Goal: Task Accomplishment & Management: Contribute content

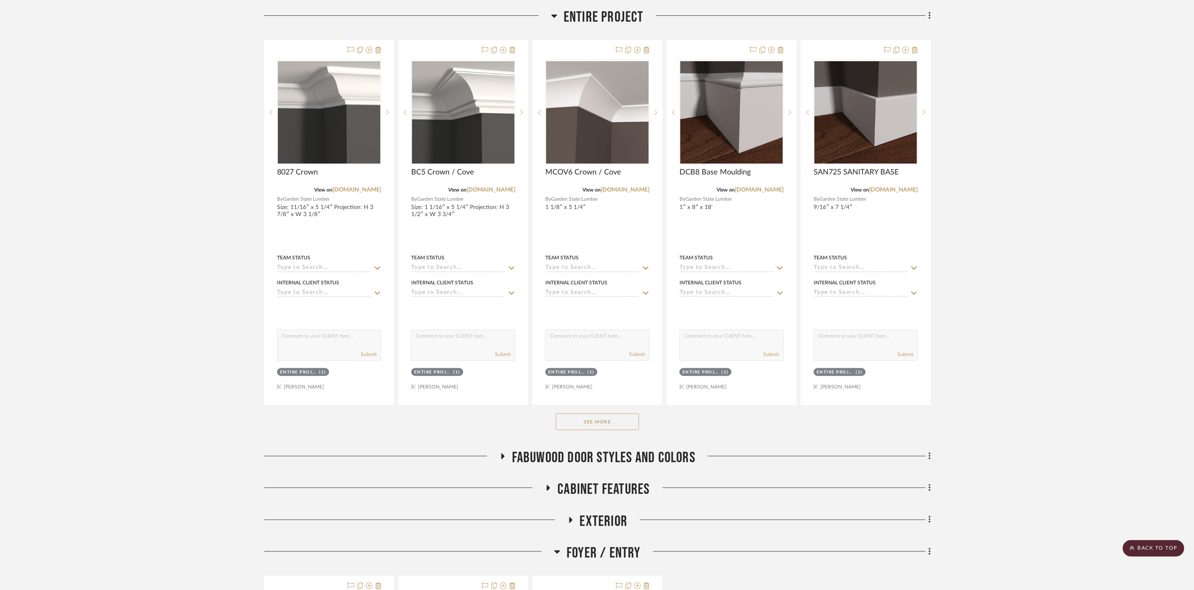
click at [623, 427] on button "See More" at bounding box center [597, 422] width 83 height 17
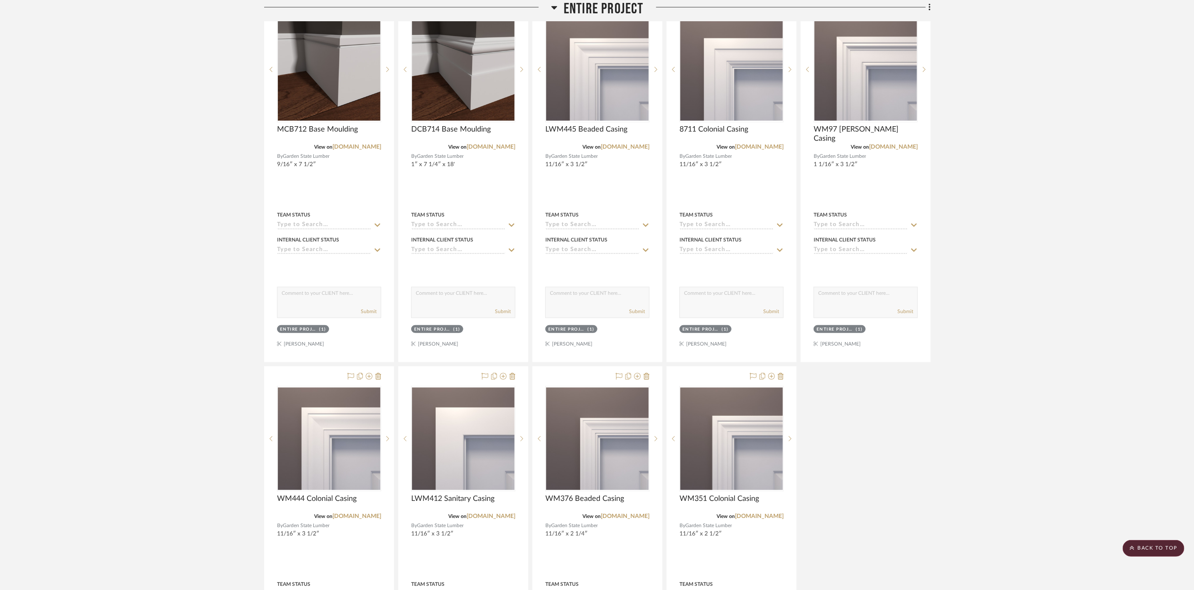
scroll to position [500, 0]
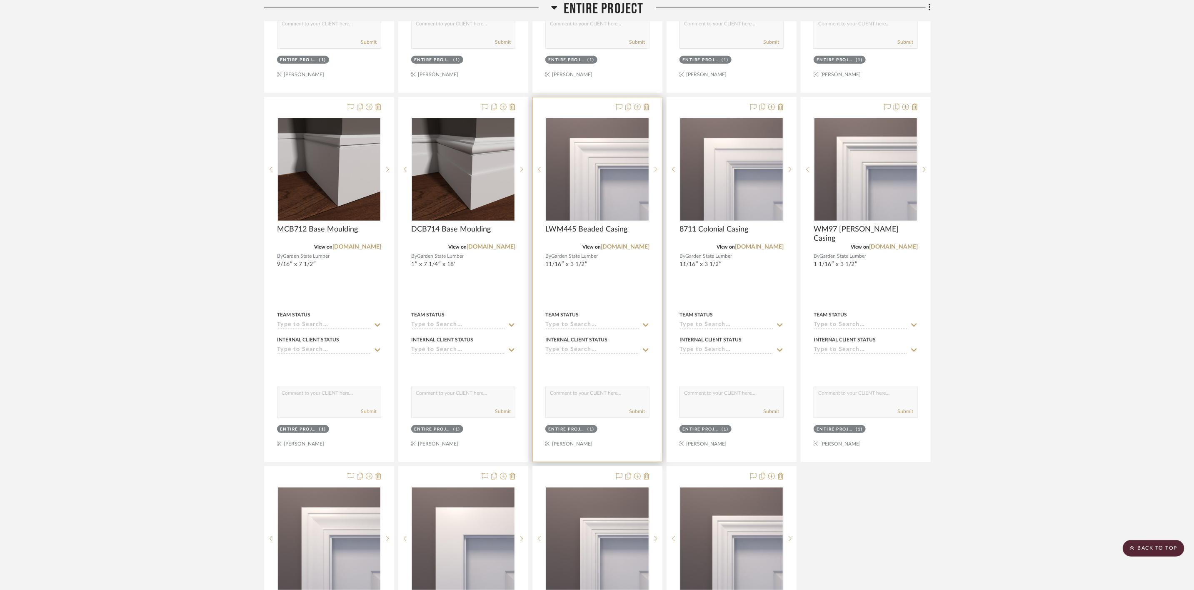
click at [656, 172] on icon at bounding box center [655, 170] width 3 height 6
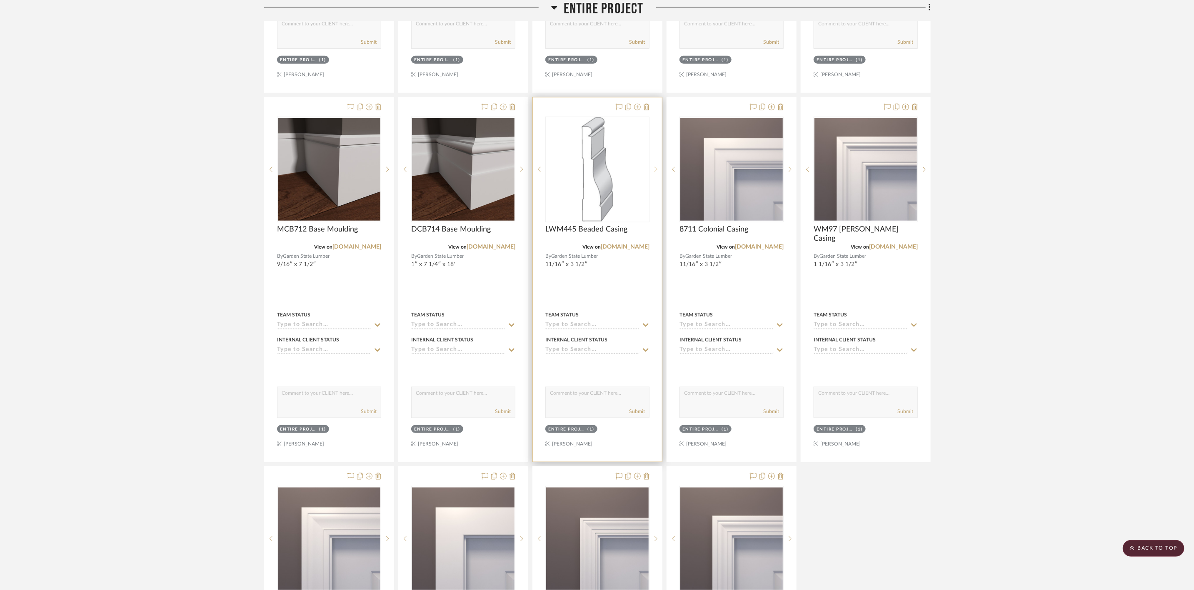
click at [656, 172] on icon at bounding box center [655, 170] width 3 height 6
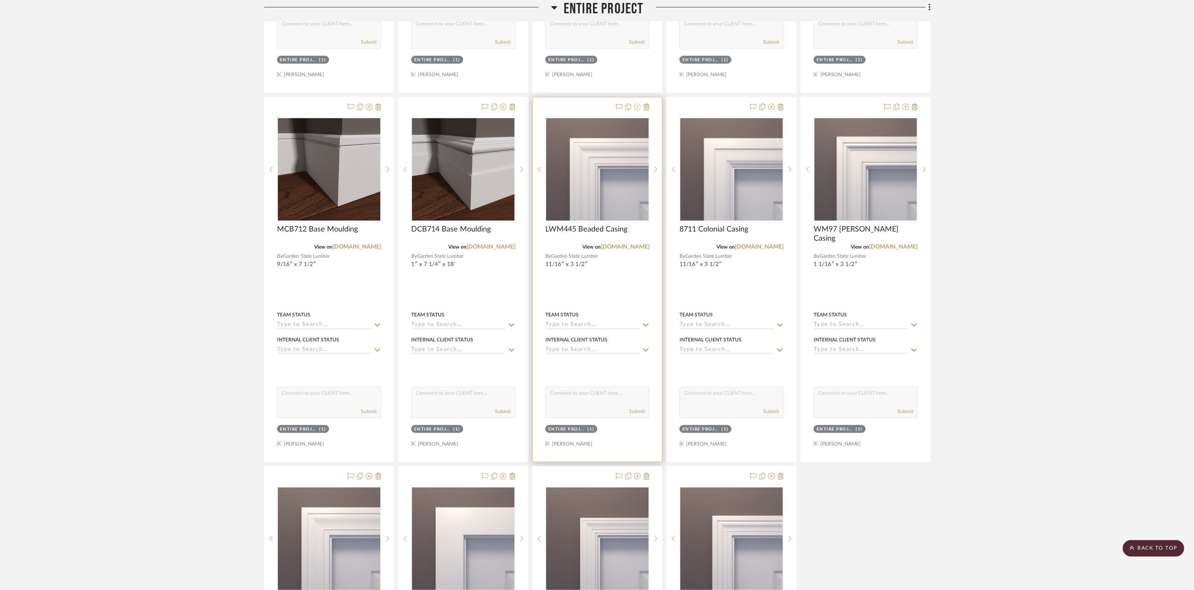
click at [637, 107] on icon at bounding box center [637, 107] width 7 height 7
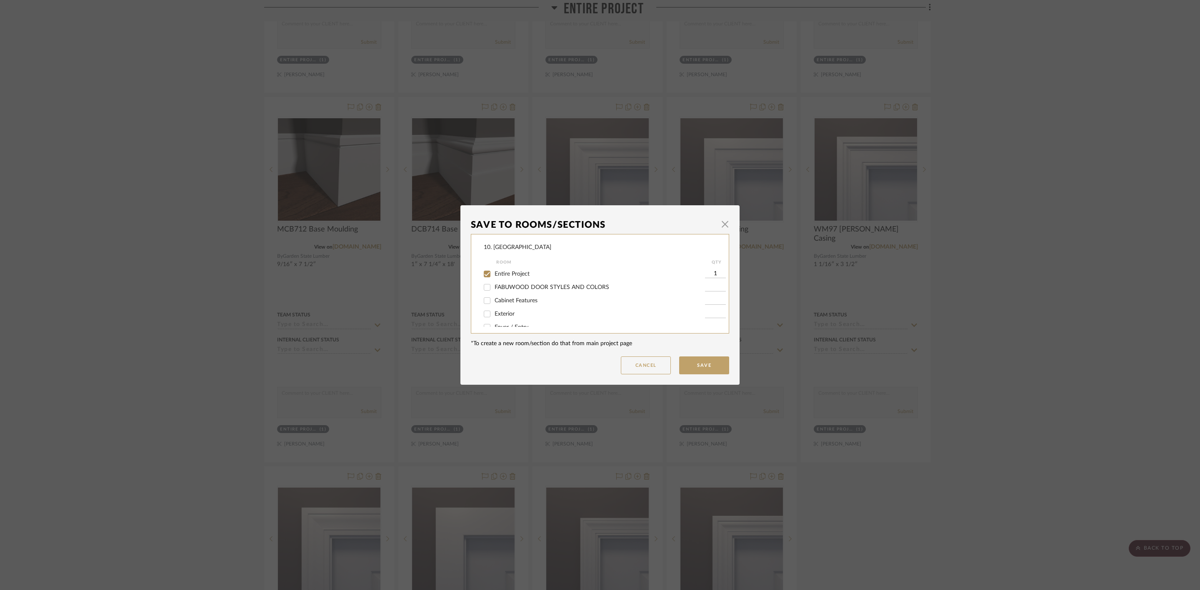
click at [509, 271] on label "Entire Project" at bounding box center [599, 274] width 210 height 7
click at [494, 270] on input "Entire Project" at bounding box center [486, 273] width 13 height 13
checkbox input "false"
click at [505, 279] on span "Considering" at bounding box center [509, 278] width 30 height 6
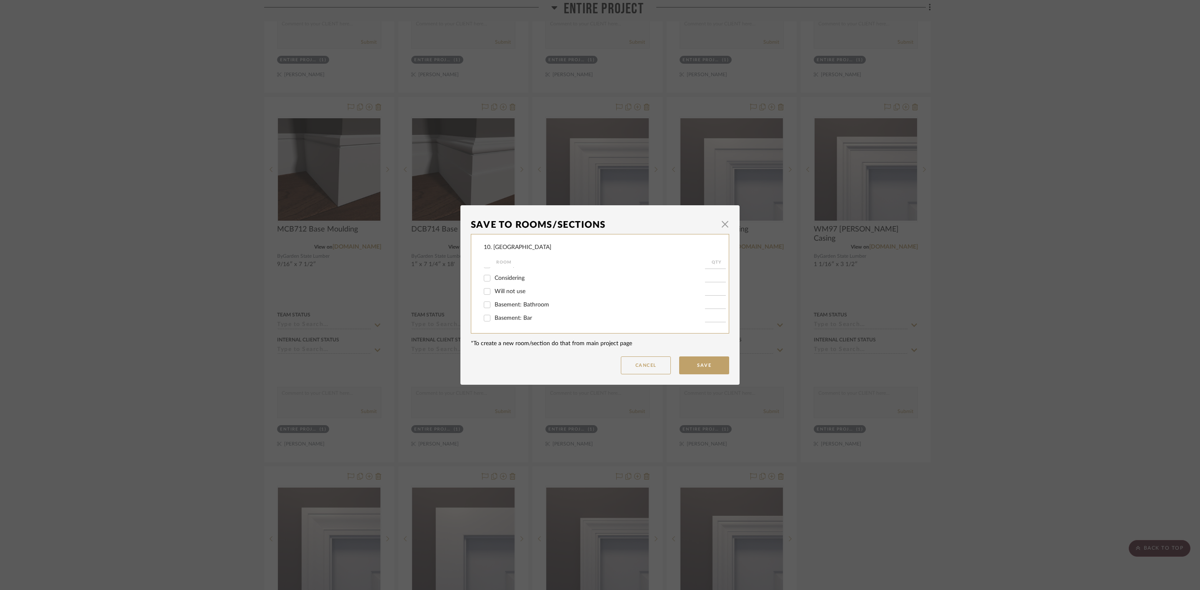
click at [494, 279] on input "Considering" at bounding box center [486, 278] width 13 height 13
checkbox input "true"
type input "1"
click at [706, 364] on button "Save" at bounding box center [704, 366] width 50 height 18
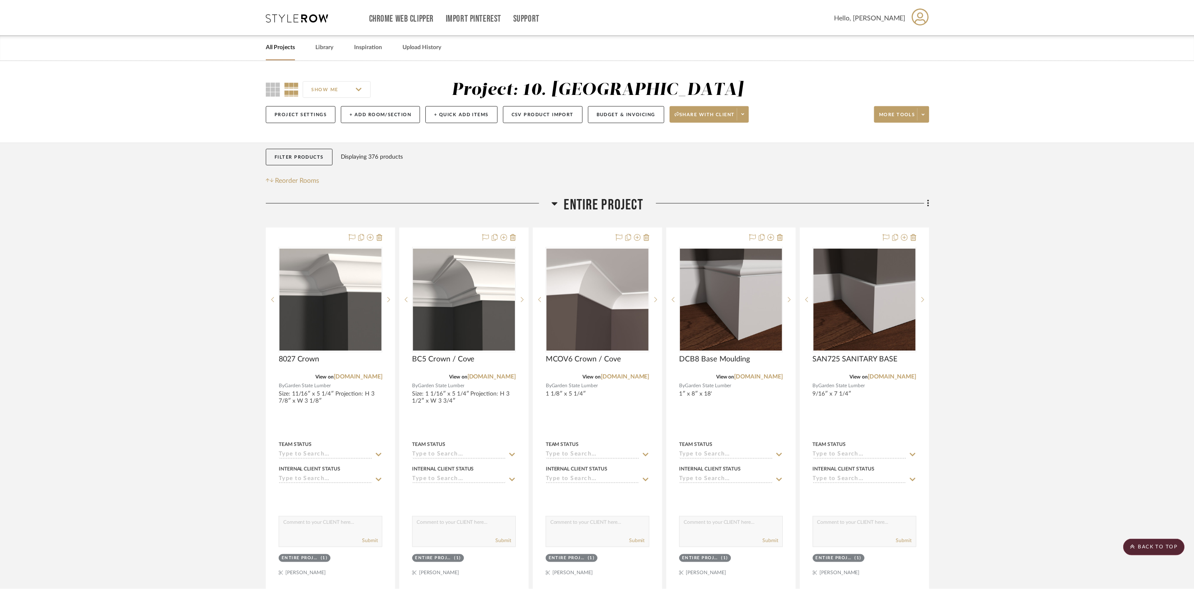
scroll to position [500, 0]
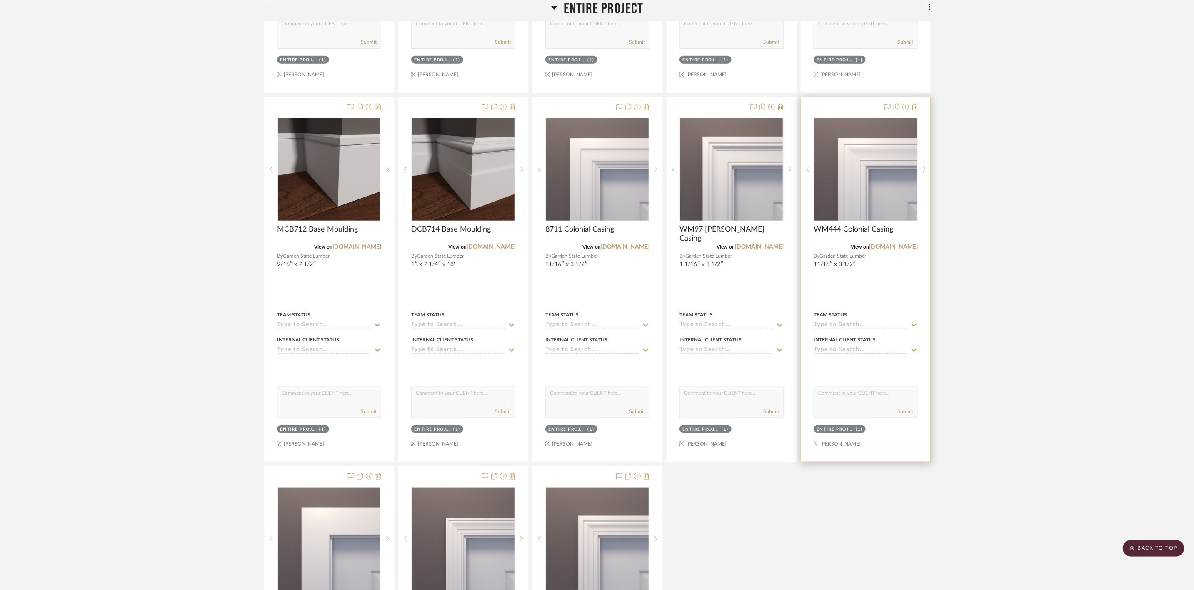
click at [905, 108] on icon at bounding box center [905, 107] width 7 height 7
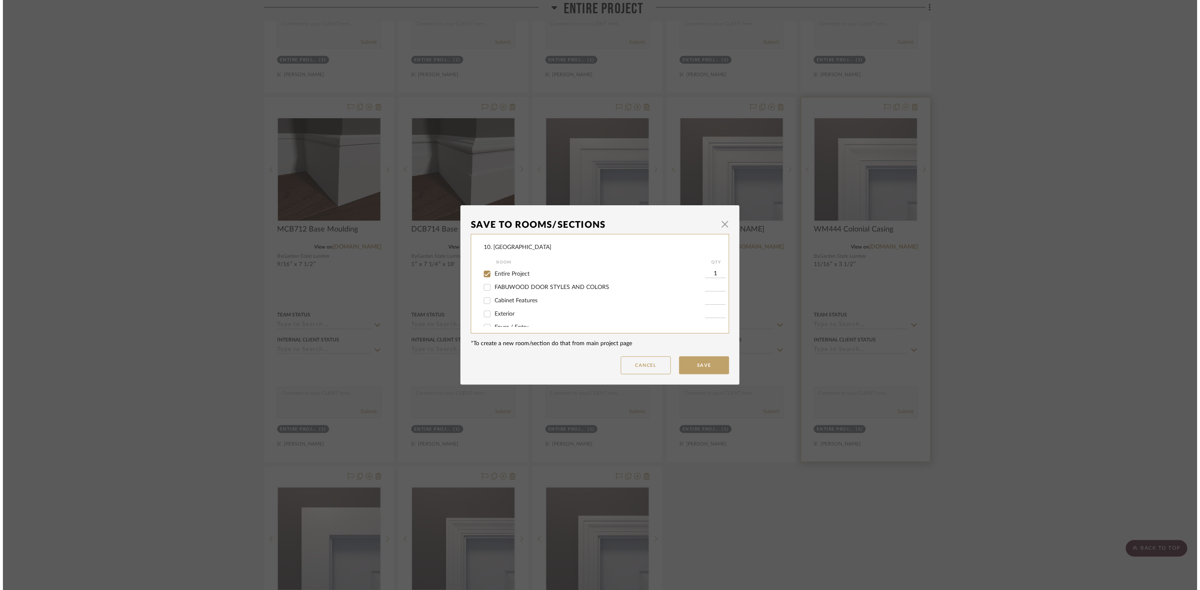
scroll to position [0, 0]
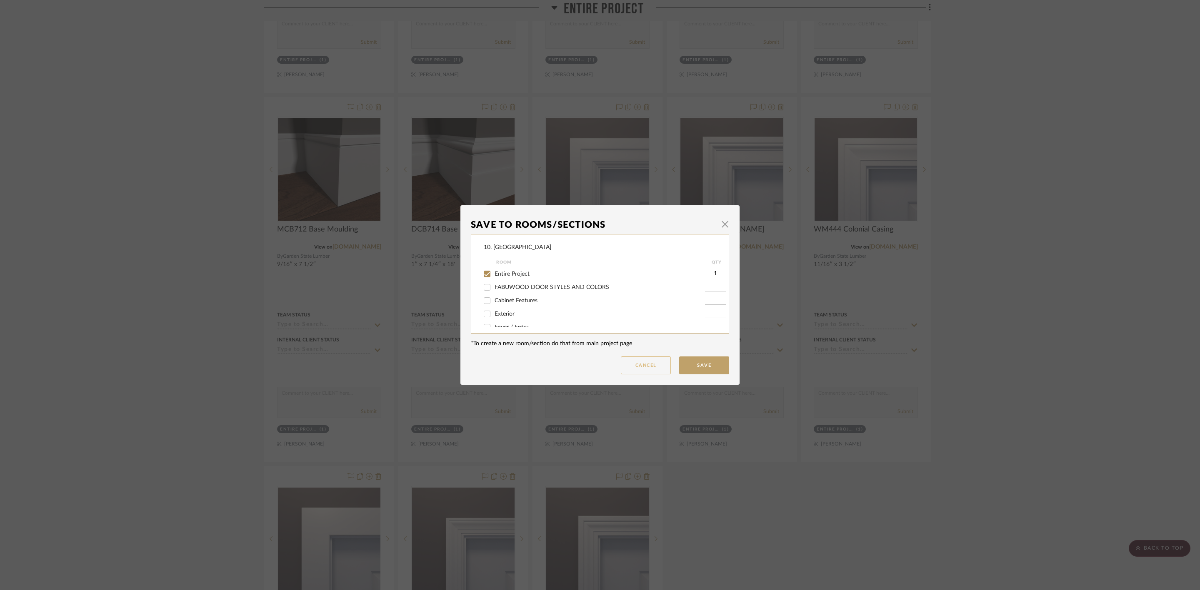
click at [652, 363] on button "Cancel" at bounding box center [646, 366] width 50 height 18
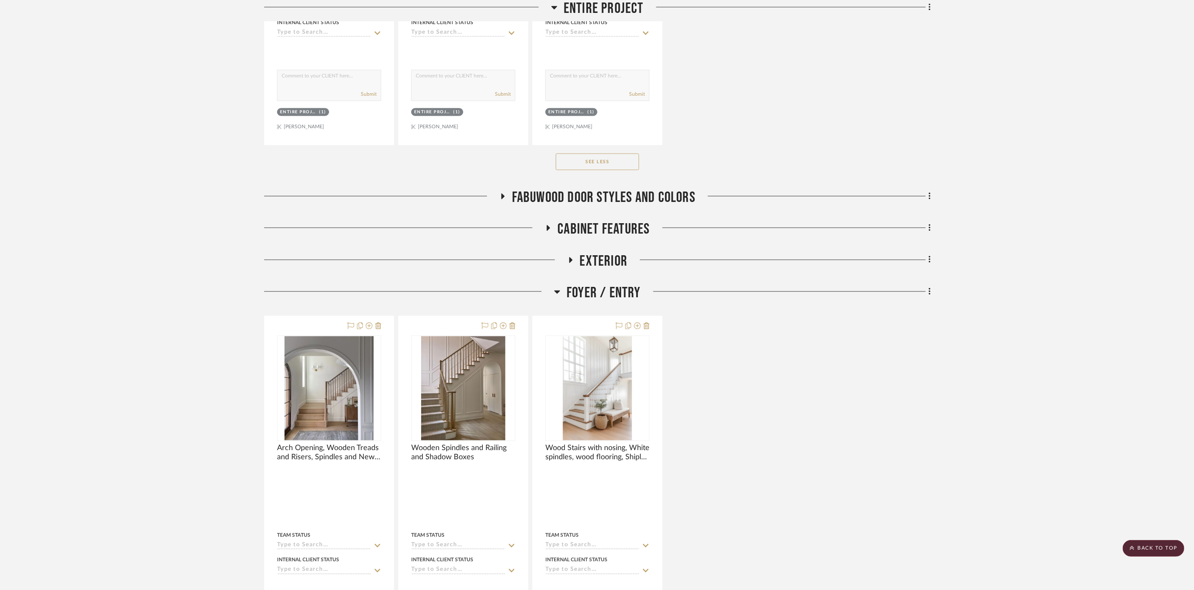
scroll to position [1187, 0]
click at [617, 264] on span "Exterior" at bounding box center [604, 261] width 48 height 18
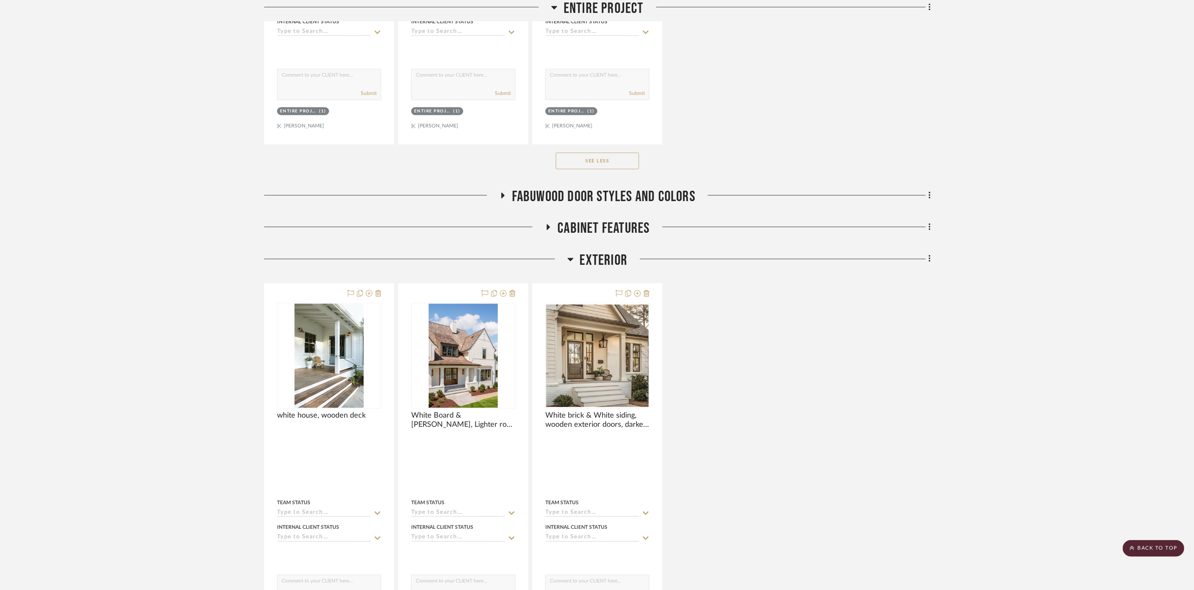
click at [605, 262] on span "Exterior" at bounding box center [604, 261] width 48 height 18
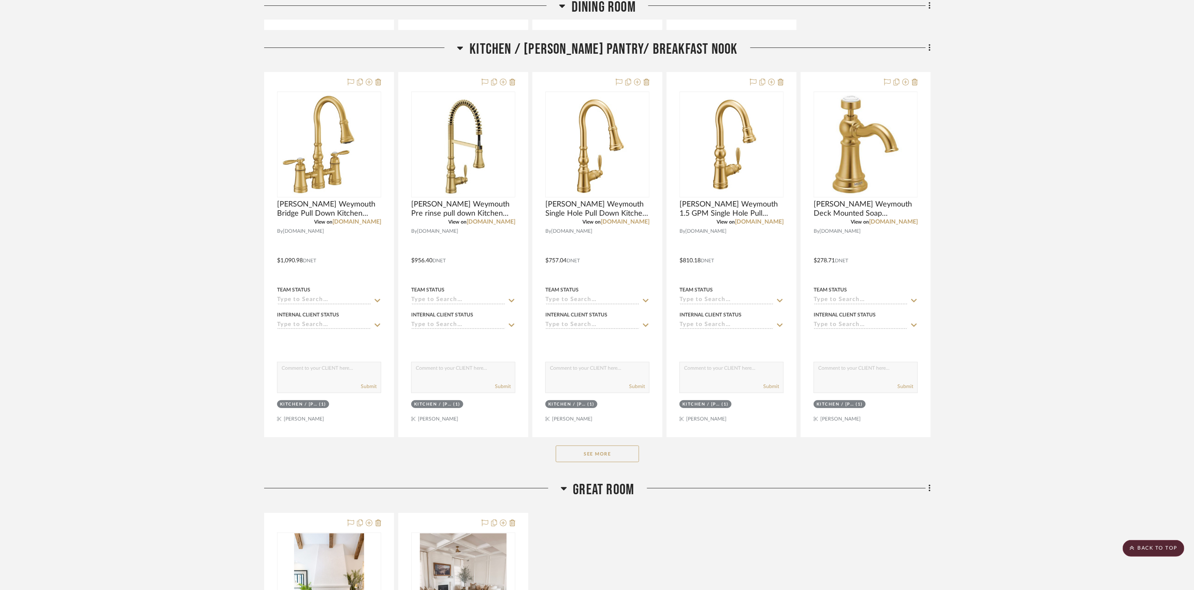
scroll to position [2249, 0]
click at [612, 462] on button "See More" at bounding box center [597, 453] width 83 height 17
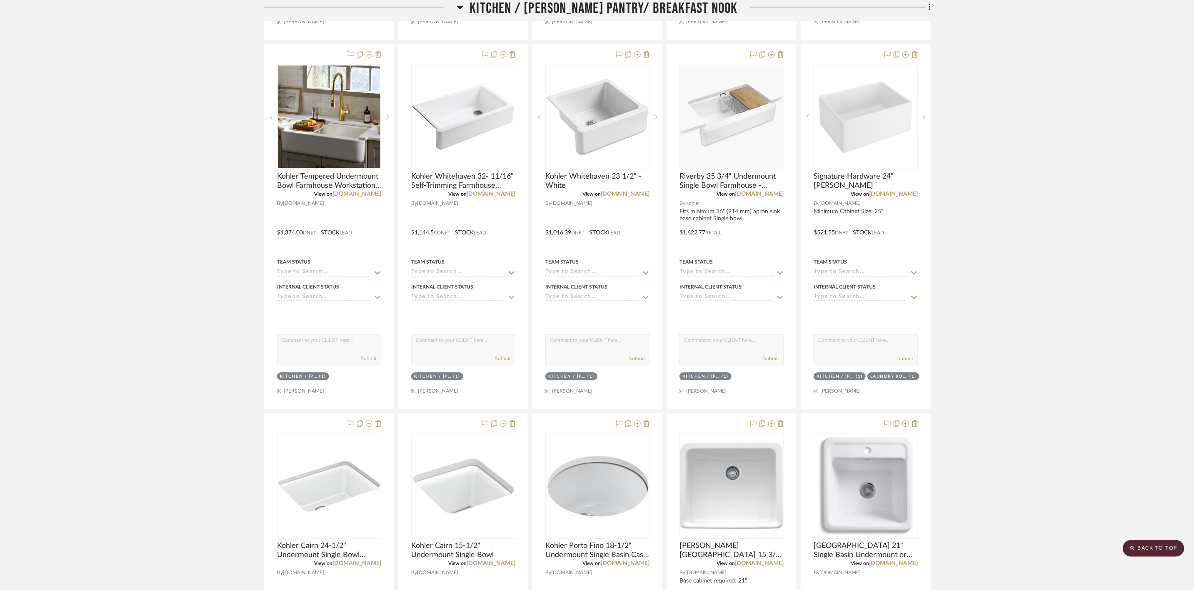
scroll to position [3749, 0]
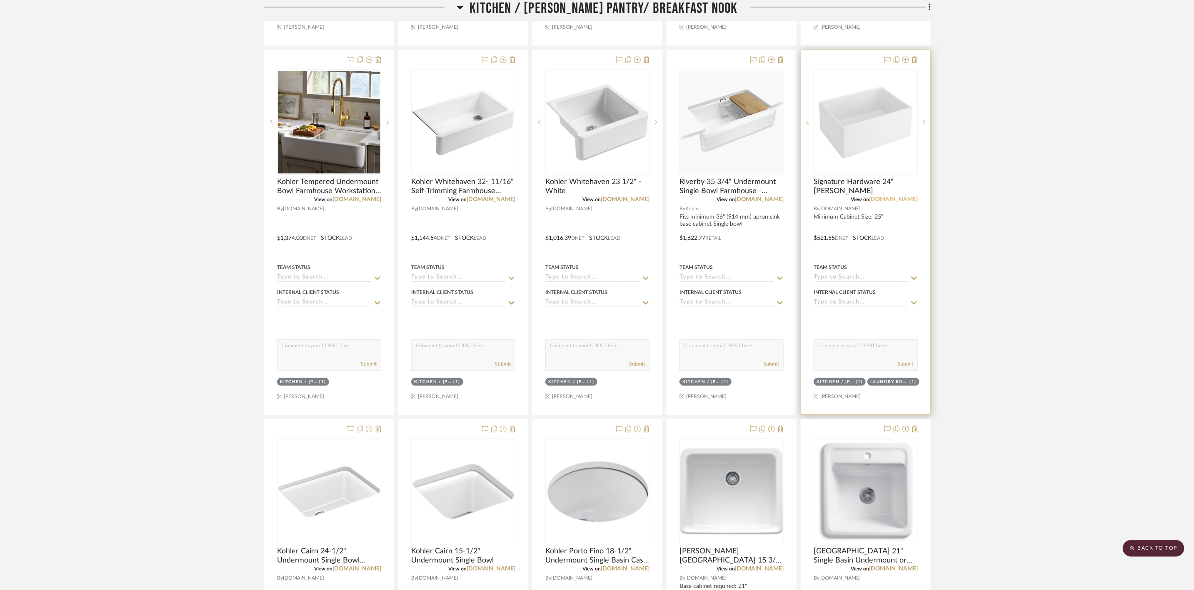
click at [917, 202] on link "[DOMAIN_NAME]" at bounding box center [893, 200] width 49 height 6
click at [882, 132] on img "0" at bounding box center [865, 122] width 102 height 102
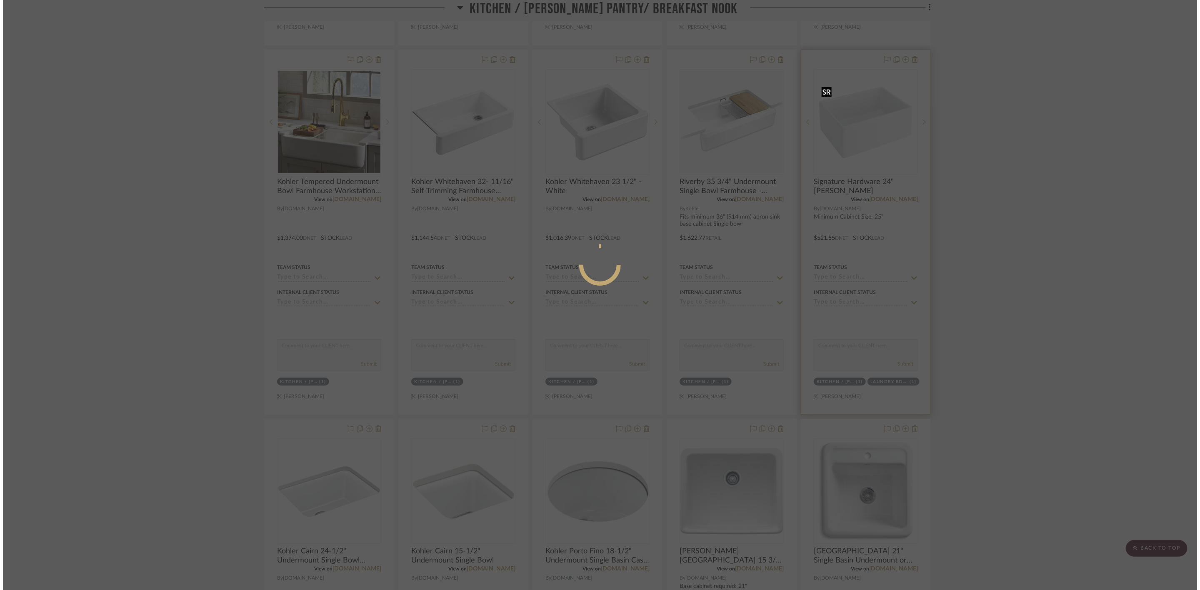
scroll to position [0, 0]
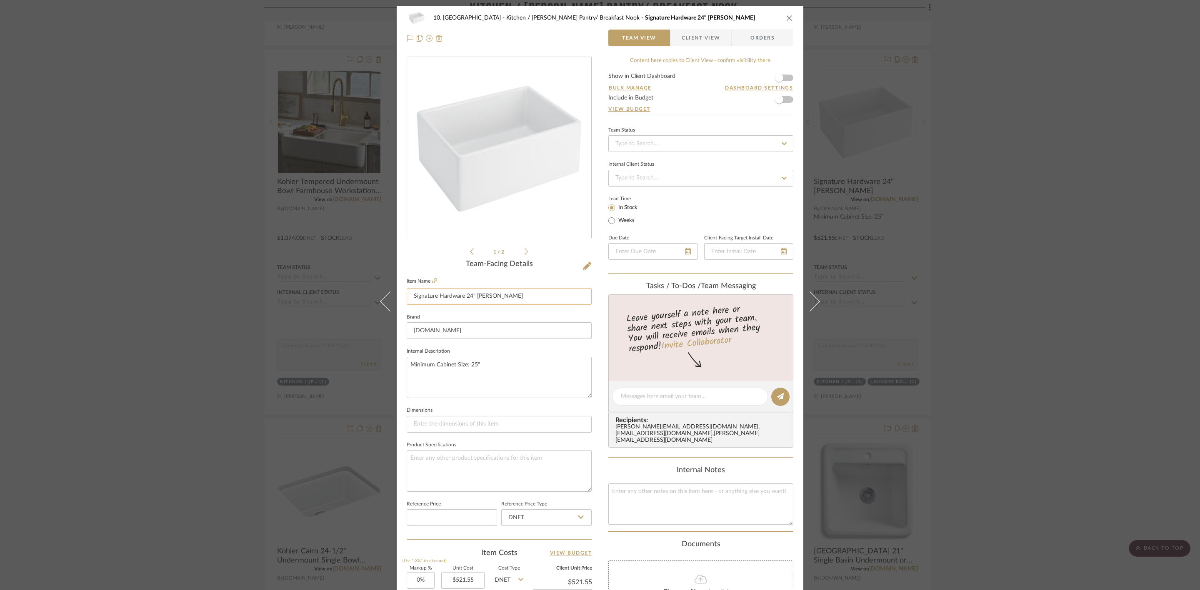
click at [495, 295] on input "Signature Hardware 24" Rowena- White" at bounding box center [499, 296] width 185 height 17
type input "Signature Hardware 24" Rowena Farmhouse, White"
click at [596, 301] on div "10. Vignola Kitchen / Butler's Pantry/ Breakfast Nook Signature Hardware 24" Ro…" at bounding box center [600, 390] width 407 height 769
click at [998, 347] on div "10. Vignola Kitchen / Butler's Pantry/ Breakfast Nook Signature Hardware 24" Ro…" at bounding box center [600, 295] width 1200 height 590
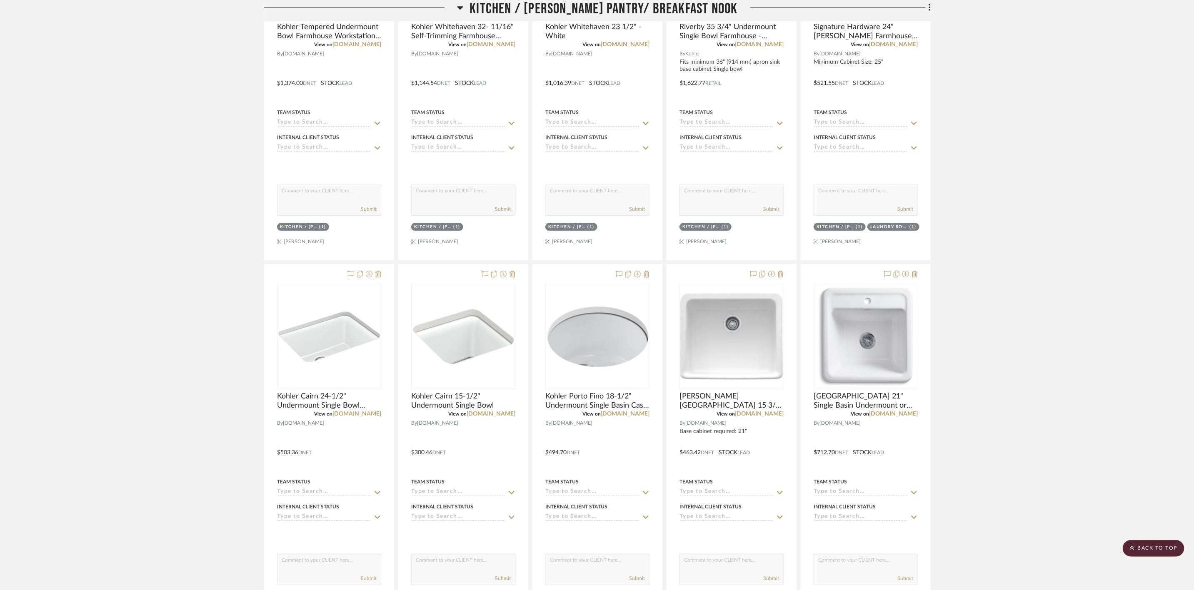
scroll to position [3936, 0]
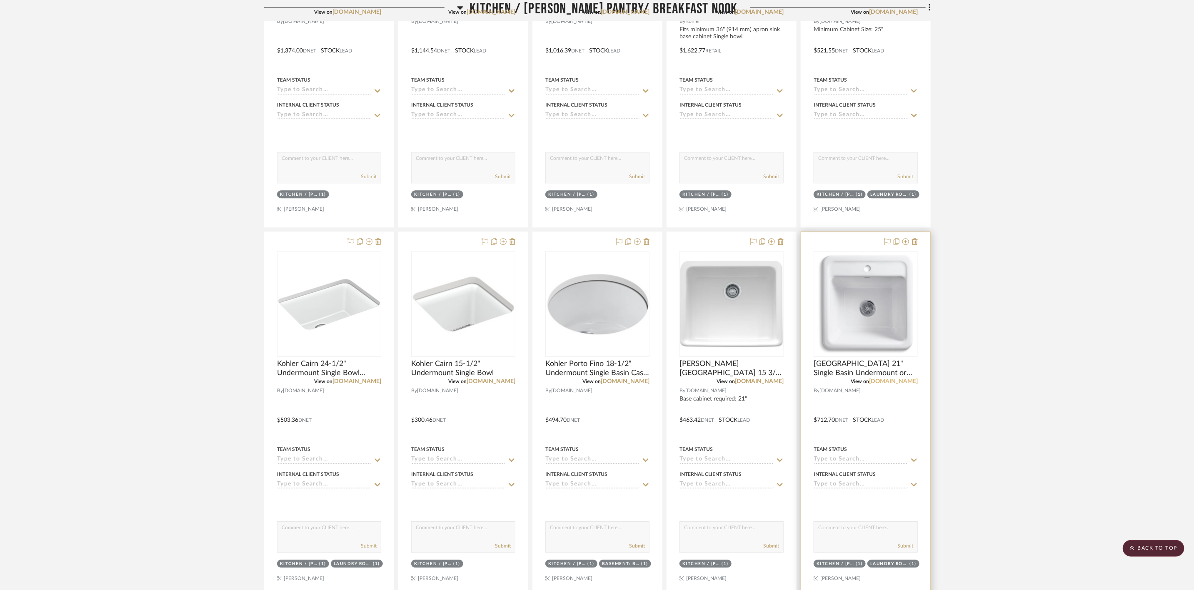
click at [903, 384] on link "[DOMAIN_NAME]" at bounding box center [893, 382] width 49 height 6
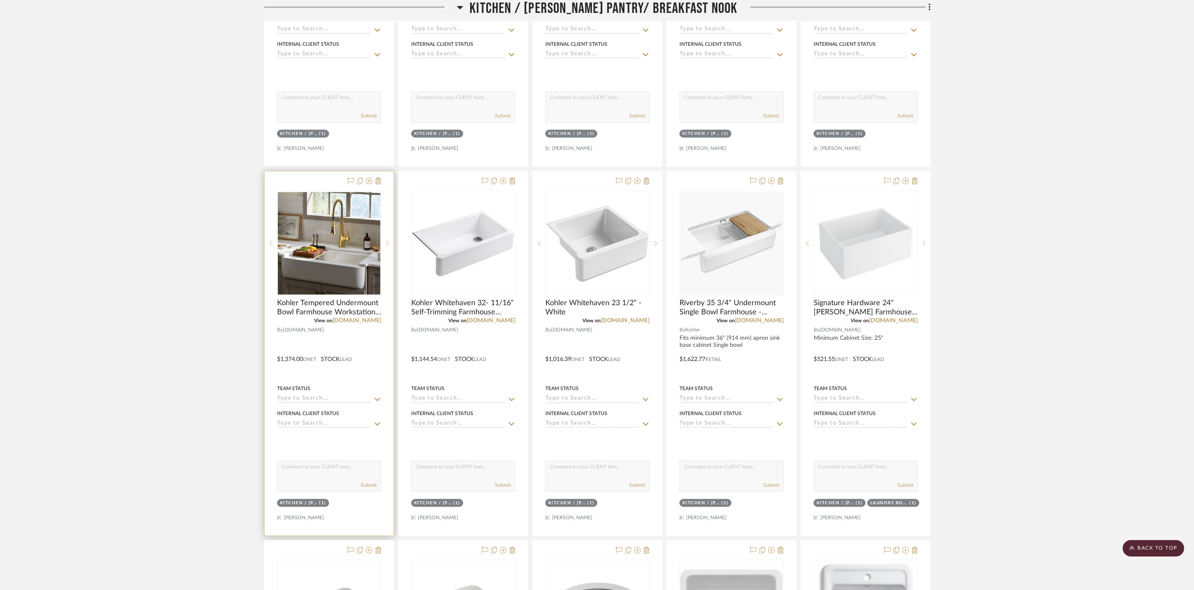
scroll to position [3624, 0]
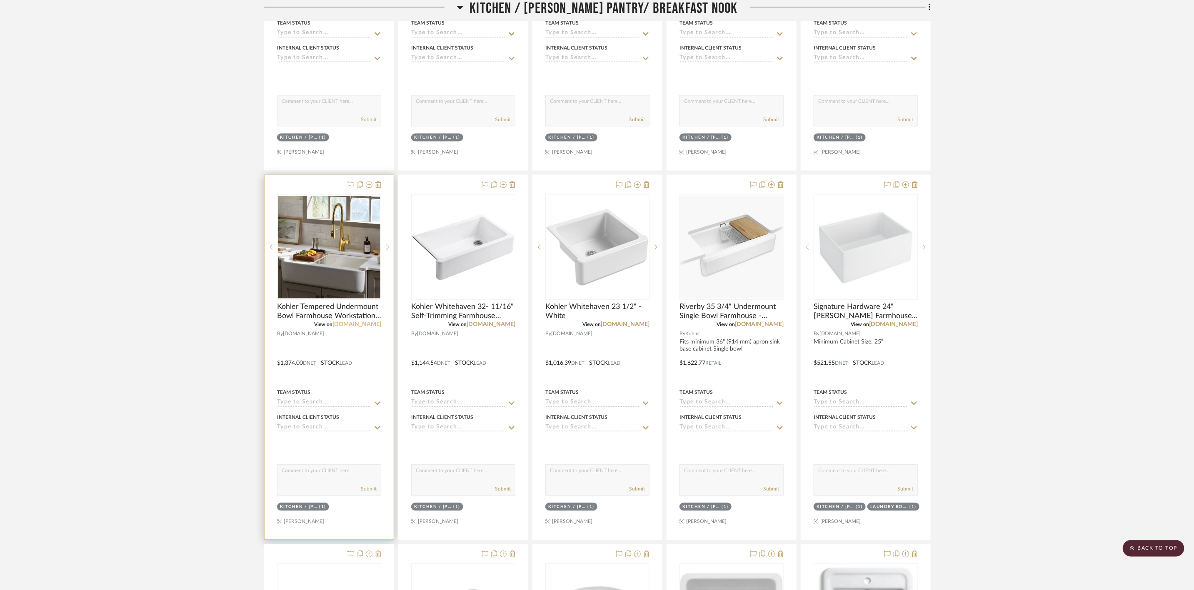
click at [377, 327] on link "[DOMAIN_NAME]" at bounding box center [356, 325] width 49 height 6
click at [327, 278] on img "0" at bounding box center [329, 247] width 102 height 102
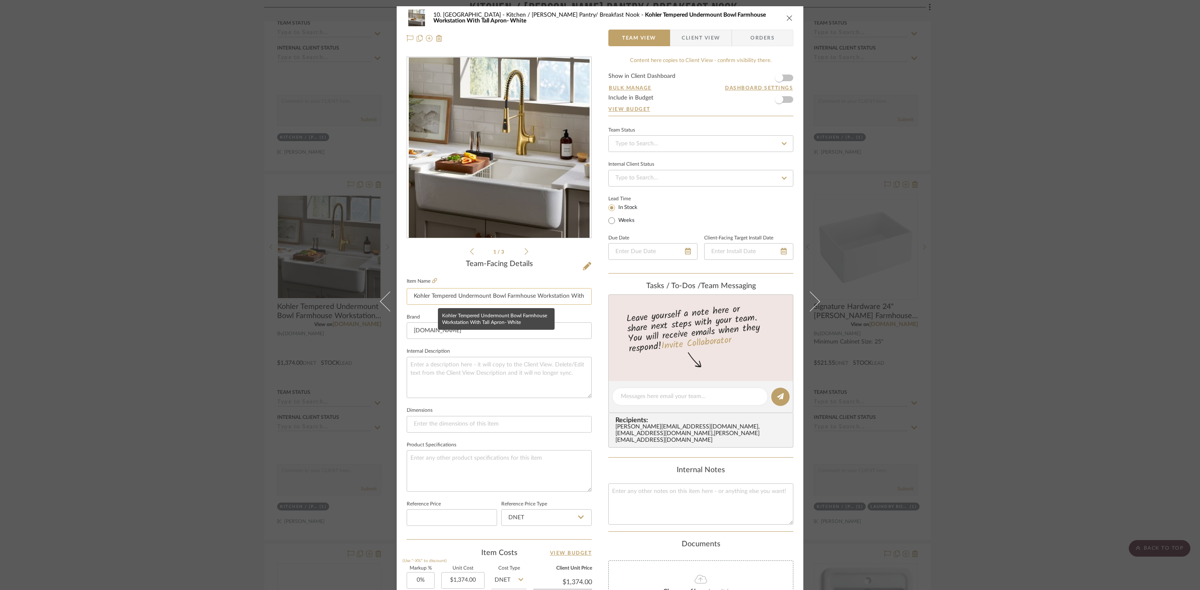
click at [429, 295] on input "Kohler Tempered Undermount Bowl Farmhouse Workstation With Tall Apron- White" at bounding box center [499, 296] width 185 height 17
type input "Kohler, Tempered Undermount Bowl Farmhouse Workstation With Tall Apron- White"
click at [594, 350] on div "10. Vignola Kitchen / Butler's Pantry/ Breakfast Nook Kohler Tempered Undermoun…" at bounding box center [600, 390] width 407 height 769
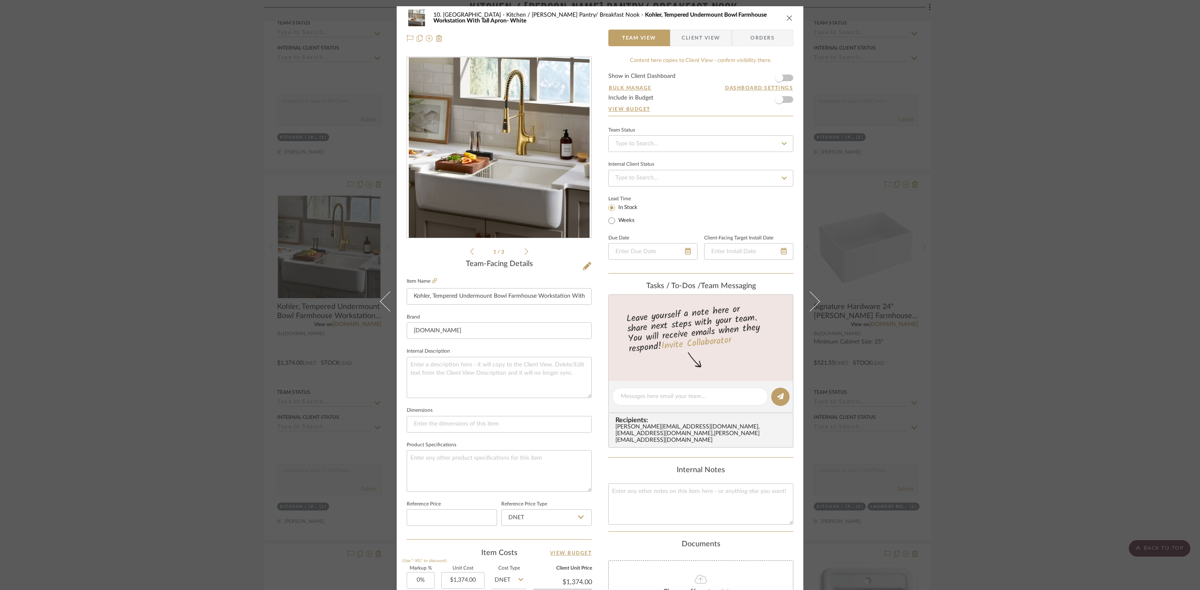
click at [1040, 324] on div "10. Vignola Kitchen / Butler's Pantry/ Breakfast Nook Kohler, Tempered Undermou…" at bounding box center [600, 295] width 1200 height 590
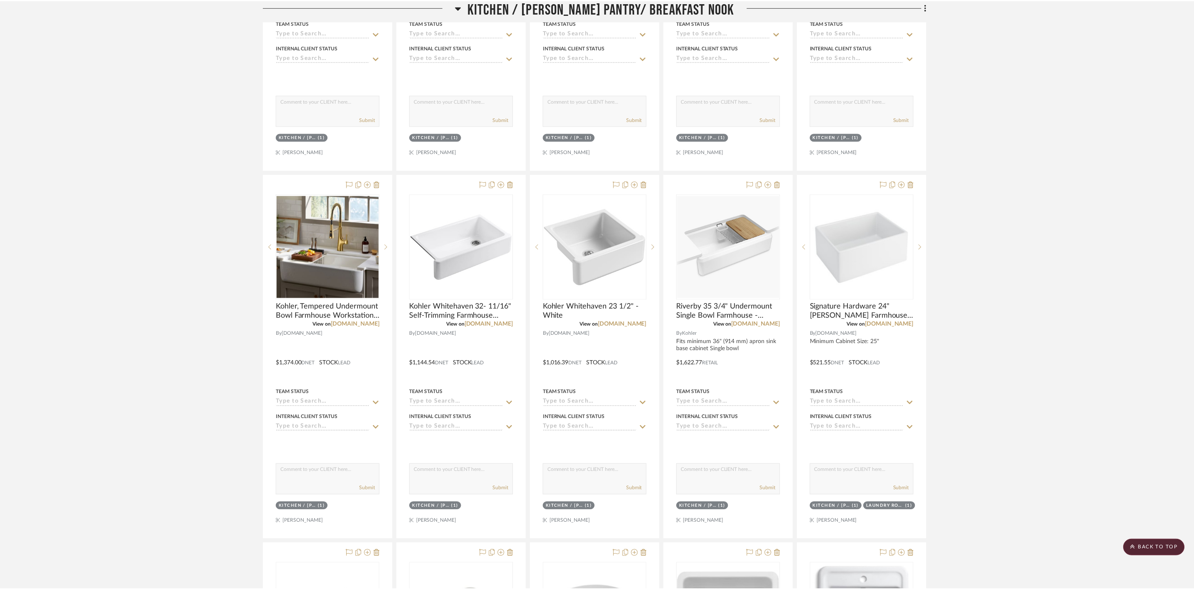
scroll to position [3624, 0]
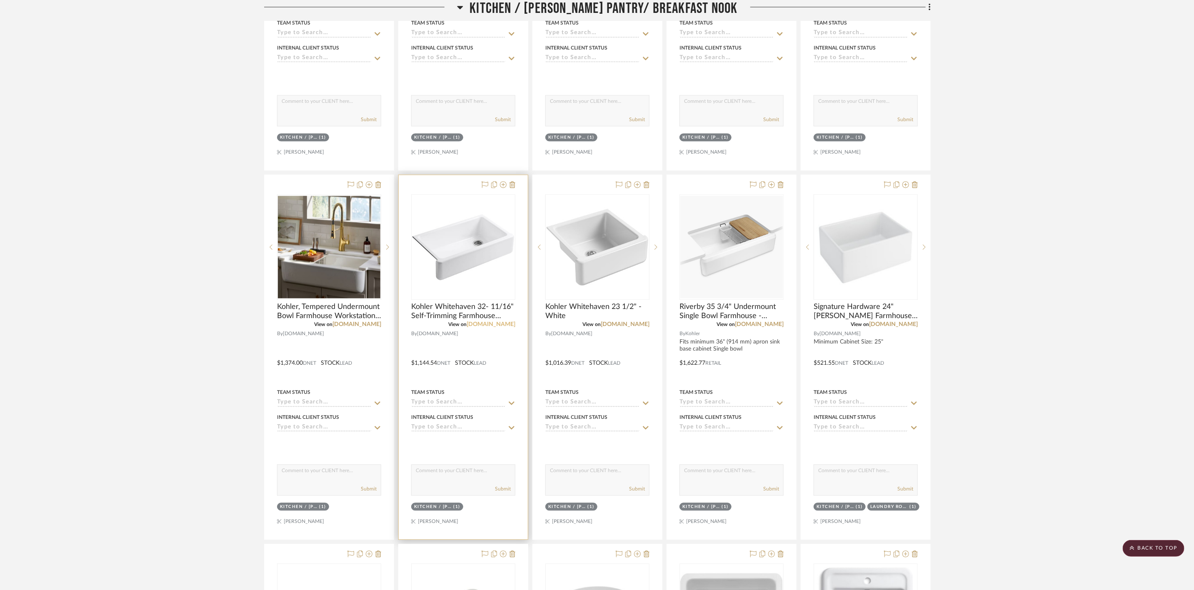
click at [499, 327] on link "[DOMAIN_NAME]" at bounding box center [491, 325] width 49 height 6
click at [325, 272] on img "0" at bounding box center [329, 247] width 102 height 102
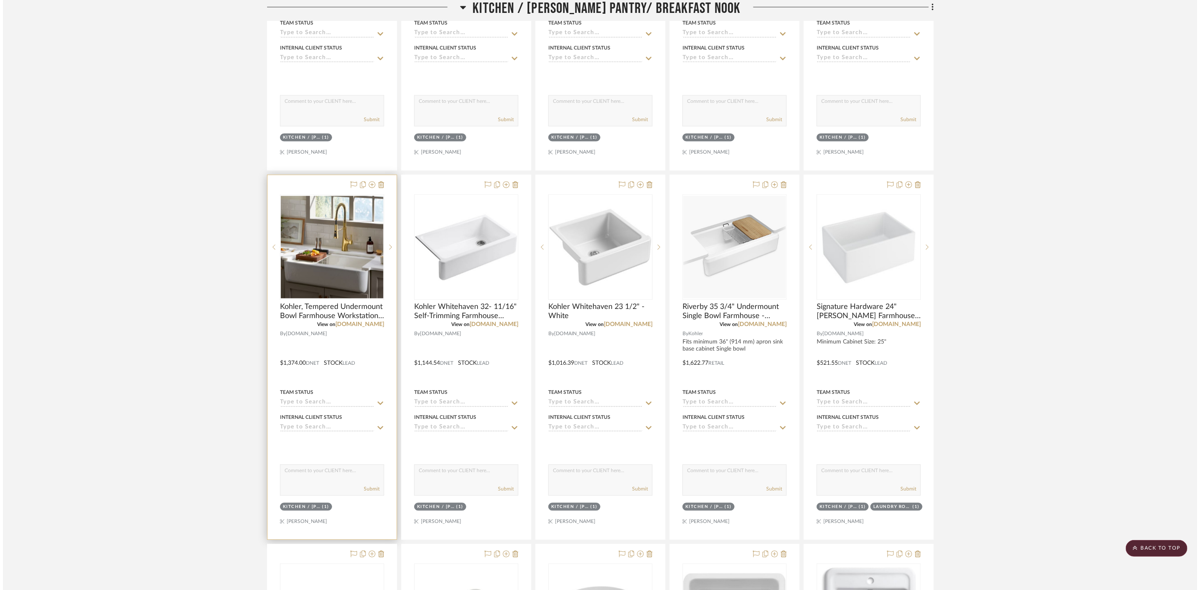
scroll to position [0, 0]
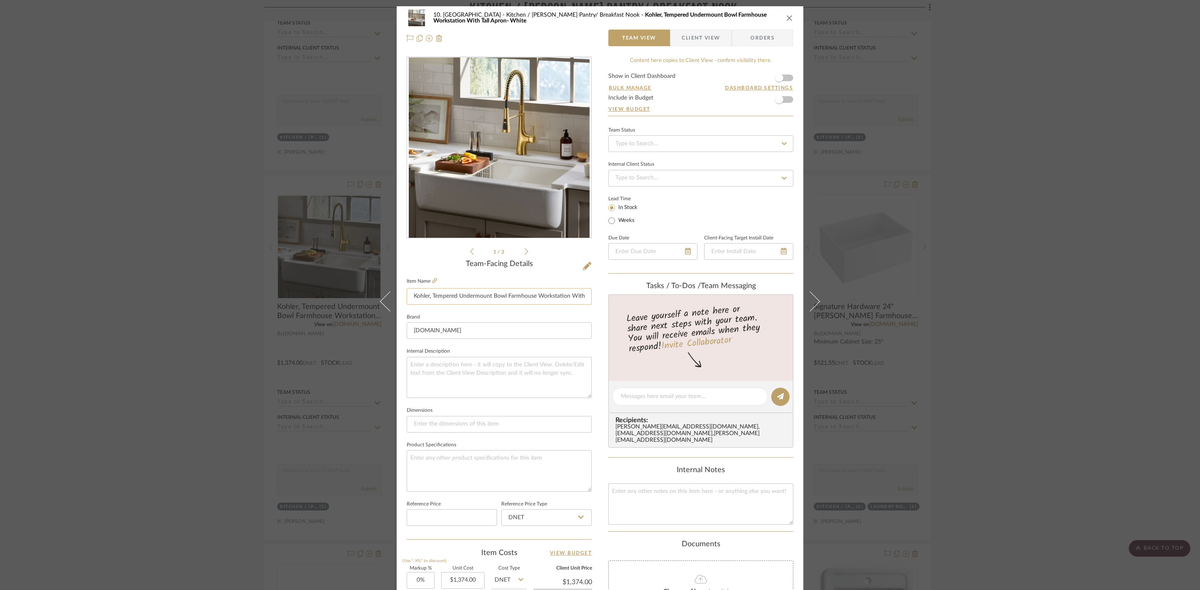
click at [432, 298] on input "Kohler, Tempered Undermount Bowl Farmhouse Workstation With Tall Apron- White" at bounding box center [499, 296] width 185 height 17
type input "Kohler, 35 -5/8" Tempered Undermount Bowl Farmhouse Workstation With Tall Apron…"
click at [595, 376] on div "10. Vignola Kitchen / Butler's Pantry/ Breakfast Nook Kohler, Tempered Undermou…" at bounding box center [600, 390] width 407 height 769
click at [535, 365] on textarea at bounding box center [499, 377] width 185 height 41
click at [427, 366] on textarea "35-5/8" x 21 - 5/16" x 9"h" at bounding box center [499, 377] width 185 height 41
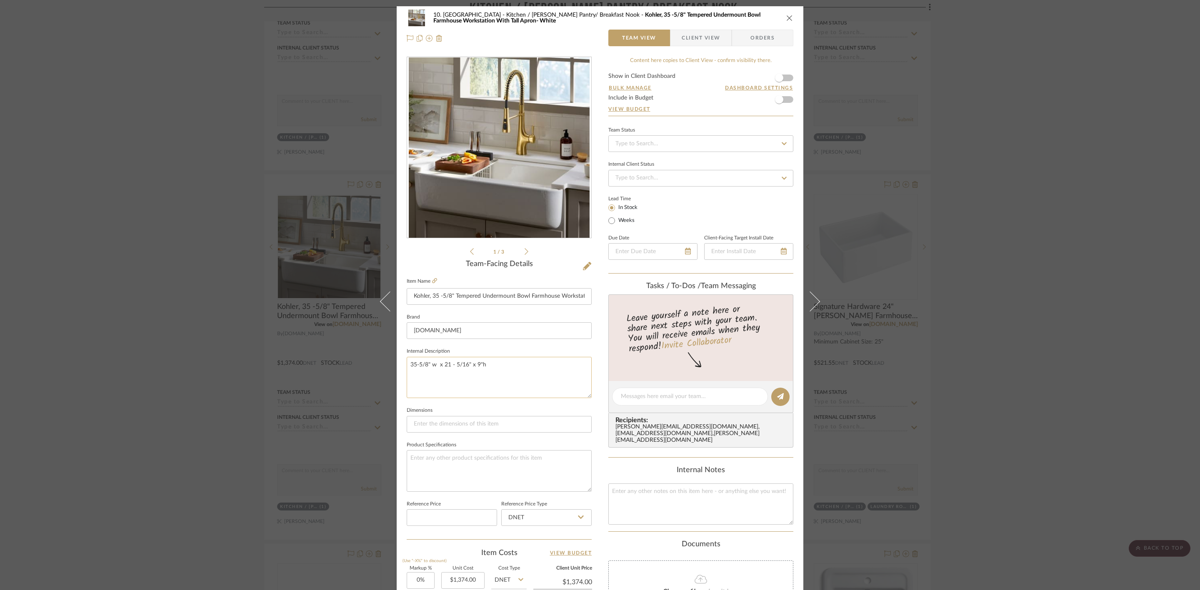
click at [448, 364] on textarea "35-5/8" w x 21 - 5/16" x 9"h" at bounding box center [499, 377] width 185 height 41
click at [493, 367] on textarea "35-5/8" w x 21-5/16"d x 9"h" at bounding box center [499, 377] width 185 height 41
type textarea "35-5/8" w x 21-5/16"d x 9"h"
click at [452, 295] on input "Kohler, 35 -5/8" Tempered Undermount Bowl Farmhouse Workstation With Tall Apron…" at bounding box center [499, 296] width 185 height 17
click at [596, 330] on div "10. Vignola Kitchen / Butler's Pantry/ Breakfast Nook Kohler, 35 -5/8" Tempered…" at bounding box center [600, 390] width 407 height 769
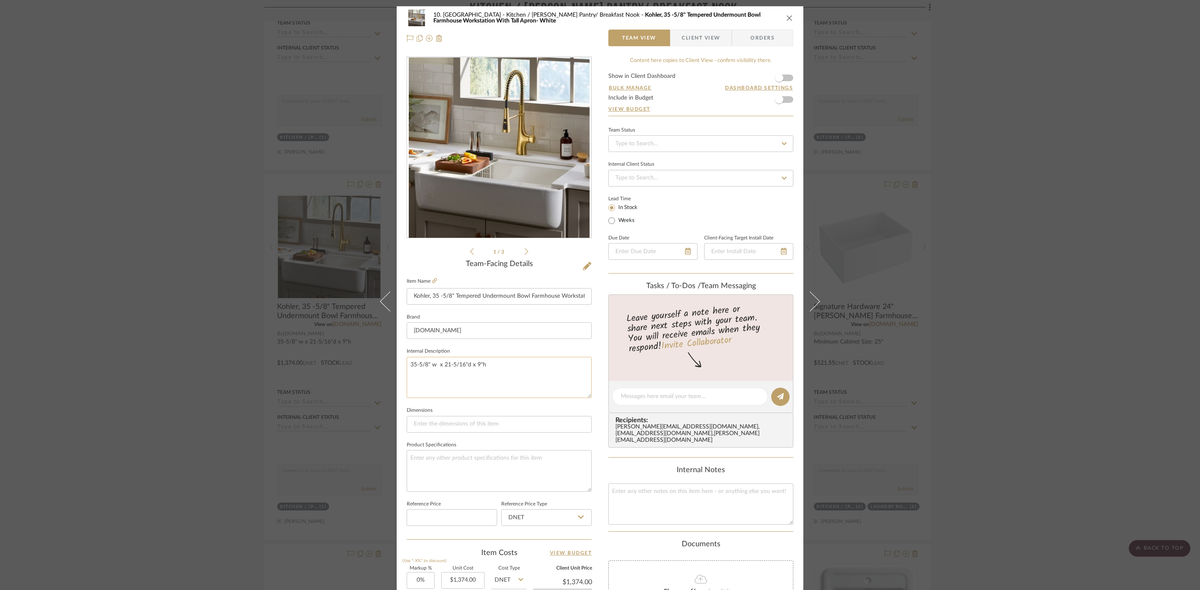
click at [532, 365] on textarea "35-5/8" w x 21-5/16"d x 9"h" at bounding box center [499, 377] width 185 height 41
type textarea "35-5/8" w x 21-5/16"d x 9"h Fits mini 36" base cabinet"
click at [592, 417] on div "10. Vignola Kitchen / Butler's Pantry/ Breakfast Nook Kohler, 35 -5/8" Tempered…" at bounding box center [600, 390] width 407 height 769
click at [978, 414] on div "10. Vignola Kitchen / Butler's Pantry/ Breakfast Nook Kohler, 35 -5/8" Tempered…" at bounding box center [600, 295] width 1200 height 590
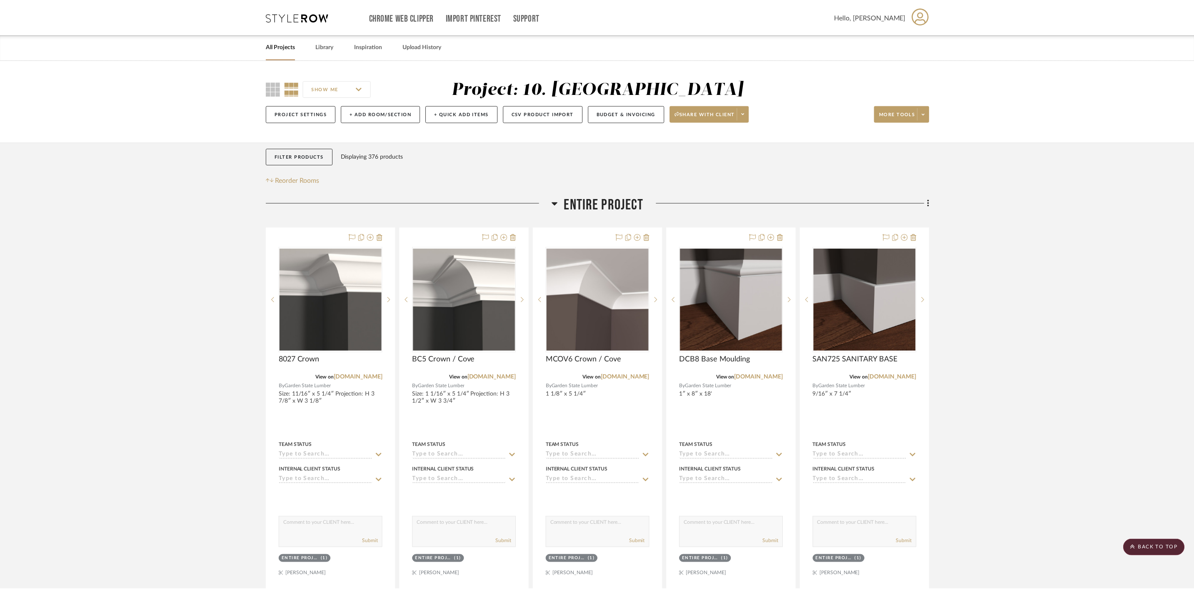
scroll to position [3624, 0]
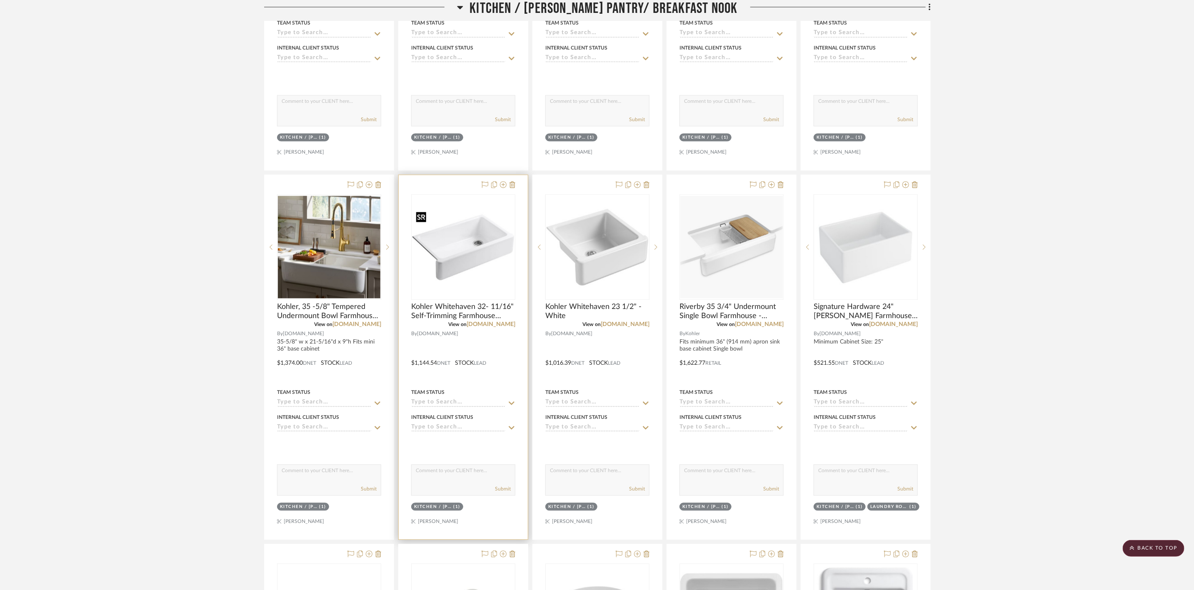
click at [485, 275] on img "0" at bounding box center [463, 247] width 102 height 102
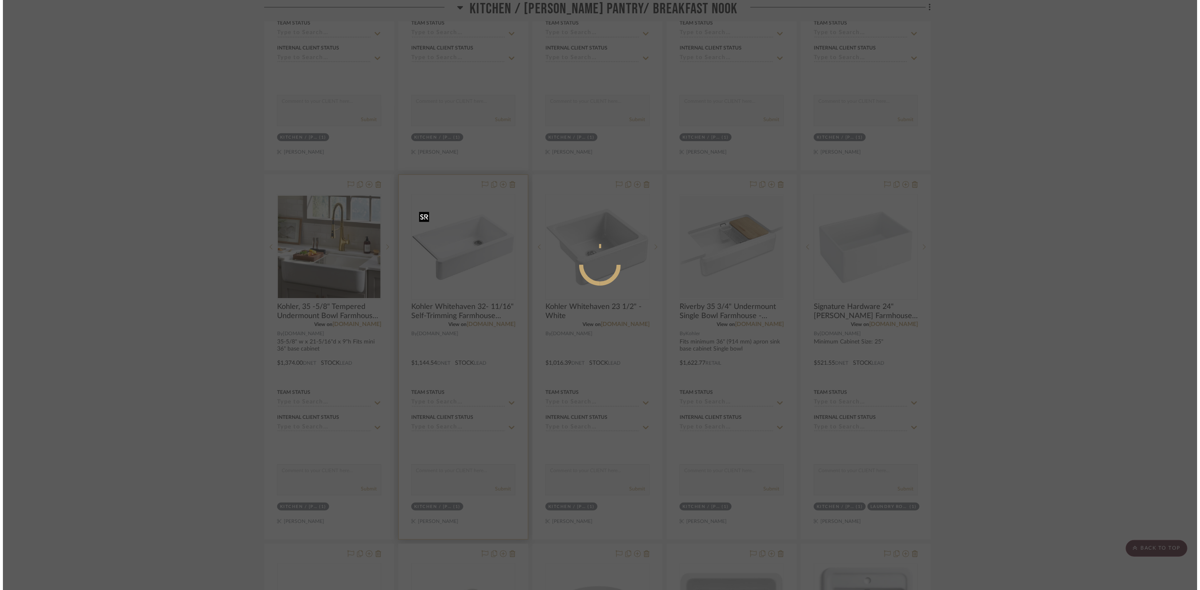
scroll to position [0, 0]
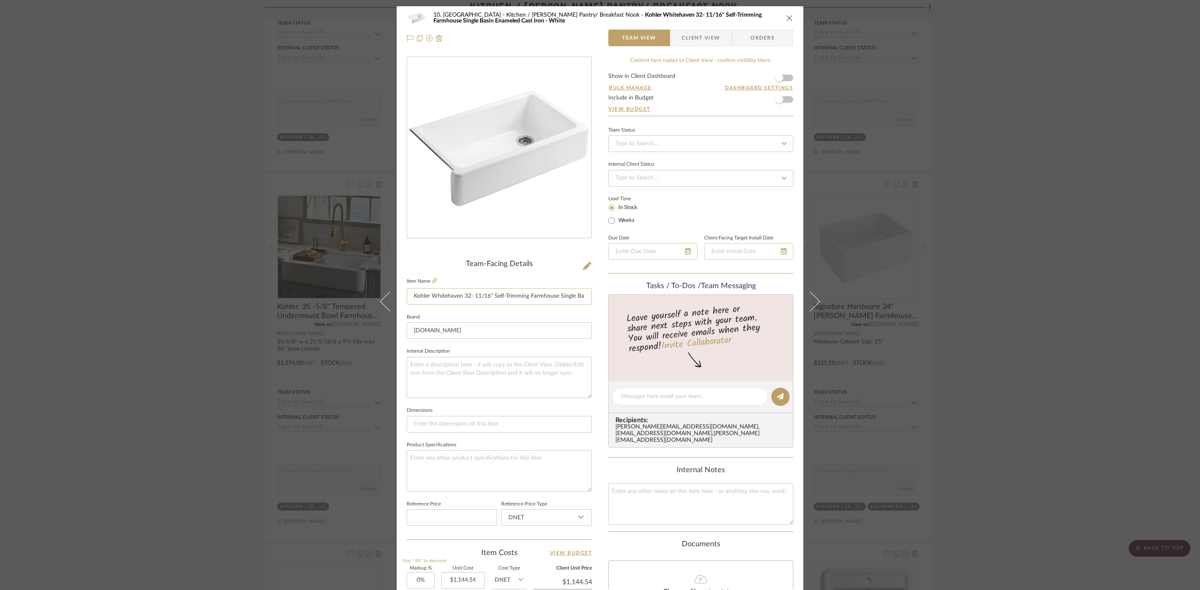
click at [428, 300] on input "Kohler Whitehaven 32- 11/16" Self-Trimming Farmhouse Single Basin Enameled Cast…" at bounding box center [499, 296] width 185 height 17
type input "Kohler, 32-11/16" Whitehaven Farmhouse Single Cast Iron - White"
drag, startPoint x: 521, startPoint y: 297, endPoint x: 527, endPoint y: 295, distance: 6.4
click at [521, 297] on input "Kohler, 32-11/16" Whitehaven Farmhouse Single Cast Iron - White" at bounding box center [499, 296] width 185 height 17
type input "Kohler, 32-11/16" [GEOGRAPHIC_DATA] Tall Apron Single Cast Iron - White"
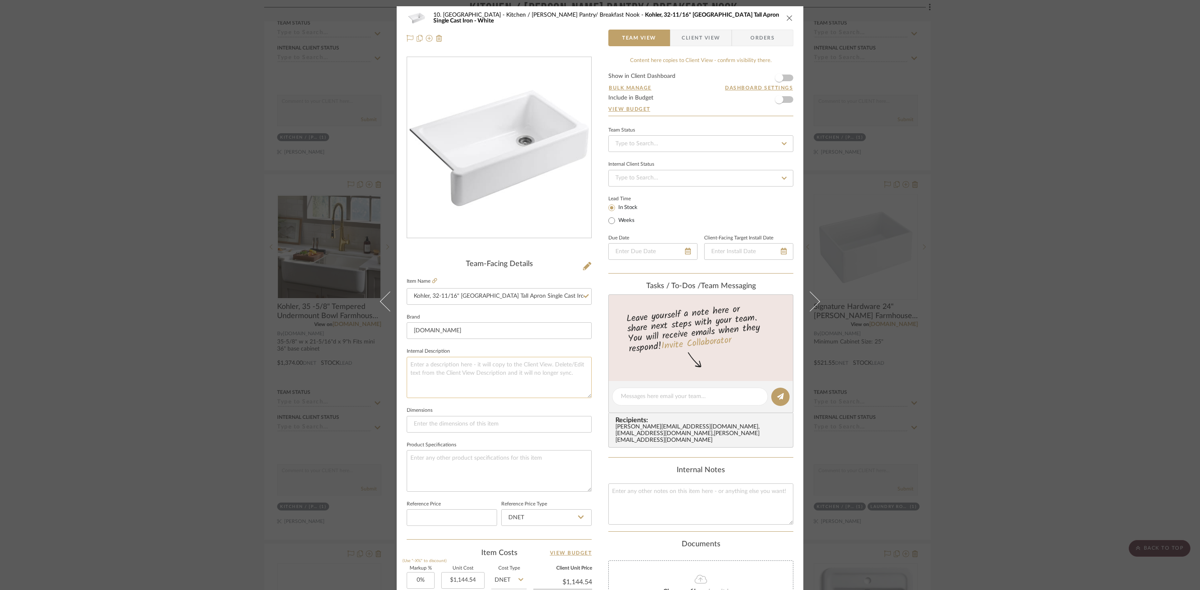
click at [563, 359] on textarea at bounding box center [499, 377] width 185 height 41
paste textarea "27-3/4" L x 18-1/16" W x 9" D"
click at [510, 364] on textarea "27-3/4" L x 18-1/16" W x 9" D" at bounding box center [499, 377] width 185 height 41
type textarea "27-3/4" L x 18-1/16" W x 9" D 33" min 33" cabinet"
click at [595, 424] on div "10. Vignola Kitchen / Butler's Pantry/ Breakfast Nook Kohler, 32-11/16" Whiteha…" at bounding box center [600, 390] width 407 height 769
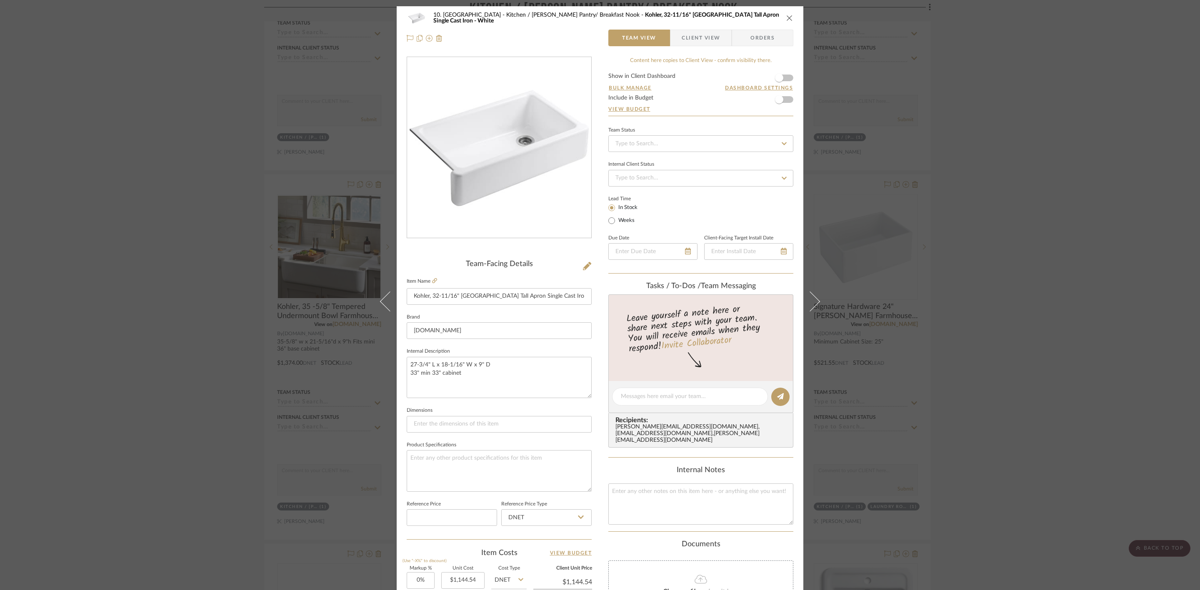
click at [1045, 396] on div "10. Vignola Kitchen / Butler's Pantry/ Breakfast Nook Kohler, 32-11/16" Whiteha…" at bounding box center [600, 295] width 1200 height 590
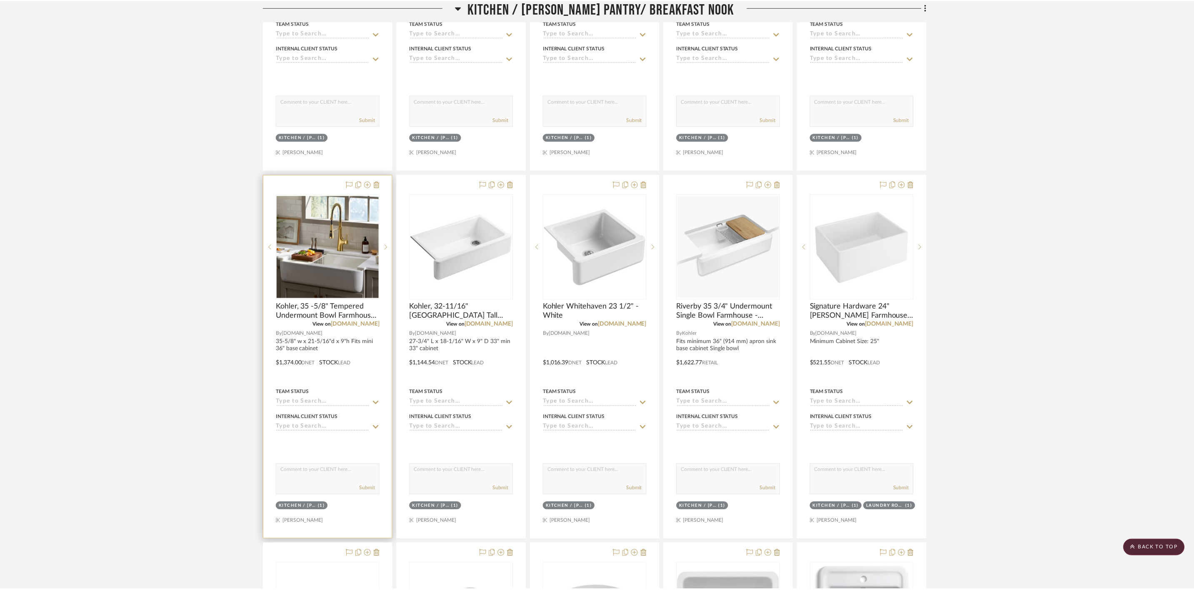
scroll to position [3624, 0]
click at [334, 255] on img "0" at bounding box center [329, 247] width 102 height 102
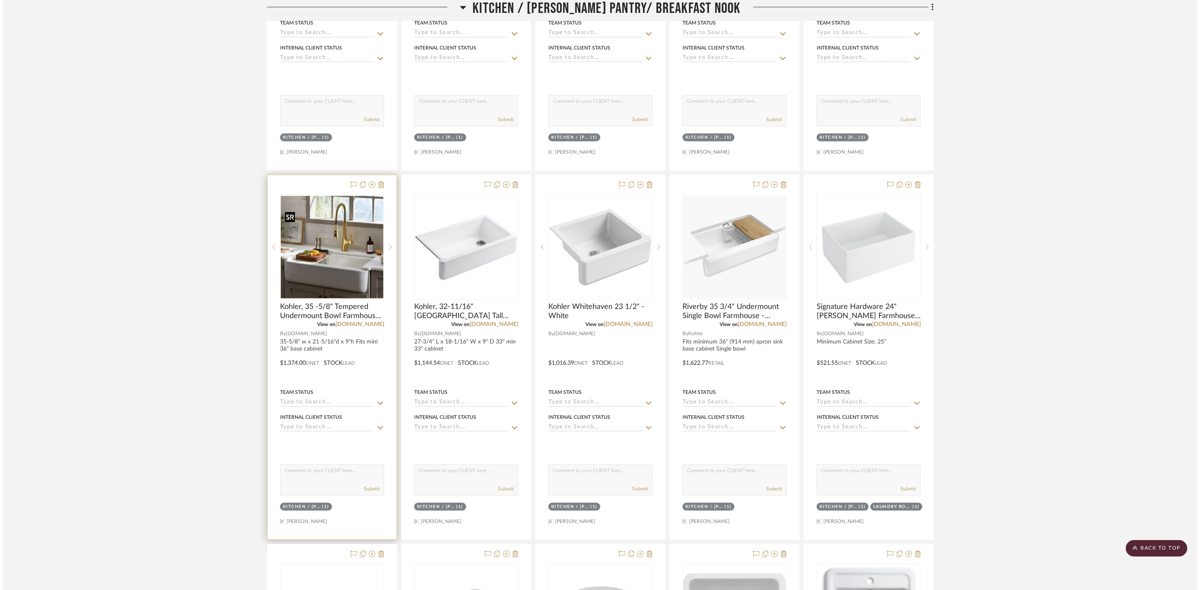
scroll to position [0, 0]
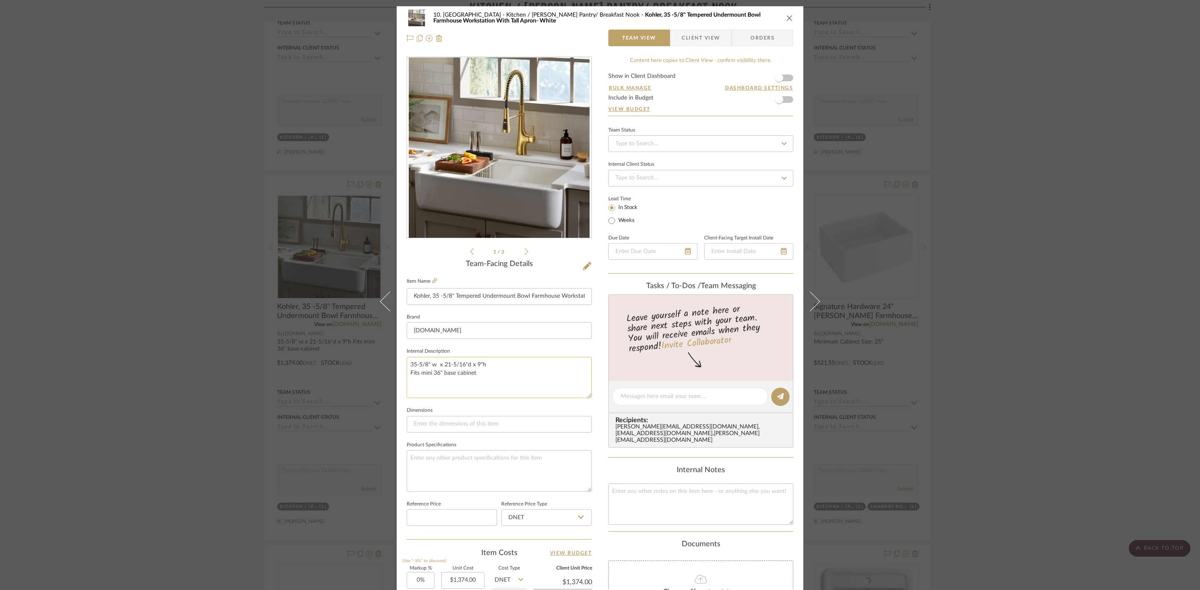
click at [431, 375] on textarea "35-5/8" w x 21-5/16"d x 9"h Fits mini 36" base cabinet" at bounding box center [499, 377] width 185 height 41
type textarea "35-5/8" w x 21-5/16"d x 9"h Fits min 36" base cabinet"
click at [600, 400] on div "10. Vignola Kitchen / Butler's Pantry/ Breakfast Nook Kohler, 35 -5/8" Tempered…" at bounding box center [600, 390] width 407 height 769
click at [1025, 362] on div "10. Vignola Kitchen / Butler's Pantry/ Breakfast Nook Kohler, 35 -5/8" Tempered…" at bounding box center [600, 295] width 1200 height 590
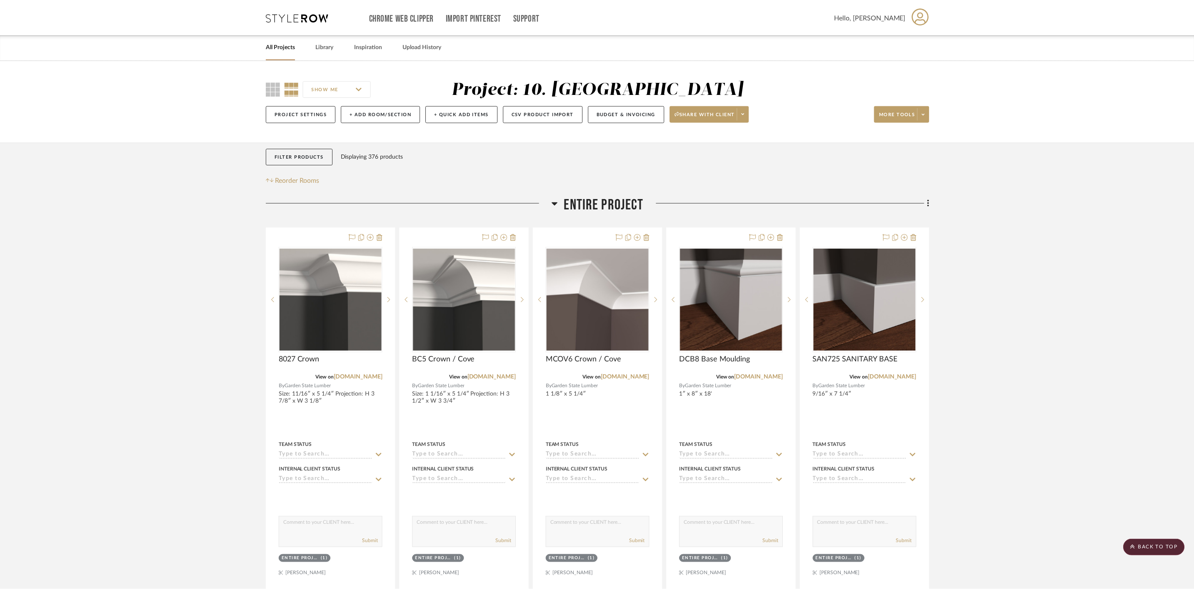
scroll to position [3624, 0]
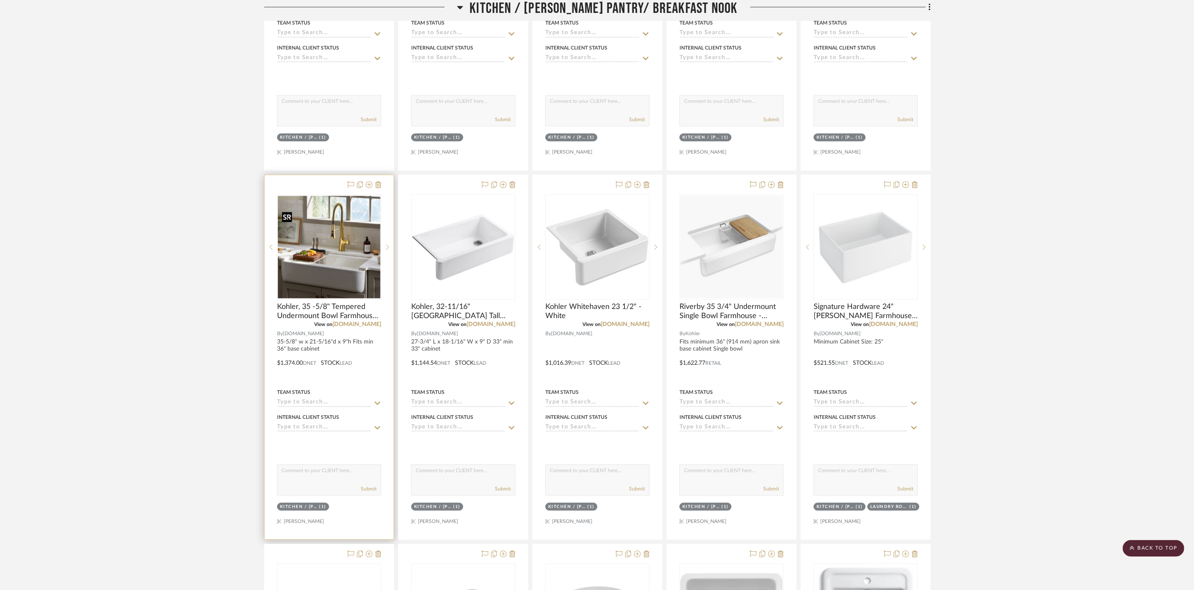
click at [331, 254] on img "0" at bounding box center [329, 247] width 102 height 102
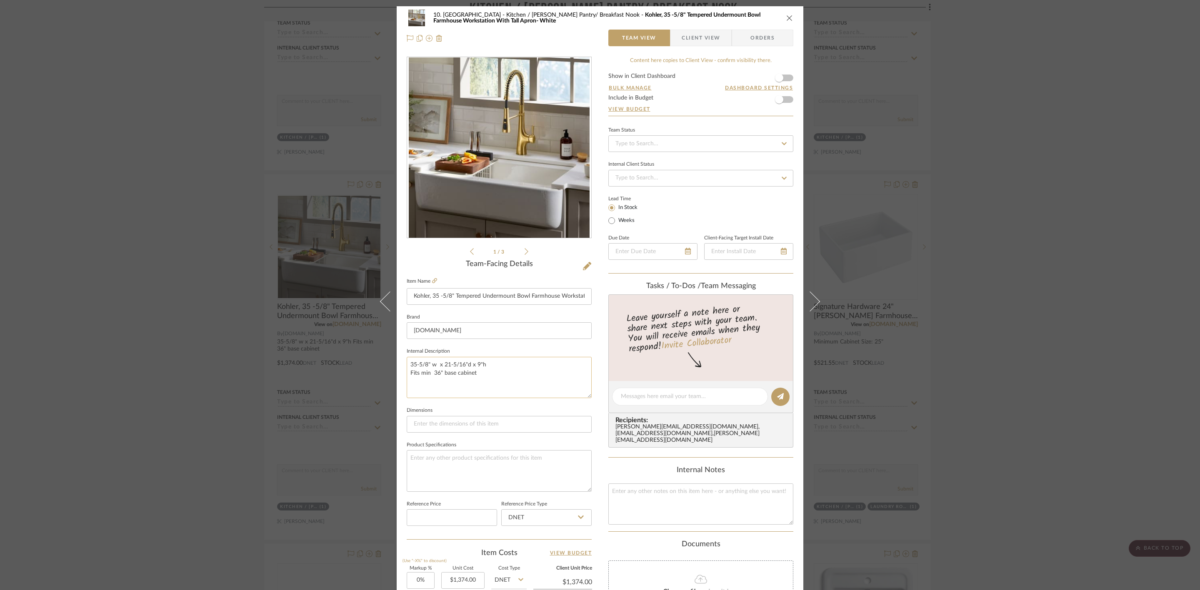
click at [418, 373] on textarea "35-5/8" w x 21-5/16"d x 9"h Fits min 36" base cabinet" at bounding box center [499, 377] width 185 height 41
click at [423, 378] on textarea "35-5/8" w x 21-5/16"d x 9"h min 36" base cabinet" at bounding box center [499, 377] width 185 height 41
click at [422, 377] on textarea "35-5/8" w x 21-5/16"d x 9"h min 36" base cabinet" at bounding box center [499, 377] width 185 height 41
type textarea "35-5/8" w x 21-5/16"d x 9"h min 36" base cabinet"
click at [595, 414] on div "10. Vignola Kitchen / Butler's Pantry/ Breakfast Nook Kohler, 35 -5/8" Tempered…" at bounding box center [600, 390] width 407 height 769
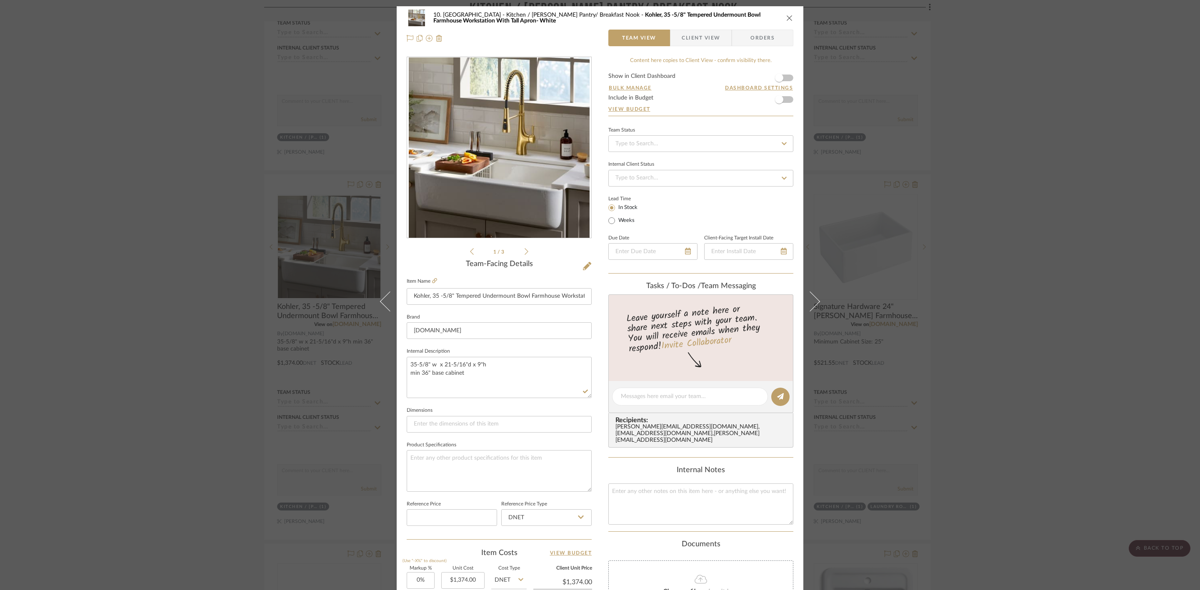
click at [963, 442] on div "10. Vignola Kitchen / Butler's Pantry/ Breakfast Nook Kohler, 35 -5/8" Tempered…" at bounding box center [600, 295] width 1200 height 590
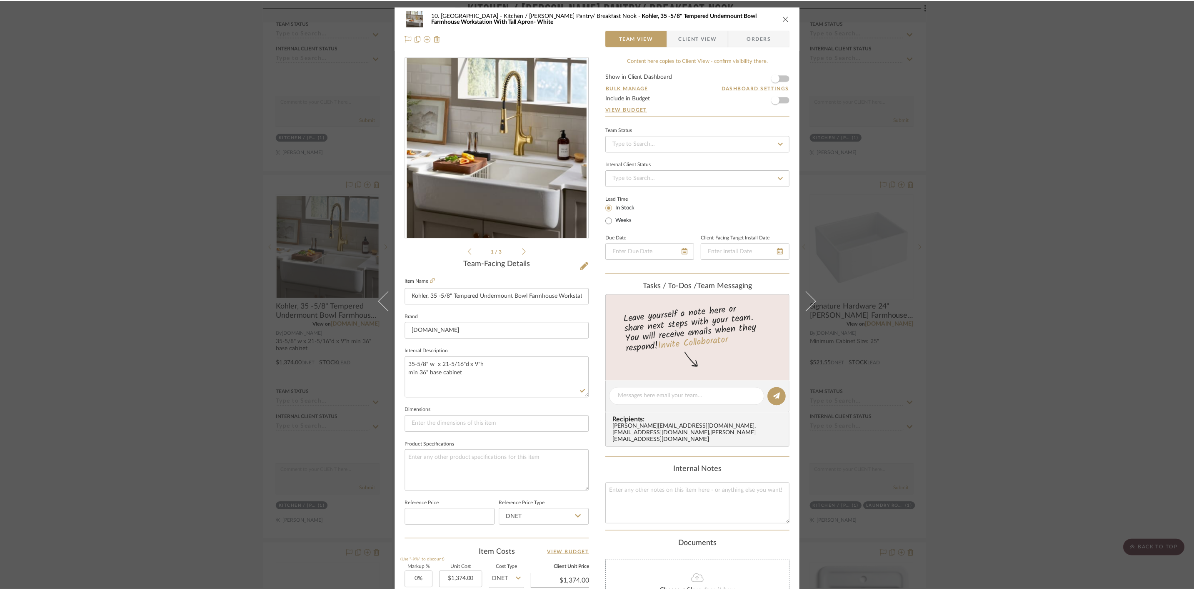
scroll to position [3624, 0]
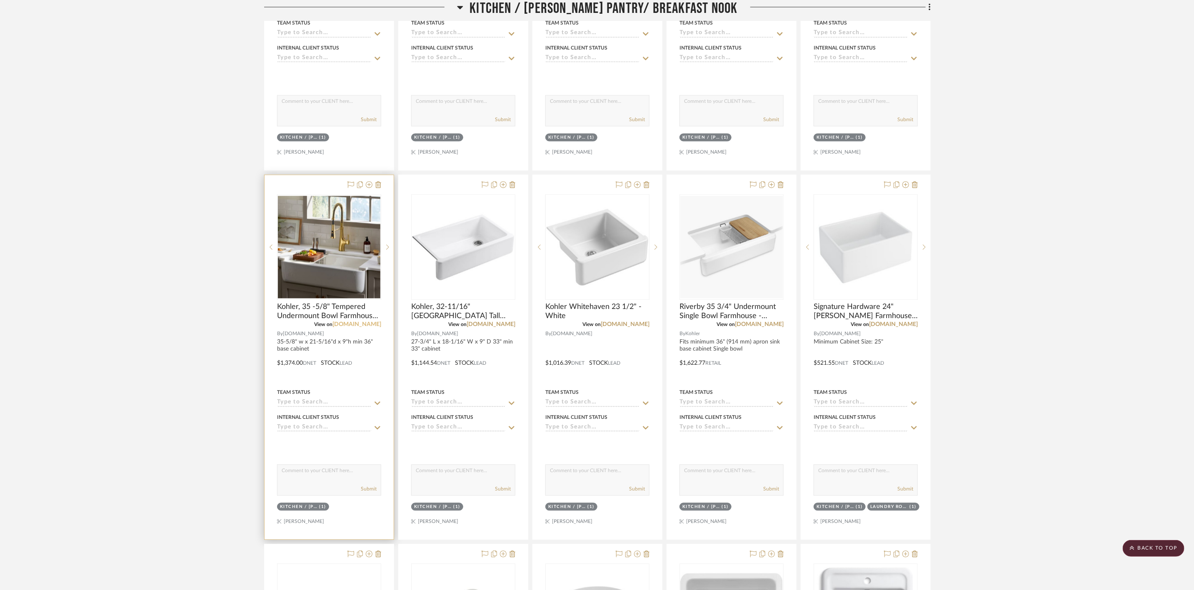
click at [372, 327] on link "[DOMAIN_NAME]" at bounding box center [356, 325] width 49 height 6
click at [631, 327] on link "[DOMAIN_NAME]" at bounding box center [625, 325] width 49 height 6
click at [602, 275] on img "0" at bounding box center [597, 247] width 102 height 102
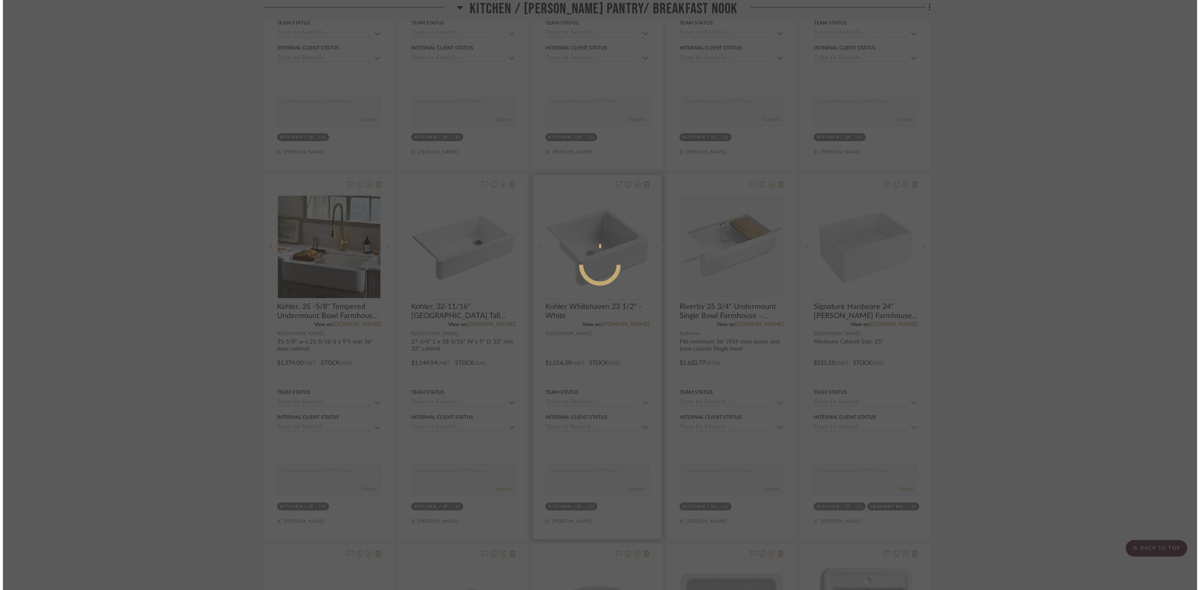
scroll to position [0, 0]
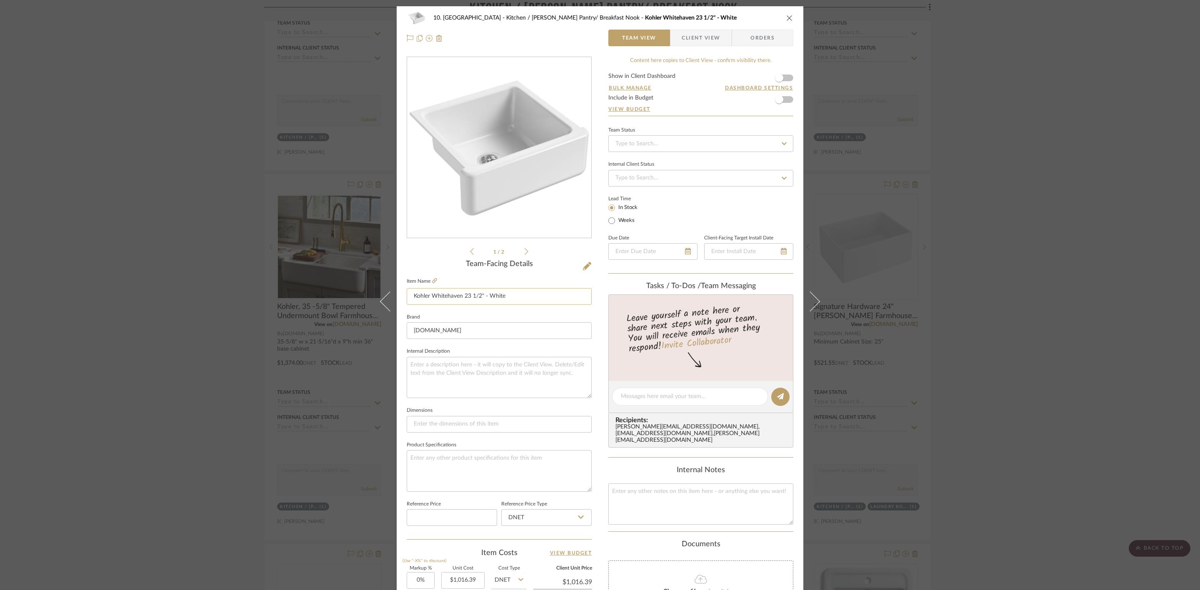
click at [427, 295] on input "Kohler Whitehaven 23 1/2" - White" at bounding box center [499, 296] width 185 height 17
type input "Kohler, 23-1/2" [GEOGRAPHIC_DATA] Sinlge Cast Iron, White"
click at [484, 371] on textarea at bounding box center [499, 377] width 185 height 41
click at [507, 362] on textarea "23-1/2"l x 21-9/16"w x 9-5/8"h" at bounding box center [499, 377] width 185 height 41
type textarea "23-1/2"l x 21-9/16"w x 9-5/8"h min 24" base cabinet"
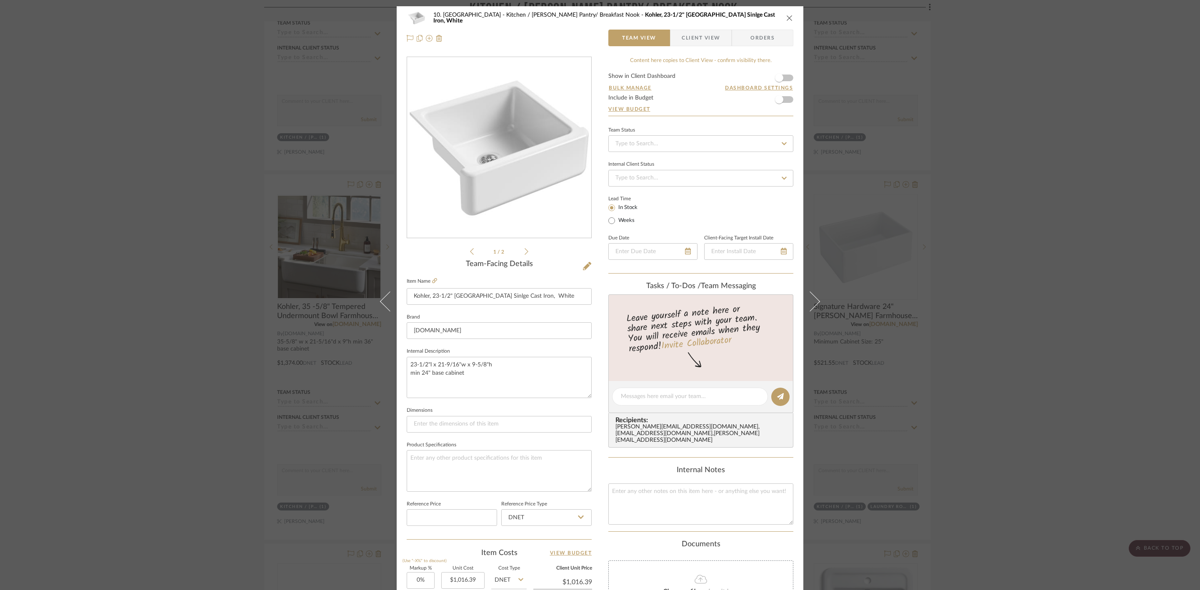
click at [602, 384] on div "10. Vignola Kitchen / Butler's Pantry/ Breakfast Nook Kohler, 23-1/2" Whitehave…" at bounding box center [600, 390] width 407 height 769
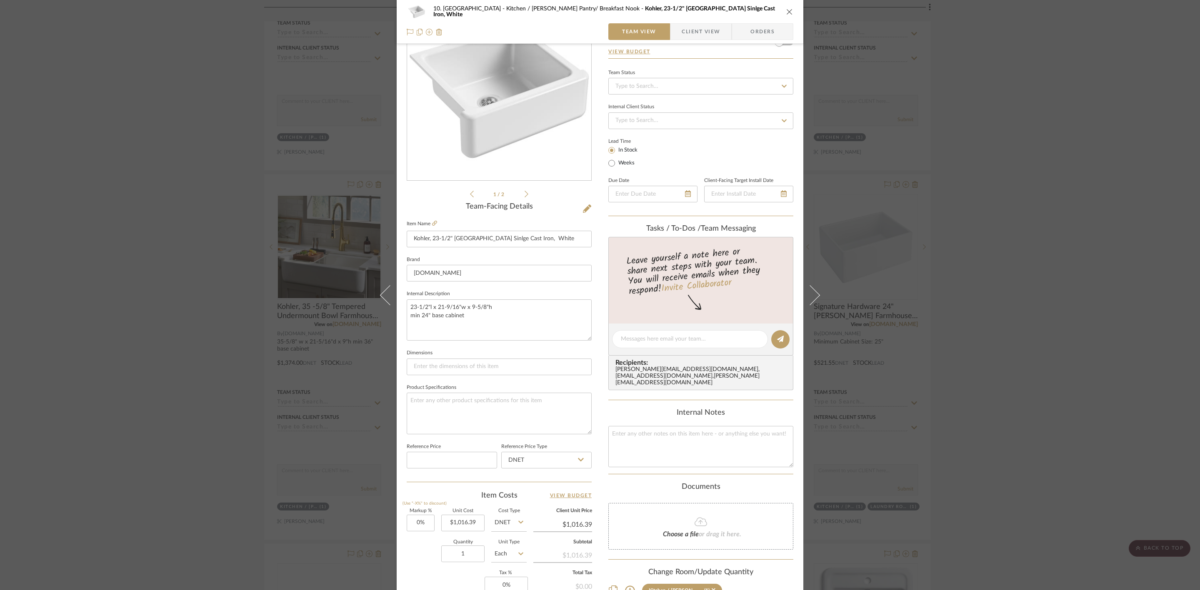
scroll to position [62, 0]
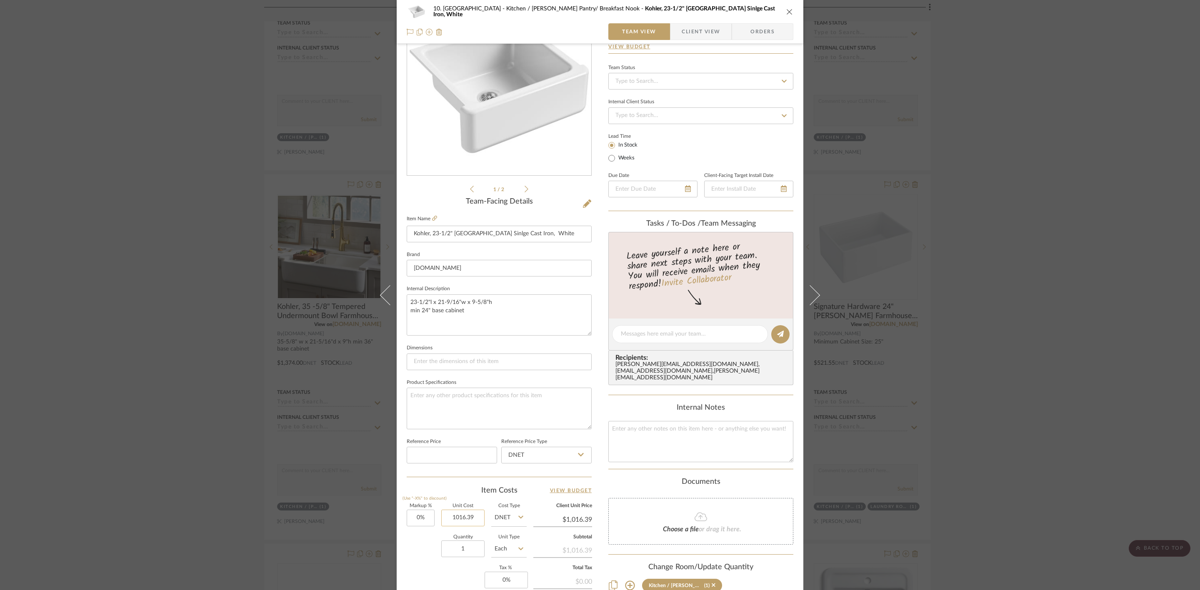
click at [463, 517] on input "1016.39" at bounding box center [462, 518] width 43 height 17
click at [461, 517] on input "1016.39" at bounding box center [462, 518] width 43 height 17
type input "$1,017.24"
click at [598, 475] on div "10. Vignola Kitchen / Butler's Pantry/ Breakfast Nook Kohler, 23-1/2" Whitehave…" at bounding box center [600, 328] width 407 height 769
type input "$1,017.24"
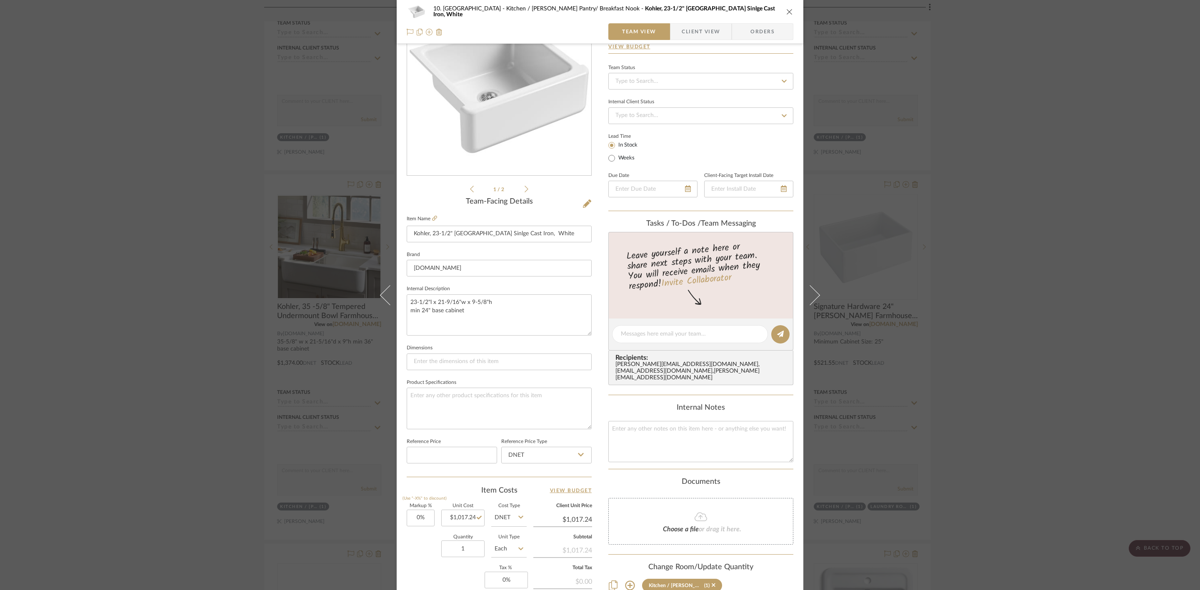
click at [1010, 437] on div "10. Vignola Kitchen / Butler's Pantry/ Breakfast Nook Kohler, 23-1/2" Whitehave…" at bounding box center [600, 295] width 1200 height 590
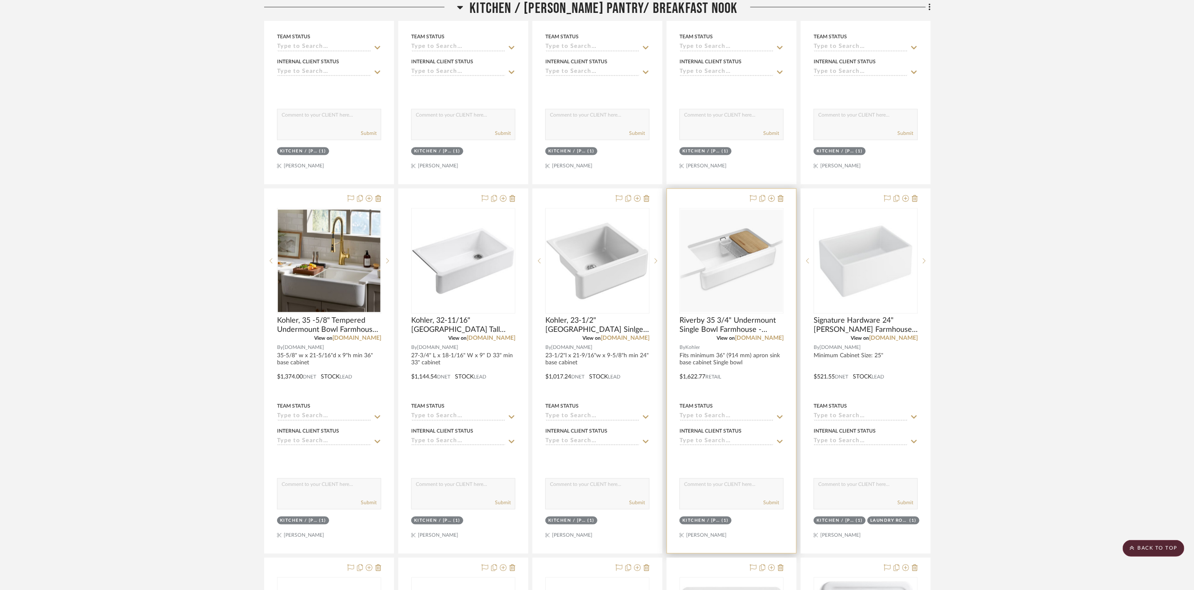
scroll to position [3624, 0]
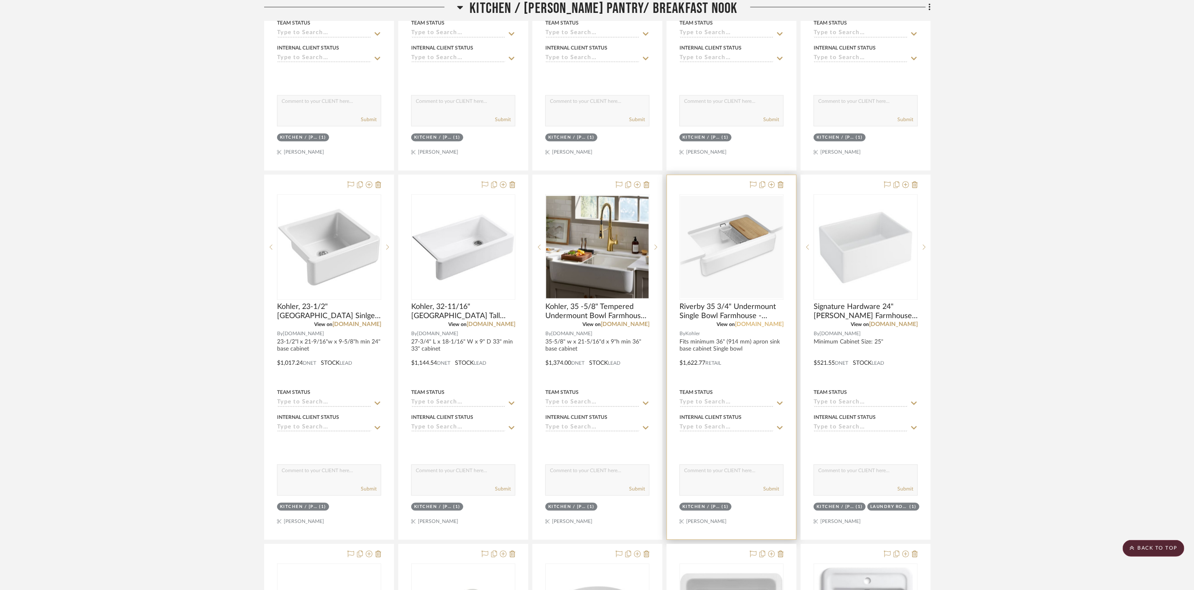
click at [775, 327] on link "kohler.com" at bounding box center [759, 325] width 49 height 6
click at [734, 245] on img "0" at bounding box center [731, 247] width 102 height 102
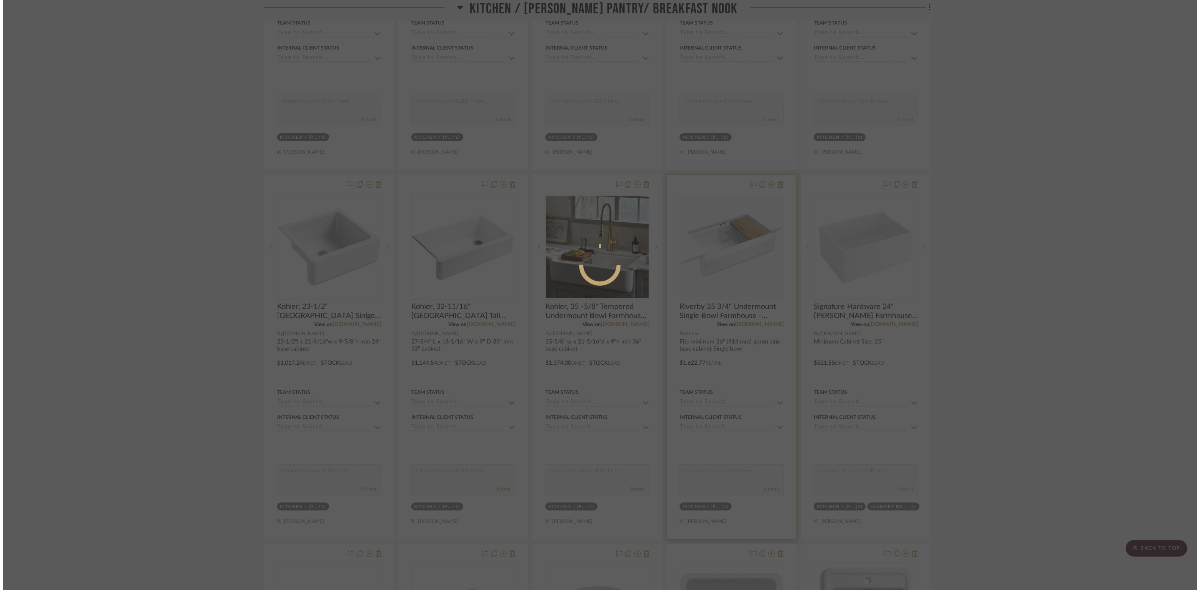
scroll to position [0, 0]
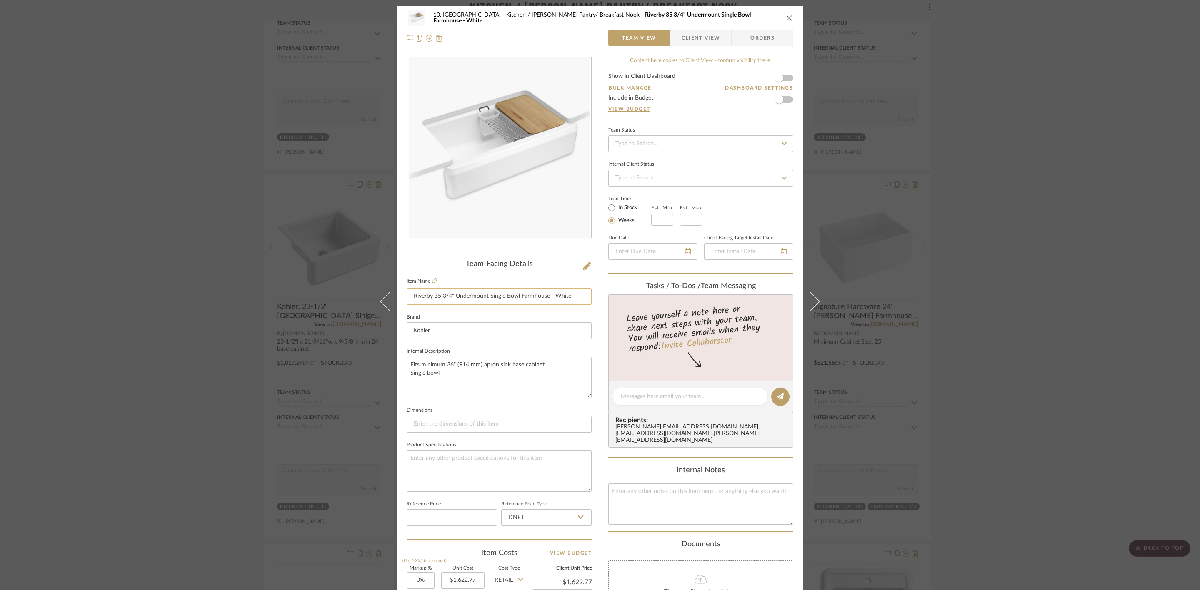
click at [409, 297] on input "Riverby 35 3/4" Undermount Single Bowl Farmhouse - White" at bounding box center [499, 296] width 185 height 17
click at [494, 297] on input "Kohler, 35-3/4" Riverby 35 3/4" Undermount Single Bowl Farmhouse - White" at bounding box center [499, 296] width 185 height 17
drag, startPoint x: 537, startPoint y: 294, endPoint x: 472, endPoint y: 292, distance: 64.2
click at [472, 292] on input "Kohler, 35-3/4" Riverby Undermount Single Bowl Farmhouse - White" at bounding box center [499, 296] width 185 height 17
click at [556, 292] on input "Kohler, 35-3/4" Riverby Single Farmhouse - White" at bounding box center [499, 296] width 185 height 17
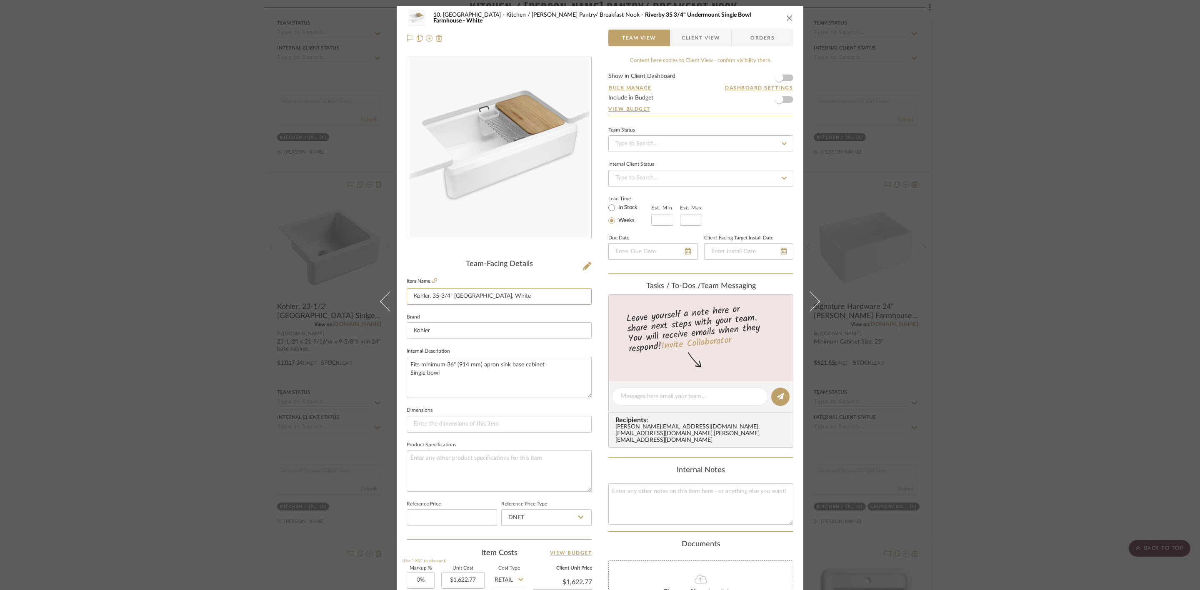
type input "Kohler, 35-3/4" [GEOGRAPHIC_DATA], White"
click at [447, 373] on textarea "Fits minimum 36" (914 mm) apron sink base cabinet Single bowl" at bounding box center [499, 377] width 185 height 41
drag, startPoint x: 442, startPoint y: 372, endPoint x: 395, endPoint y: 363, distance: 47.1
click at [397, 363] on div "10. Vignola Kitchen / Butler's Pantry/ Breakfast Nook Kohler, 35-3/4" Riverby S…" at bounding box center [600, 390] width 407 height 769
type textarea "35-3/4"w x min 36" base cabinet"
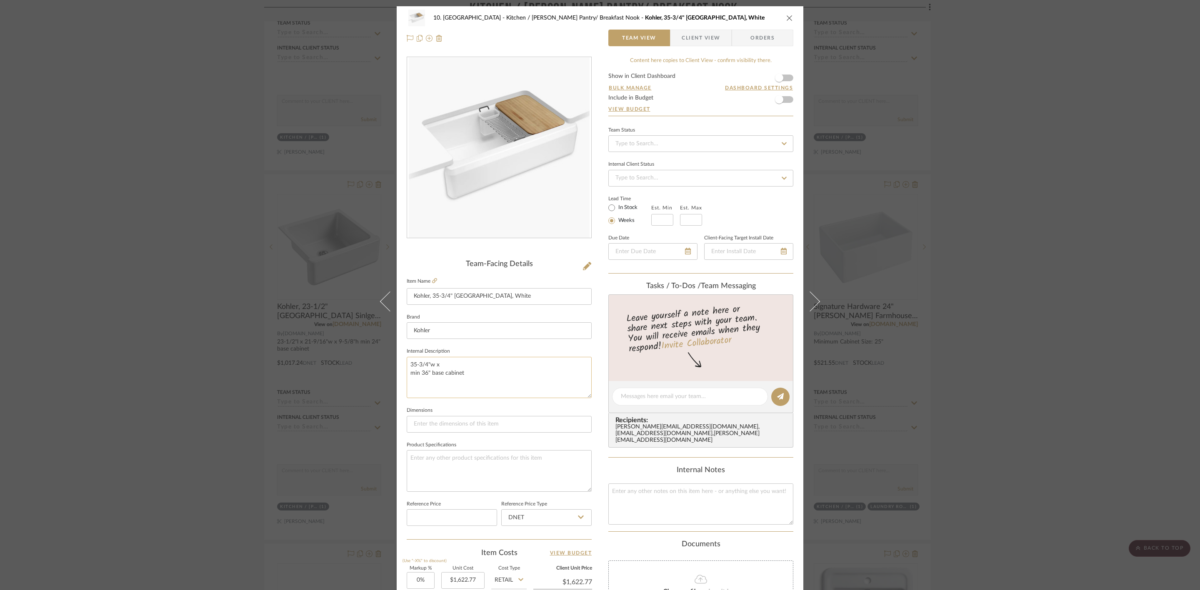
click at [457, 364] on textarea "35-3/4"w x min 36" base cabinet" at bounding box center [499, 377] width 185 height 41
type textarea "35-3/4"w x 20-7/8"d x 8-13/16"h min 36" base cabinet"
click at [599, 407] on div "10. Vignola Kitchen / Butler's Pantry/ Breakfast Nook Kohler, 35-3/4" Riverby S…" at bounding box center [600, 390] width 407 height 769
click at [1001, 322] on div "10. Vignola Kitchen / Butler's Pantry/ Breakfast Nook Kohler, 35-3/4" Riverby S…" at bounding box center [600, 295] width 1200 height 590
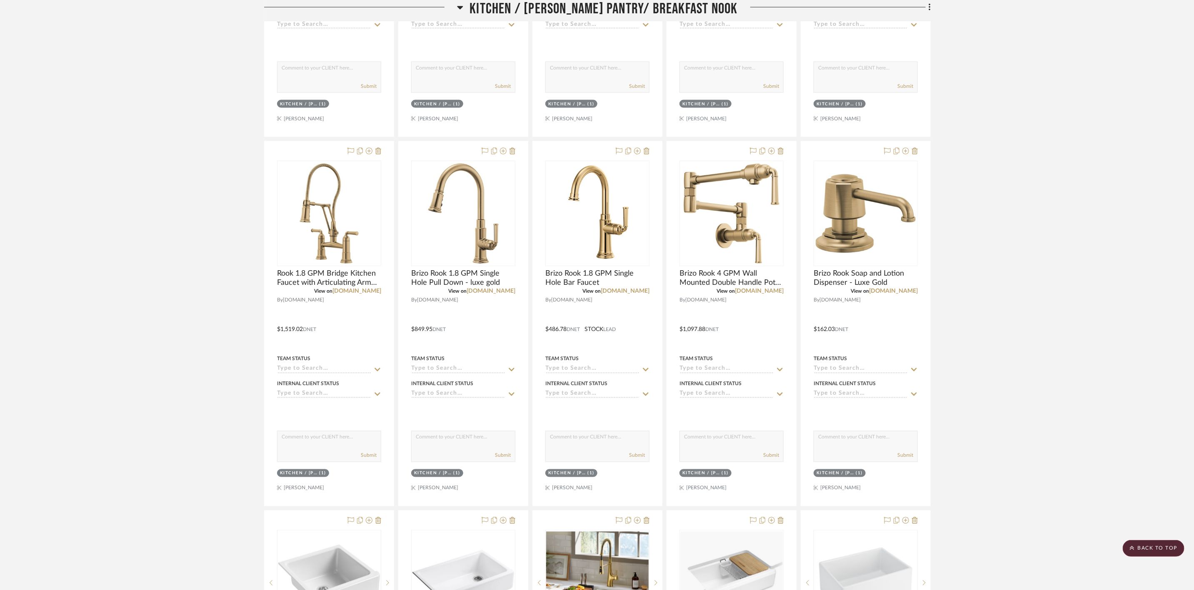
scroll to position [3561, 0]
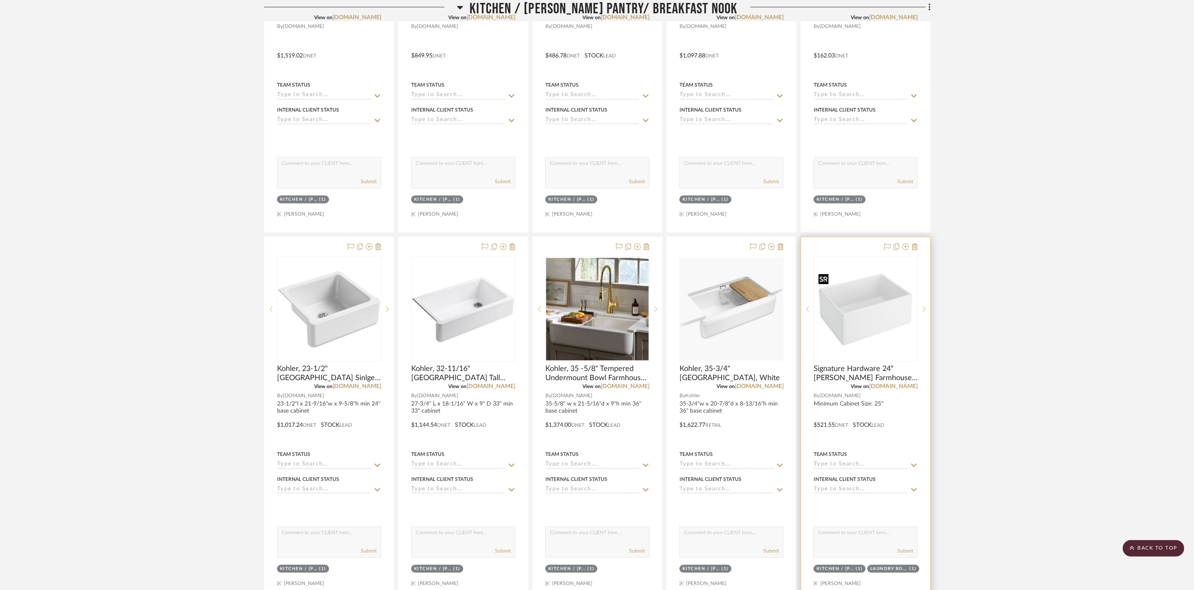
click at [888, 331] on img "0" at bounding box center [865, 309] width 102 height 102
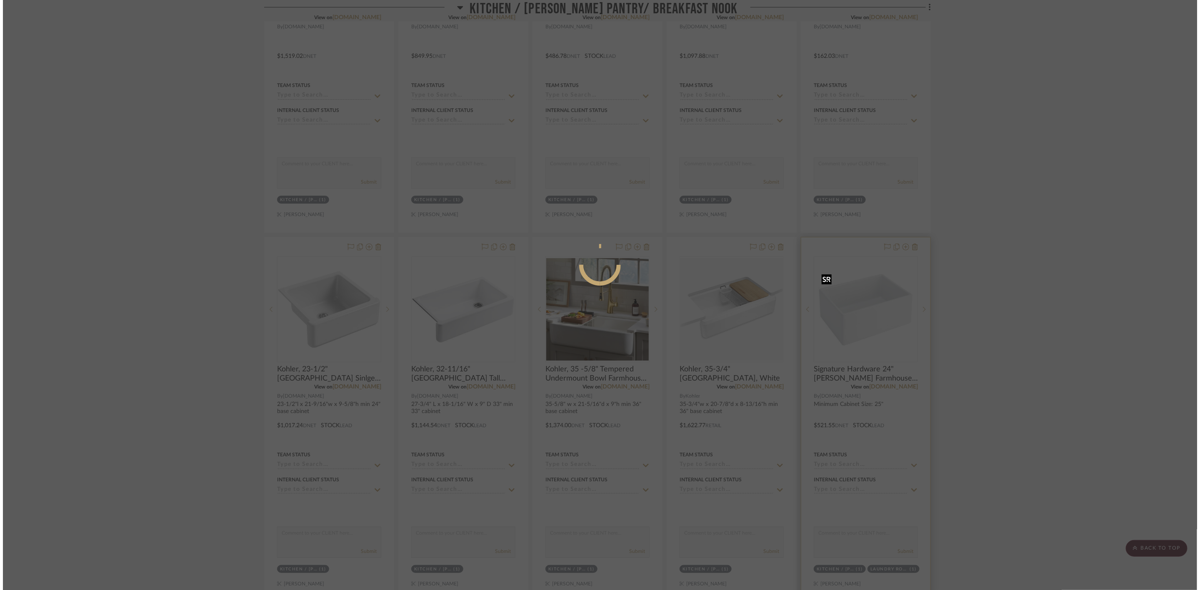
scroll to position [0, 0]
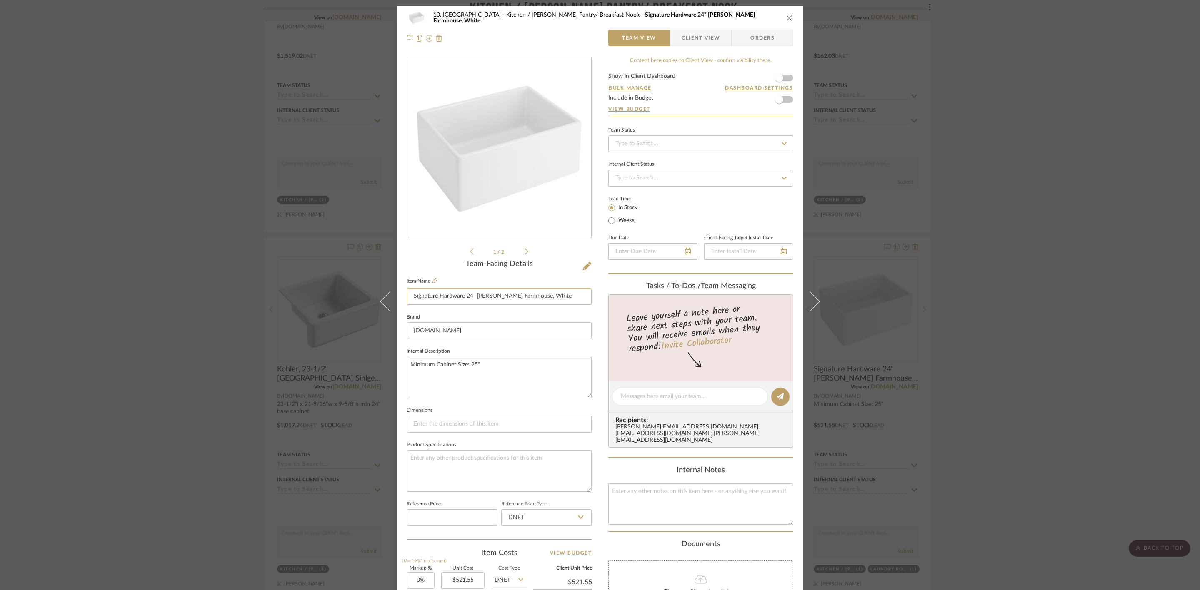
click at [460, 295] on input "Signature Hardware 24" Rowena Farmhouse, White" at bounding box center [499, 296] width 185 height 17
type input "Signature Hardware, 24" [PERSON_NAME] Farmhouse, White"
click at [596, 339] on div "10. Vignola Kitchen / Butler's Pantry/ Breakfast Nook Signature Hardware 24" Ro…" at bounding box center [600, 390] width 407 height 769
click at [1025, 420] on div "10. Vignola Kitchen / Butler's Pantry/ Breakfast Nook Signature Hardware, 24" R…" at bounding box center [600, 295] width 1200 height 590
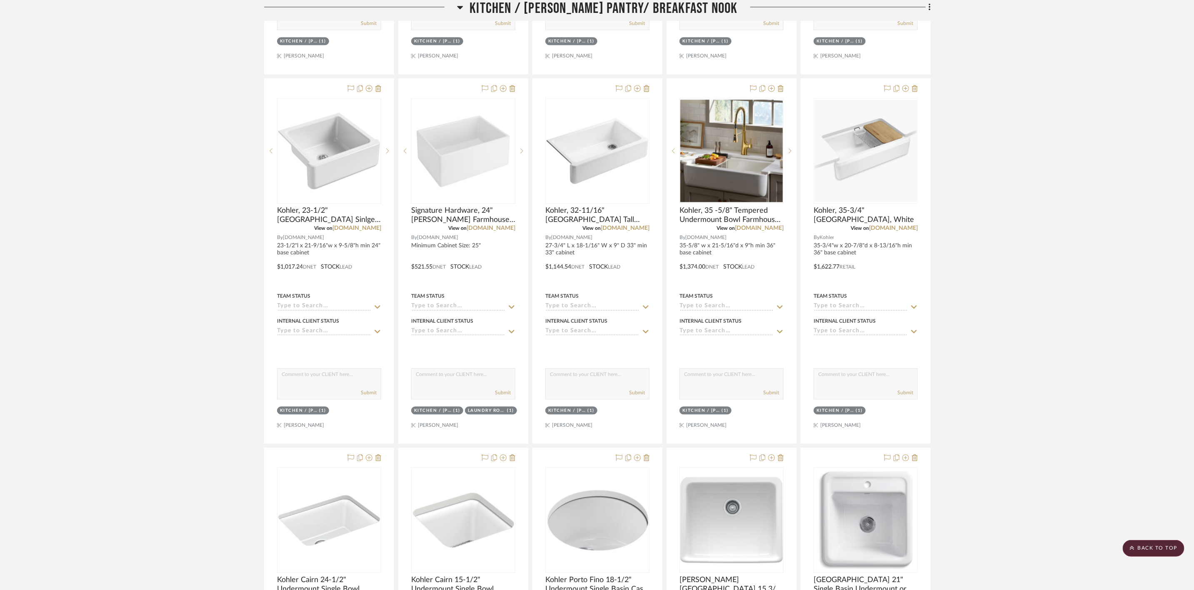
scroll to position [3811, 0]
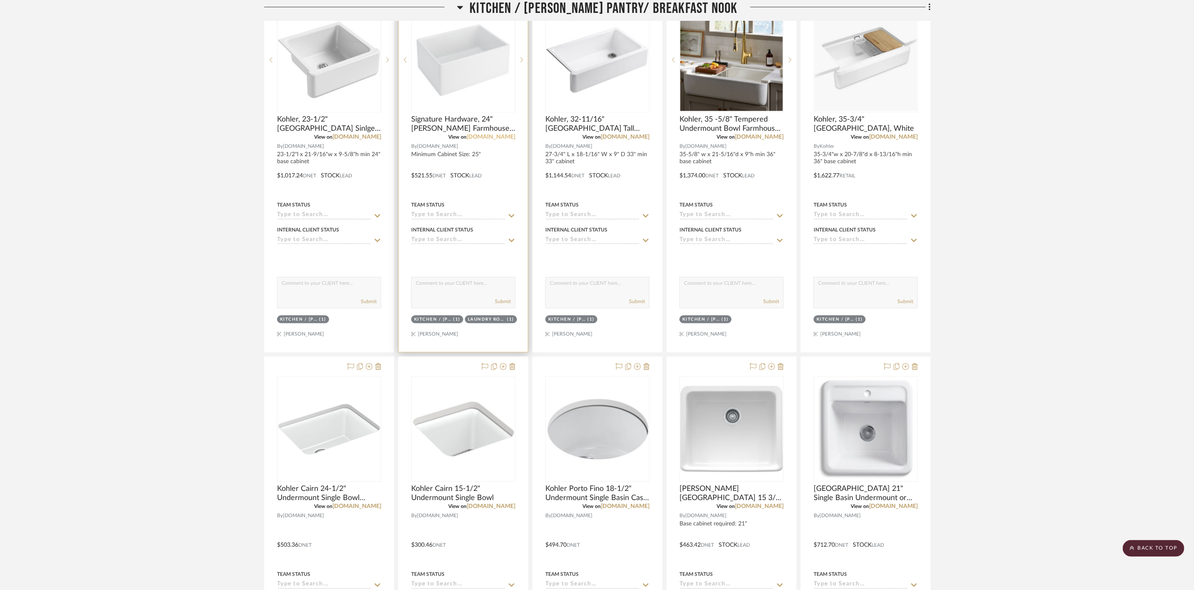
click at [505, 140] on link "[DOMAIN_NAME]" at bounding box center [491, 137] width 49 height 6
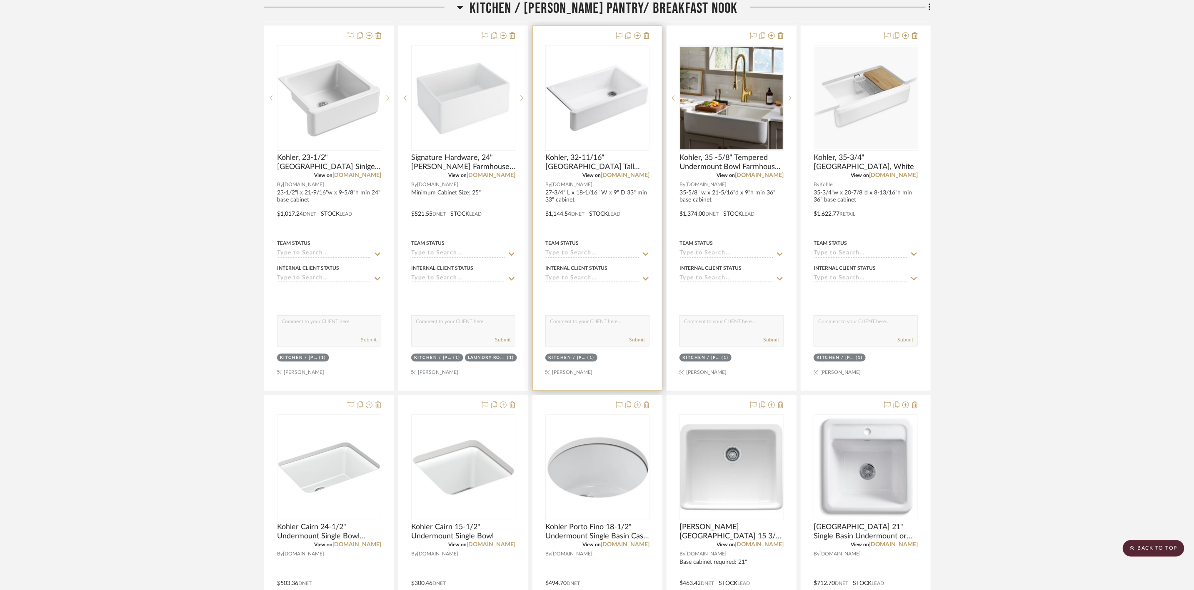
scroll to position [3749, 0]
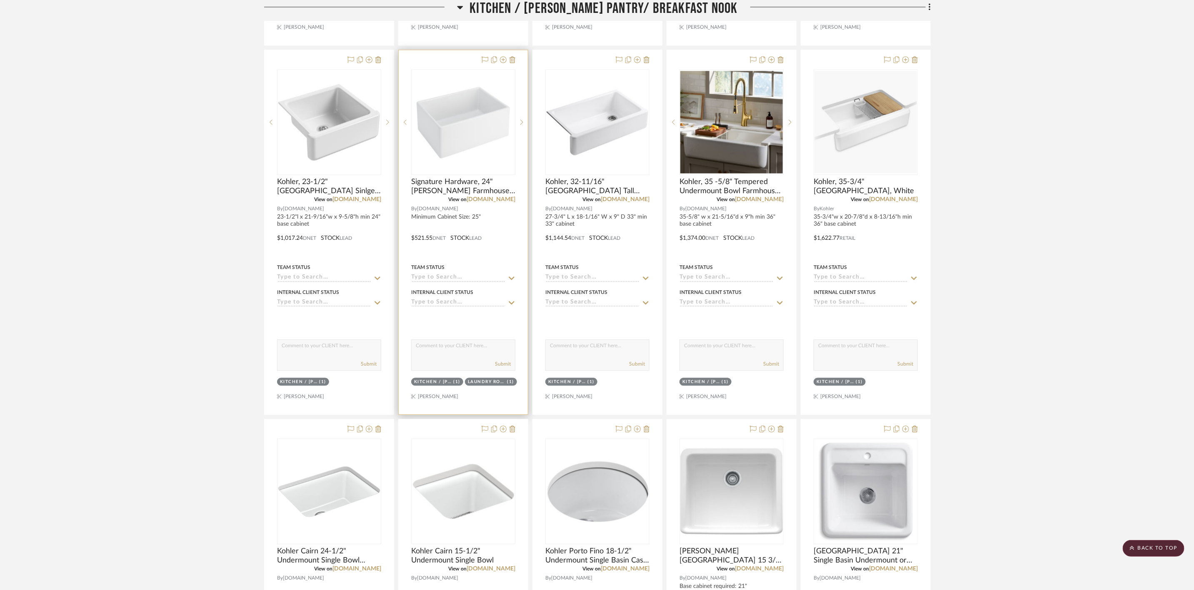
click at [482, 134] on img "0" at bounding box center [463, 122] width 102 height 102
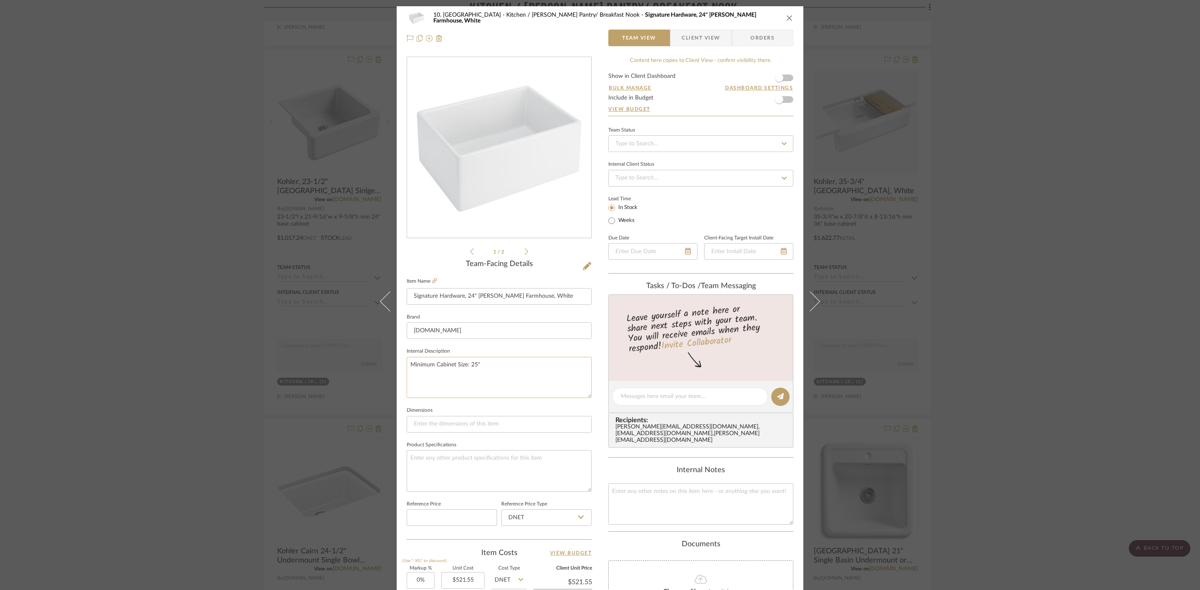
click at [408, 364] on textarea "Minimum Cabinet Size: 25"" at bounding box center [499, 377] width 185 height 41
drag, startPoint x: 514, startPoint y: 374, endPoint x: 463, endPoint y: 375, distance: 50.8
click at [463, 375] on textarea "24"l x 18-1/8"d x 10-1/8"h min 25" base cabinet Cabinet Size: 25"" at bounding box center [499, 377] width 185 height 41
type textarea "24"l x 18-1/8"d x 10-1/8"h min 25" base cabinet"
click at [589, 388] on div "10. Vignola Kitchen / Butler's Pantry/ Breakfast Nook Signature Hardware, 24" R…" at bounding box center [600, 390] width 407 height 769
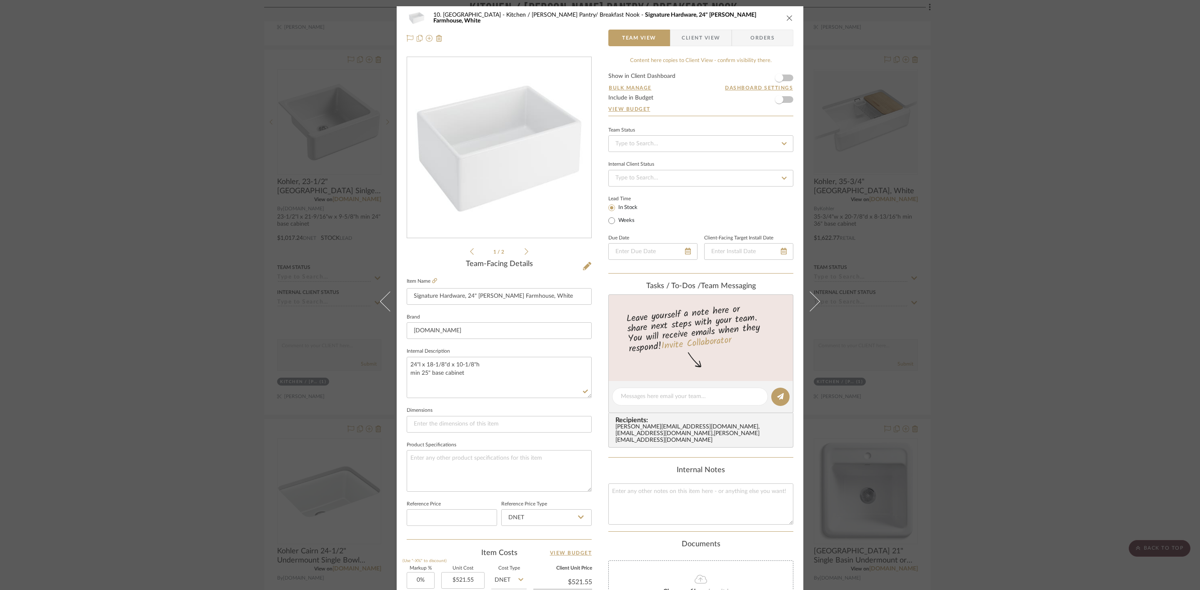
click at [1046, 374] on div "10. Vignola Kitchen / Butler's Pantry/ Breakfast Nook Signature Hardware, 24" R…" at bounding box center [600, 295] width 1200 height 590
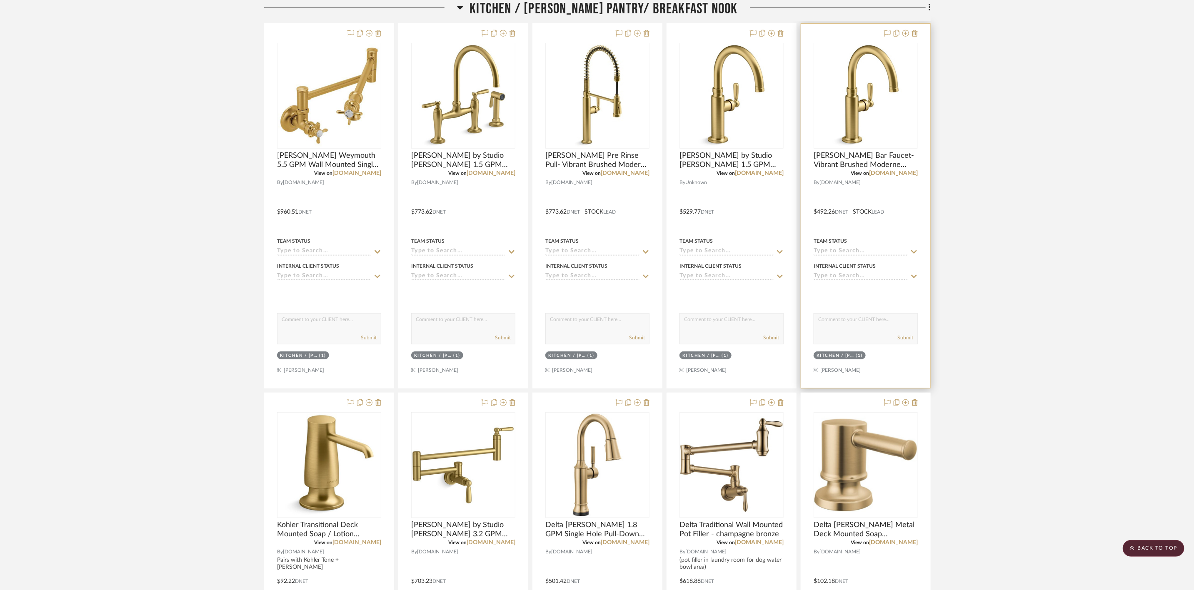
scroll to position [2562, 0]
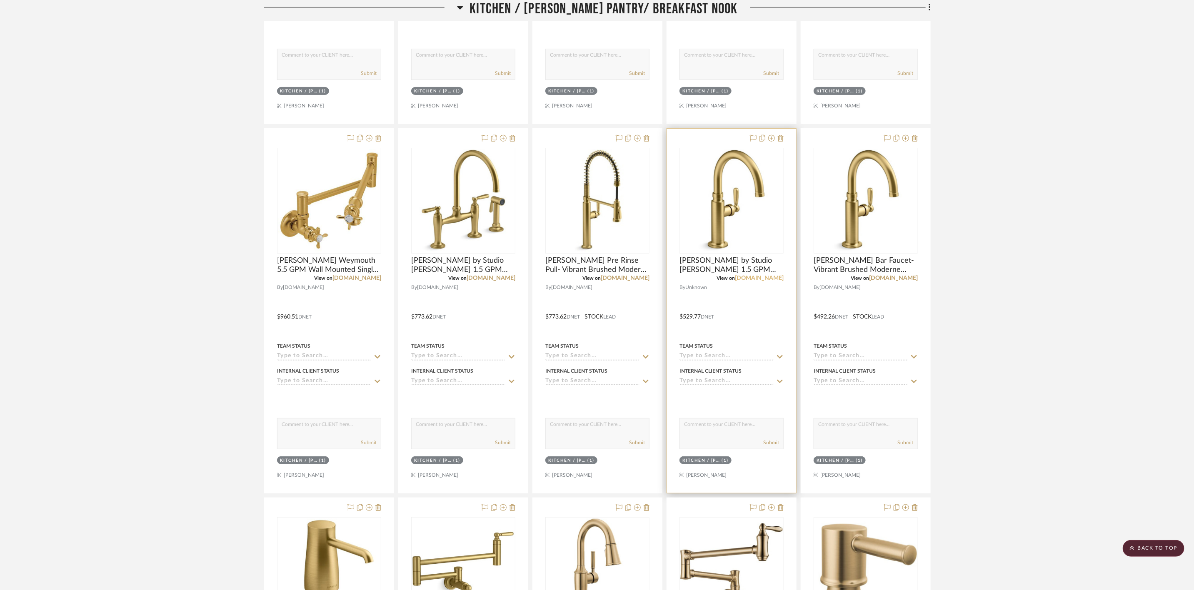
click at [776, 281] on link "[DOMAIN_NAME]" at bounding box center [759, 278] width 49 height 6
click at [896, 281] on link "[DOMAIN_NAME]" at bounding box center [893, 278] width 49 height 6
click at [904, 142] on icon at bounding box center [905, 138] width 7 height 7
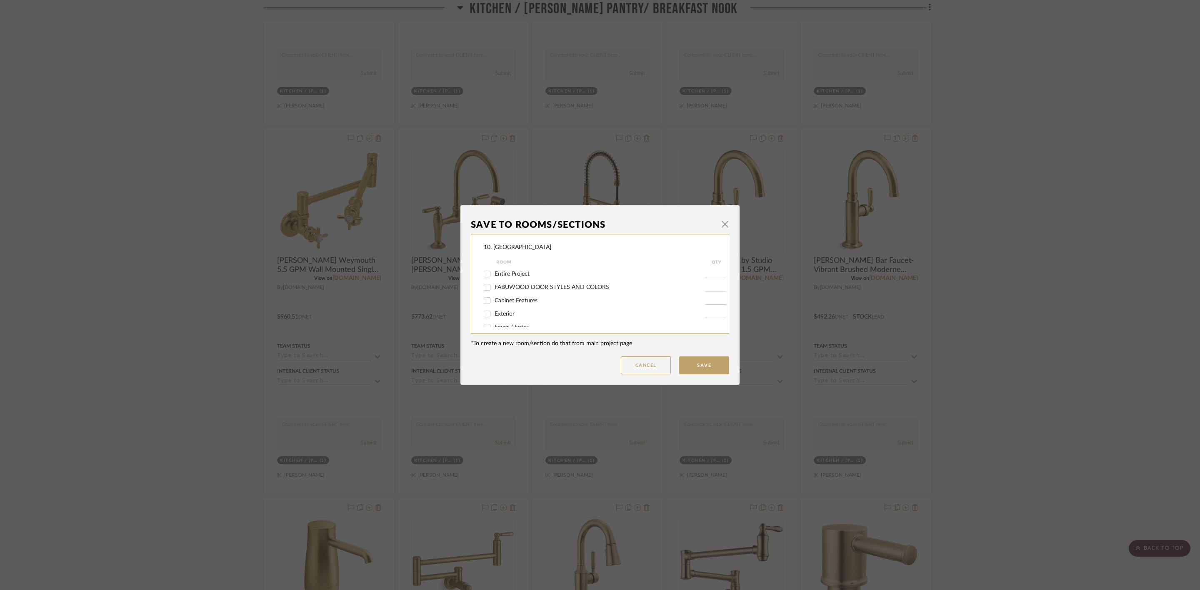
scroll to position [62, 0]
click at [514, 285] on div "Kitchen / [PERSON_NAME] Pantry/ Breakfast Nook" at bounding box center [594, 291] width 221 height 13
click at [518, 291] on span "Kitchen / [PERSON_NAME] Pantry/ Breakfast Nook" at bounding box center [560, 292] width 133 height 6
click at [494, 291] on input "Kitchen / [PERSON_NAME] Pantry/ Breakfast Nook" at bounding box center [486, 291] width 13 height 13
checkbox input "false"
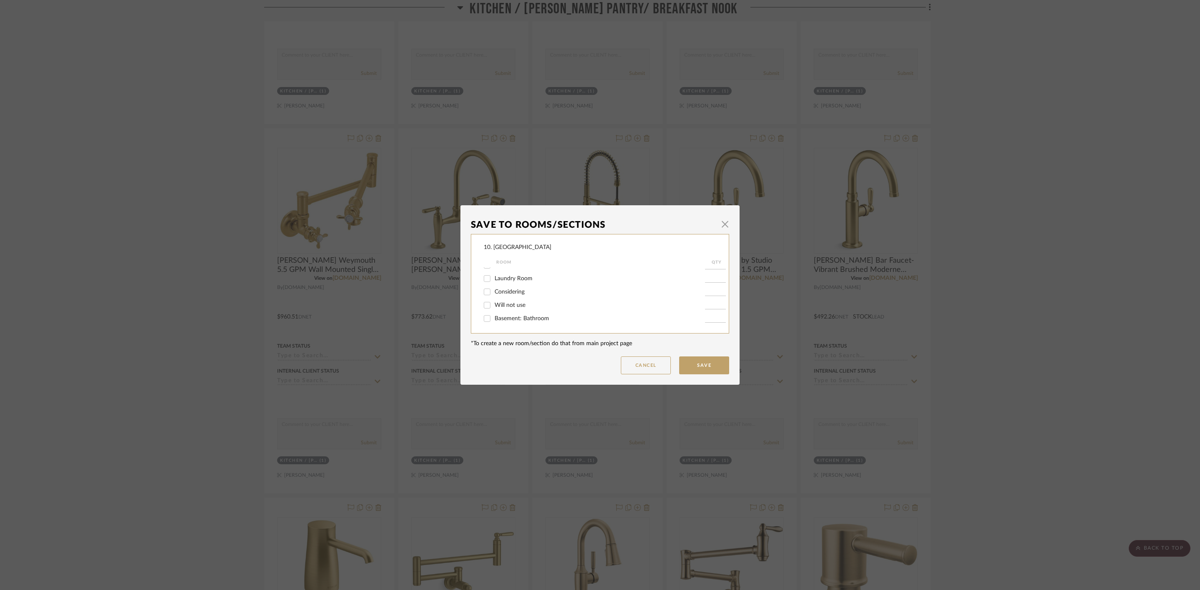
scroll to position [262, 0]
click at [505, 279] on span "Considering" at bounding box center [509, 278] width 30 height 6
click at [494, 279] on input "Considering" at bounding box center [486, 278] width 13 height 13
checkbox input "true"
type input "1"
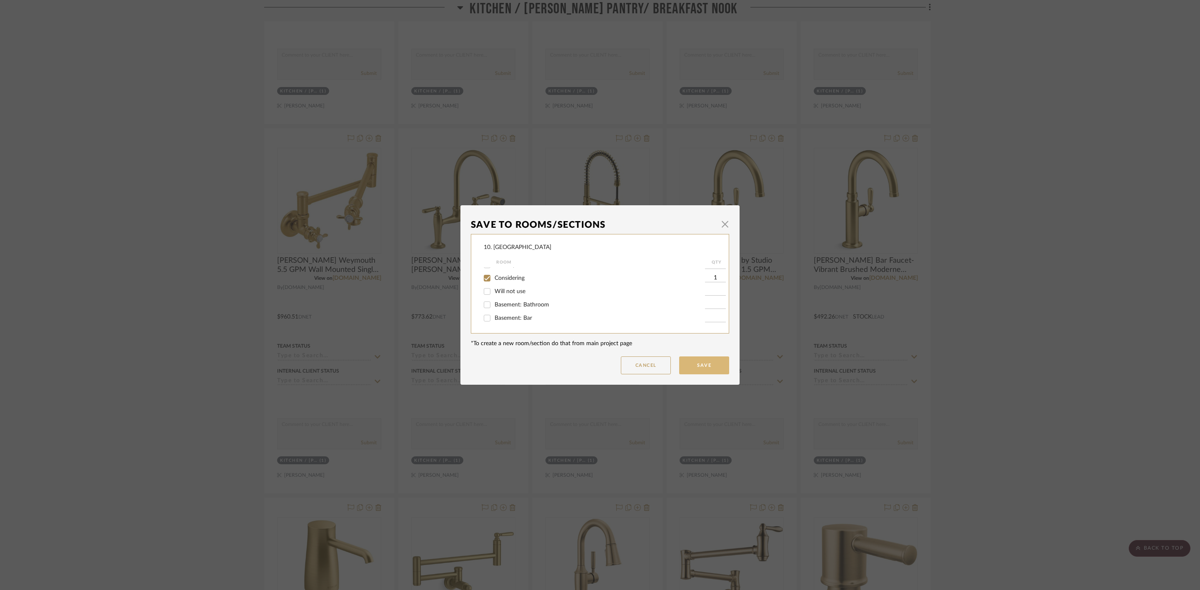
click at [686, 368] on button "Save" at bounding box center [704, 366] width 50 height 18
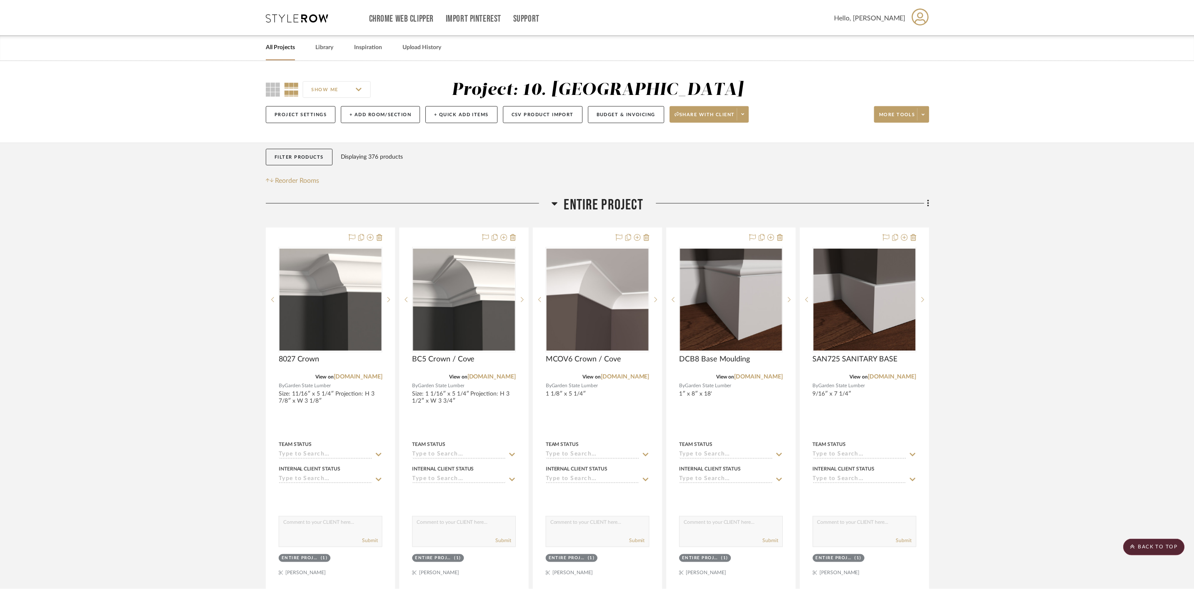
scroll to position [2562, 0]
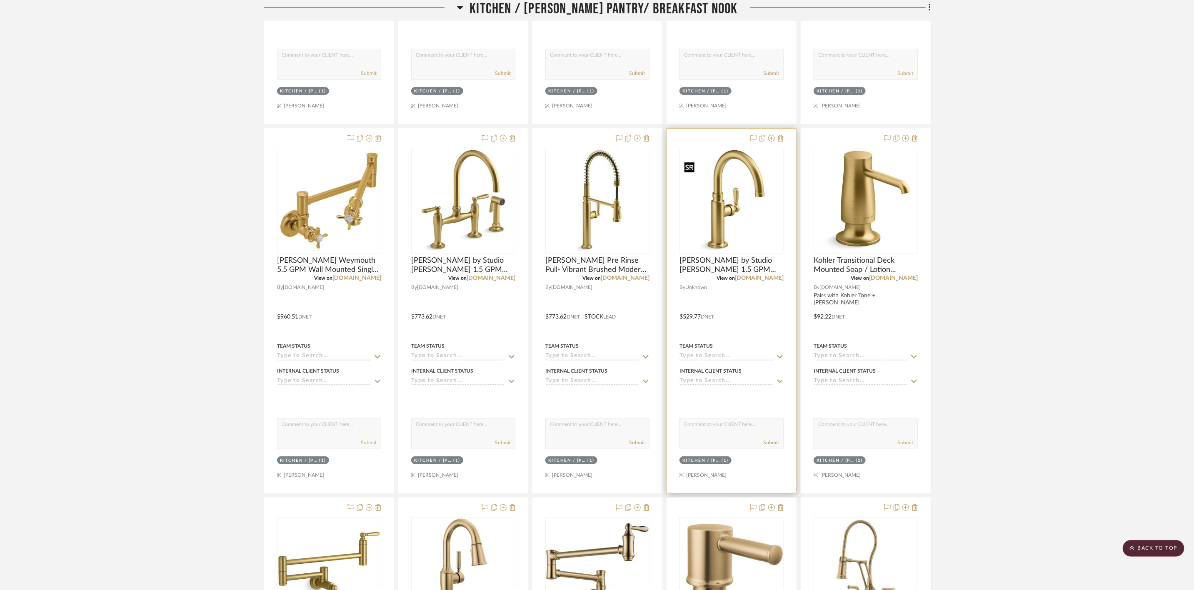
click at [710, 194] on img "0" at bounding box center [731, 201] width 102 height 102
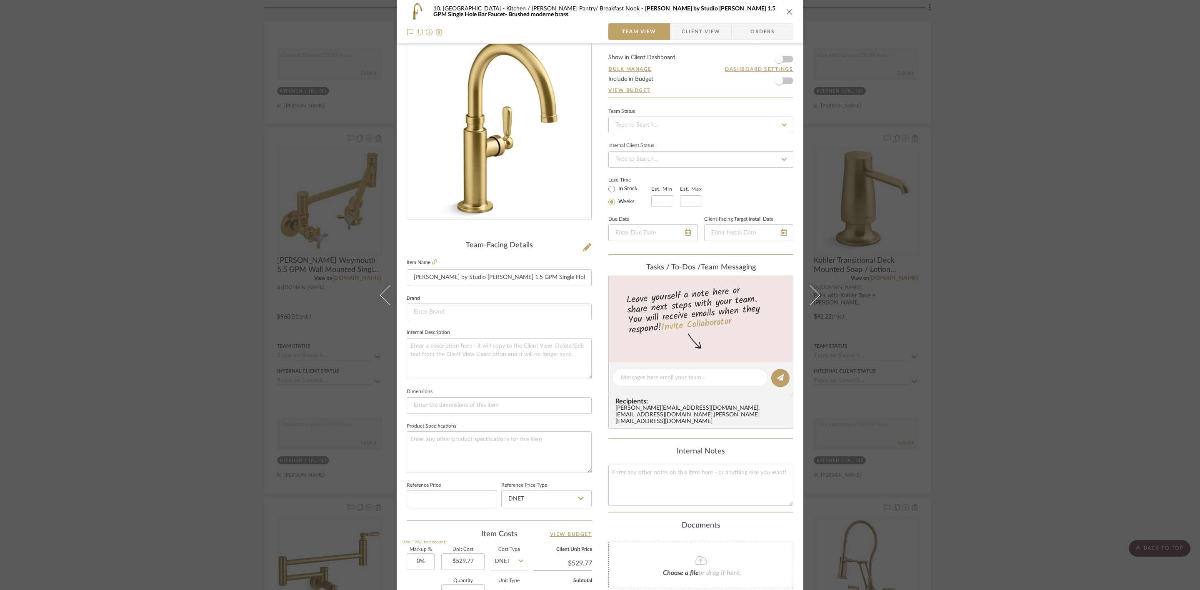
scroll to position [62, 0]
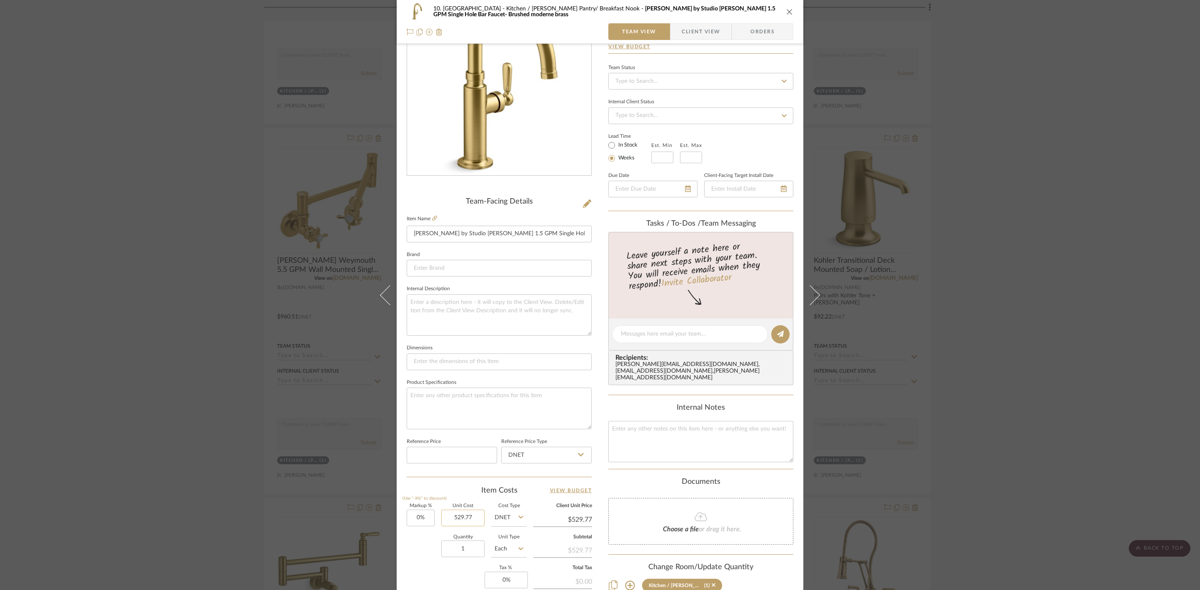
click at [466, 514] on input "529.77" at bounding box center [462, 518] width 43 height 17
type input "$580.00"
click at [598, 530] on div "10. Vignola Kitchen / Butler's Pantry/ Breakfast Nook Kohler Edalyn by Studio M…" at bounding box center [600, 328] width 407 height 769
type input "$580.00"
drag, startPoint x: 471, startPoint y: 517, endPoint x: 500, endPoint y: 521, distance: 29.5
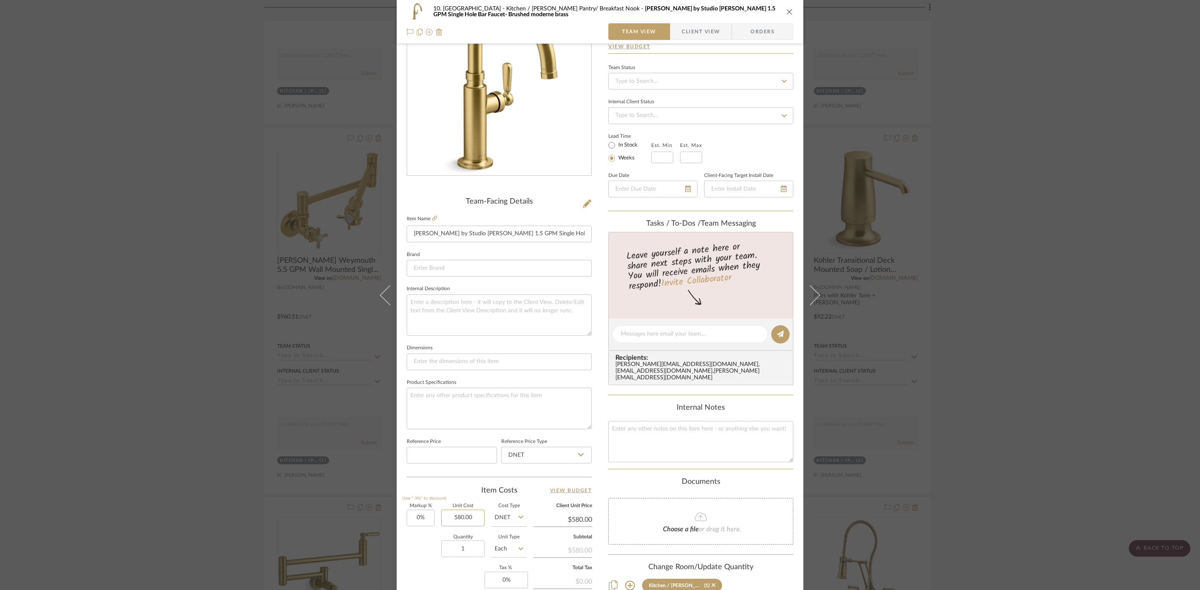
click at [472, 517] on input "580.00" at bounding box center [462, 518] width 43 height 17
type input "$580.18"
click at [601, 540] on div "10. Vignola Kitchen / Butler's Pantry/ Breakfast Nook Kohler Edalyn by Studio M…" at bounding box center [600, 328] width 407 height 769
type input "$580.18"
click at [1135, 368] on div "10. Vignola Kitchen / Butler's Pantry/ Breakfast Nook Kohler Edalyn by Studio M…" at bounding box center [600, 295] width 1200 height 590
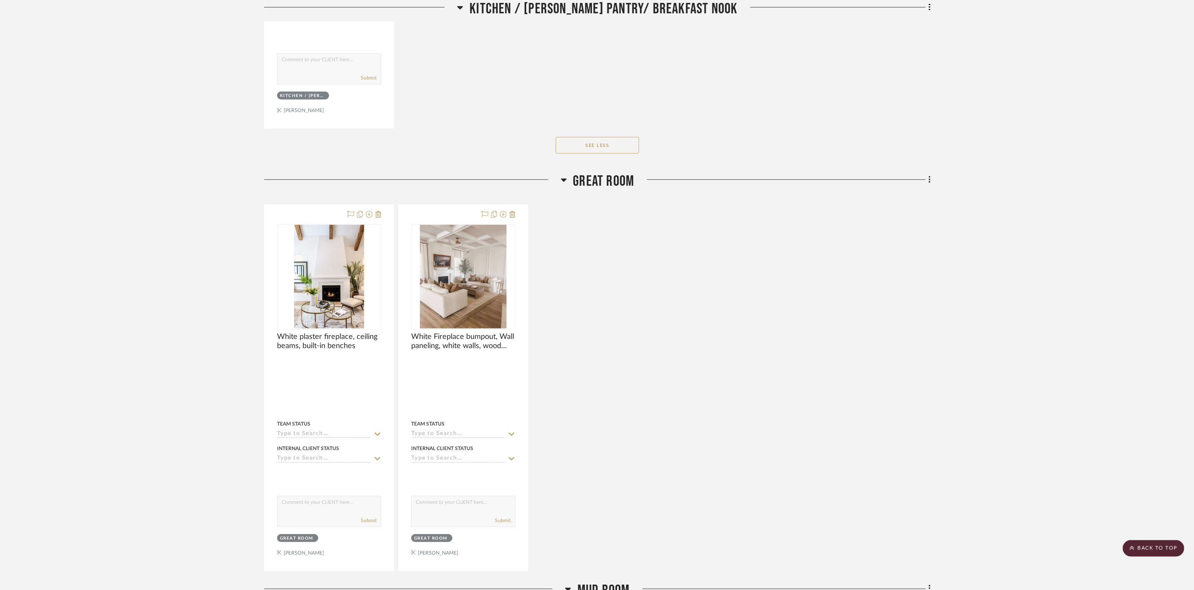
scroll to position [5186, 0]
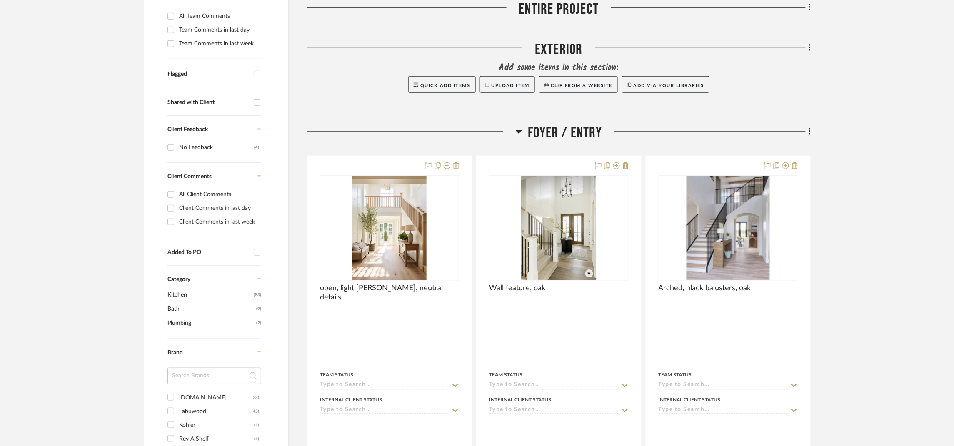
scroll to position [250, 0]
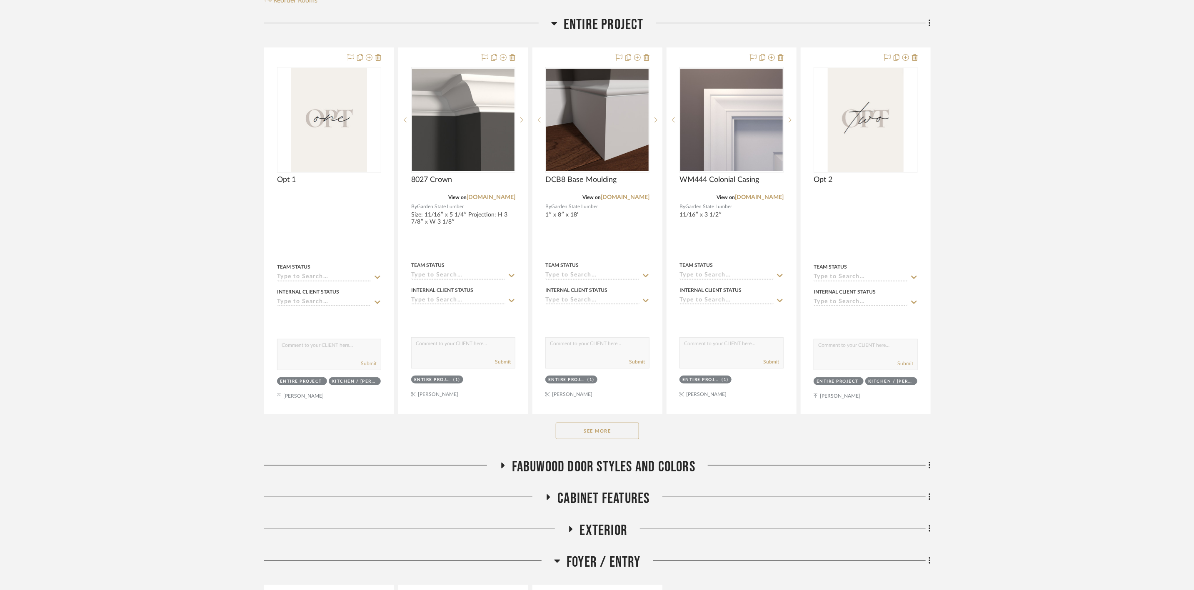
scroll to position [187, 0]
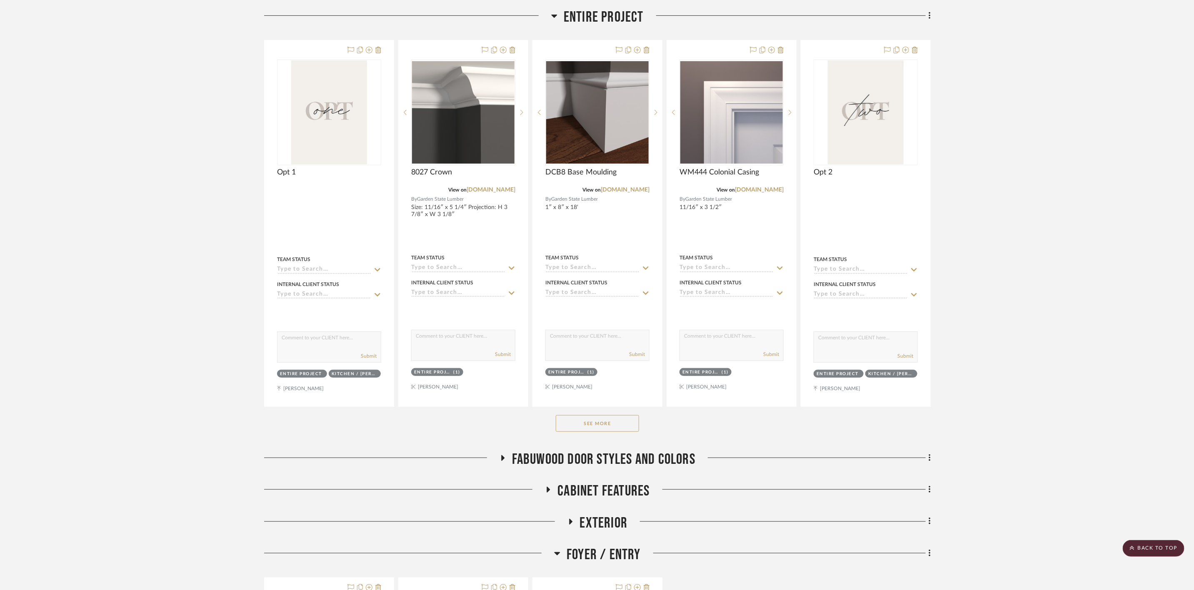
click at [621, 423] on button "See More" at bounding box center [597, 423] width 83 height 17
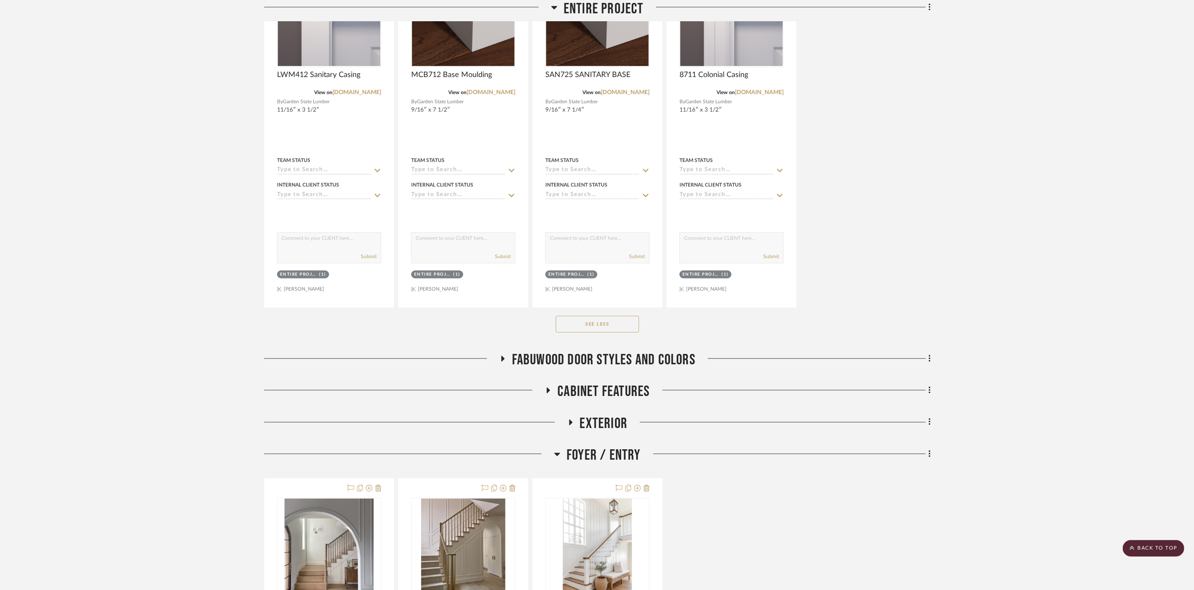
scroll to position [1125, 0]
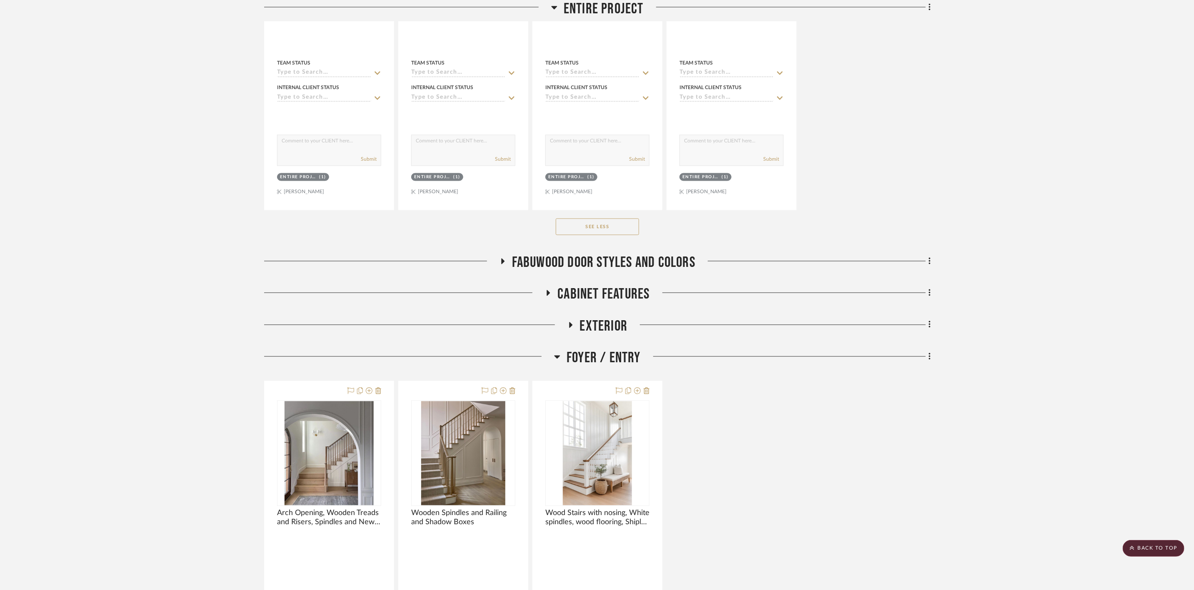
click at [614, 358] on span "Foyer / Entry" at bounding box center [603, 358] width 74 height 18
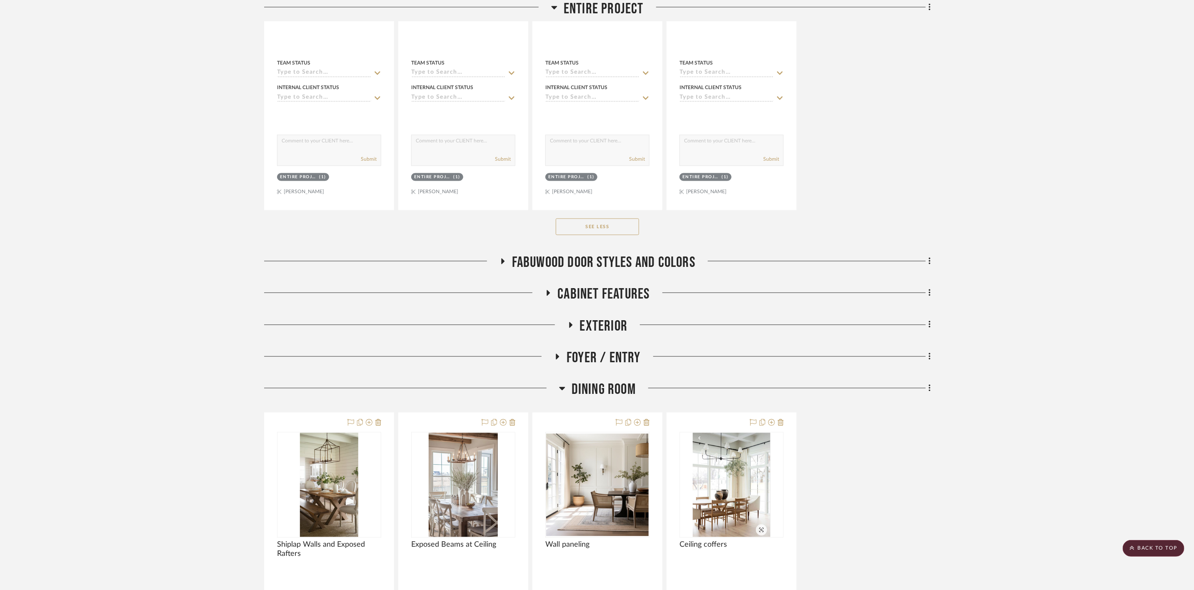
click at [621, 392] on span "Dining Room" at bounding box center [603, 390] width 64 height 18
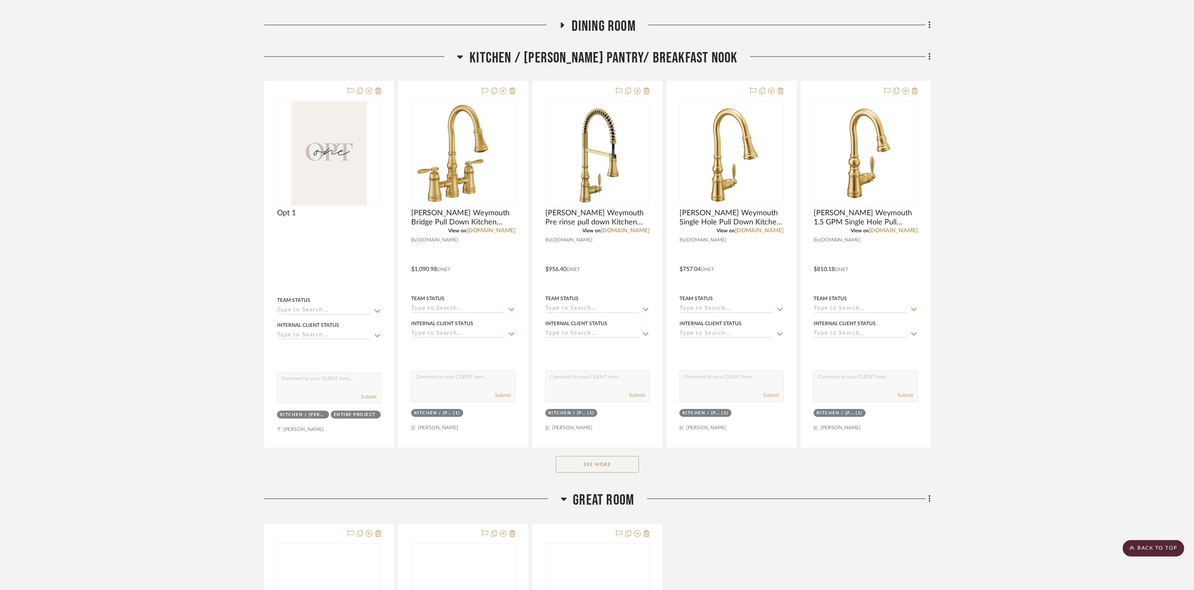
scroll to position [1500, 0]
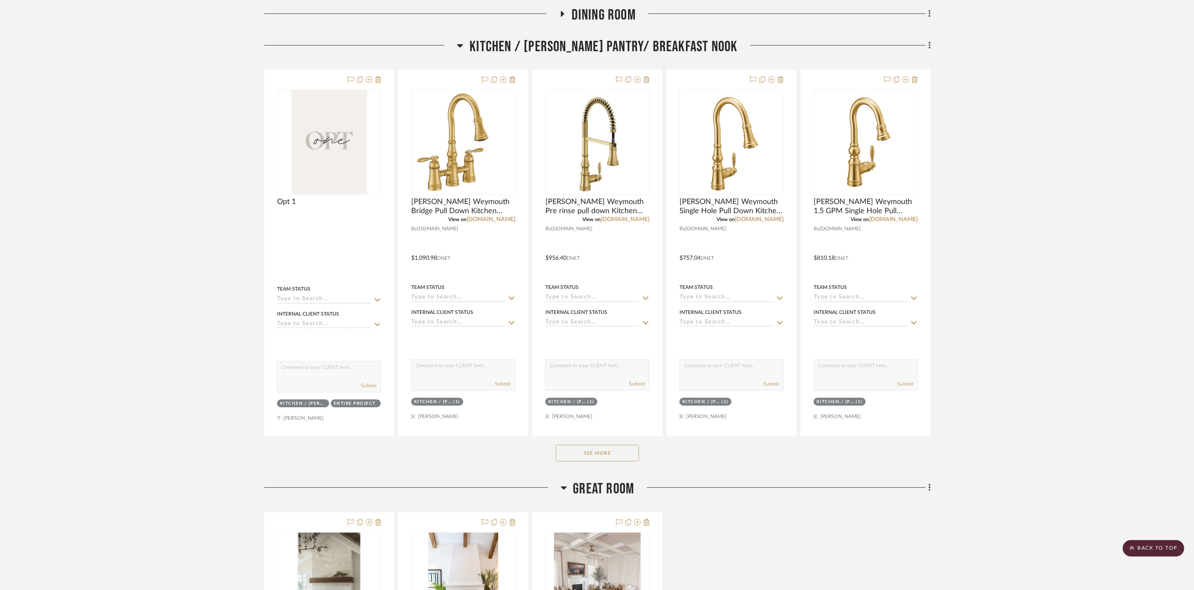
click at [604, 457] on button "See More" at bounding box center [597, 453] width 83 height 17
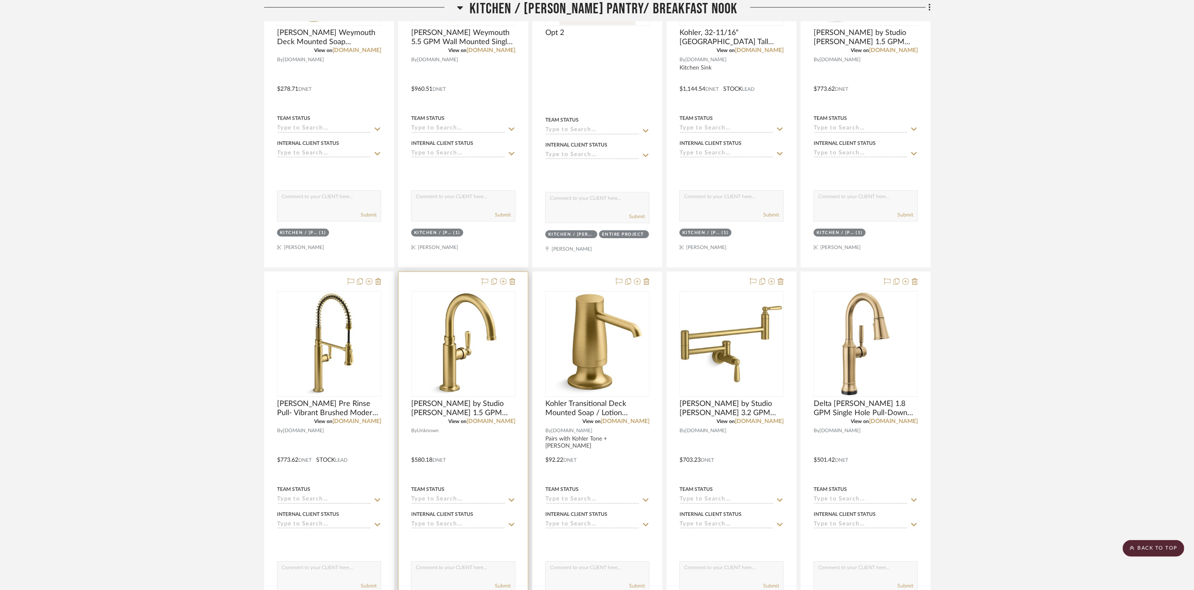
scroll to position [2062, 0]
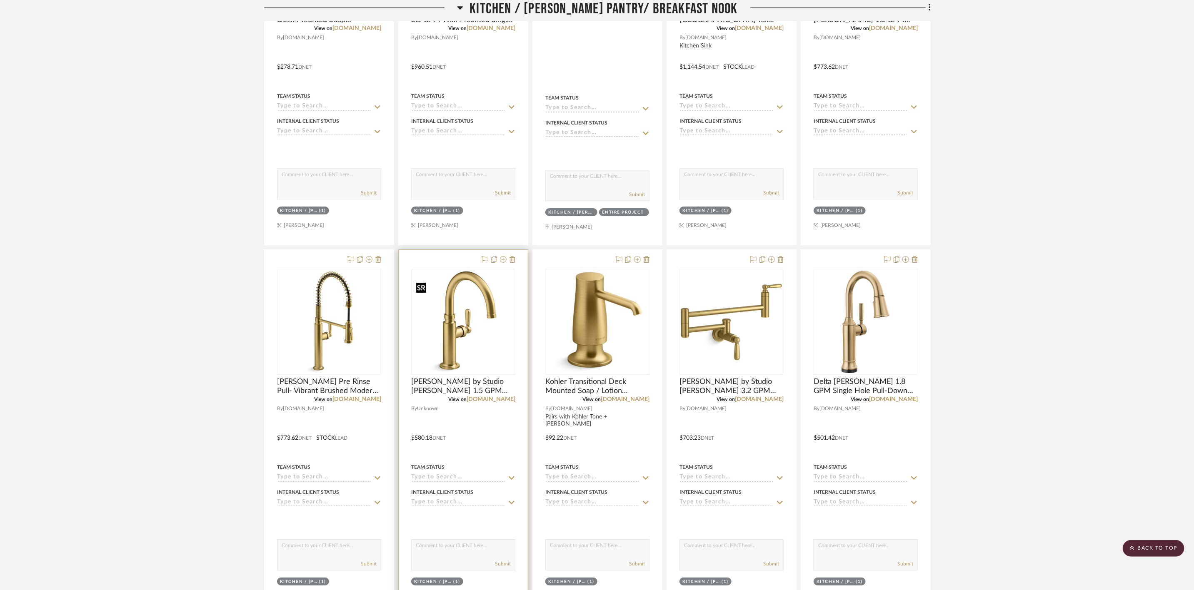
click at [482, 338] on img "0" at bounding box center [463, 322] width 102 height 102
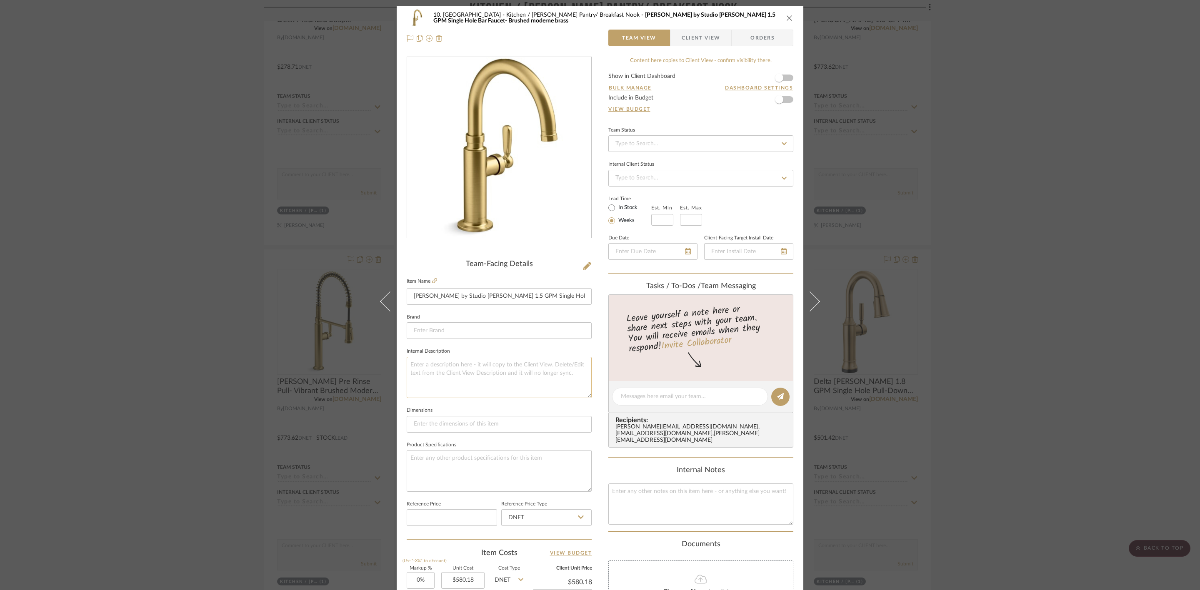
click at [532, 375] on textarea at bounding box center [499, 377] width 185 height 41
type textarea "For Kitchen Island and Butler's"
click at [595, 405] on div "10. Vignola Kitchen / Butler's Pantry/ Breakfast Nook Kohler Edalyn by Studio M…" at bounding box center [600, 390] width 407 height 769
click at [1076, 339] on div "10. Vignola Kitchen / Butler's Pantry/ Breakfast Nook Kohler Edalyn by Studio M…" at bounding box center [600, 295] width 1200 height 590
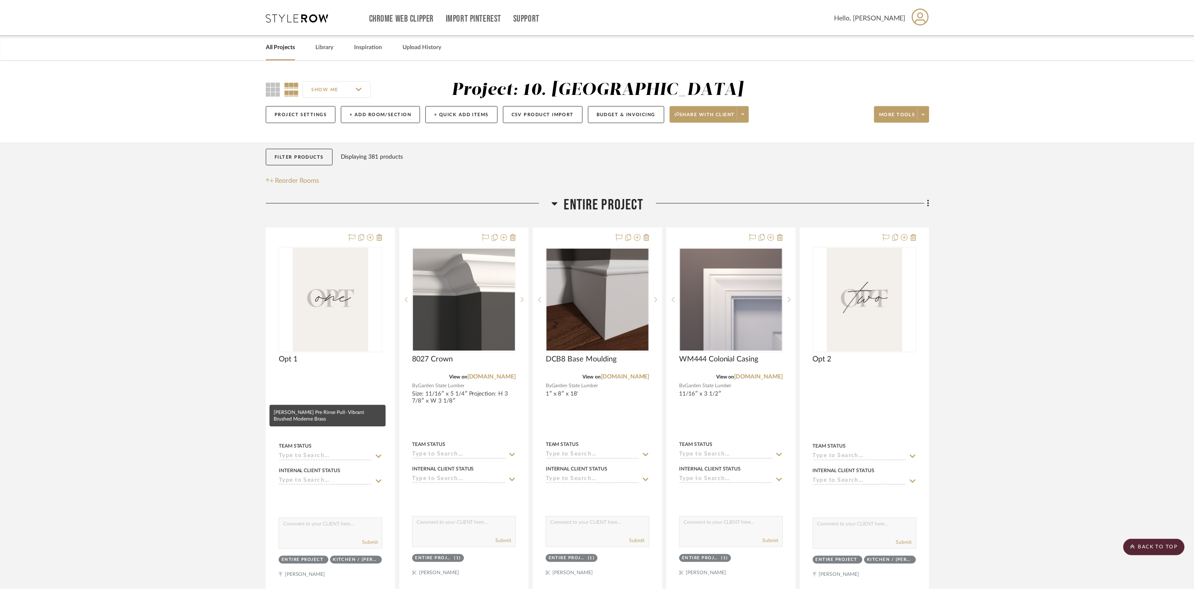
scroll to position [2062, 0]
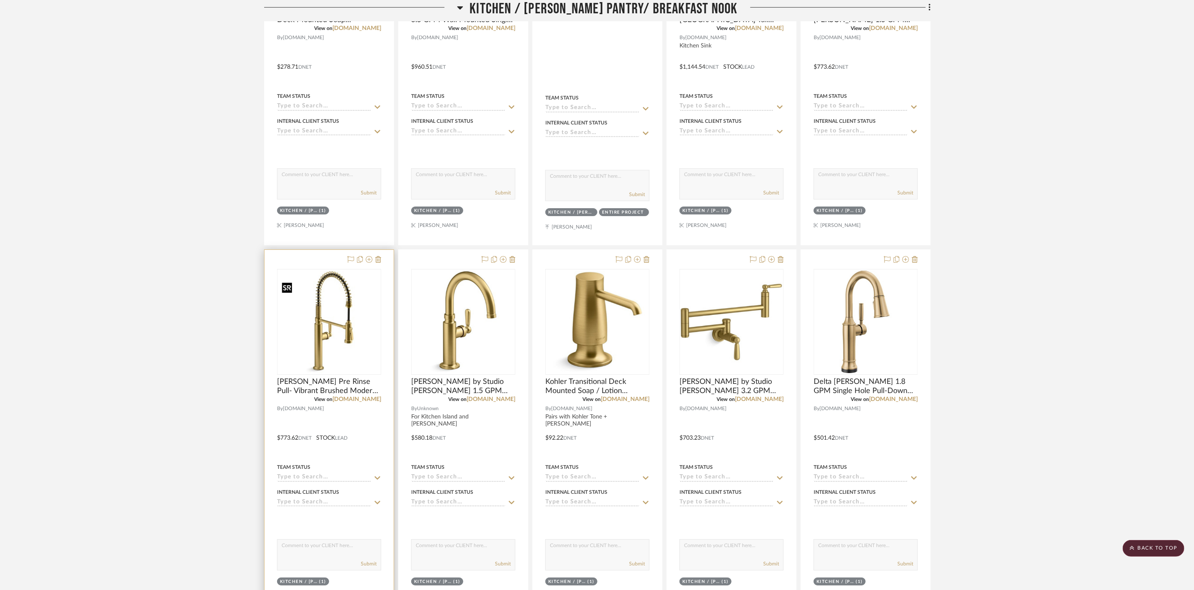
click at [342, 330] on img "0" at bounding box center [329, 322] width 102 height 102
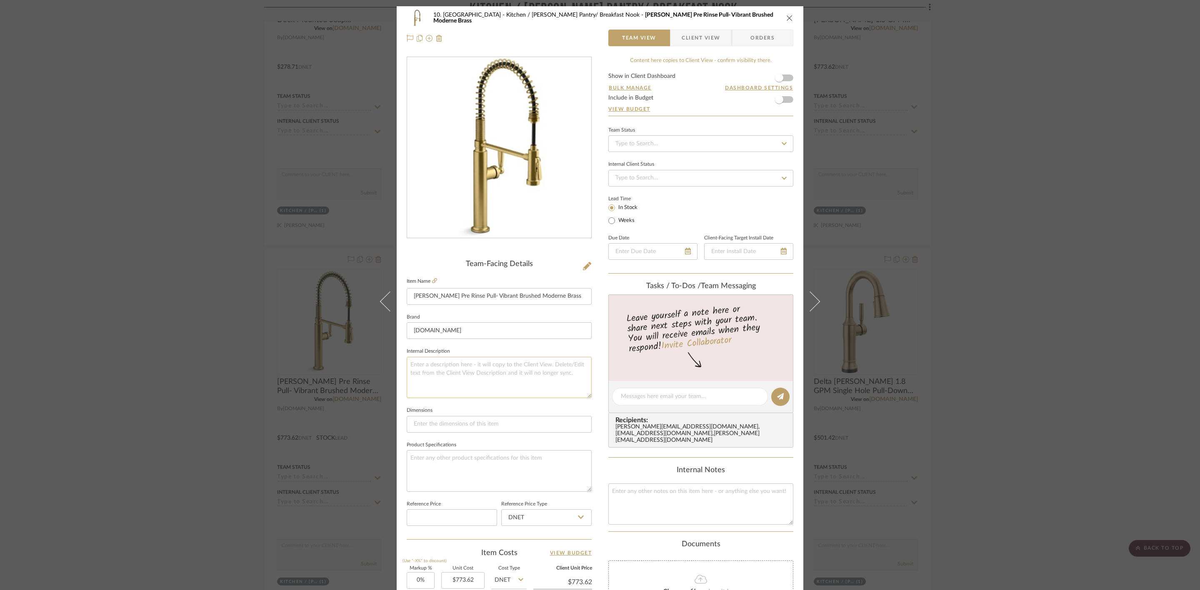
click at [483, 380] on textarea at bounding box center [499, 377] width 185 height 41
type textarea "Option for Main Kitchen Sink"
click at [594, 417] on div "10. Vignola Kitchen / Butler's Pantry/ Breakfast Nook Kohler Edalyn Pre Rinse P…" at bounding box center [600, 390] width 407 height 769
click at [477, 361] on textarea "Option for Main Kitchen Sink" at bounding box center [499, 377] width 185 height 41
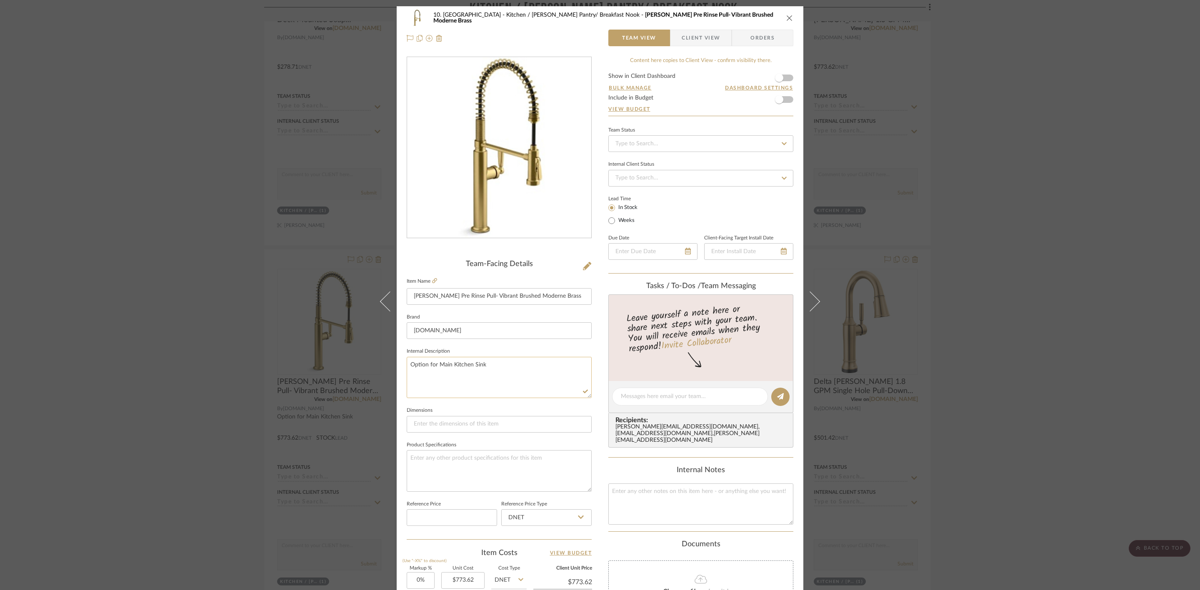
click at [477, 361] on textarea "Option for Main Kitchen Sink" at bounding box center [499, 377] width 185 height 41
click at [426, 364] on textarea "Option for Main Kitchen Sink" at bounding box center [499, 377] width 185 height 41
type textarea "Option 2 for Main Kitchen Sink"
click at [599, 417] on div "10. Vignola Kitchen / Butler's Pantry/ Breakfast Nook Kohler Edalyn Pre Rinse P…" at bounding box center [600, 390] width 407 height 769
click at [1046, 270] on div "10. Vignola Kitchen / Butler's Pantry/ Breakfast Nook Kohler Edalyn Pre Rinse P…" at bounding box center [600, 295] width 1200 height 590
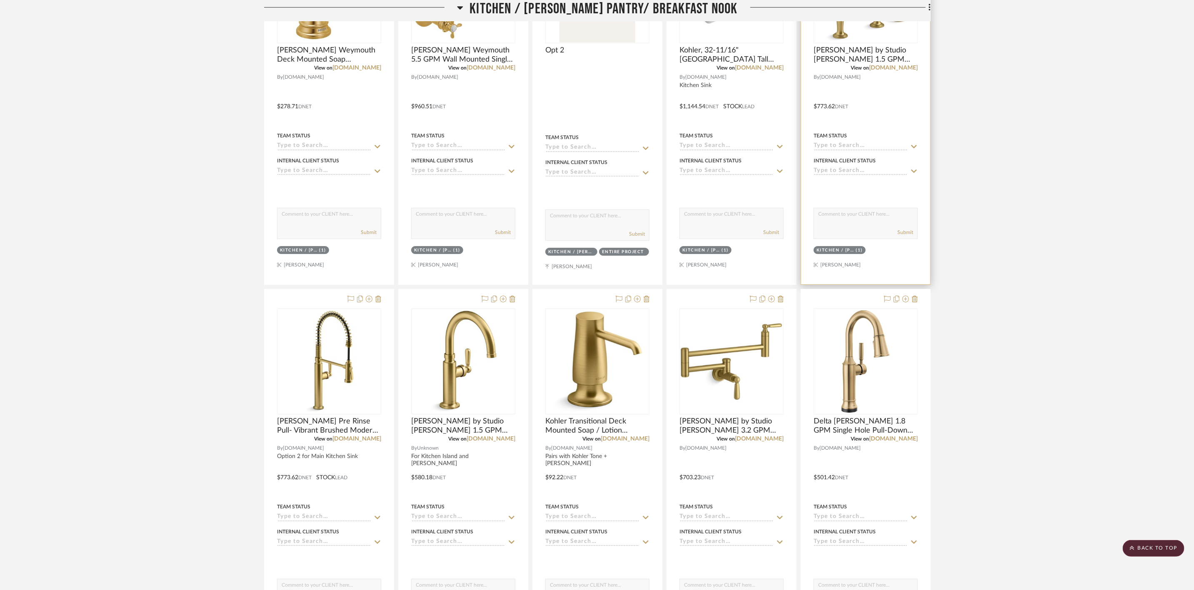
scroll to position [1937, 0]
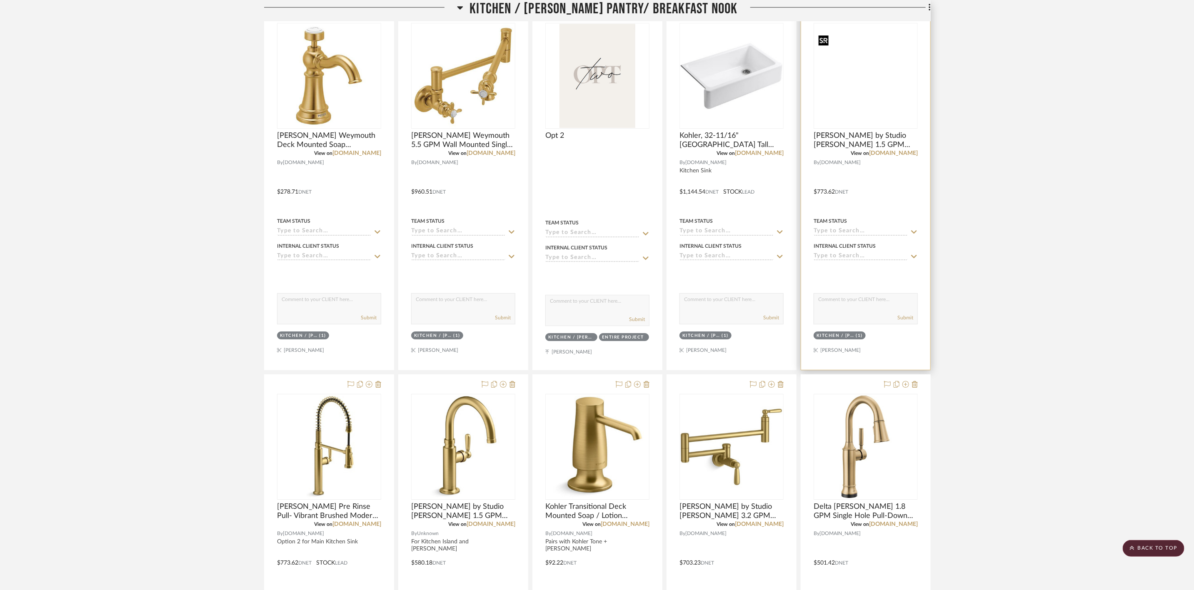
click at [0, 0] on img at bounding box center [0, 0] width 0 height 0
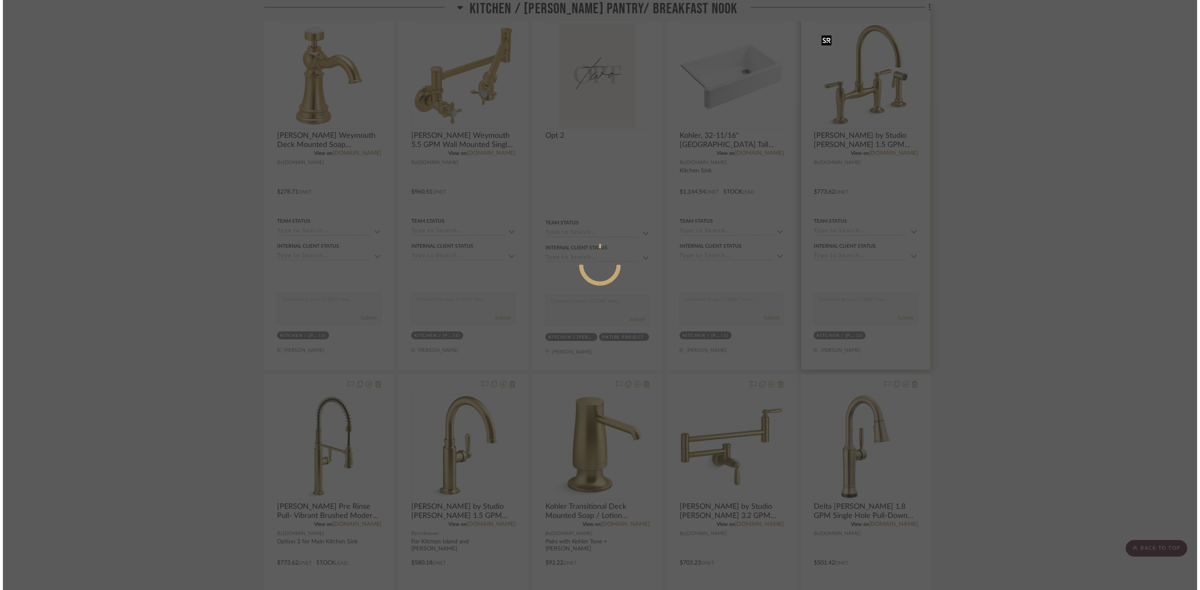
scroll to position [0, 0]
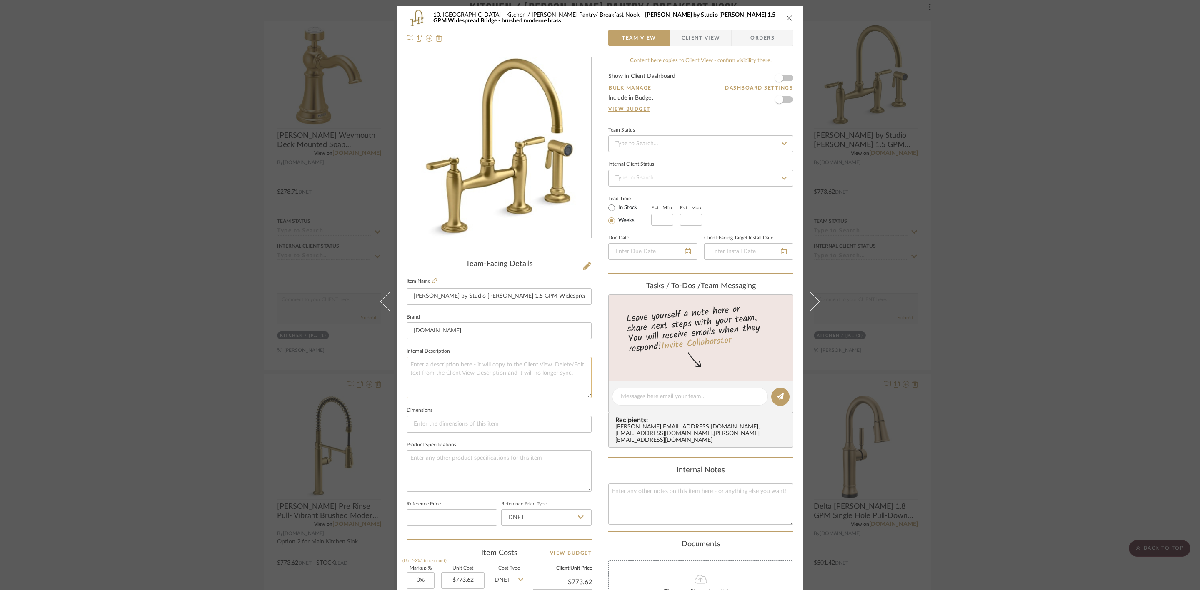
click at [447, 386] on textarea at bounding box center [499, 377] width 185 height 41
paste textarea "Option for Main Kitchen Sink"
click at [429, 364] on textarea "Option for Main Kitchen Sink" at bounding box center [499, 377] width 185 height 41
type textarea "Option 1 for Main Kitchen Sink"
click at [597, 380] on div "10. Vignola Kitchen / Butler's Pantry/ Breakfast Nook Kohler Edalyn by Studio M…" at bounding box center [600, 390] width 407 height 769
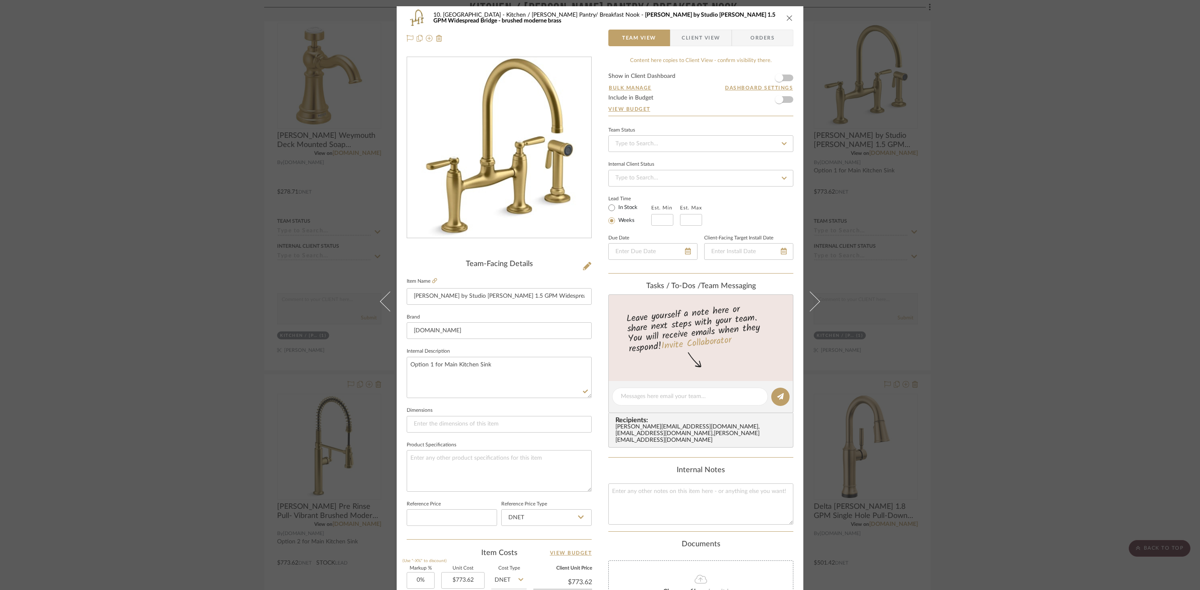
click at [978, 232] on div "10. Vignola Kitchen / Butler's Pantry/ Breakfast Nook Kohler Edalyn by Studio M…" at bounding box center [600, 295] width 1200 height 590
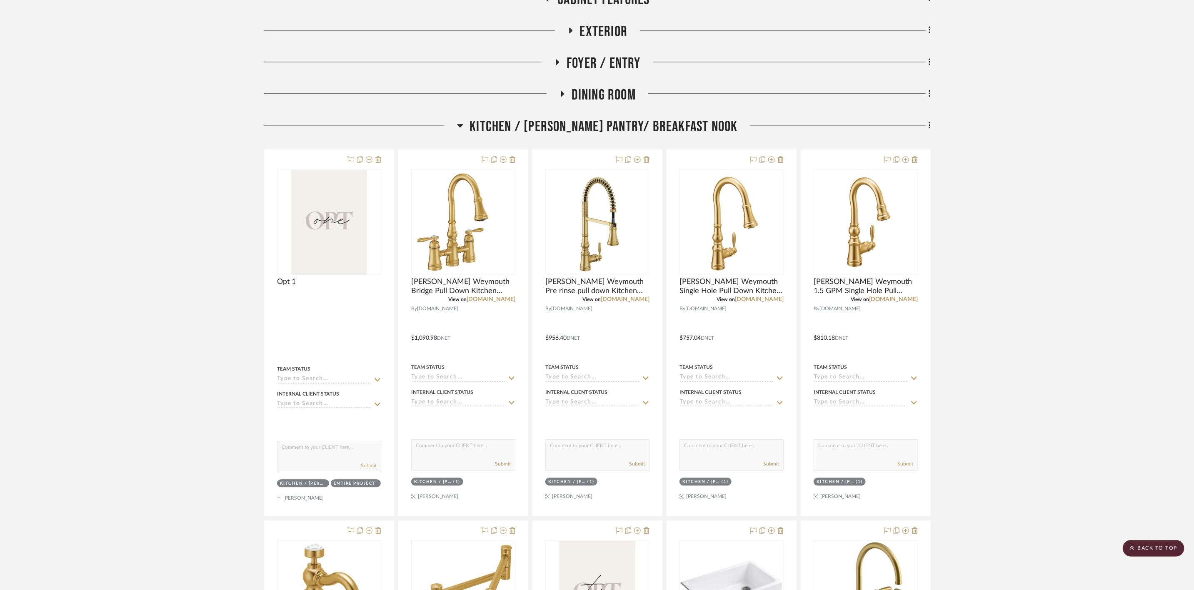
scroll to position [1312, 0]
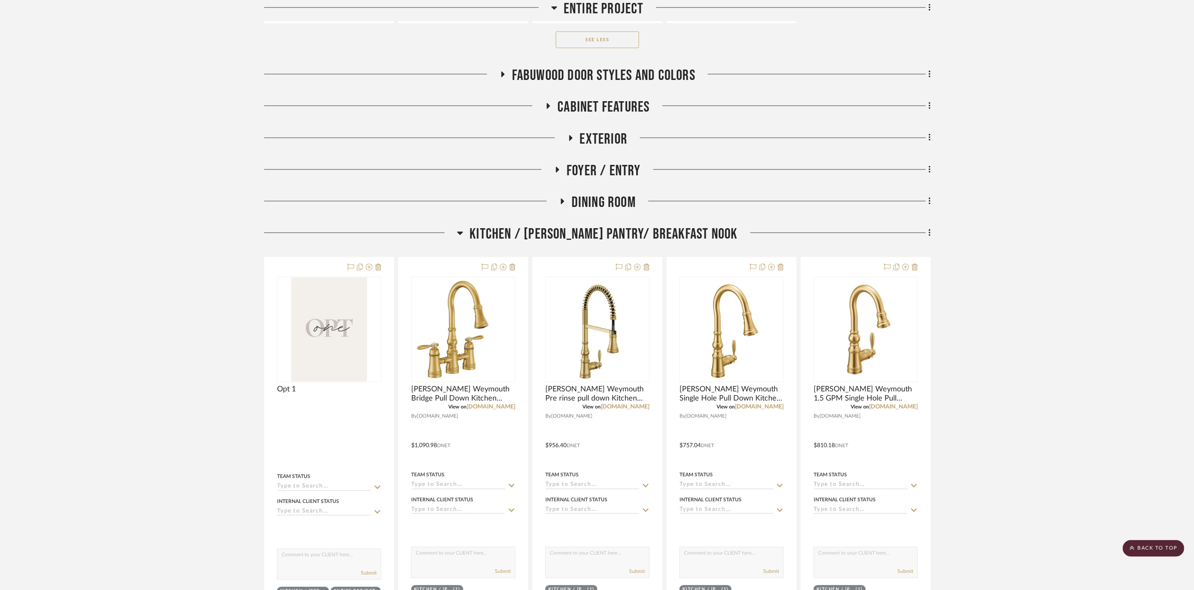
click at [597, 239] on span "Kitchen / [PERSON_NAME] Pantry/ Breakfast Nook" at bounding box center [603, 234] width 268 height 18
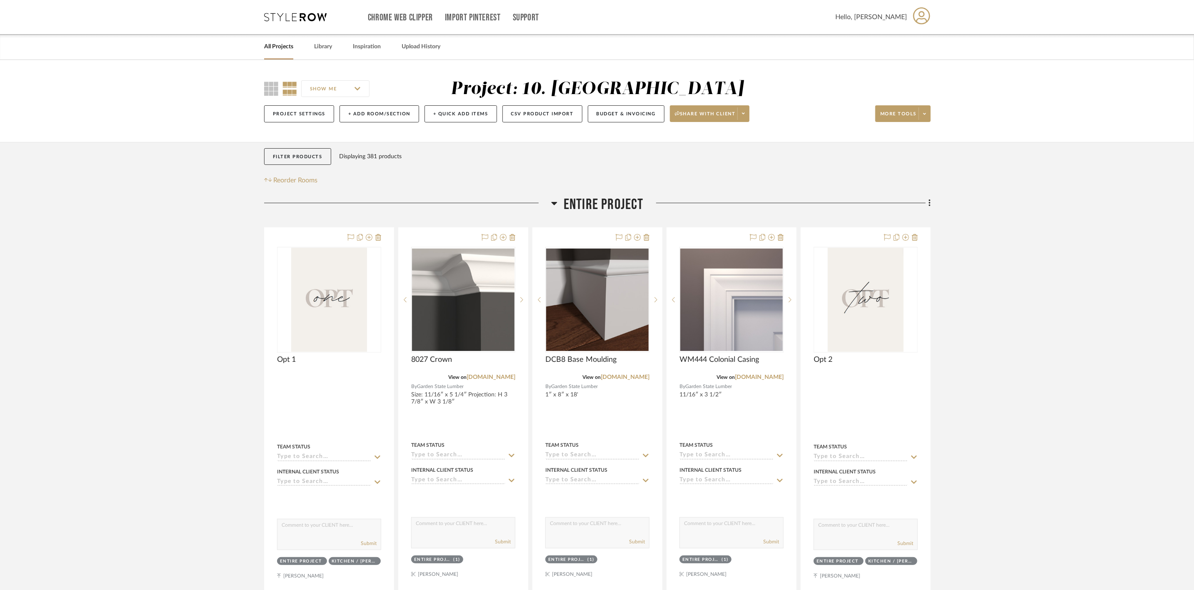
click at [604, 208] on span "Entire Project" at bounding box center [604, 205] width 80 height 18
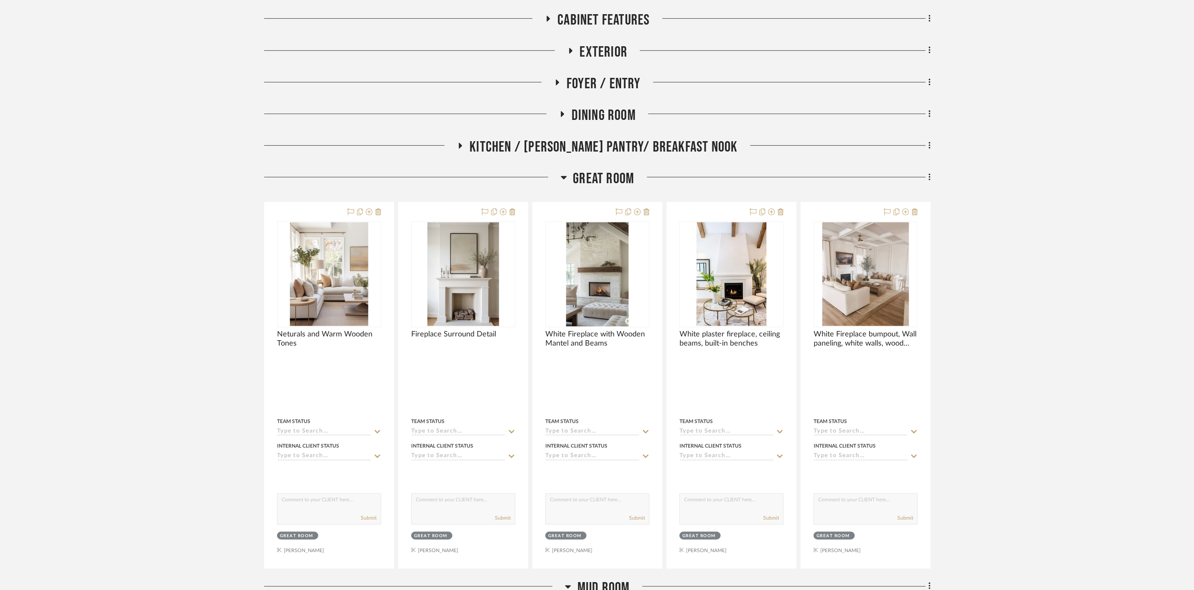
scroll to position [250, 0]
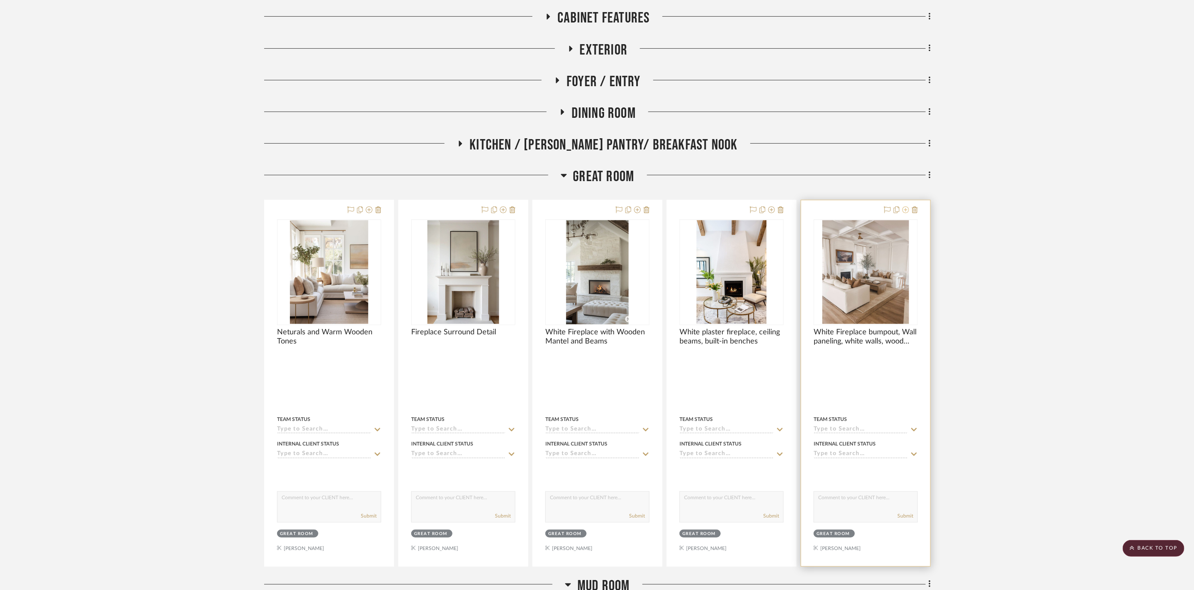
click at [905, 211] on icon at bounding box center [905, 210] width 7 height 7
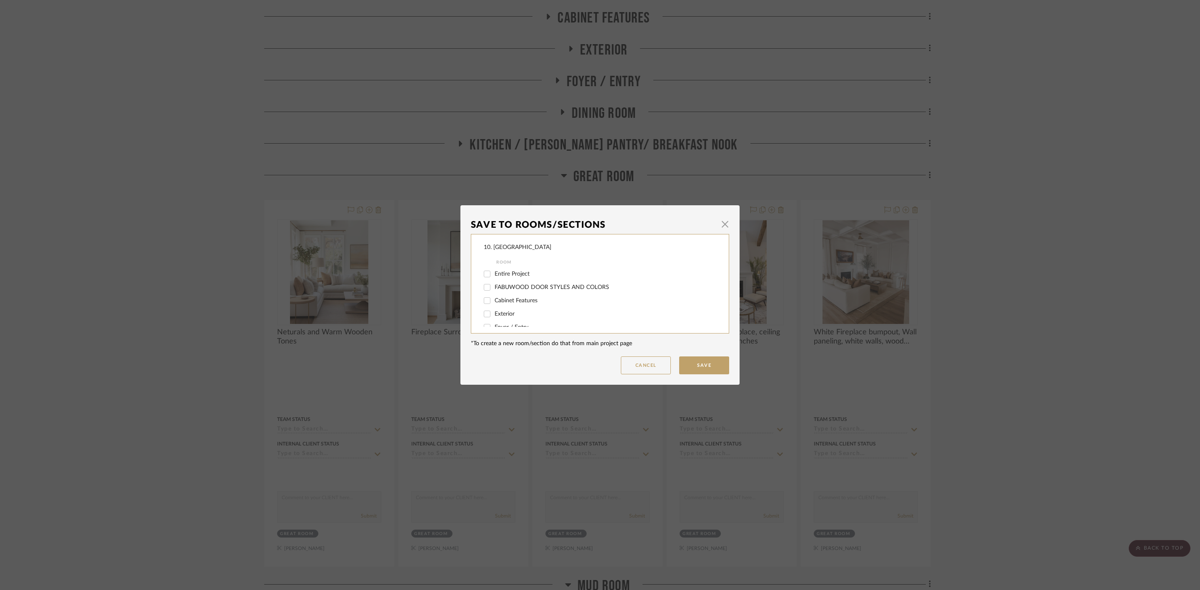
scroll to position [62, 0]
click at [504, 305] on span "Great Room" at bounding box center [509, 305] width 31 height 6
click at [494, 305] on input "Great Room" at bounding box center [486, 304] width 13 height 13
checkbox input "false"
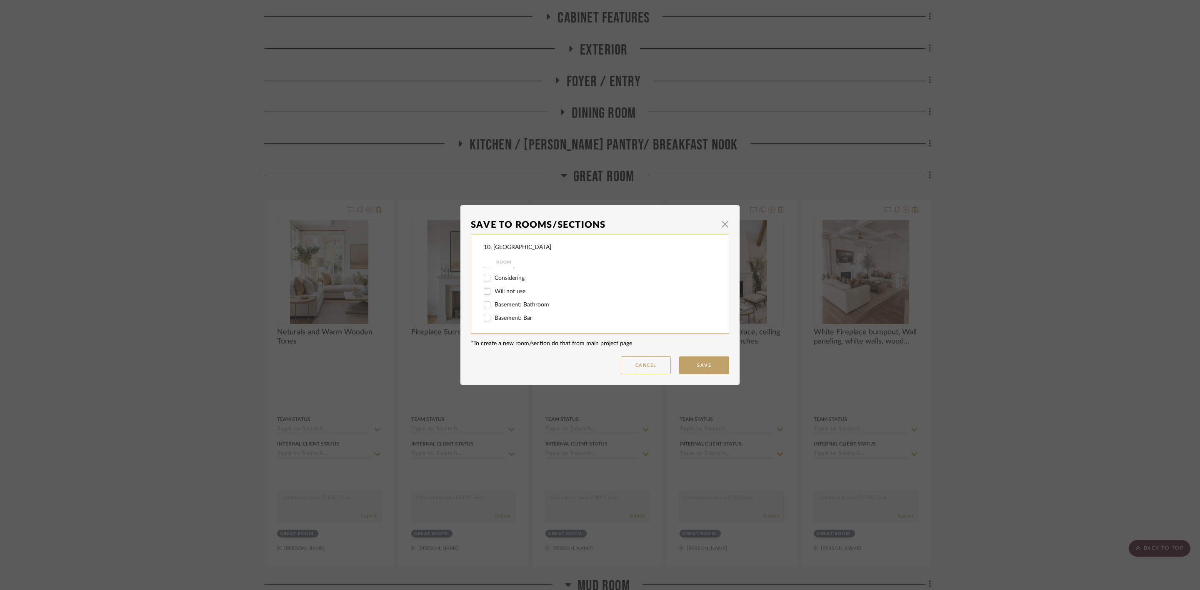
click at [510, 278] on span "Considering" at bounding box center [509, 278] width 30 height 6
click at [494, 278] on input "Considering" at bounding box center [486, 278] width 13 height 13
checkbox input "true"
click at [696, 363] on button "Save" at bounding box center [704, 366] width 50 height 18
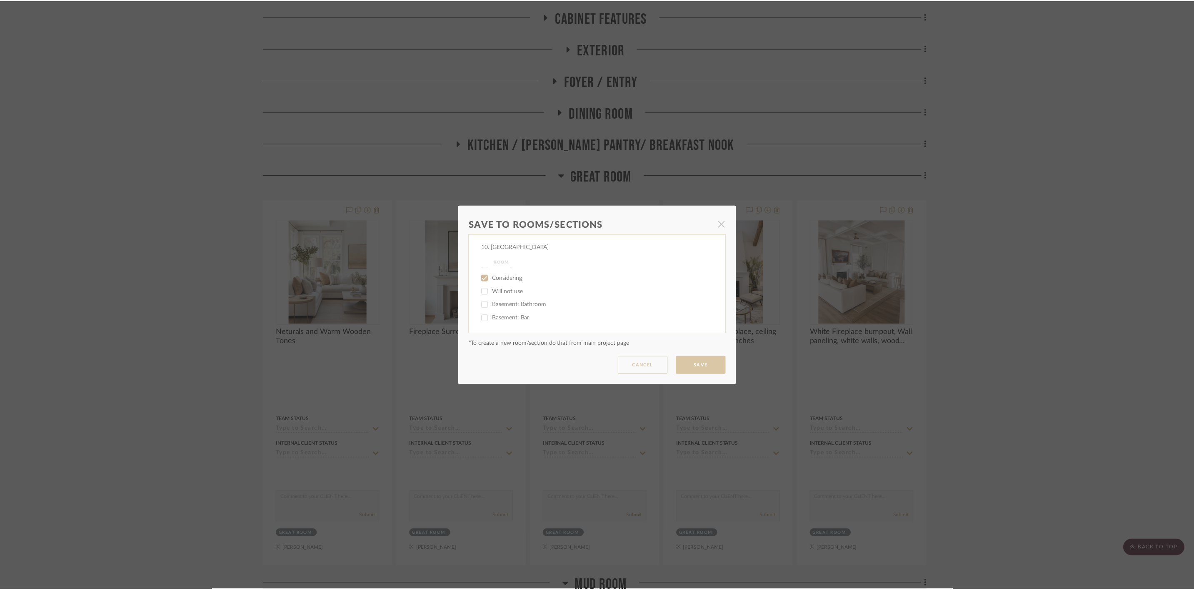
scroll to position [250, 0]
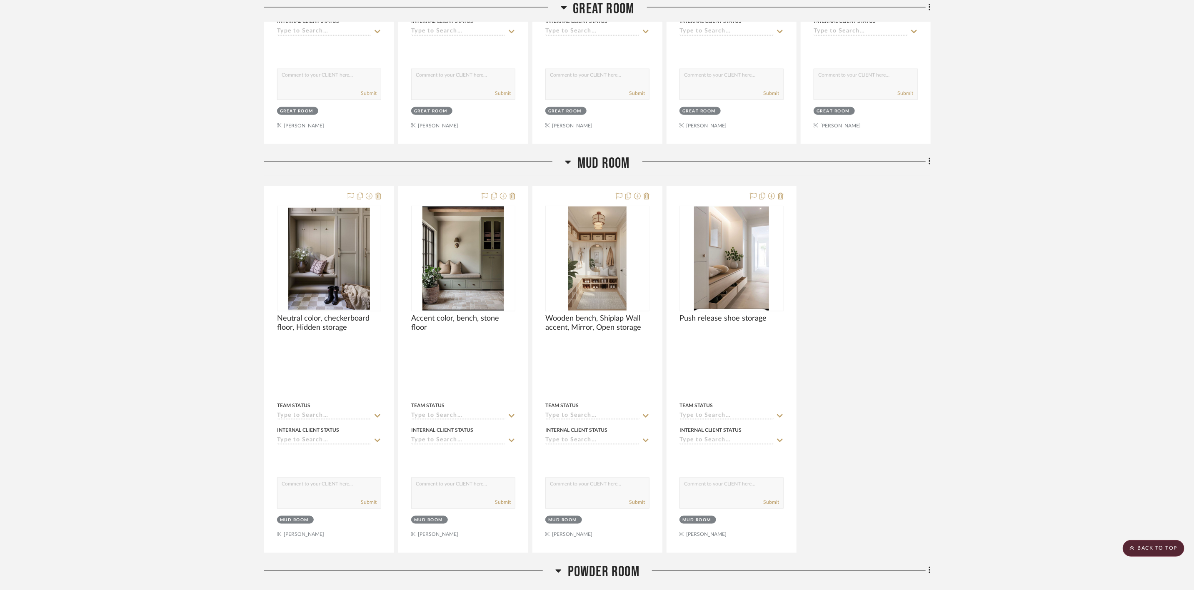
scroll to position [687, 0]
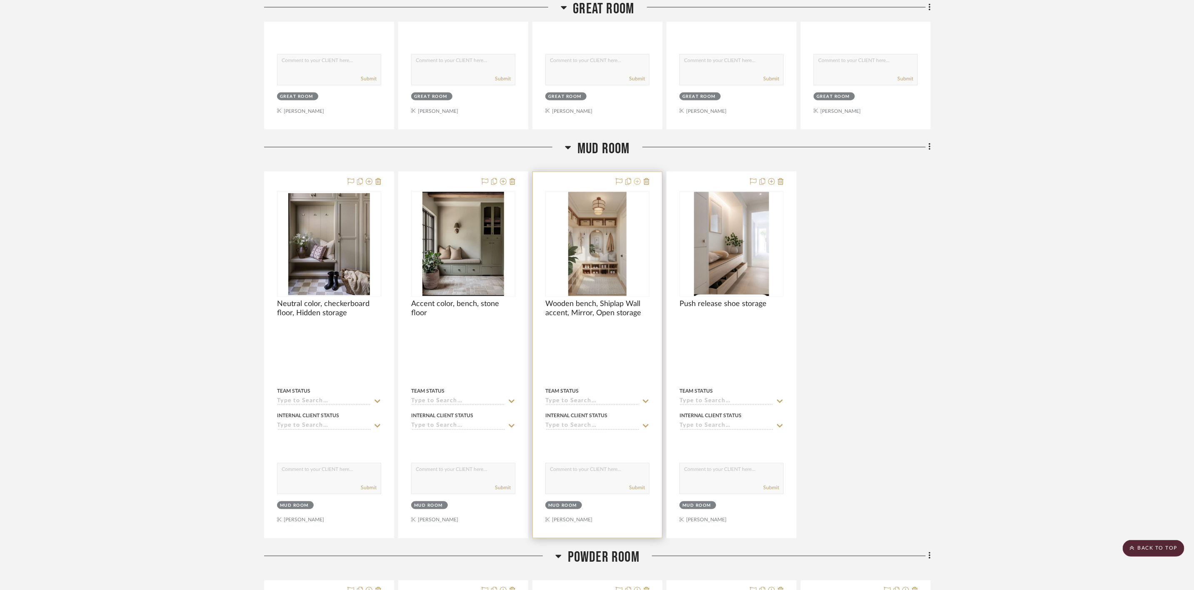
click at [639, 181] on icon at bounding box center [637, 181] width 7 height 7
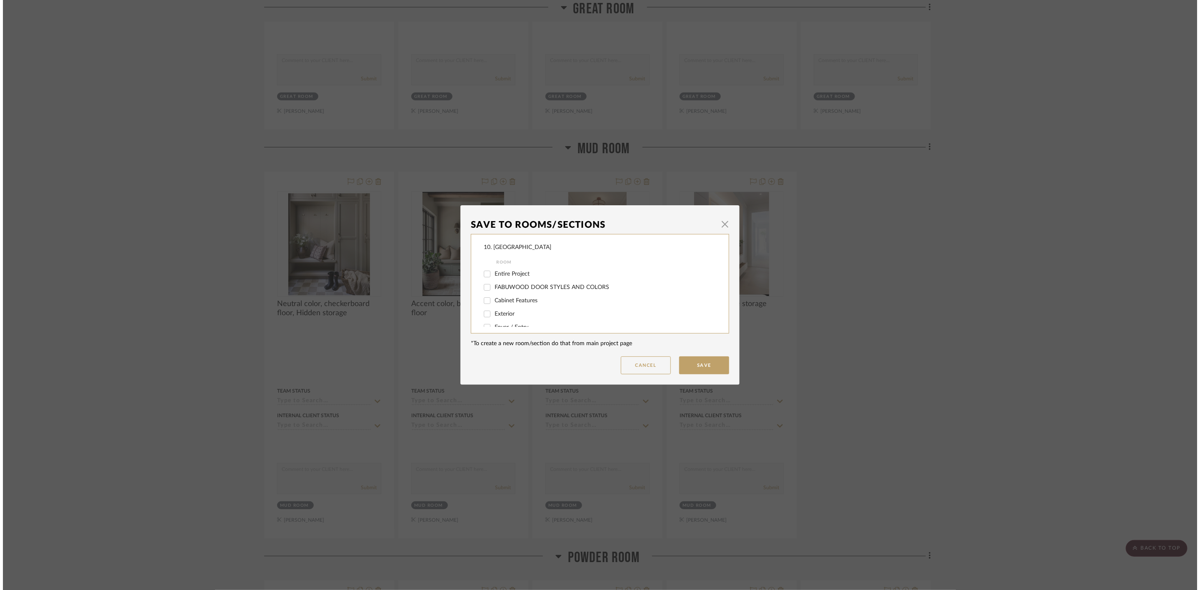
scroll to position [0, 0]
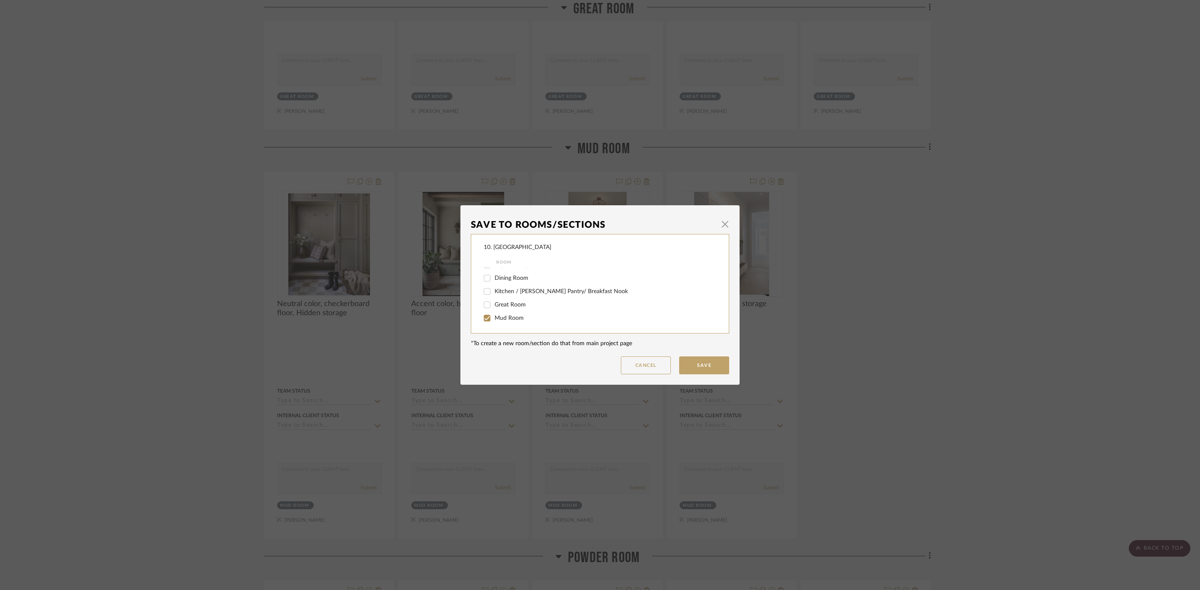
click at [519, 315] on span "Mud Room" at bounding box center [508, 318] width 29 height 6
click at [494, 315] on input "Mud Room" at bounding box center [486, 318] width 13 height 13
checkbox input "false"
click at [510, 289] on span "Will not use" at bounding box center [509, 292] width 31 height 6
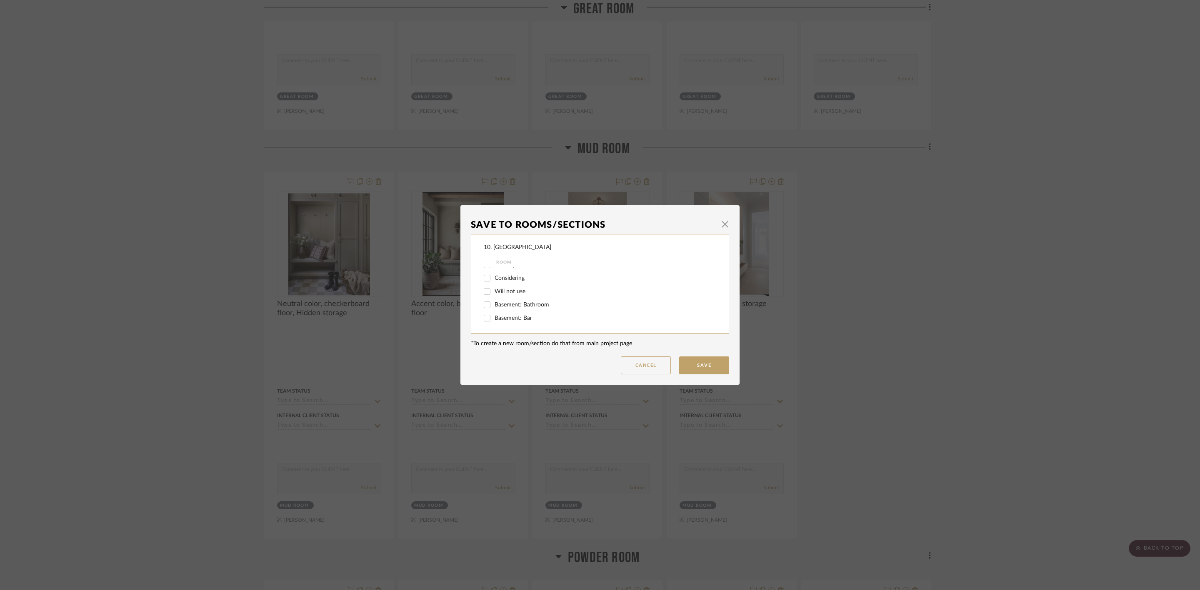
click at [494, 289] on input "Will not use" at bounding box center [486, 291] width 13 height 13
checkbox input "true"
click at [700, 361] on button "Save" at bounding box center [704, 366] width 50 height 18
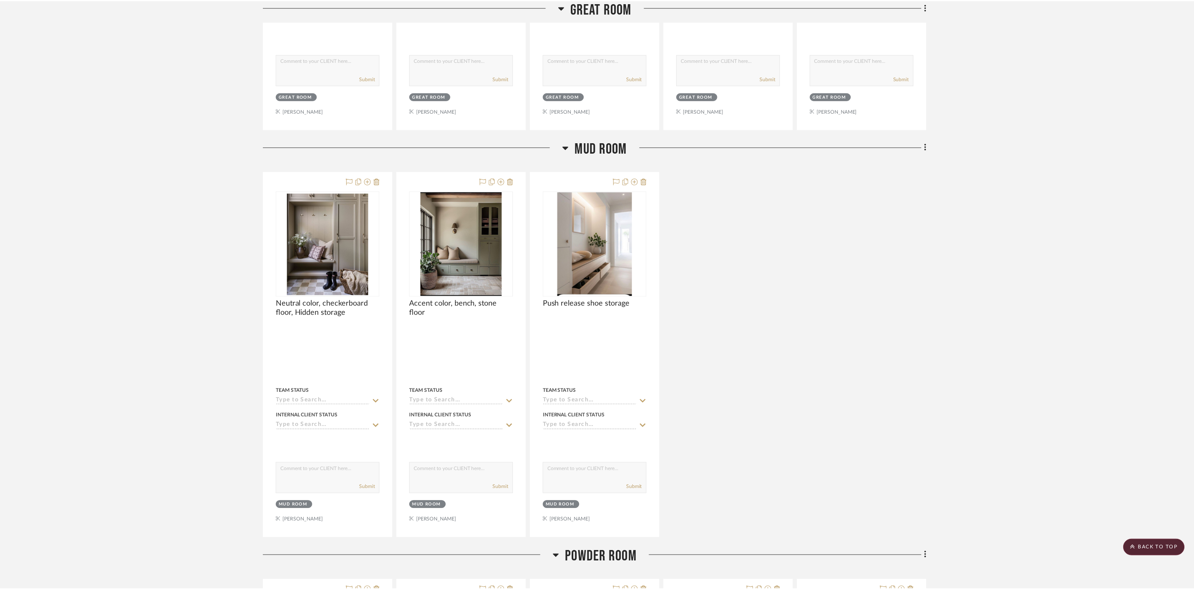
scroll to position [687, 0]
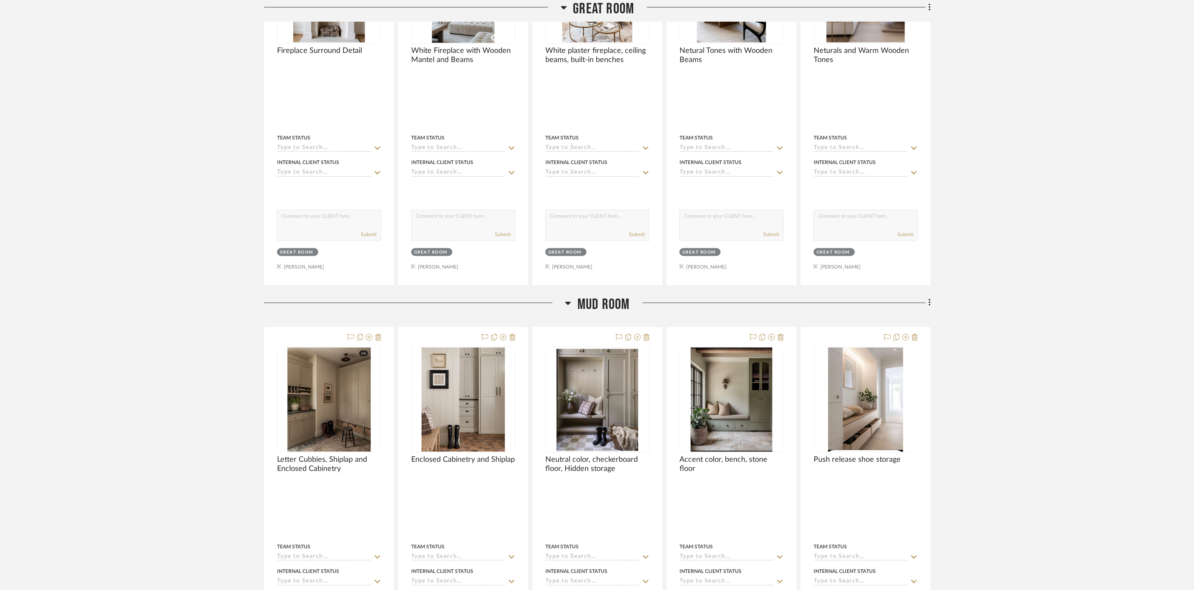
scroll to position [625, 0]
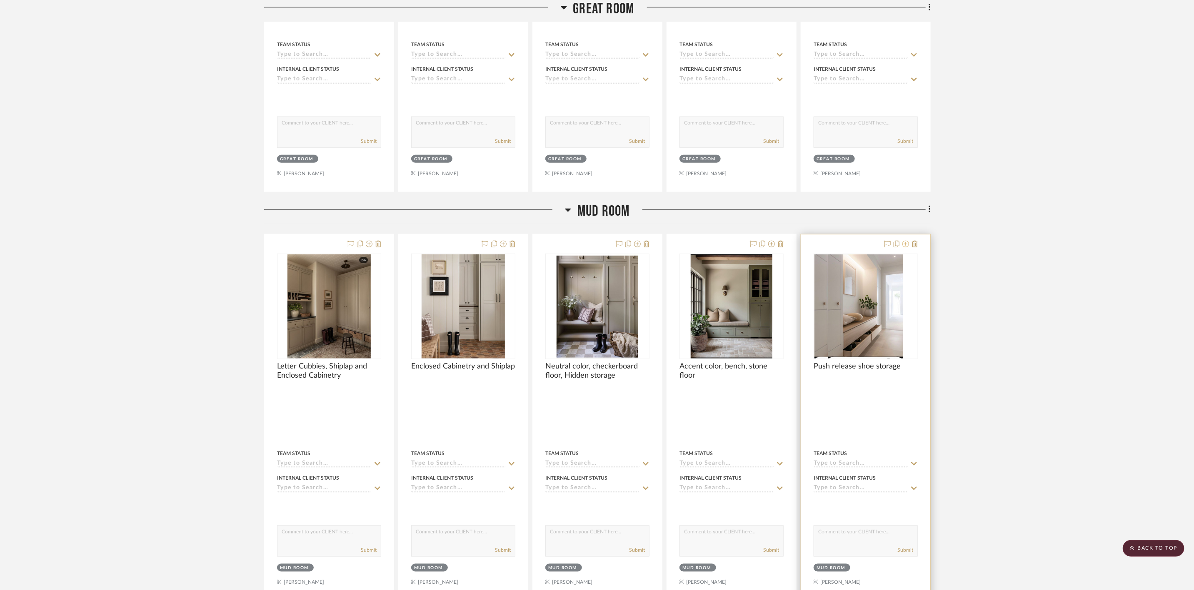
click at [906, 245] on icon at bounding box center [905, 244] width 7 height 7
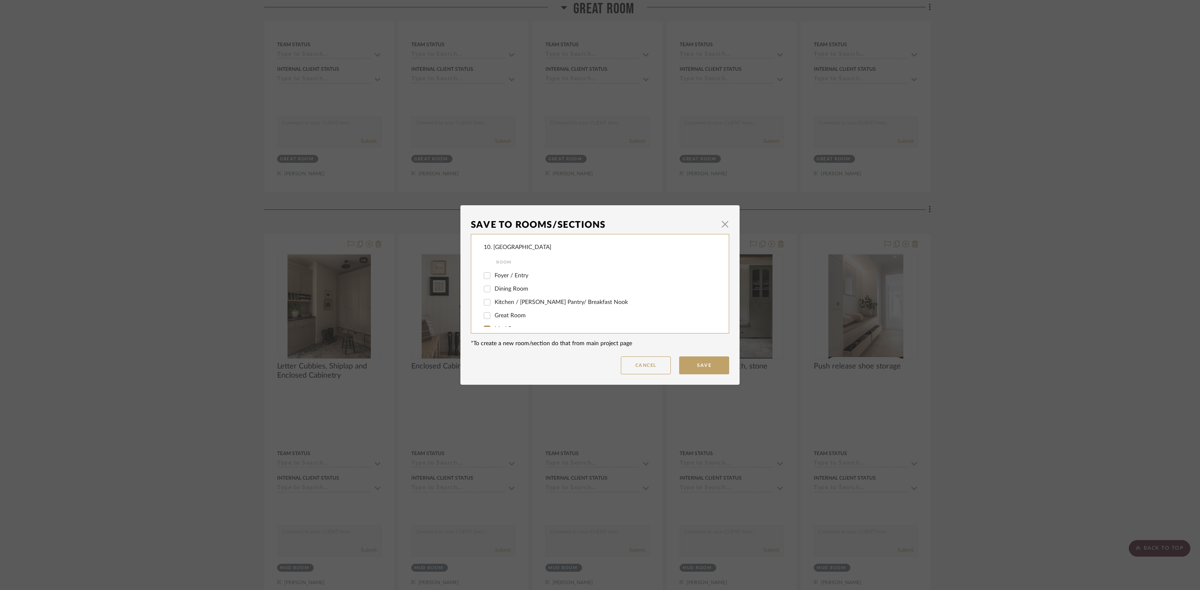
scroll to position [62, 0]
click at [503, 319] on span "Mud Room" at bounding box center [508, 318] width 29 height 6
click at [494, 319] on input "Mud Room" at bounding box center [486, 318] width 13 height 13
checkbox input "false"
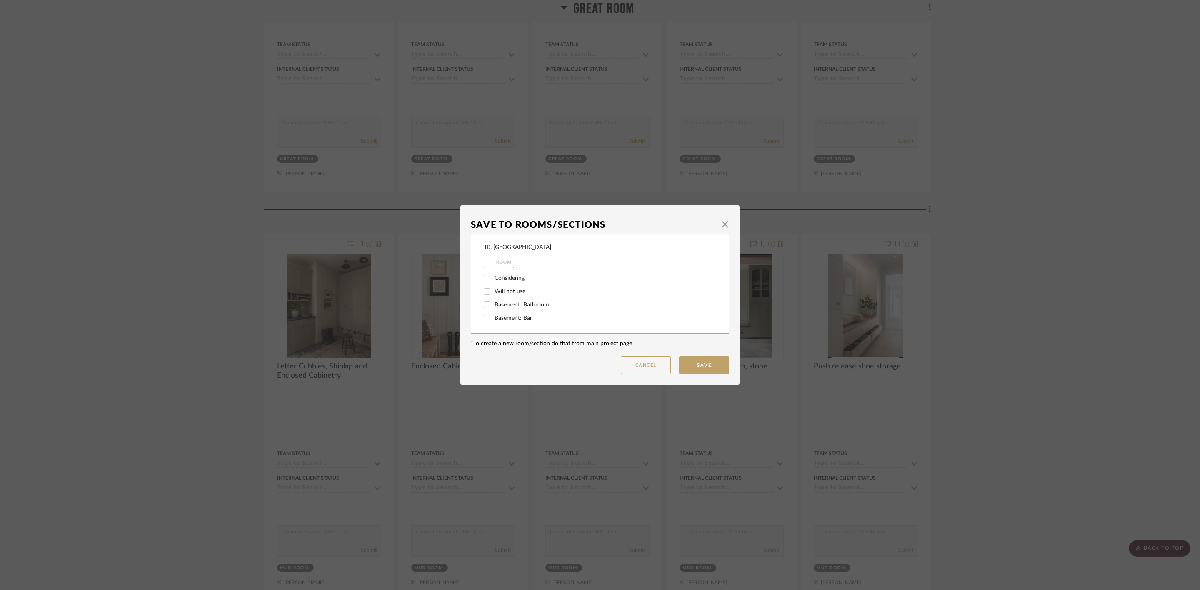
click at [509, 280] on span "Considering" at bounding box center [509, 278] width 30 height 6
click at [494, 280] on input "Considering" at bounding box center [486, 278] width 13 height 13
checkbox input "true"
click at [699, 357] on button "Save" at bounding box center [704, 366] width 50 height 18
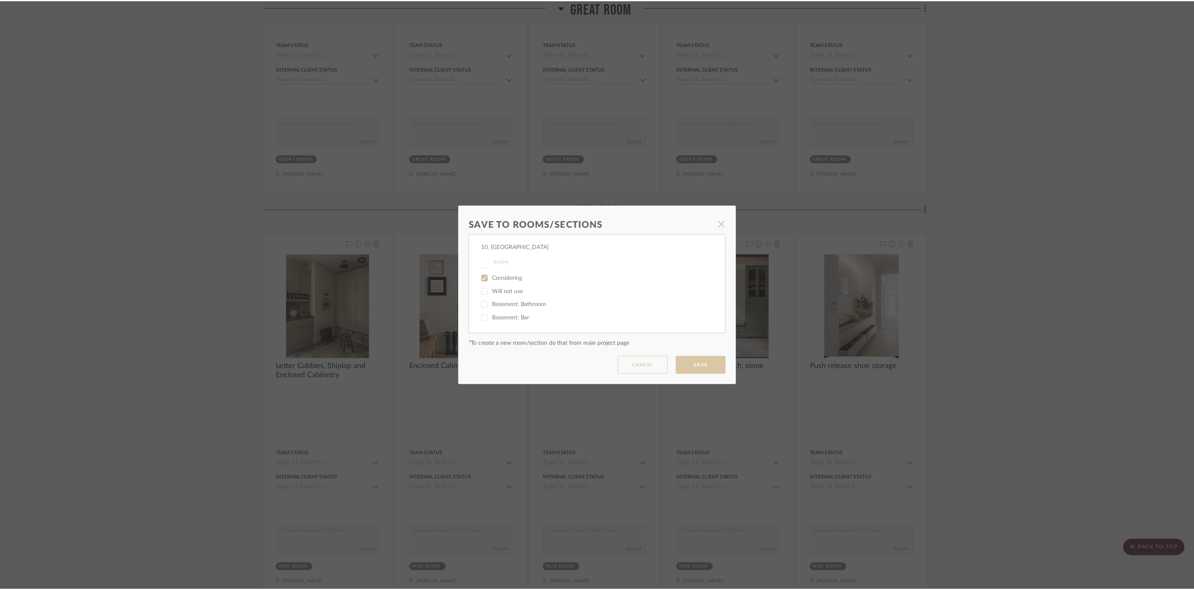
scroll to position [625, 0]
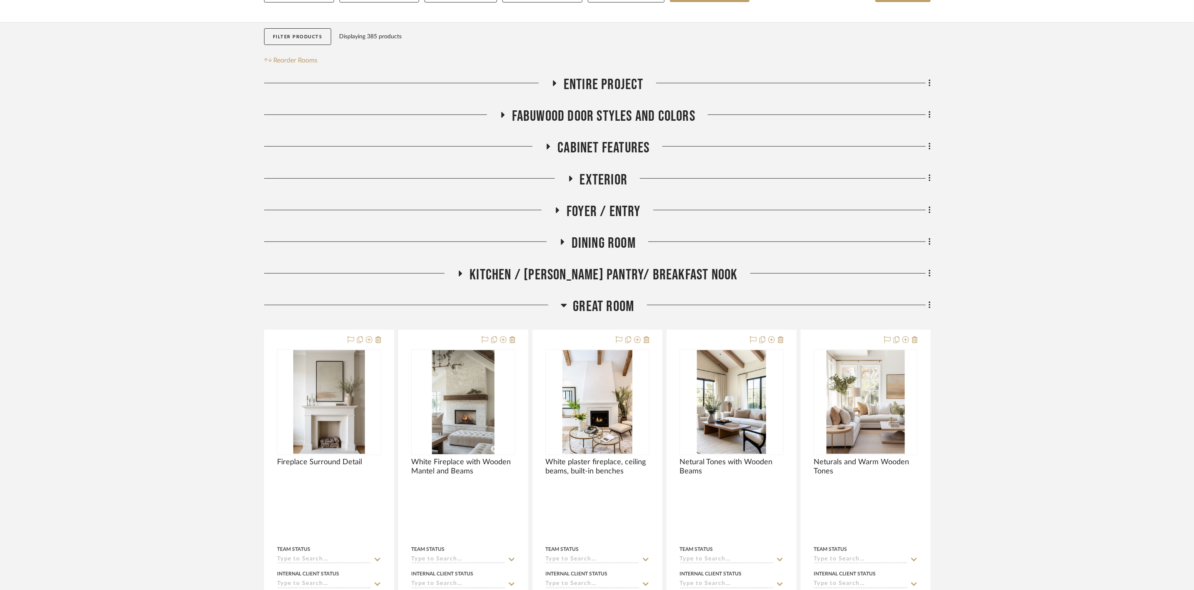
scroll to position [187, 0]
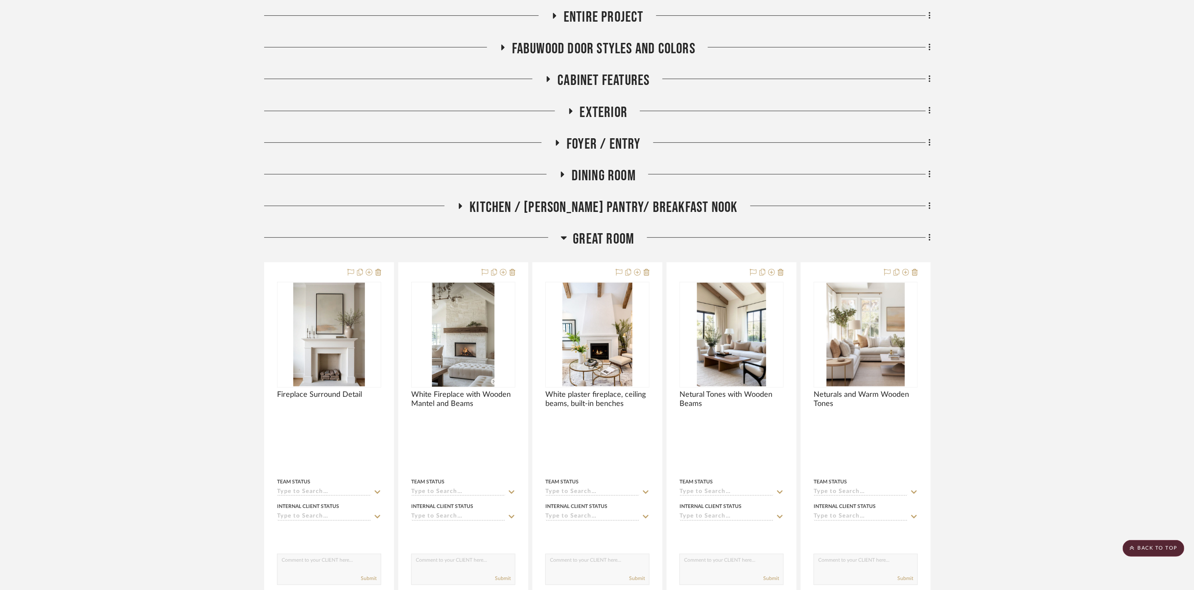
click at [614, 239] on span "Great Room" at bounding box center [603, 239] width 61 height 18
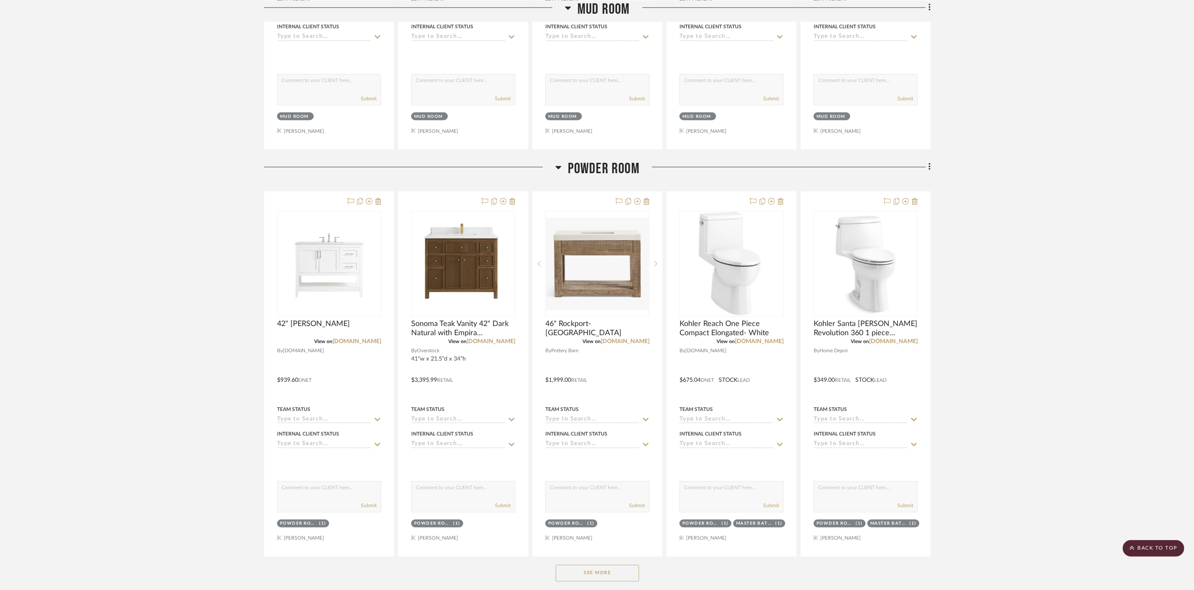
scroll to position [750, 0]
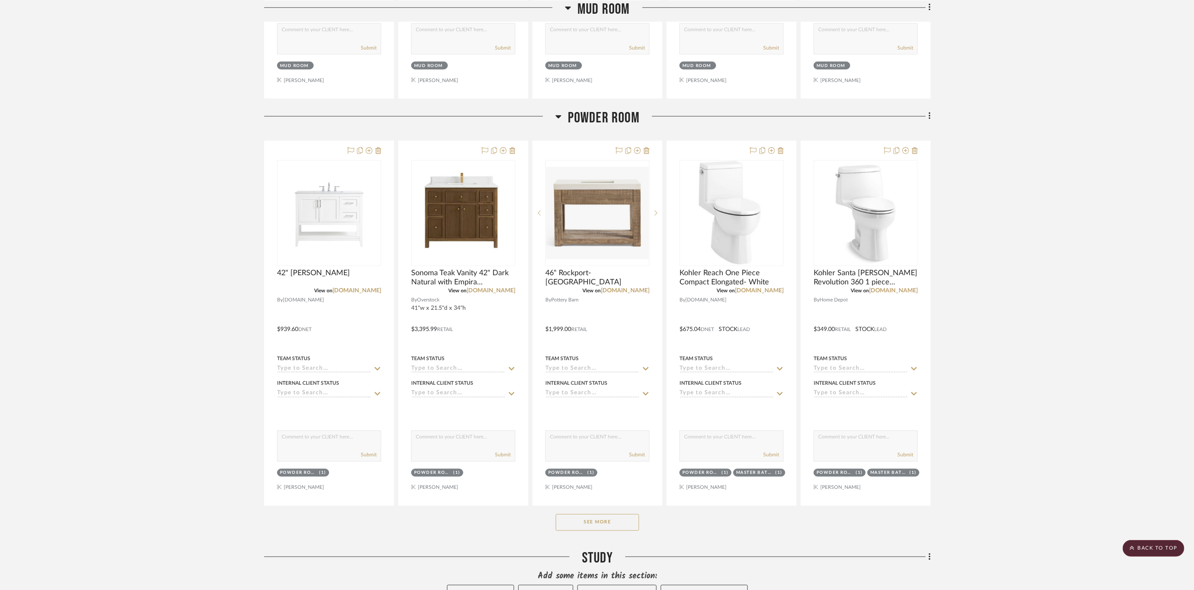
drag, startPoint x: 624, startPoint y: 531, endPoint x: 651, endPoint y: 511, distance: 34.0
click at [624, 531] on button "See More" at bounding box center [597, 522] width 83 height 17
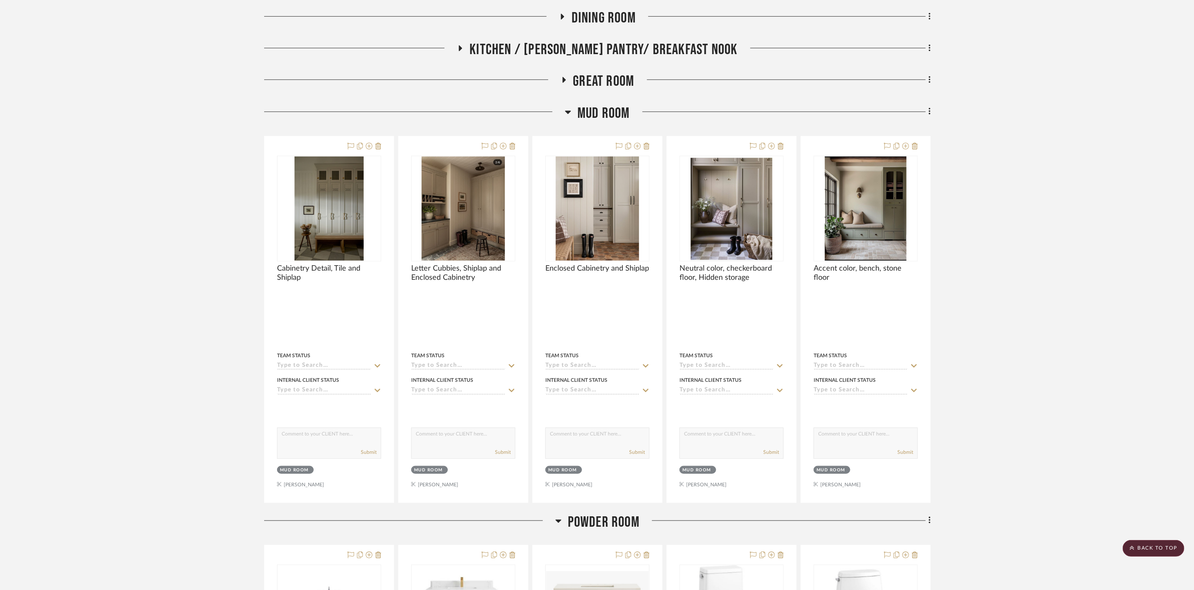
scroll to position [250, 0]
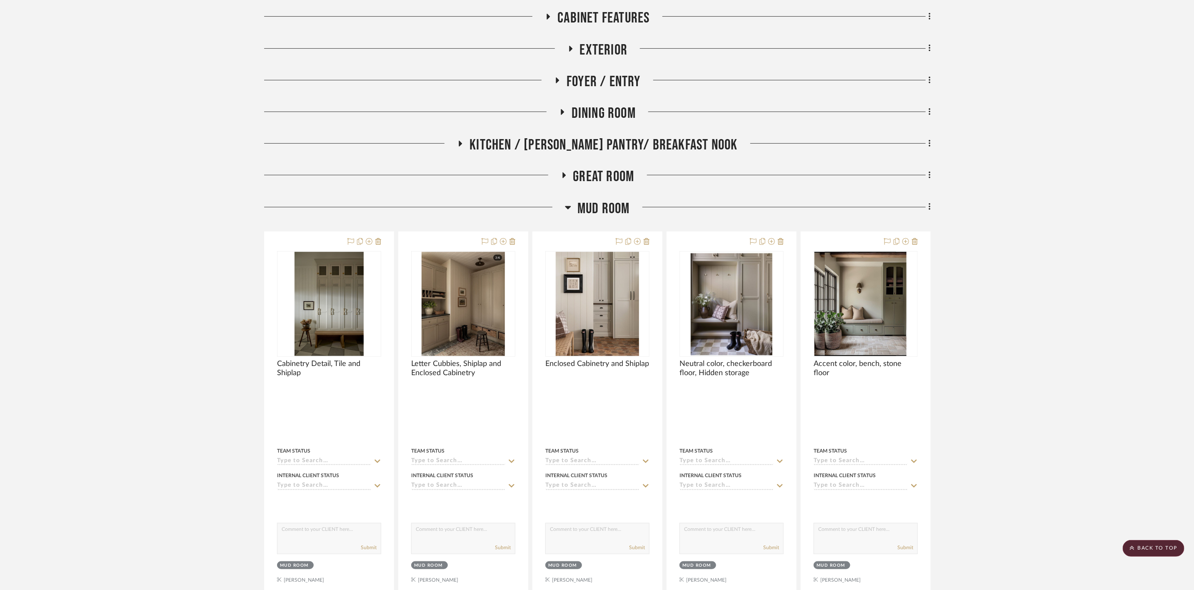
click at [619, 210] on span "Mud Room" at bounding box center [603, 209] width 52 height 18
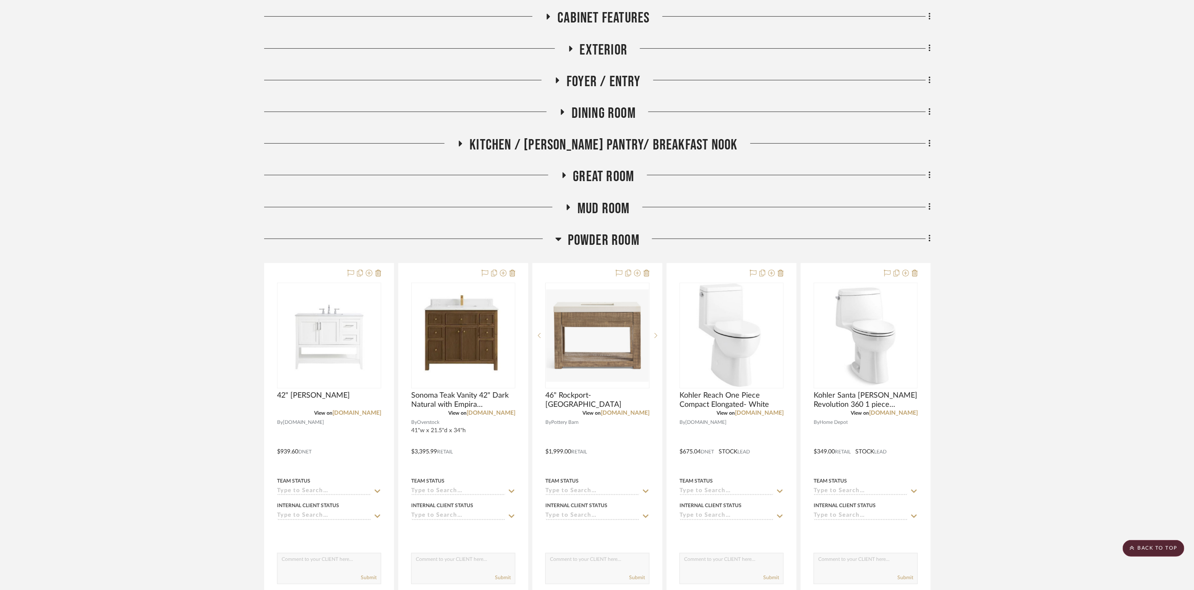
click at [585, 144] on span "Kitchen / [PERSON_NAME] Pantry/ Breakfast Nook" at bounding box center [603, 145] width 268 height 18
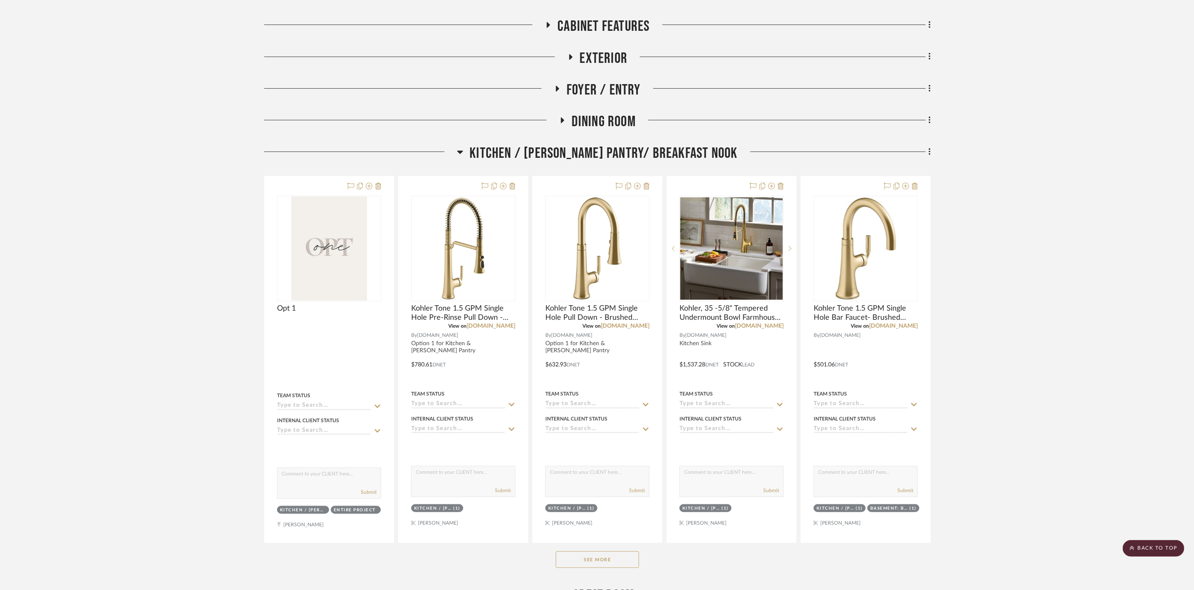
scroll to position [250, 0]
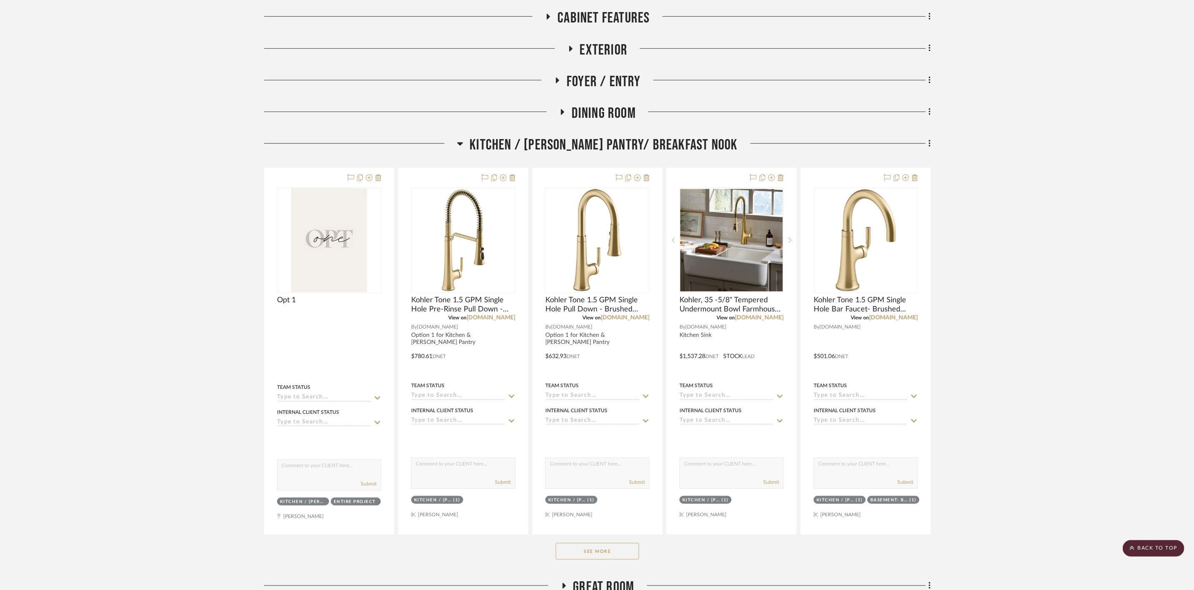
click at [620, 556] on button "See More" at bounding box center [597, 551] width 83 height 17
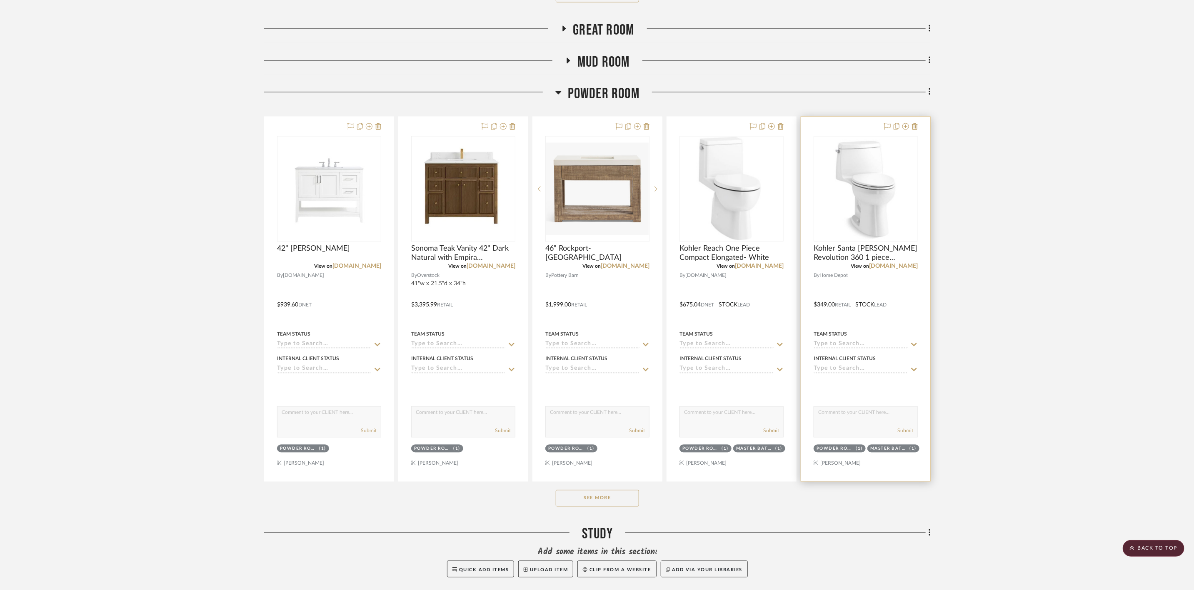
scroll to position [3436, 0]
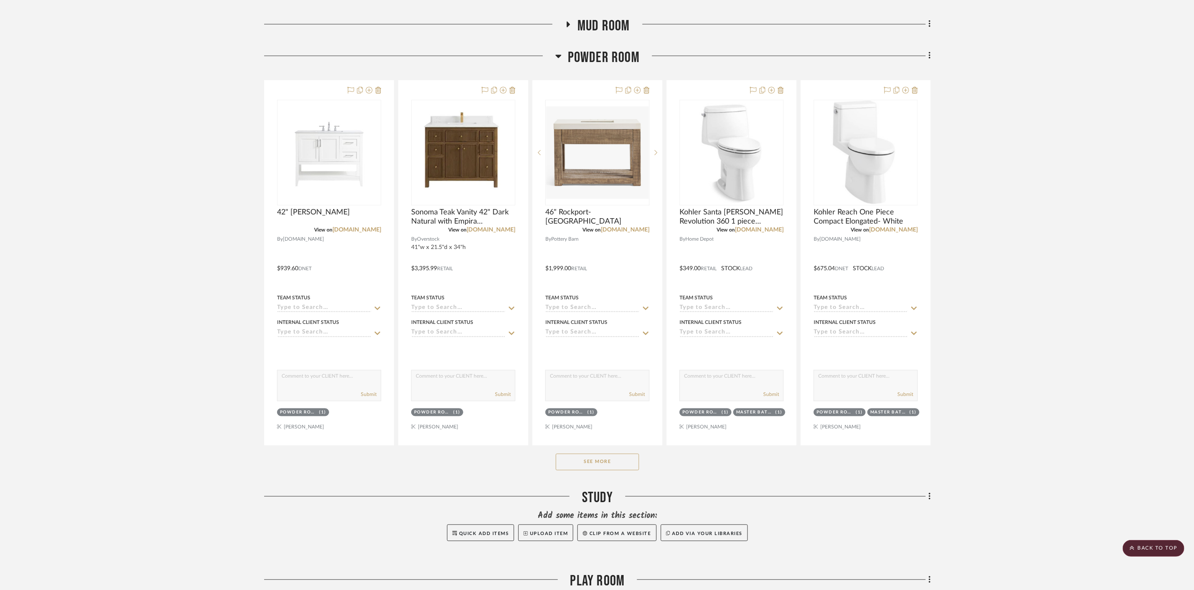
click at [629, 471] on button "See More" at bounding box center [597, 462] width 83 height 17
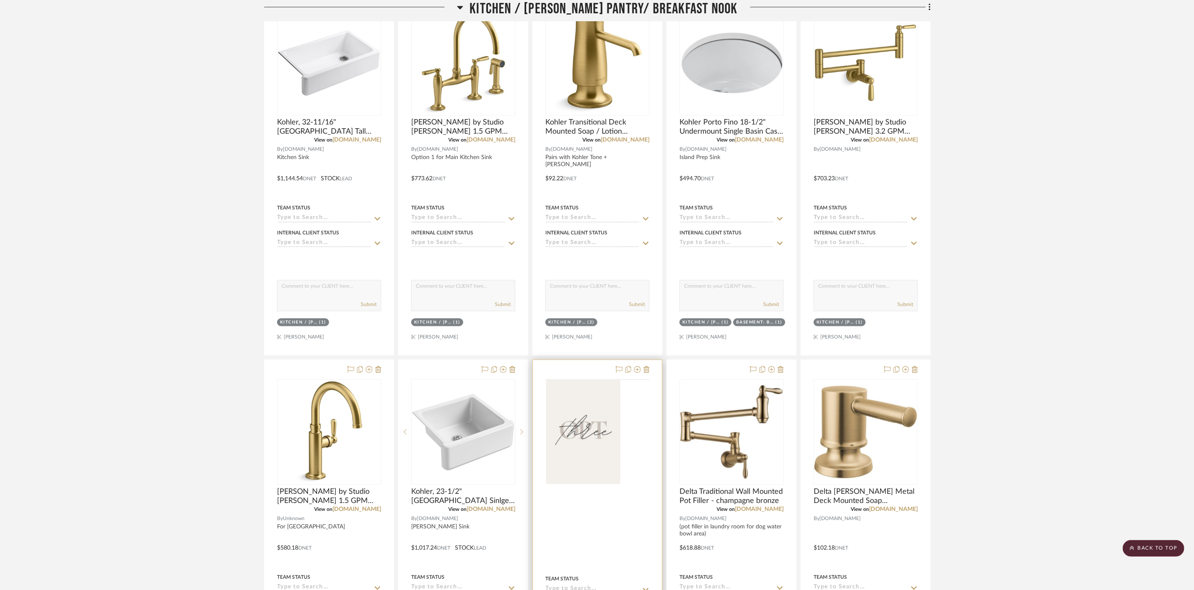
scroll to position [1187, 0]
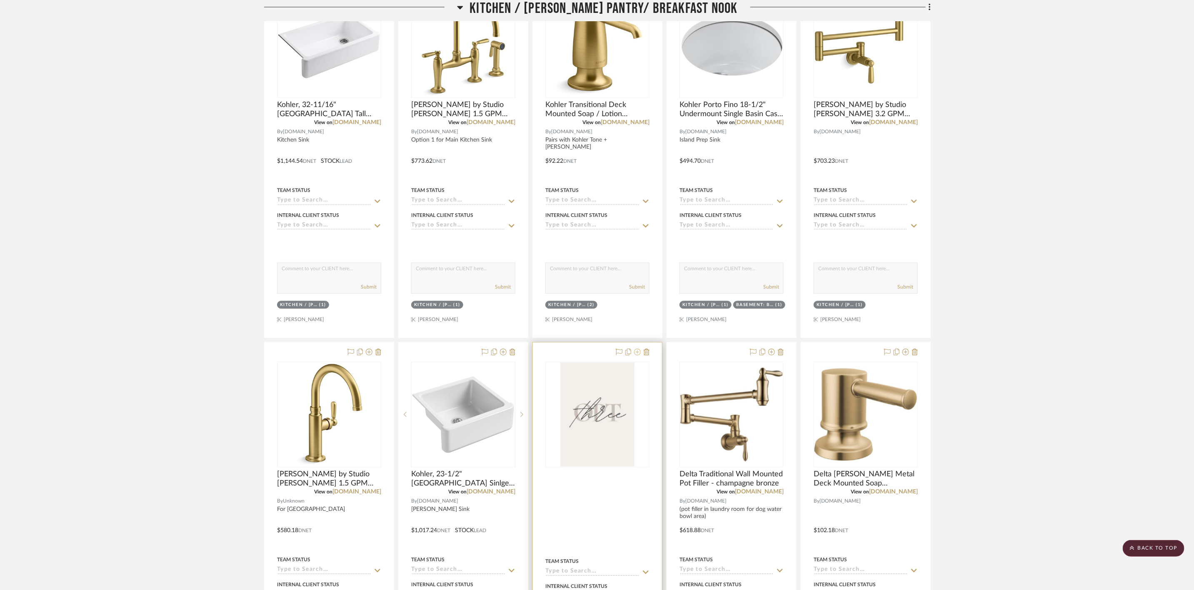
click at [636, 356] on icon at bounding box center [637, 352] width 7 height 7
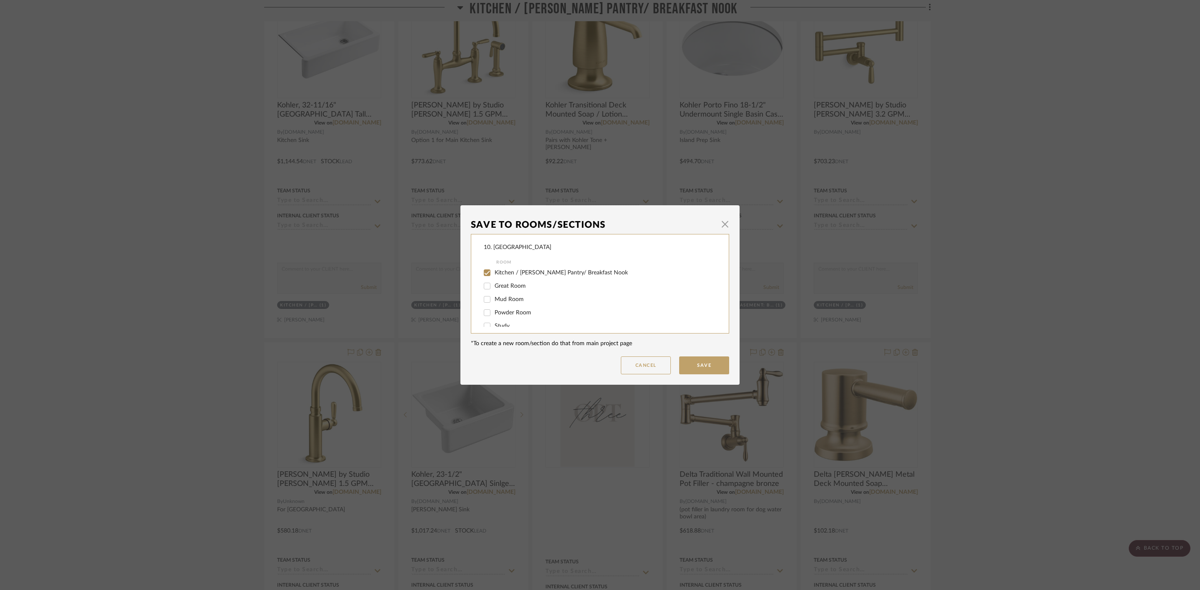
scroll to position [125, 0]
click at [512, 271] on span "Powder Room" at bounding box center [512, 269] width 37 height 6
click at [494, 271] on input "Powder Room" at bounding box center [486, 268] width 13 height 13
checkbox input "true"
click at [711, 360] on button "Save" at bounding box center [704, 366] width 50 height 18
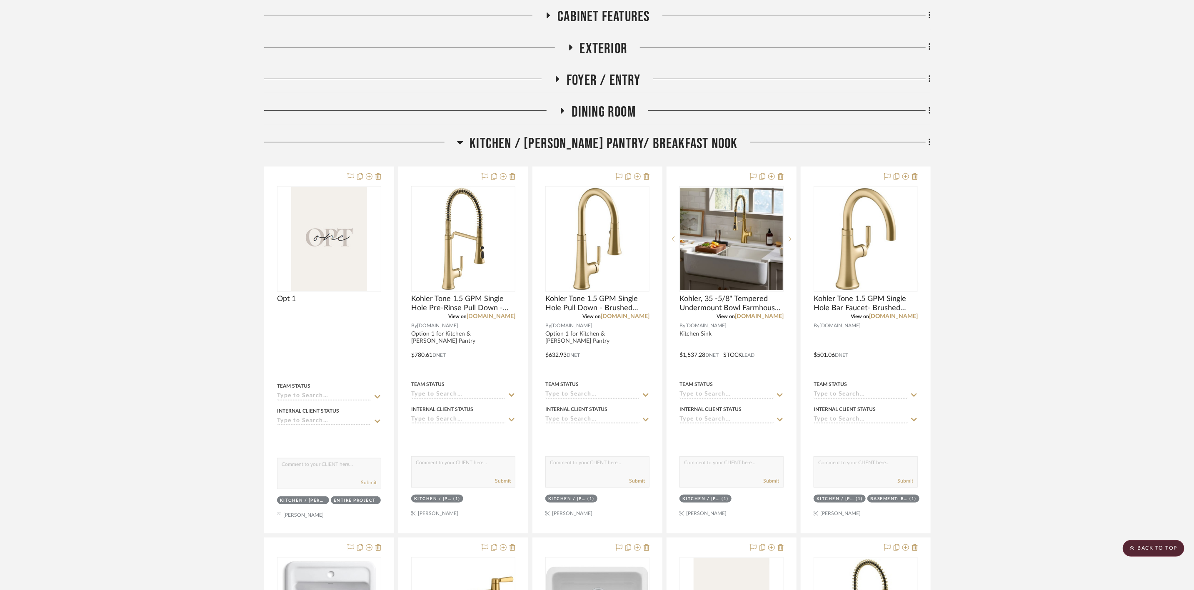
scroll to position [187, 0]
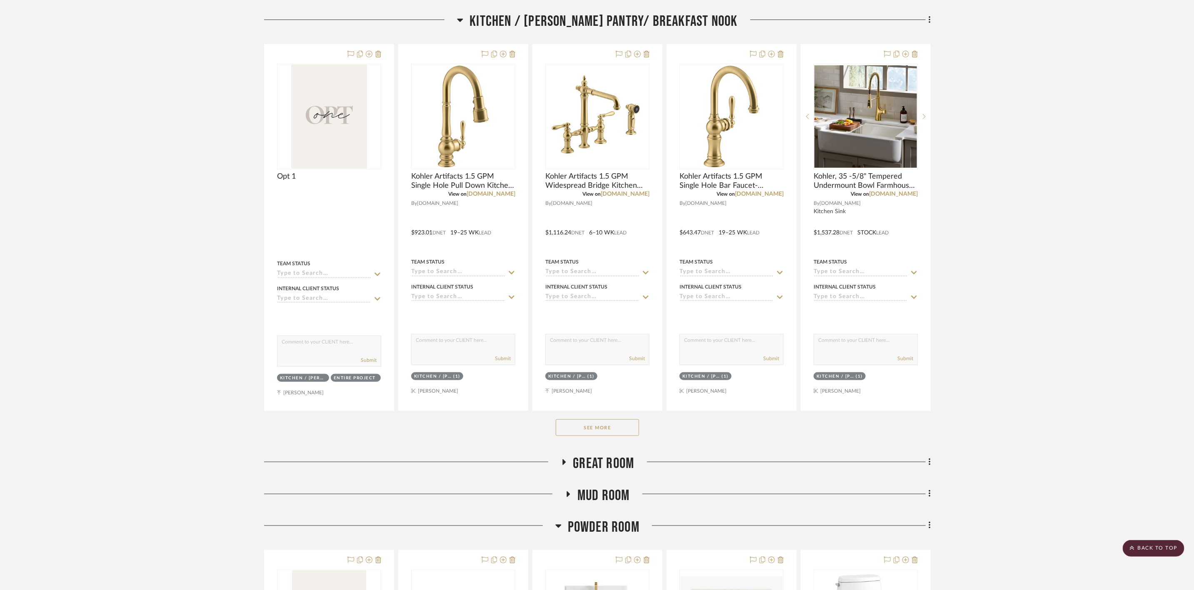
scroll to position [375, 0]
click at [620, 425] on button "See More" at bounding box center [597, 426] width 83 height 17
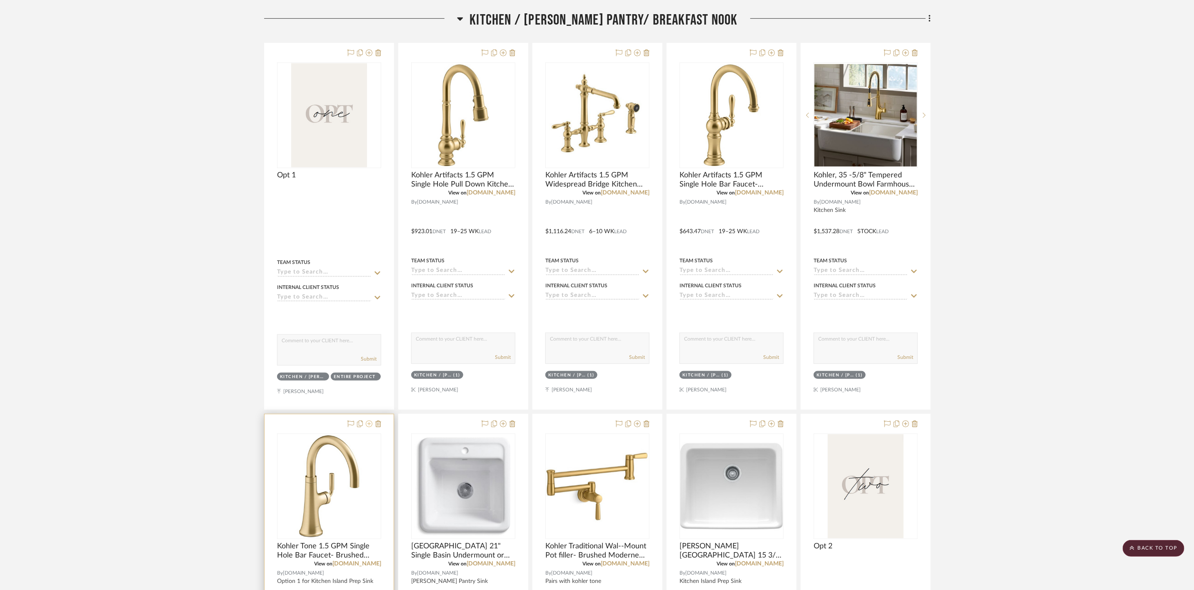
click at [370, 424] on icon at bounding box center [369, 424] width 7 height 7
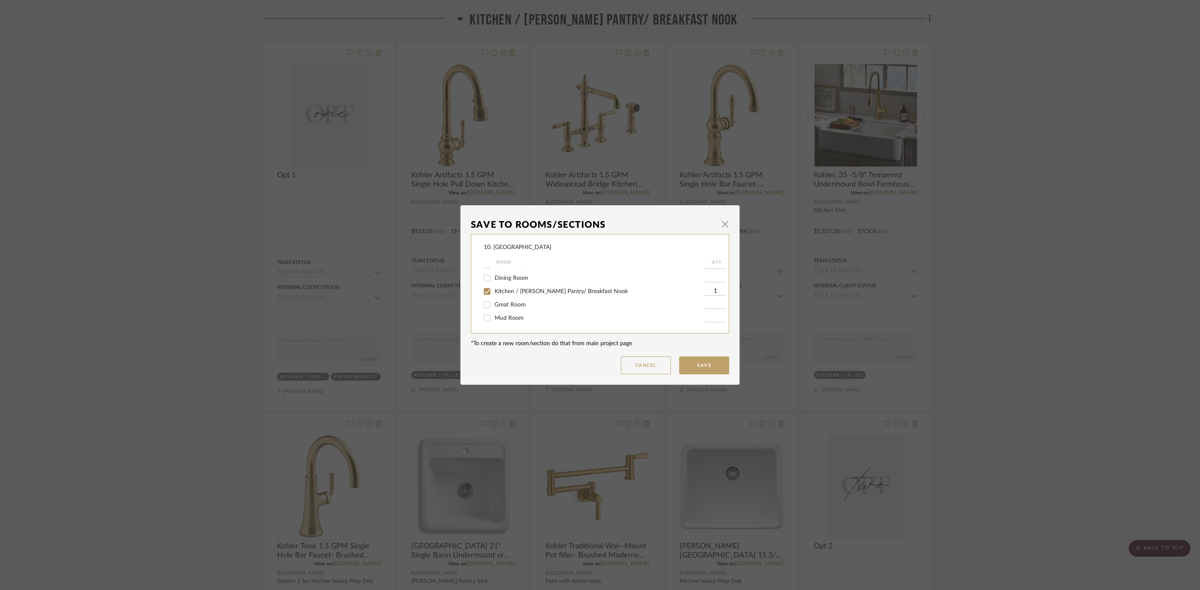
click at [515, 288] on label "Kitchen / [PERSON_NAME] Pantry/ Breakfast Nook" at bounding box center [599, 291] width 210 height 7
click at [494, 287] on input "Kitchen / [PERSON_NAME] Pantry/ Breakfast Nook" at bounding box center [486, 291] width 13 height 13
checkbox input "false"
click at [516, 313] on div "Basement: Bar" at bounding box center [594, 318] width 221 height 13
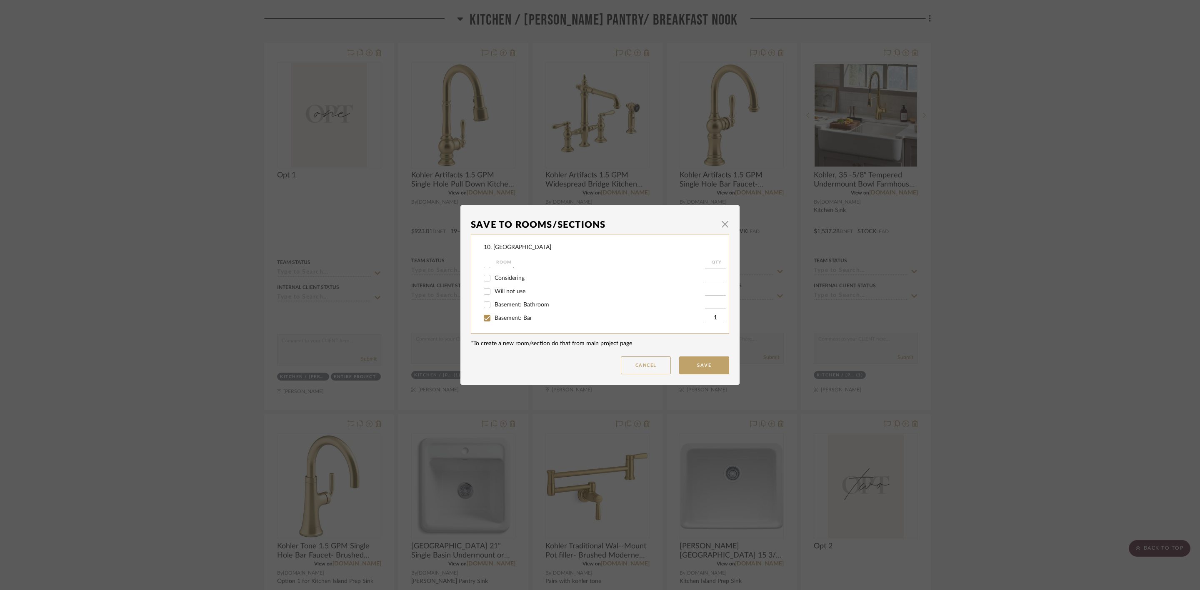
click at [519, 317] on span "Basement: Bar" at bounding box center [512, 318] width 37 height 6
click at [494, 317] on input "Basement: Bar" at bounding box center [486, 318] width 13 height 13
checkbox input "false"
click at [516, 297] on div "Will not use" at bounding box center [594, 291] width 221 height 13
click at [517, 292] on span "Will not use" at bounding box center [509, 292] width 31 height 6
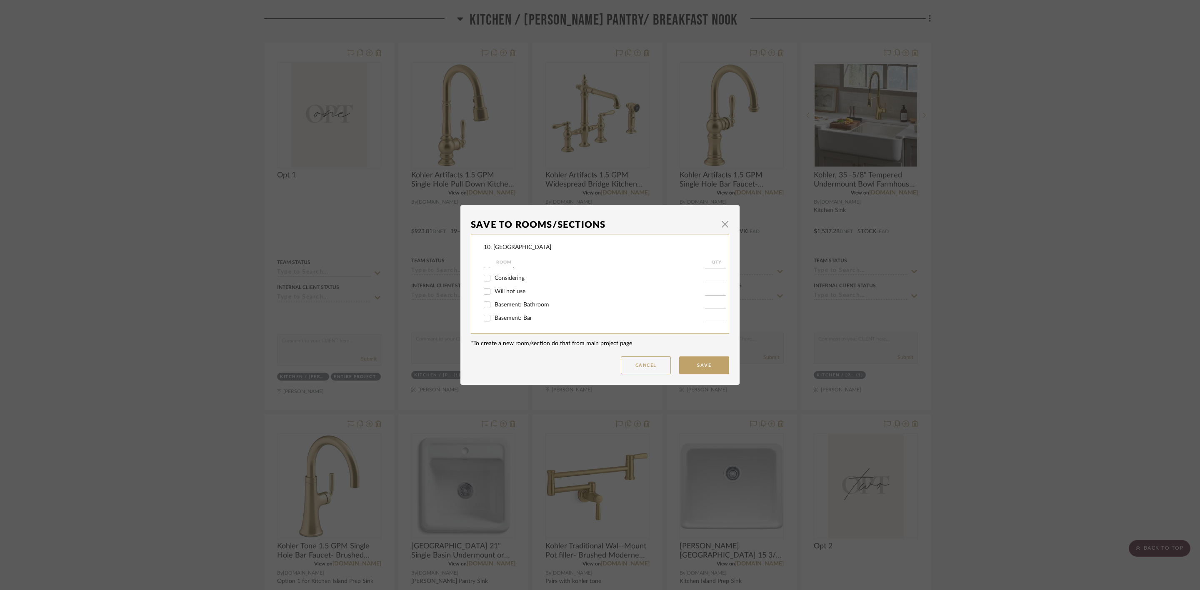
click at [494, 292] on input "Will not use" at bounding box center [486, 291] width 13 height 13
checkbox input "true"
type input "1"
click at [700, 372] on button "Save" at bounding box center [704, 366] width 50 height 18
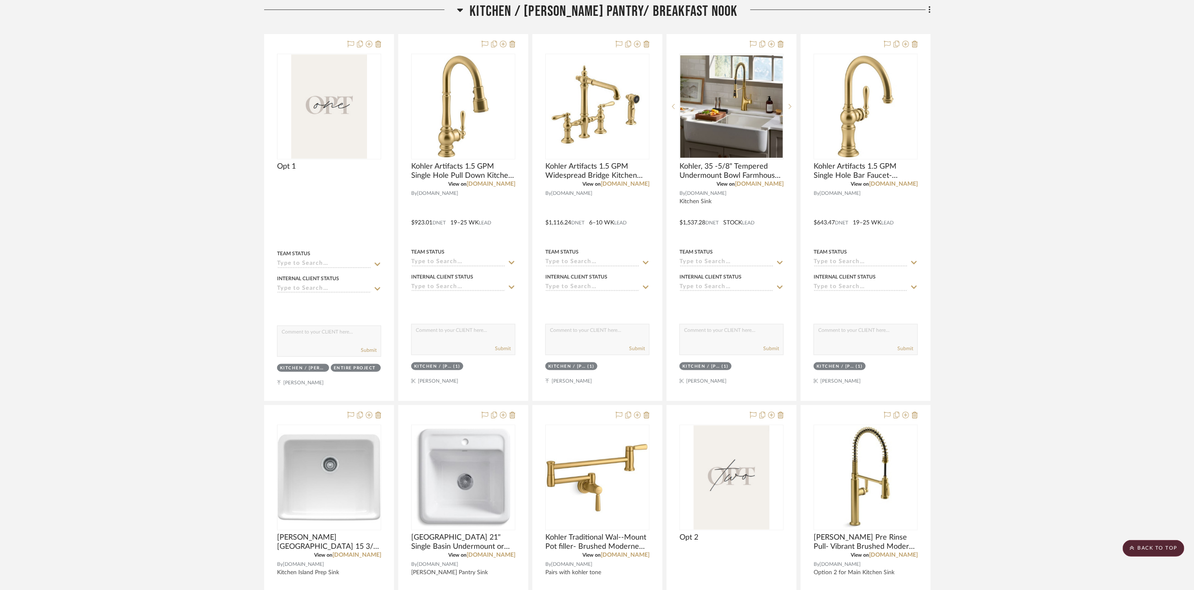
scroll to position [351, 0]
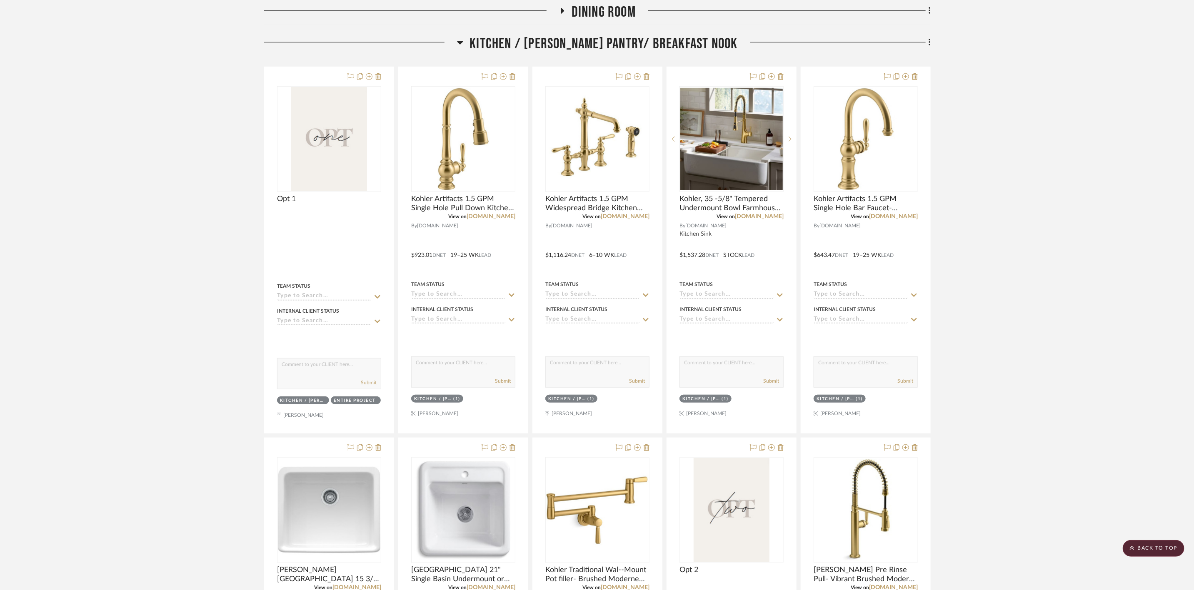
click at [658, 43] on span "Kitchen / [PERSON_NAME] Pantry/ Breakfast Nook" at bounding box center [603, 44] width 268 height 18
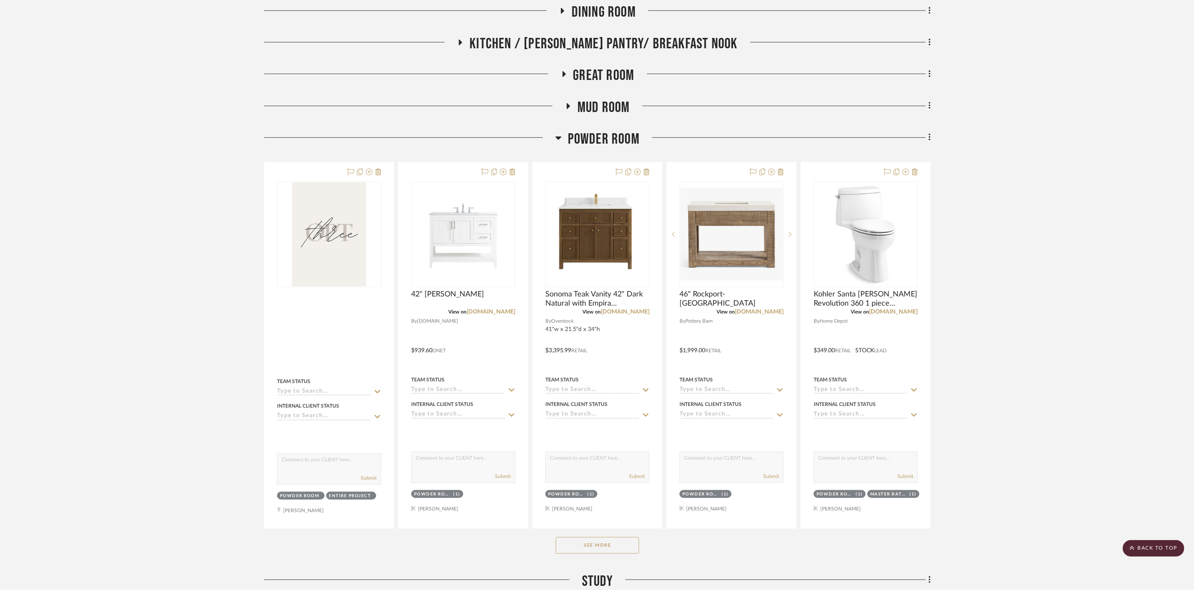
click at [606, 72] on span "Great Room" at bounding box center [603, 76] width 61 height 18
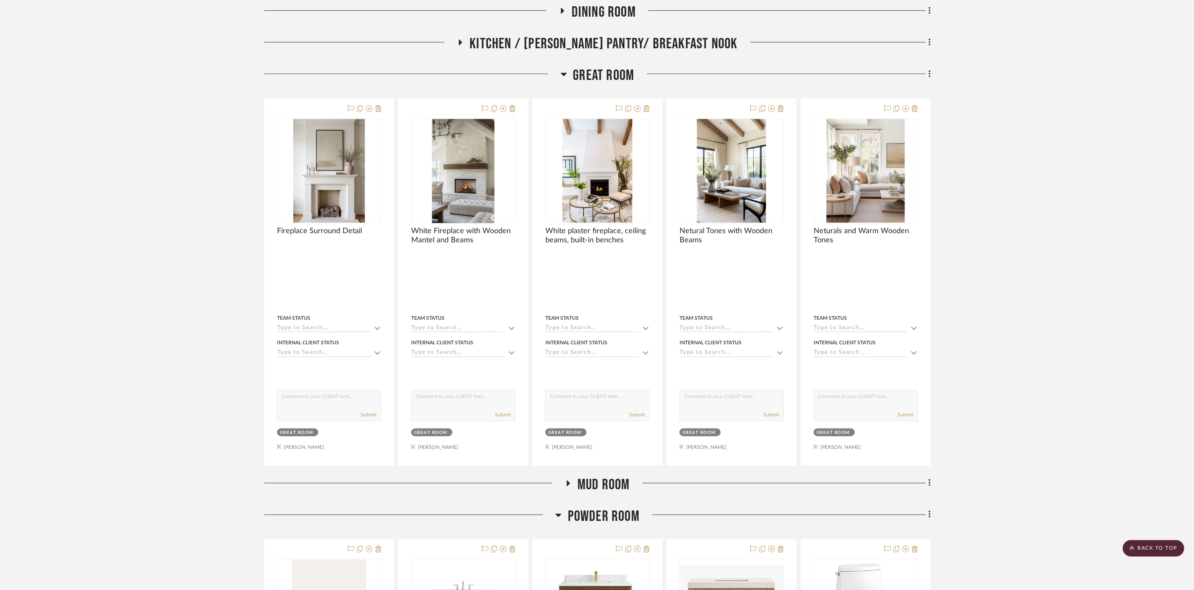
click at [615, 71] on span "Great Room" at bounding box center [603, 76] width 61 height 18
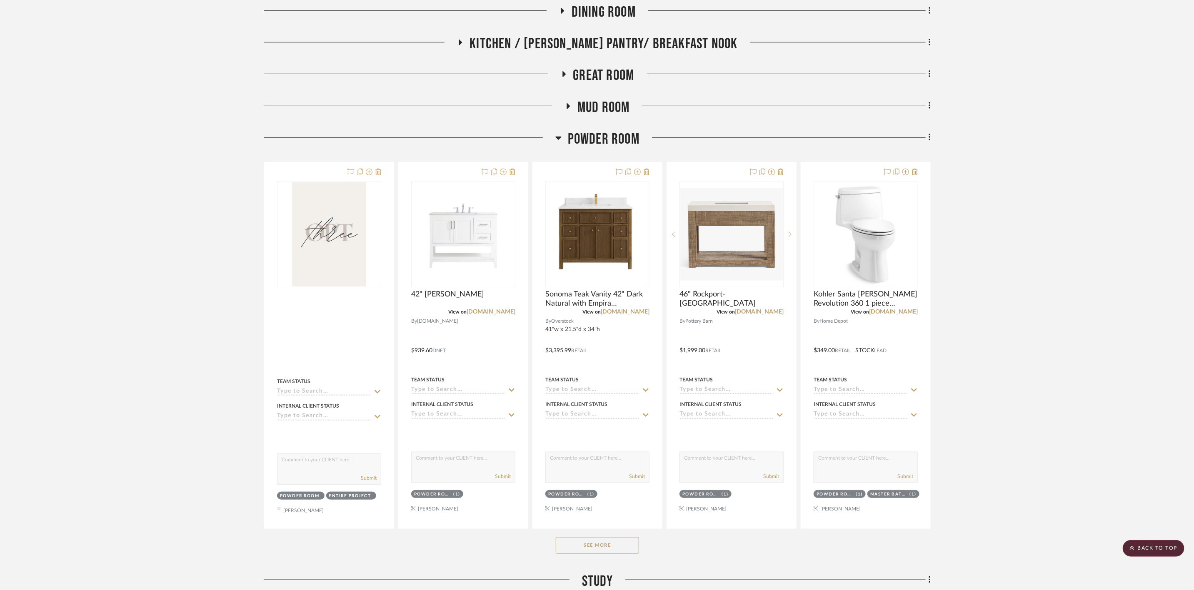
click at [629, 547] on button "See More" at bounding box center [597, 545] width 83 height 17
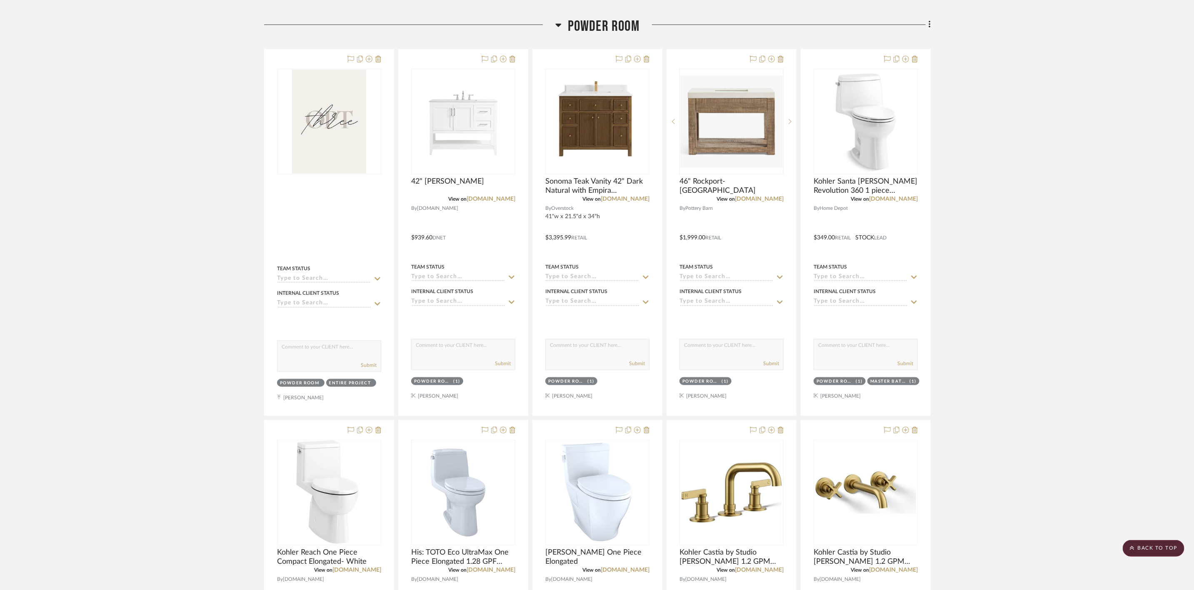
scroll to position [476, 0]
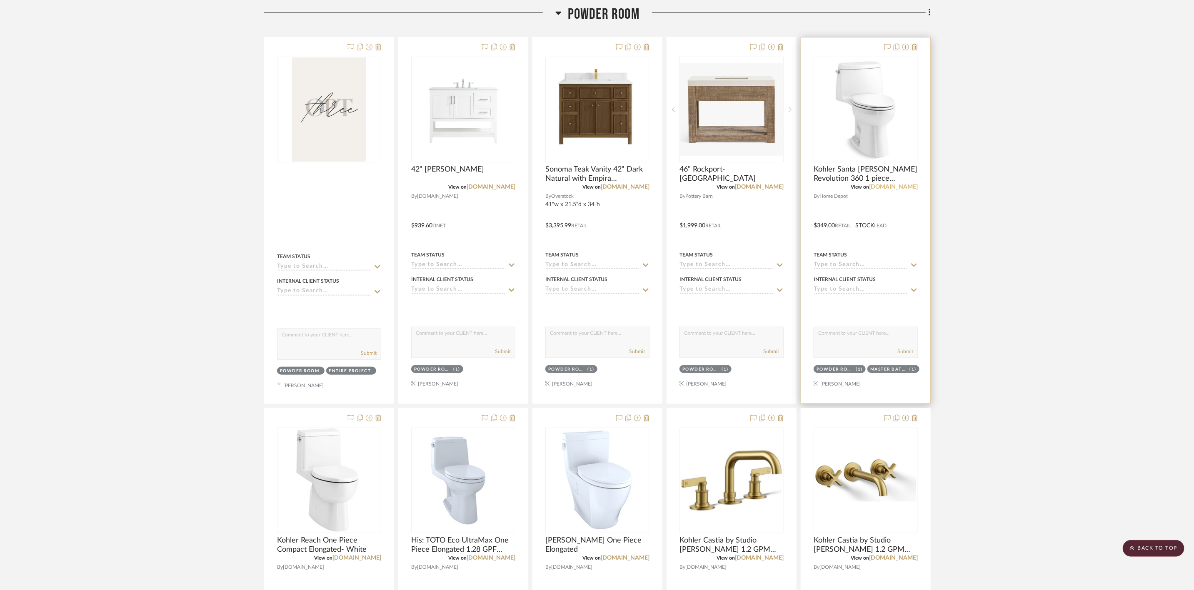
click at [899, 186] on link "[DOMAIN_NAME]" at bounding box center [893, 187] width 49 height 6
click at [861, 97] on img "0" at bounding box center [865, 109] width 102 height 102
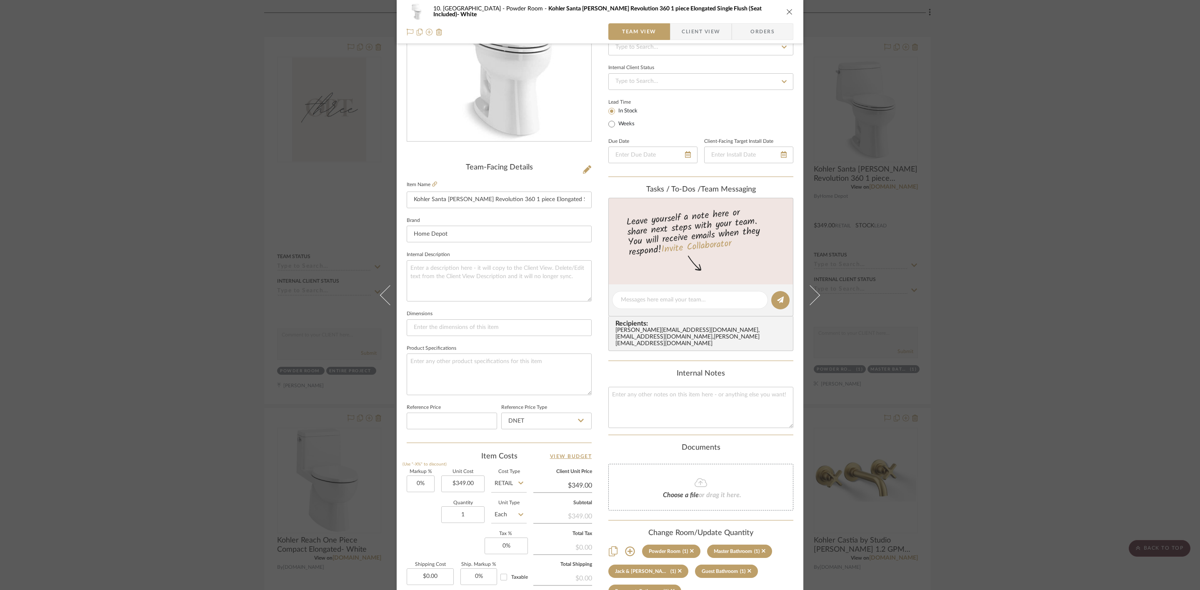
scroll to position [125, 0]
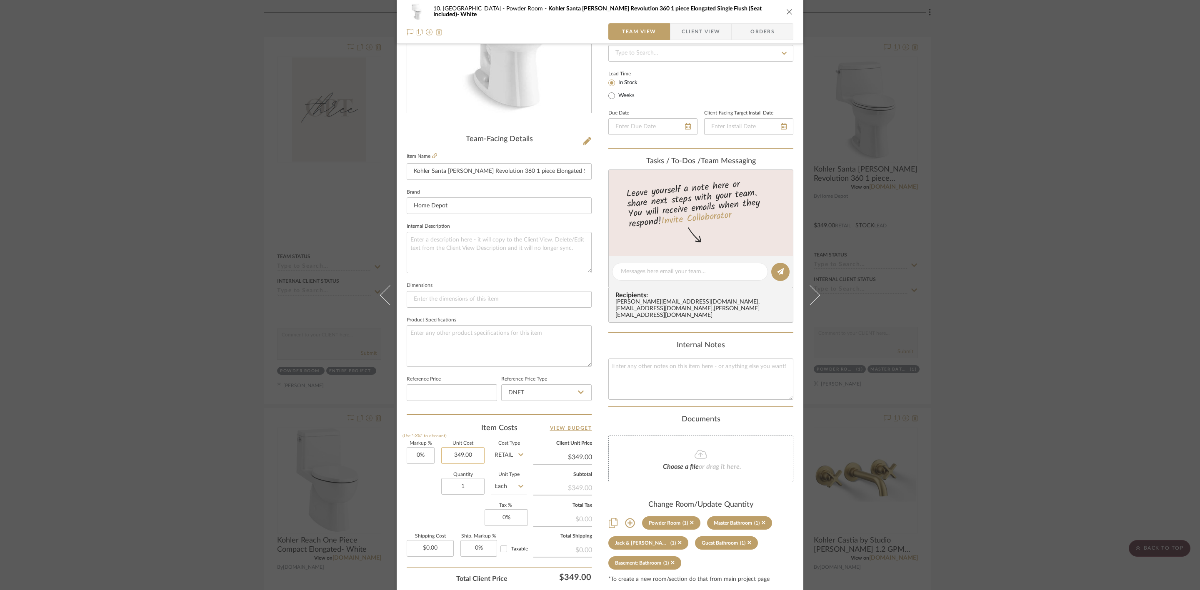
click at [456, 454] on input "349.00" at bounding box center [462, 455] width 43 height 17
type input "$379.00"
click at [597, 482] on div "10. Vignola Powder Room Kohler Santa Rosa Revolution 360 1 piece Elongated Sing…" at bounding box center [600, 265] width 407 height 769
type input "$379.00"
click at [1001, 284] on div "10. Vignola Powder Room Kohler Santa Rosa Revolution 360 1 piece Elongated Sing…" at bounding box center [600, 295] width 1200 height 590
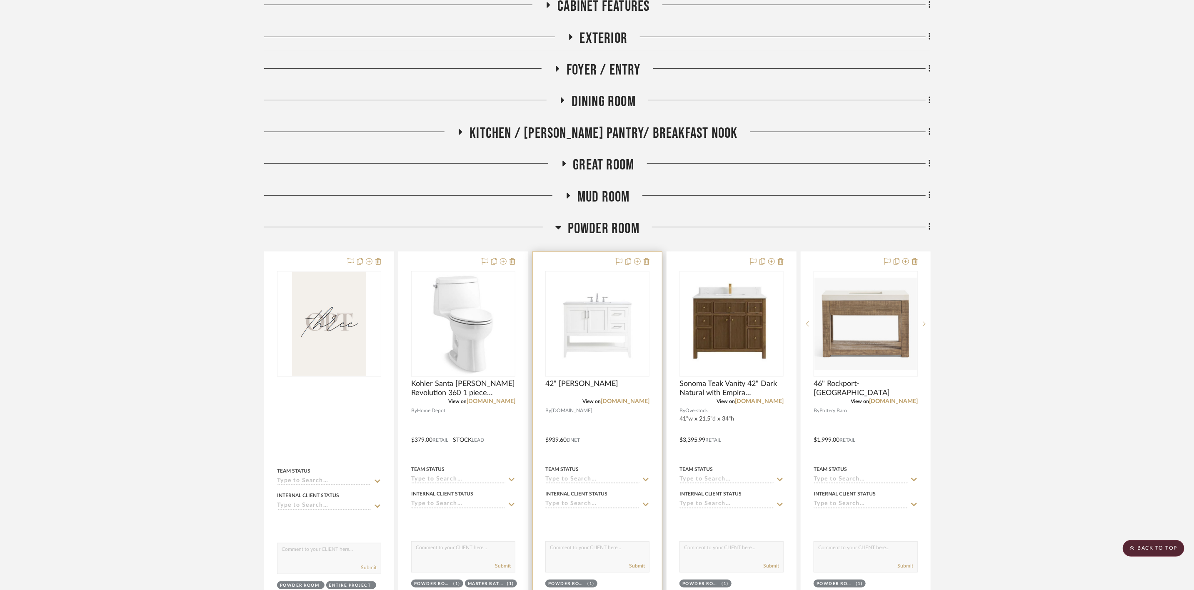
scroll to position [74, 0]
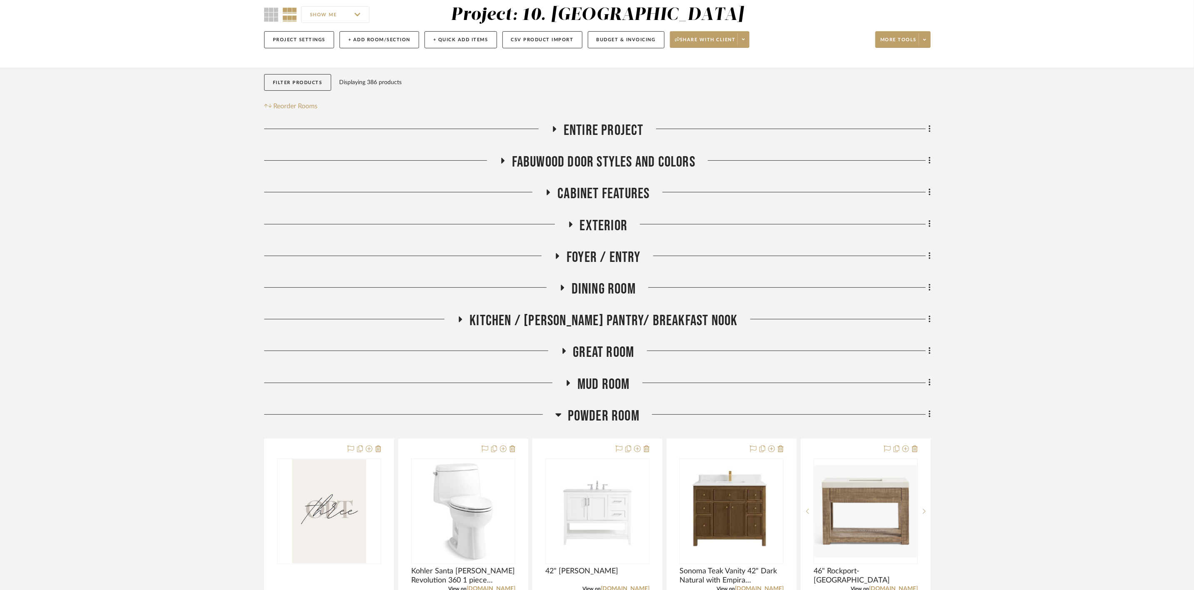
click at [595, 320] on span "Kitchen / [PERSON_NAME] Pantry/ Breakfast Nook" at bounding box center [603, 321] width 268 height 18
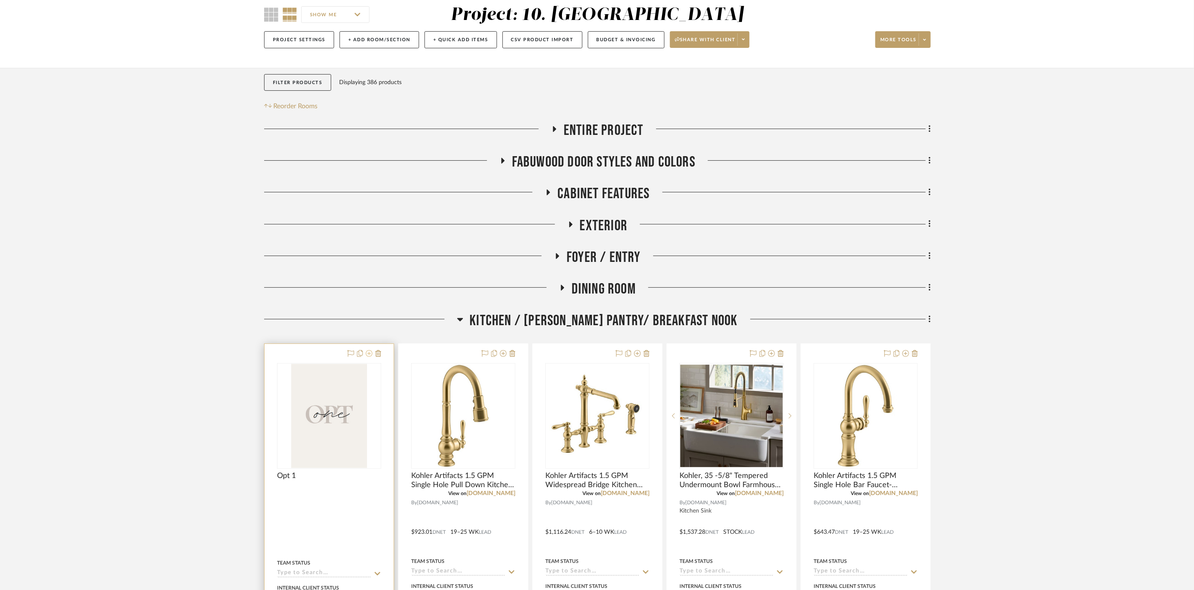
click at [368, 352] on icon at bounding box center [369, 353] width 7 height 7
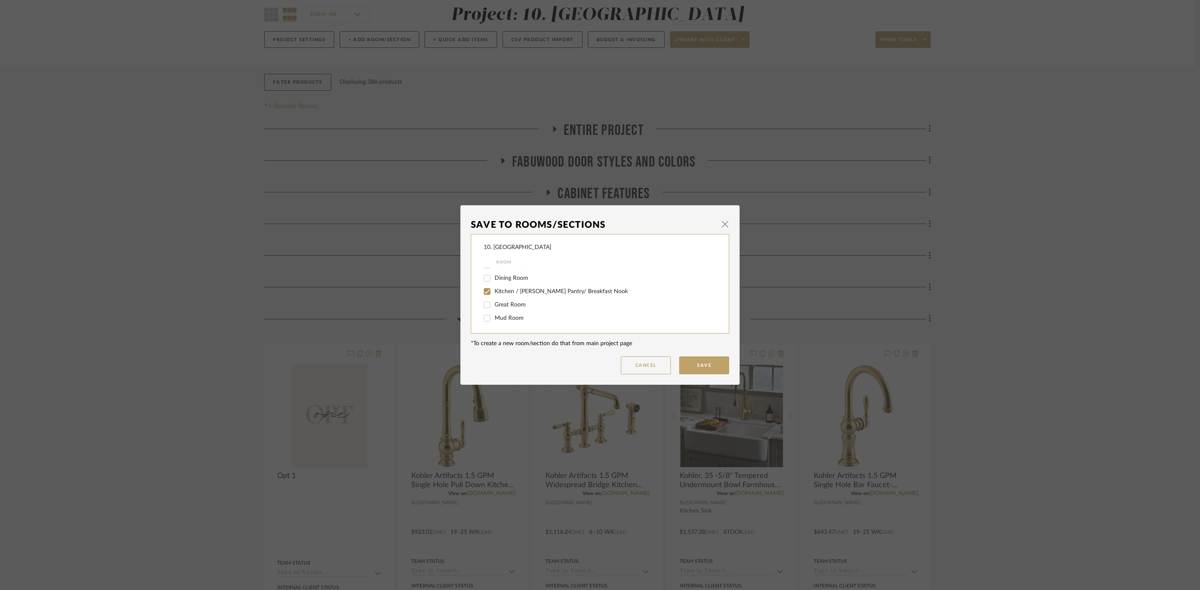
scroll to position [125, 0]
click at [505, 268] on span "Powder Room" at bounding box center [512, 269] width 37 height 6
click at [494, 268] on input "Powder Room" at bounding box center [486, 268] width 13 height 13
checkbox input "true"
click at [710, 364] on button "Save" at bounding box center [704, 366] width 50 height 18
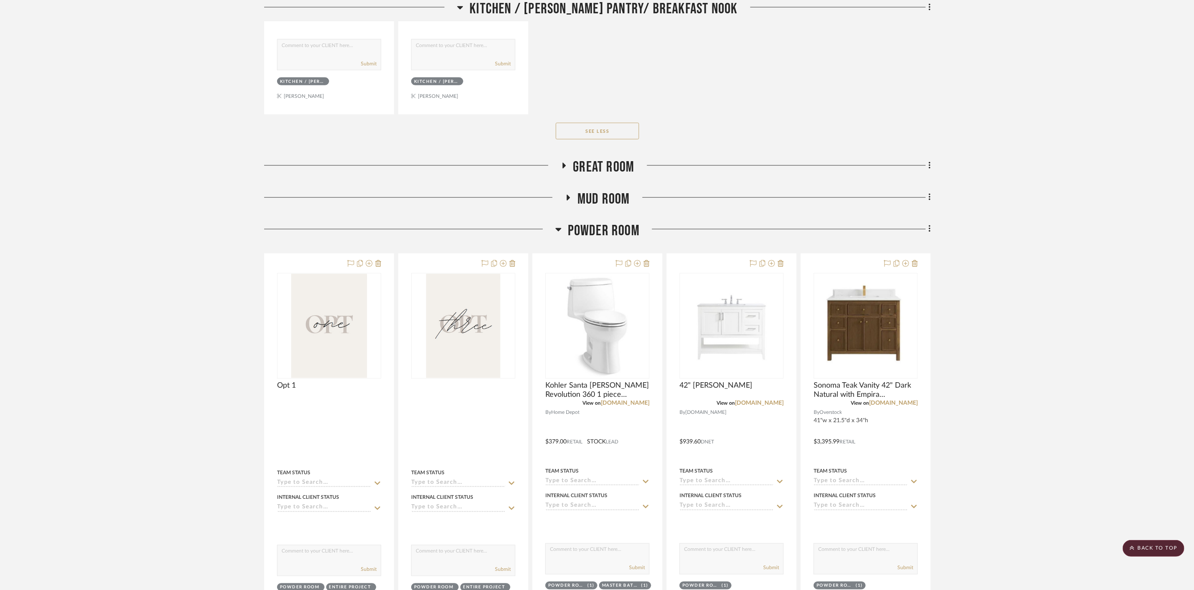
scroll to position [3386, 0]
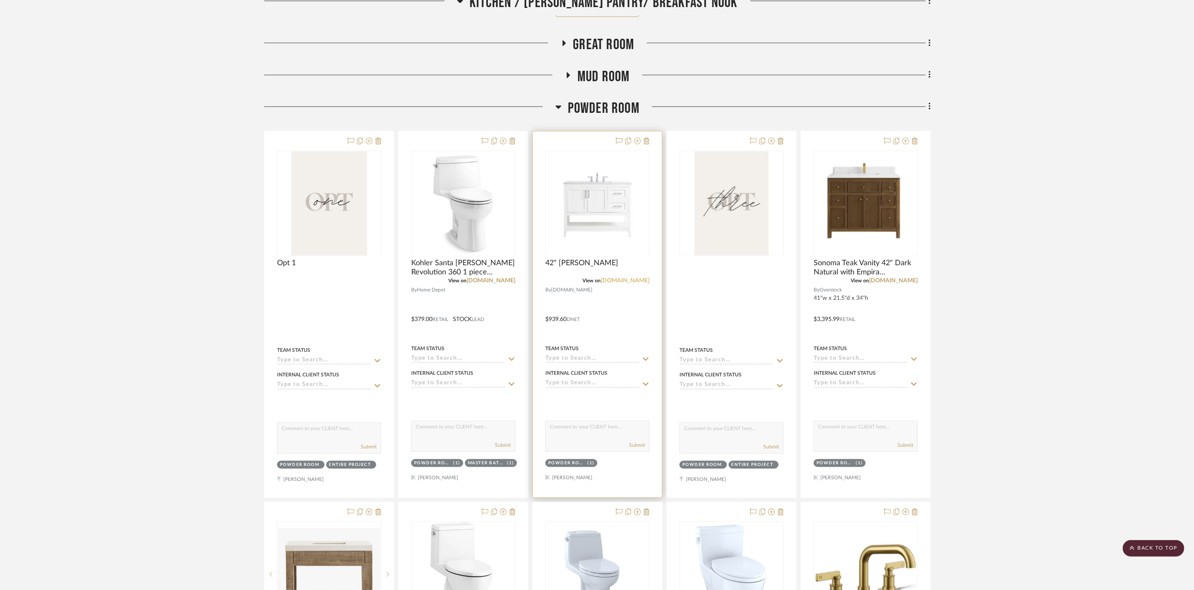
click at [635, 284] on link "[DOMAIN_NAME]" at bounding box center [625, 281] width 49 height 6
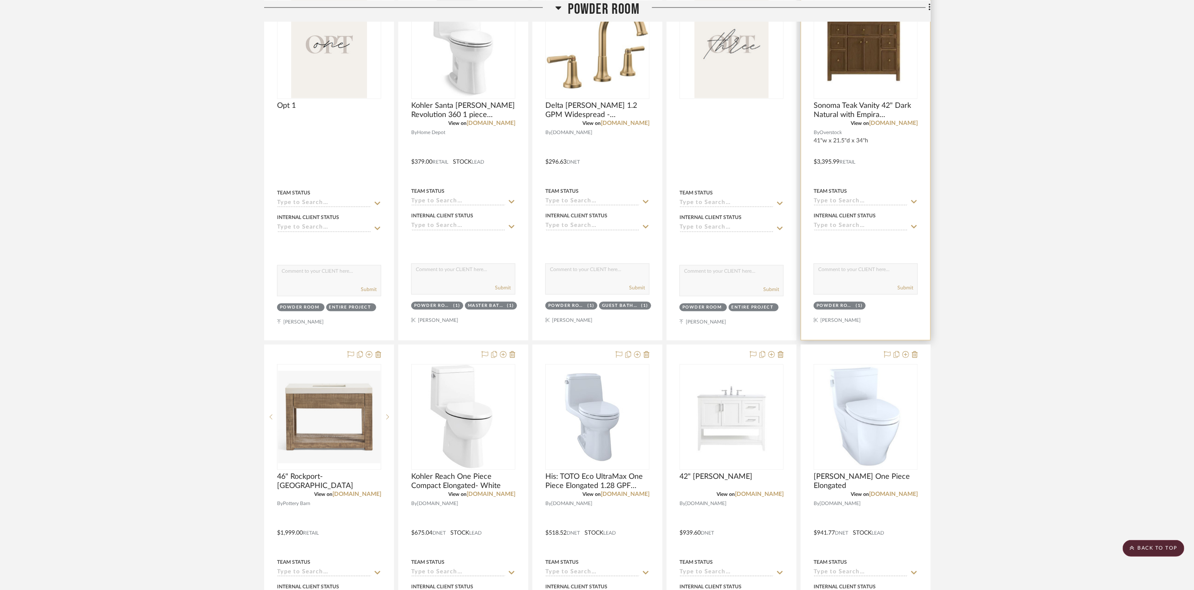
scroll to position [3448, 0]
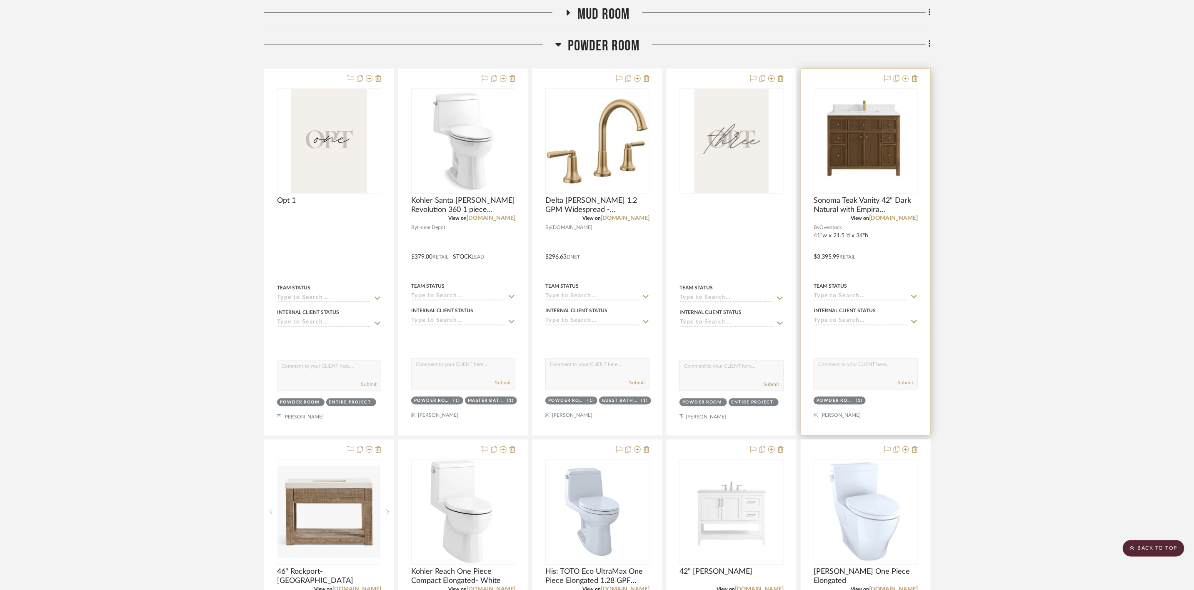
click at [905, 82] on icon at bounding box center [905, 78] width 7 height 7
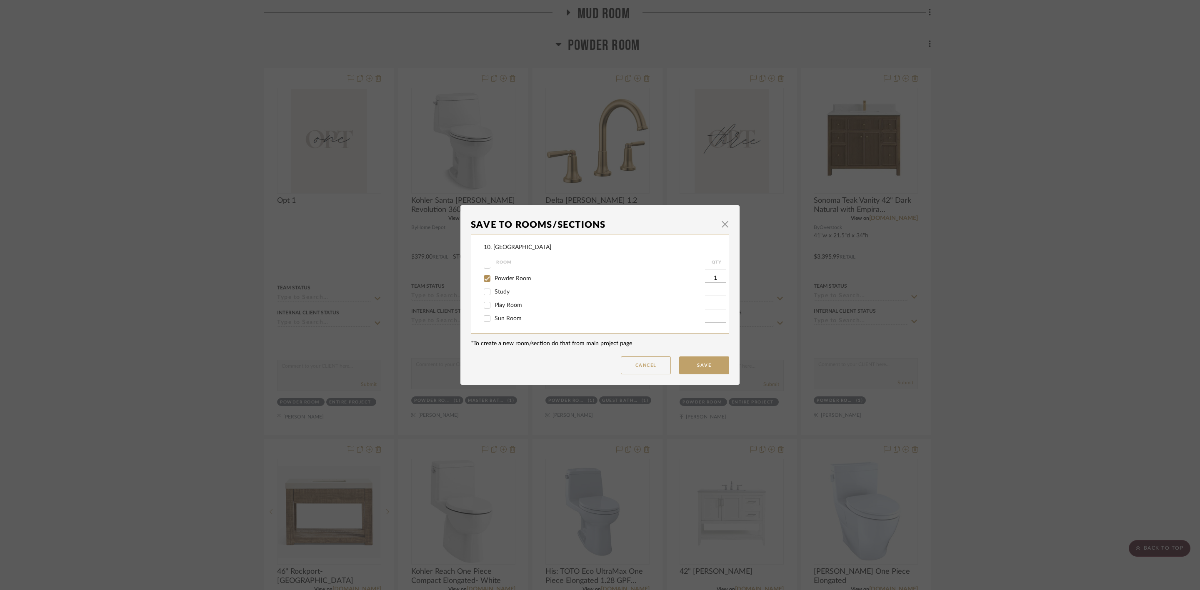
scroll to position [125, 0]
click at [510, 265] on div "Room" at bounding box center [600, 262] width 209 height 10
click at [510, 270] on span "Powder Room" at bounding box center [512, 269] width 37 height 6
click at [494, 270] on input "Powder Room" at bounding box center [486, 268] width 13 height 13
checkbox input "false"
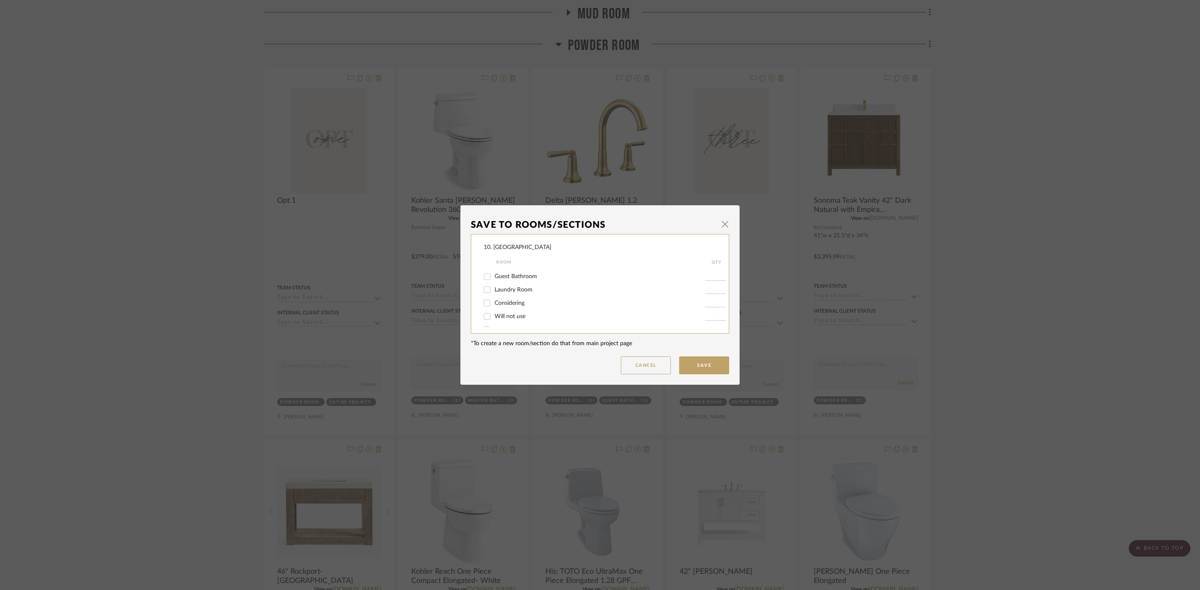
scroll to position [262, 0]
click at [515, 277] on span "Considering" at bounding box center [509, 278] width 30 height 6
click at [494, 277] on input "Considering" at bounding box center [486, 278] width 13 height 13
checkbox input "true"
type input "1"
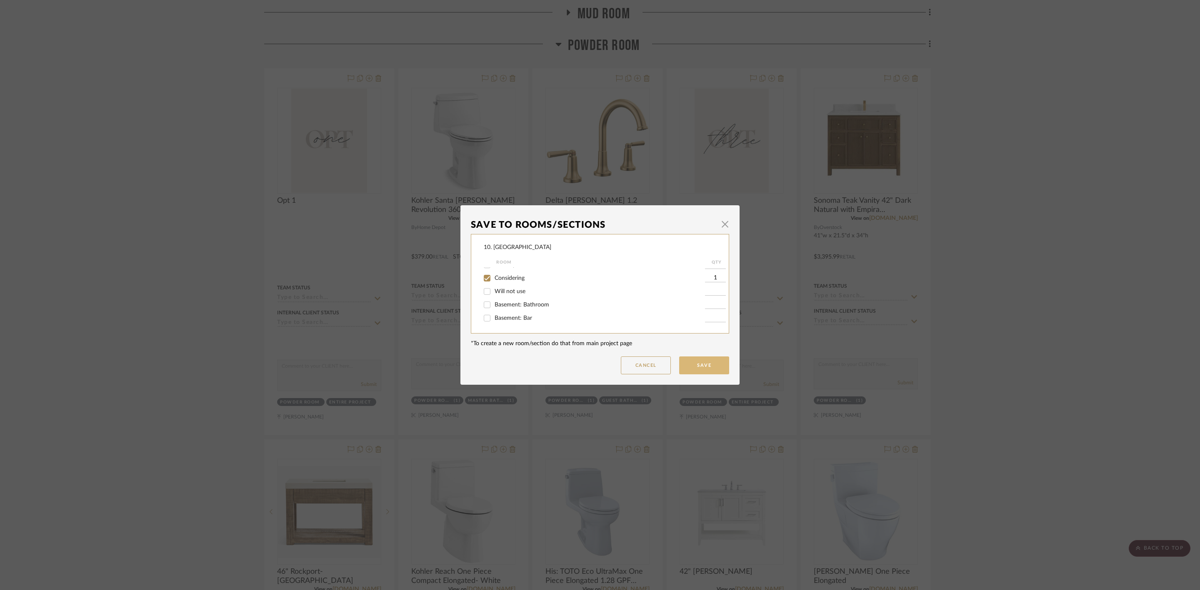
click at [692, 367] on button "Save" at bounding box center [704, 366] width 50 height 18
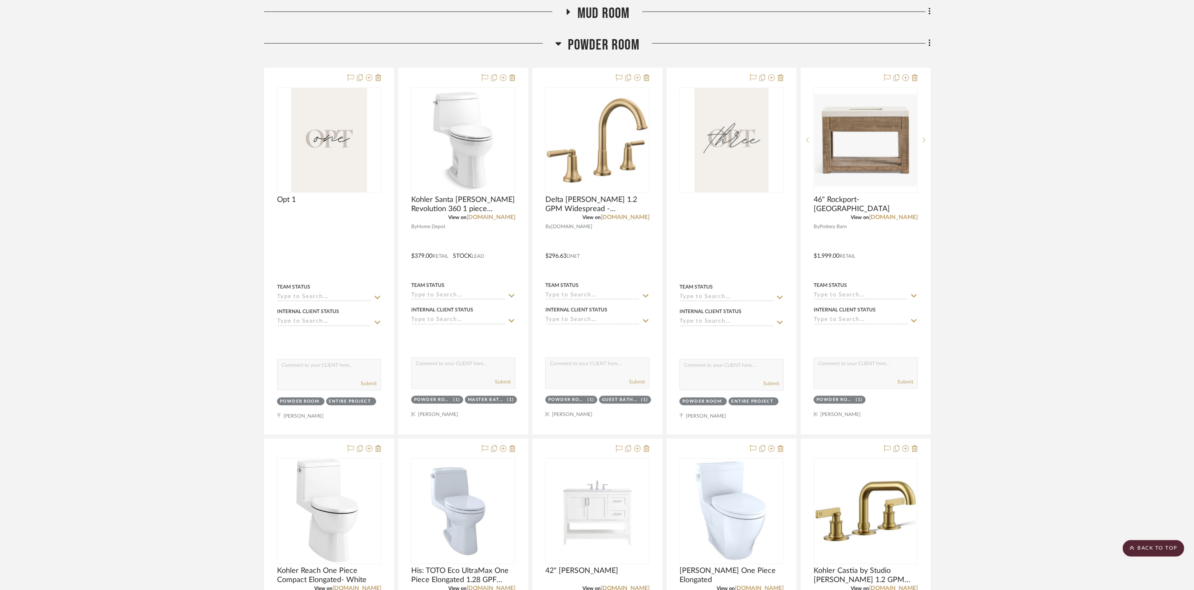
scroll to position [3448, 0]
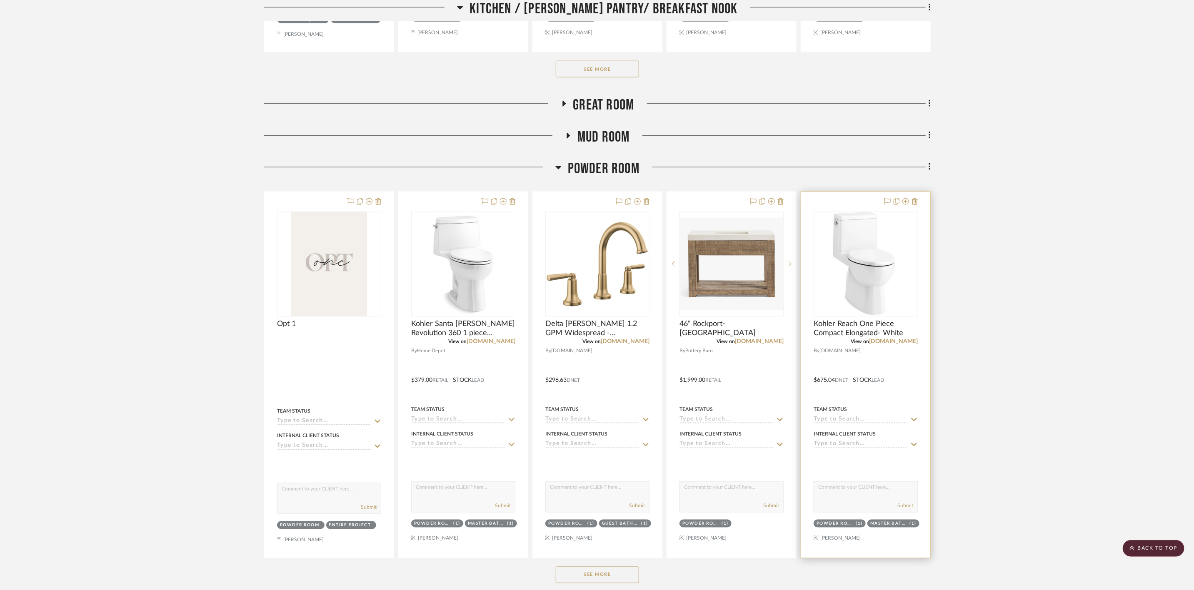
scroll to position [750, 0]
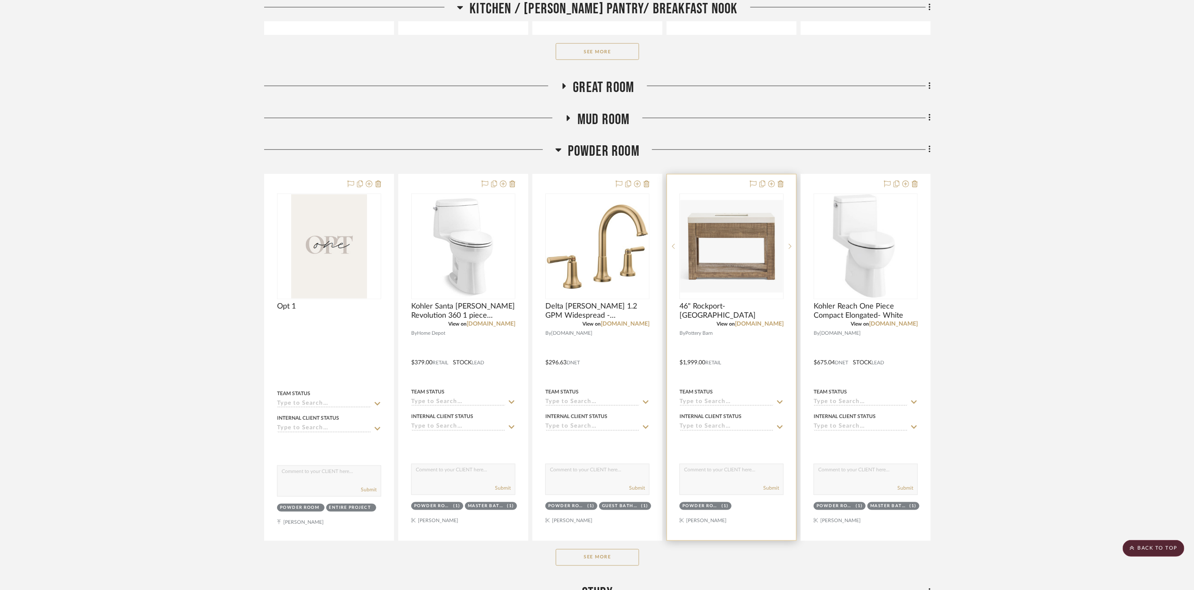
click at [610, 560] on button "See More" at bounding box center [597, 557] width 83 height 17
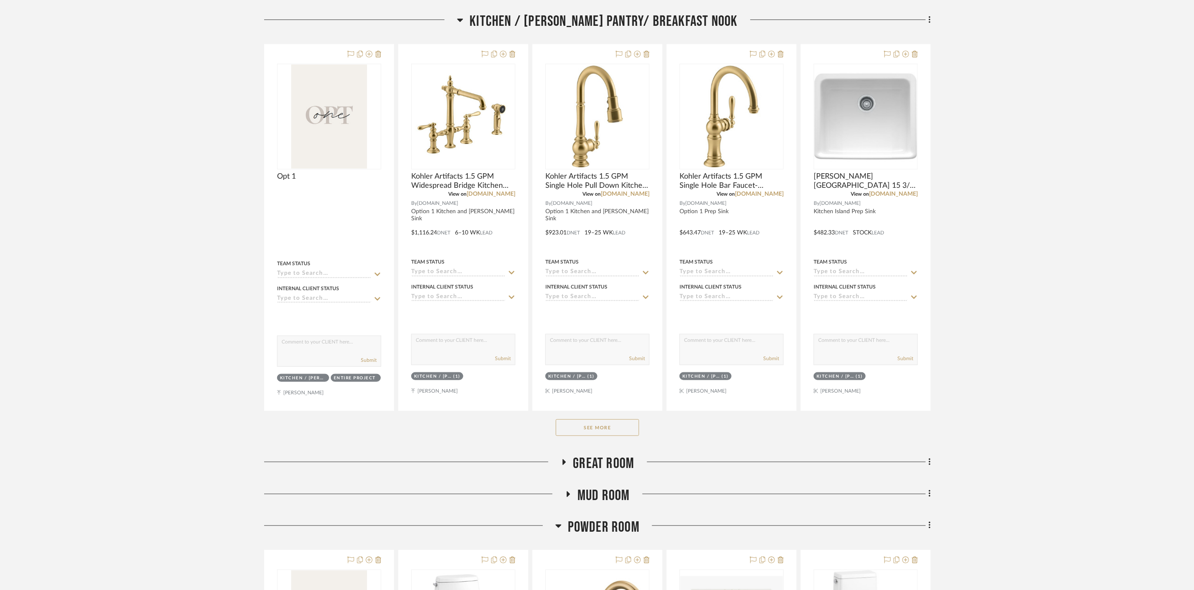
scroll to position [375, 0]
click at [614, 423] on button "See More" at bounding box center [597, 426] width 83 height 17
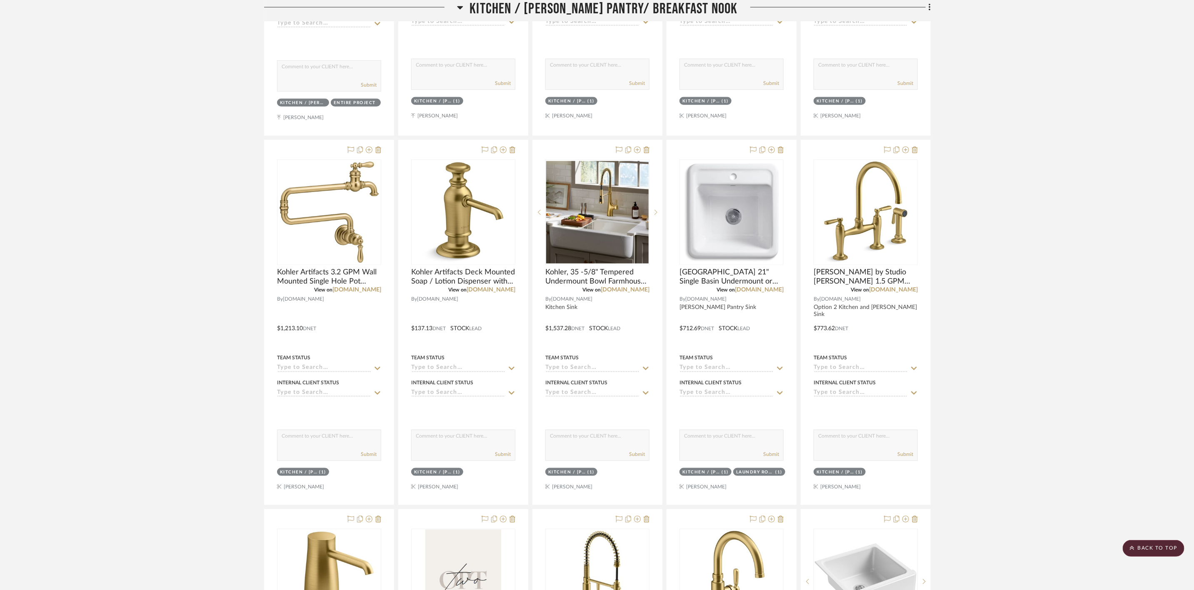
scroll to position [812, 0]
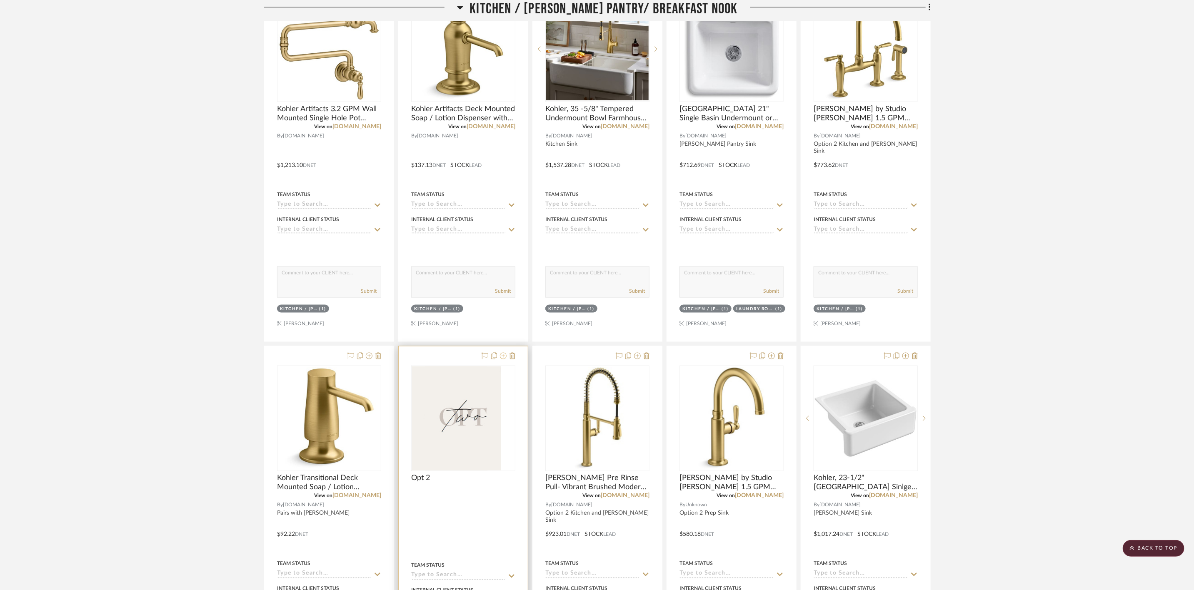
click at [503, 359] on icon at bounding box center [503, 356] width 7 height 7
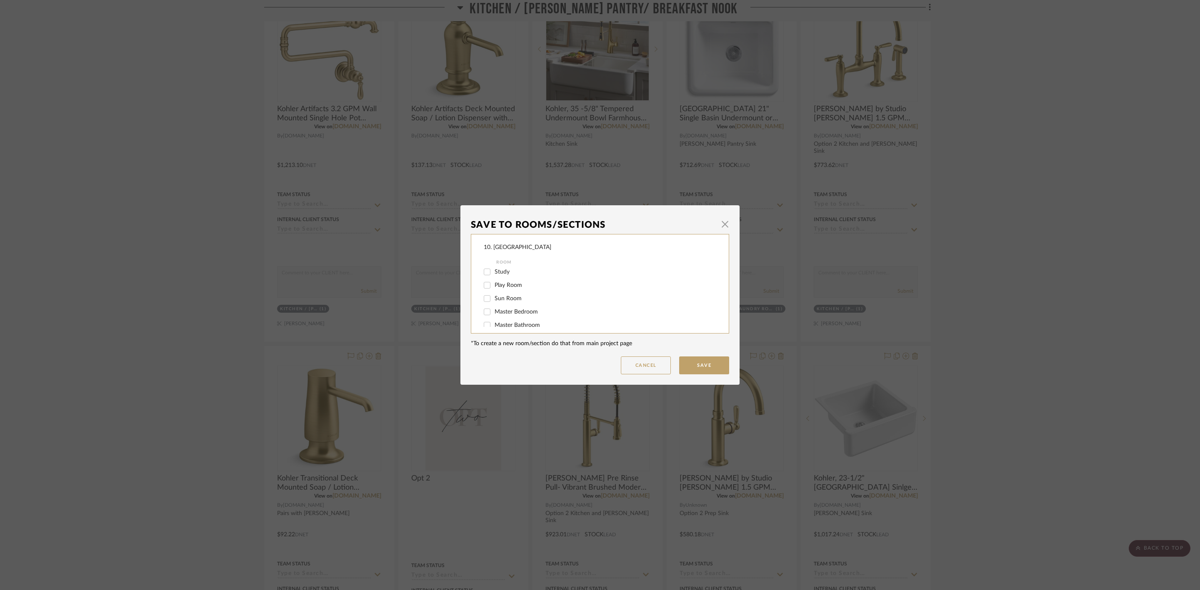
scroll to position [125, 0]
click at [511, 272] on span "Powder Room" at bounding box center [512, 269] width 37 height 6
click at [494, 272] on input "Powder Room" at bounding box center [486, 268] width 13 height 13
checkbox input "true"
click at [709, 364] on button "Save" at bounding box center [704, 366] width 50 height 18
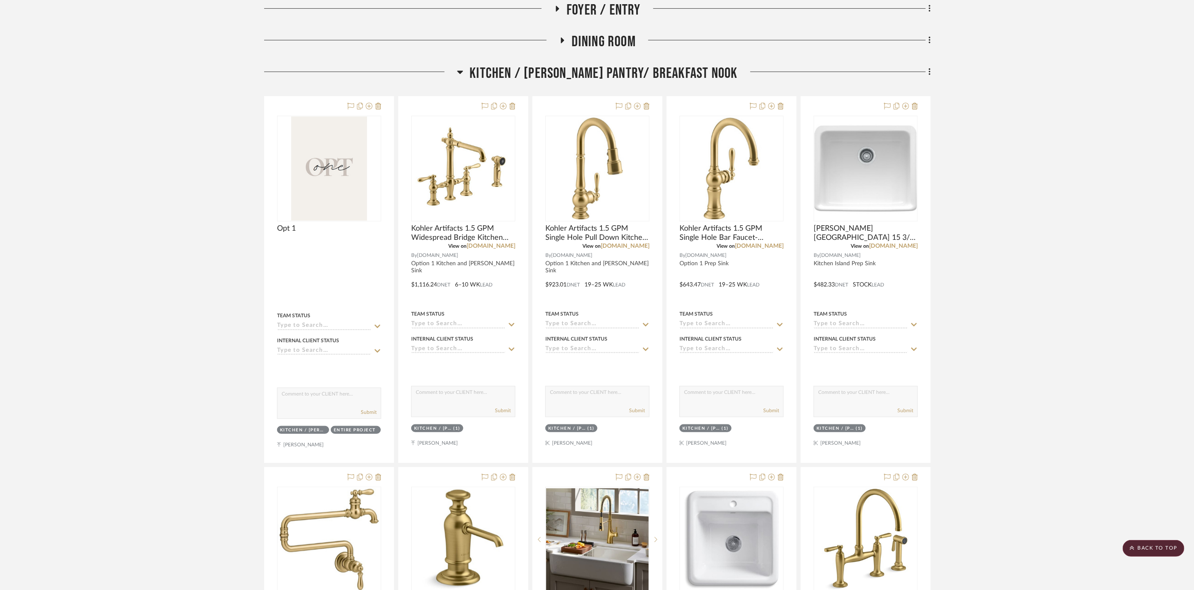
scroll to position [312, 0]
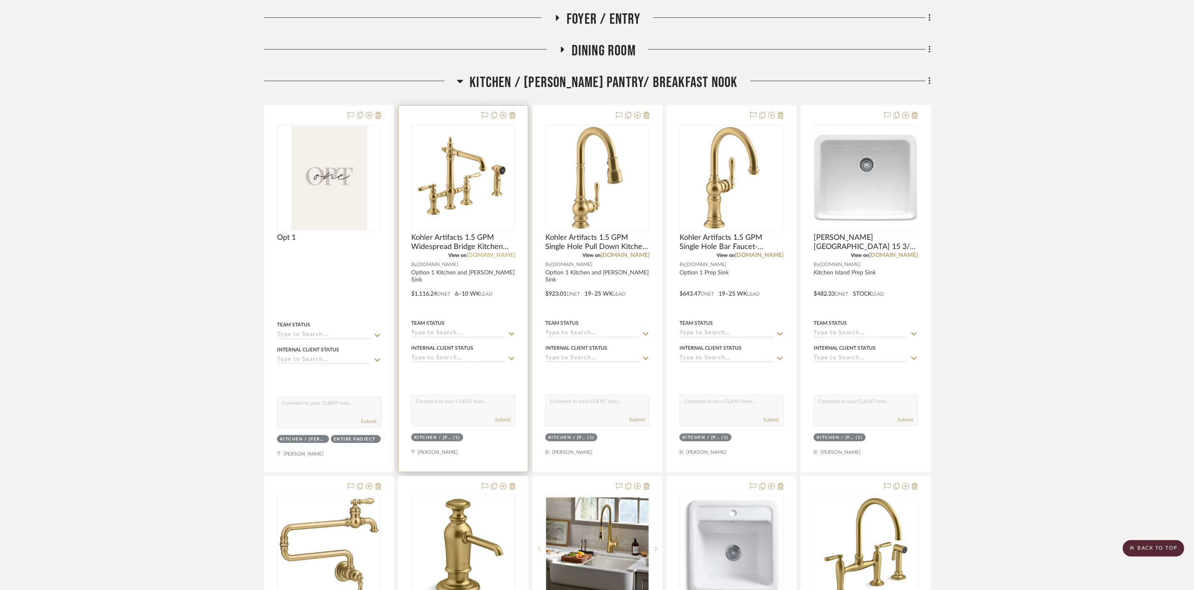
click at [499, 255] on link "[DOMAIN_NAME]" at bounding box center [491, 255] width 49 height 6
click at [469, 175] on img "0" at bounding box center [463, 178] width 102 height 92
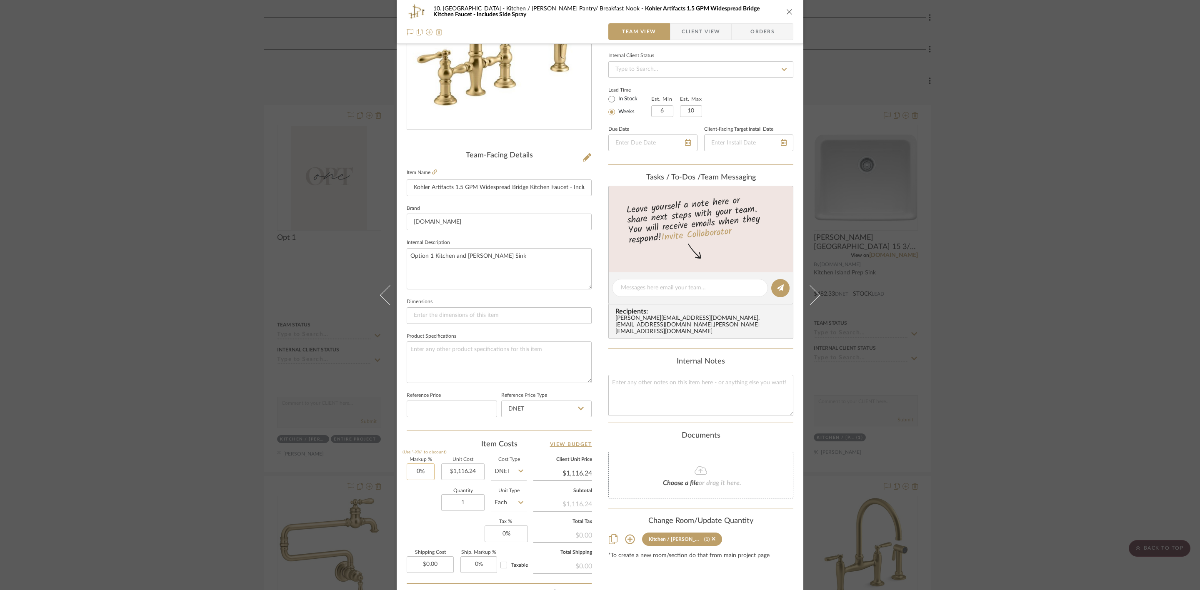
scroll to position [125, 0]
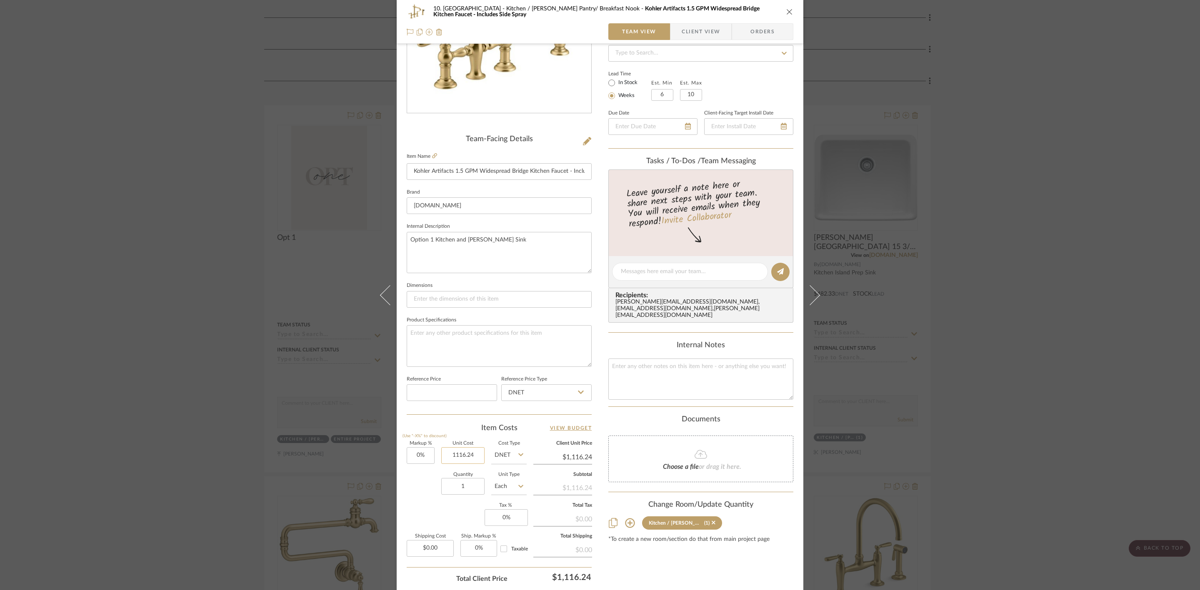
click at [455, 455] on input "1116.24" at bounding box center [462, 455] width 43 height 17
type input "$1,318.59"
click at [612, 558] on div "Content here copies to Client View - confirm visibility there. Show in Client D…" at bounding box center [700, 275] width 185 height 686
type input "$1,318.59"
click at [1079, 310] on div "10. [PERSON_NAME] Kitchen / [PERSON_NAME] Pantry/ Breakfast Nook Kohler Artifac…" at bounding box center [600, 295] width 1200 height 590
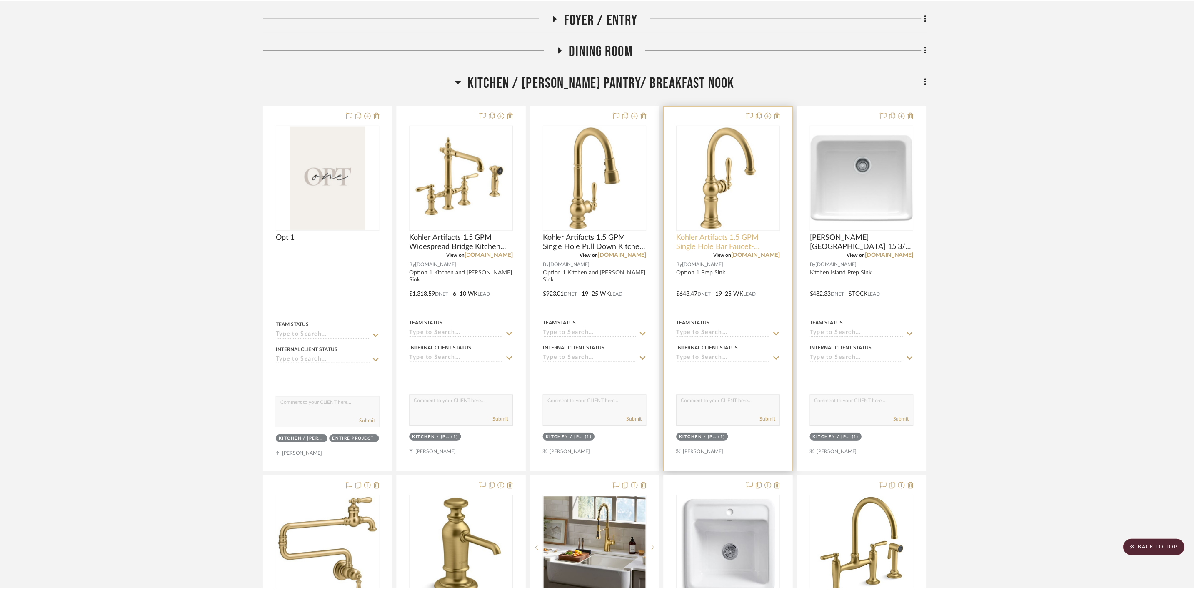
scroll to position [312, 0]
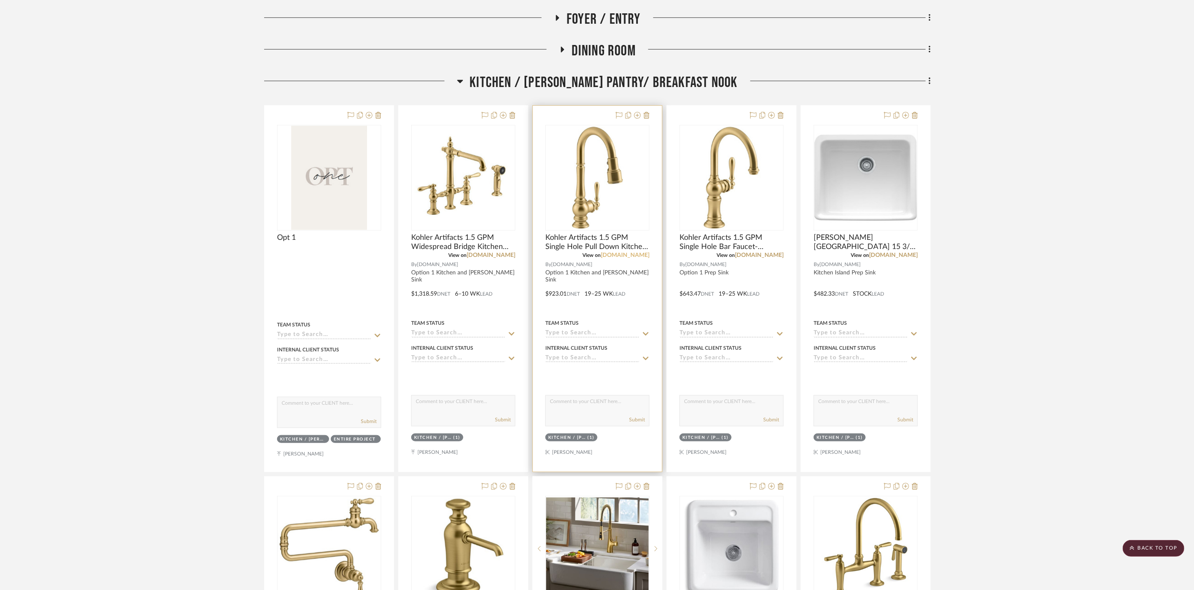
click at [645, 257] on link "[DOMAIN_NAME]" at bounding box center [625, 255] width 49 height 6
click at [755, 294] on div at bounding box center [731, 289] width 129 height 366
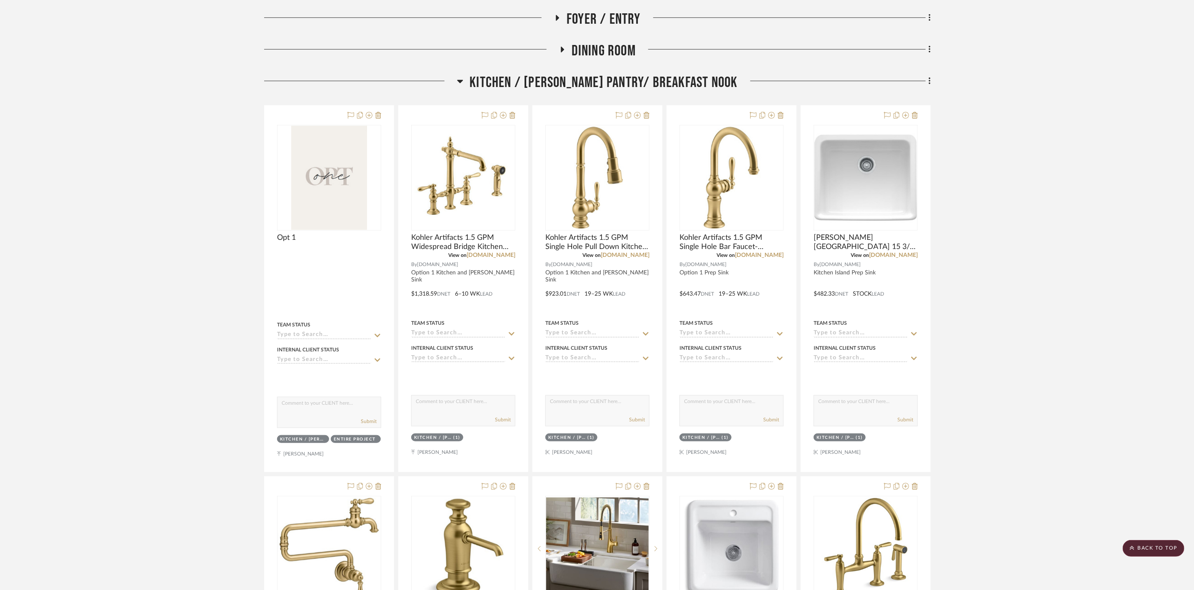
click at [768, 255] on link "[DOMAIN_NAME]" at bounding box center [759, 255] width 49 height 6
click at [900, 255] on link "[DOMAIN_NAME]" at bounding box center [893, 255] width 49 height 6
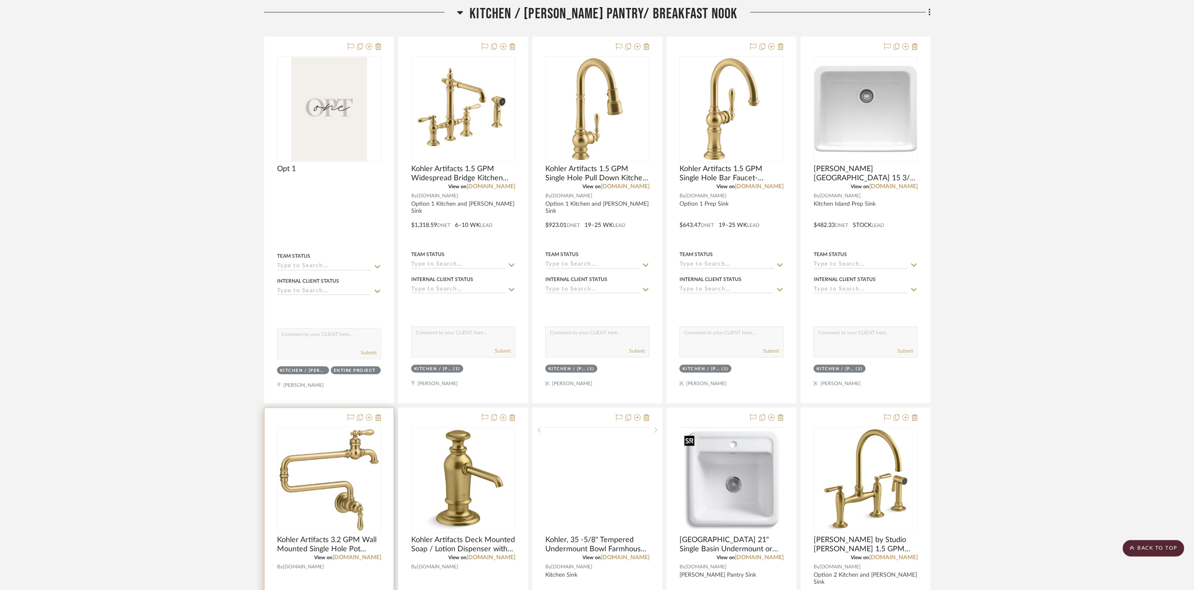
scroll to position [437, 0]
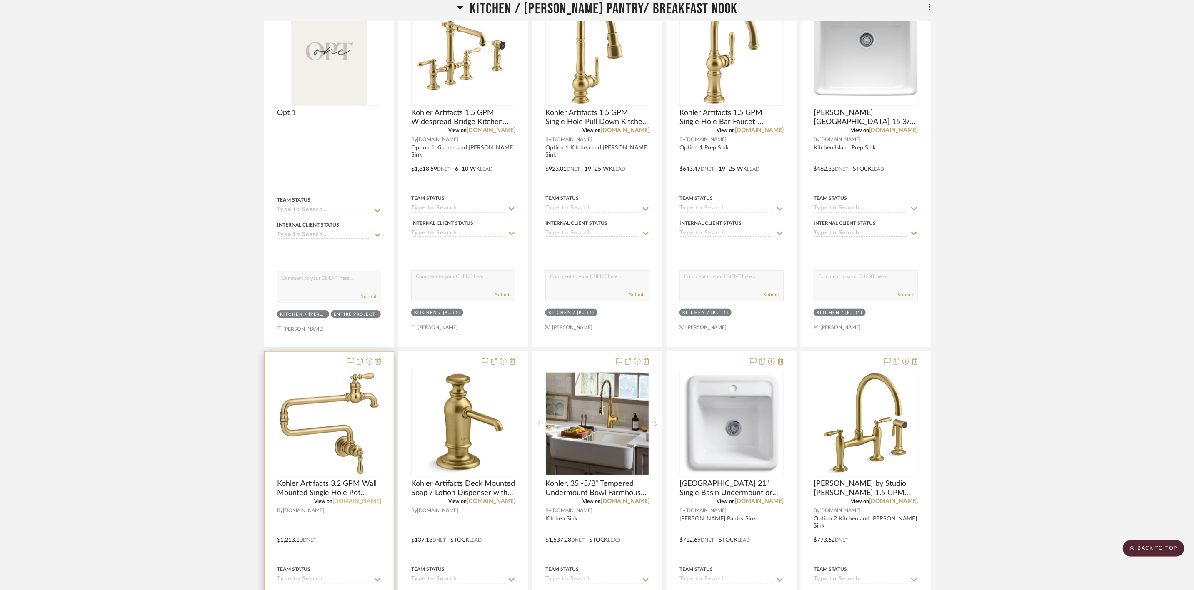
click at [371, 504] on link "[DOMAIN_NAME]" at bounding box center [356, 502] width 49 height 6
click at [498, 502] on link "[DOMAIN_NAME]" at bounding box center [491, 502] width 49 height 6
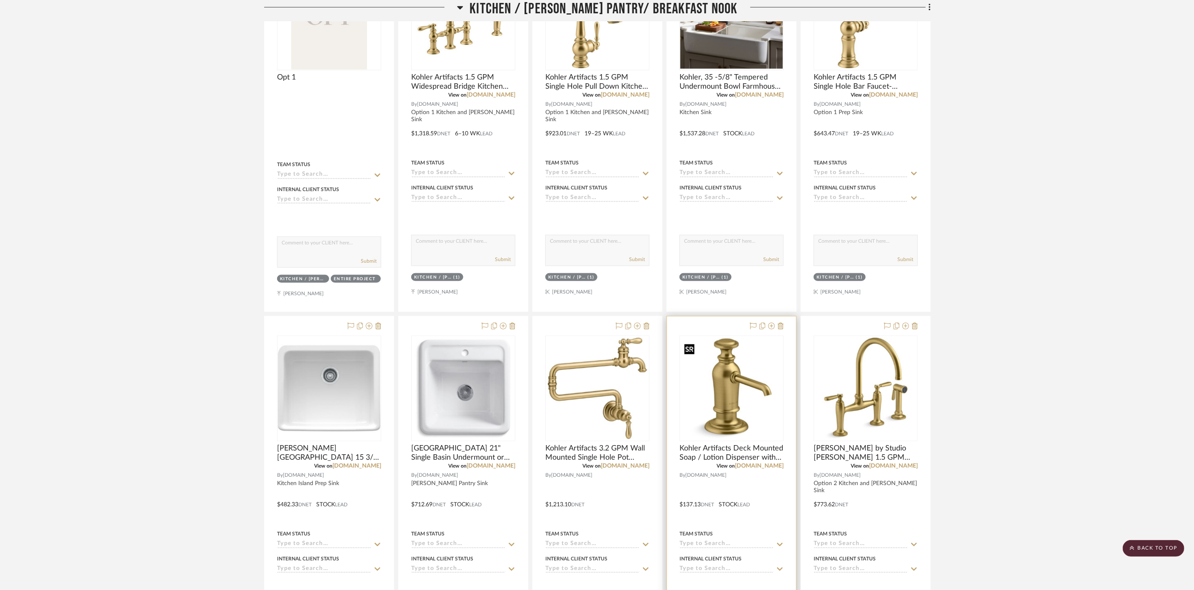
scroll to position [375, 0]
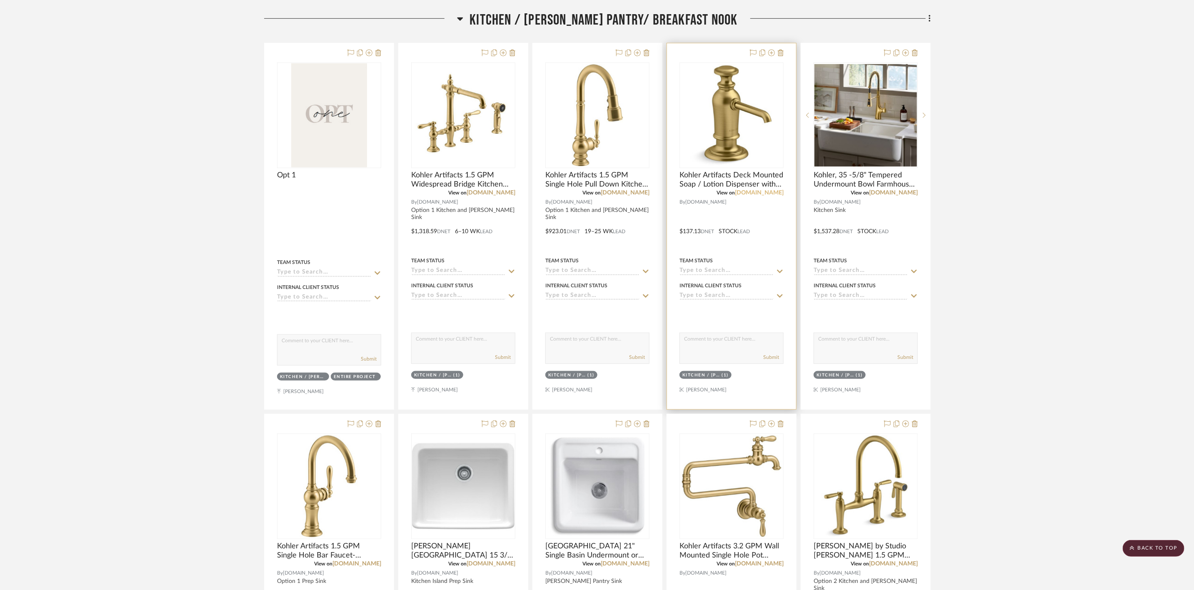
click at [770, 193] on link "[DOMAIN_NAME]" at bounding box center [759, 193] width 49 height 6
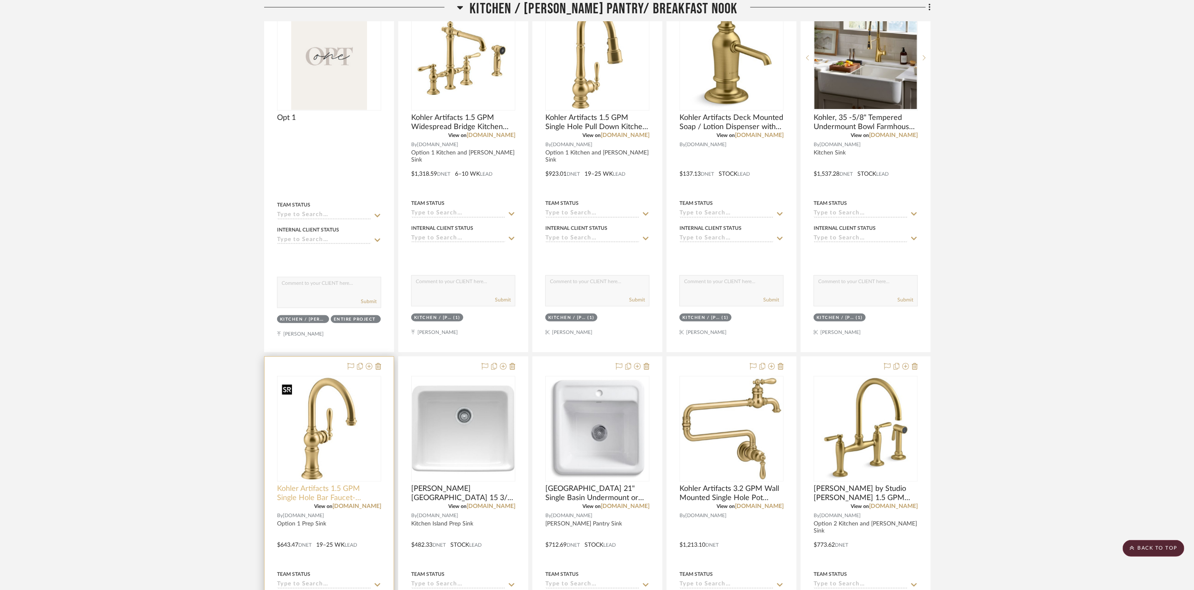
scroll to position [437, 0]
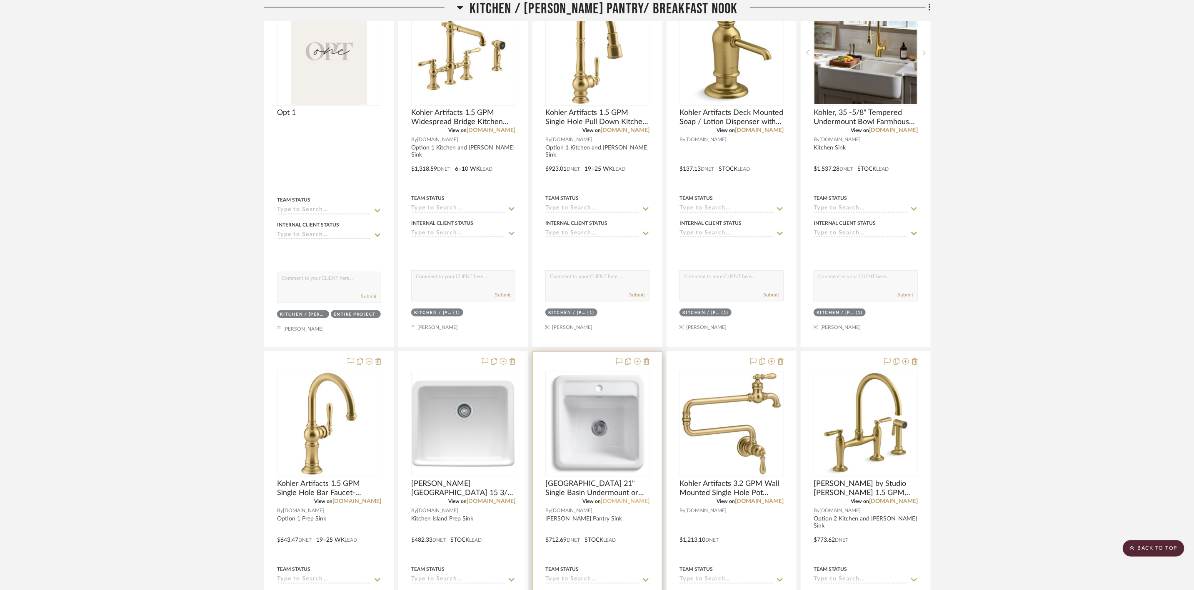
click at [642, 504] on link "[DOMAIN_NAME]" at bounding box center [625, 502] width 49 height 6
click at [507, 502] on link "[DOMAIN_NAME]" at bounding box center [491, 502] width 49 height 6
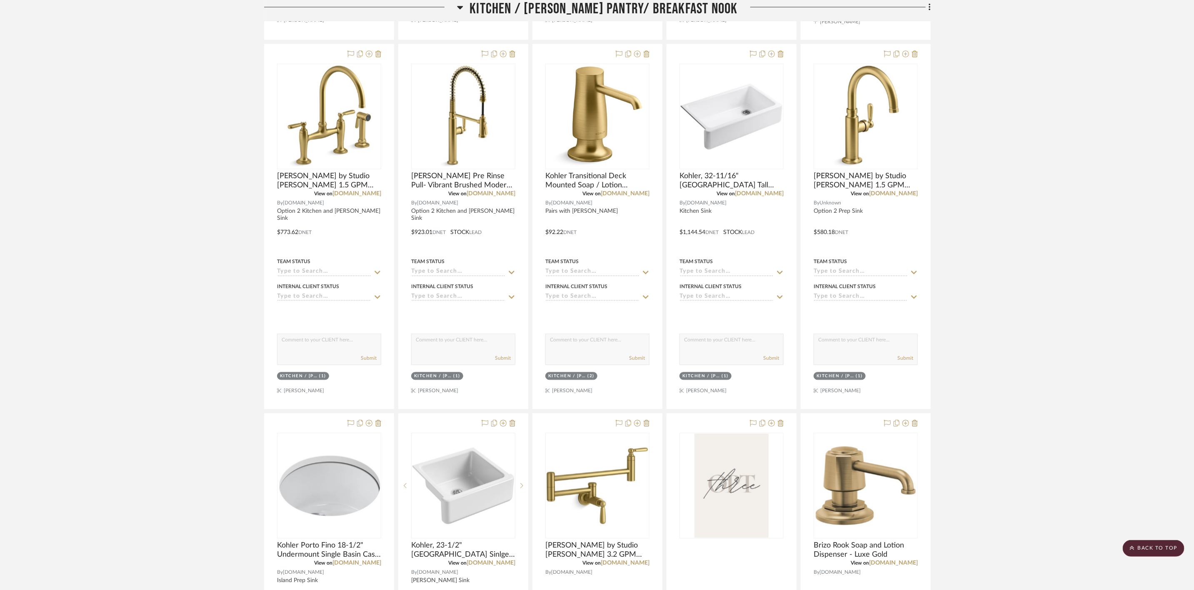
scroll to position [1071, 0]
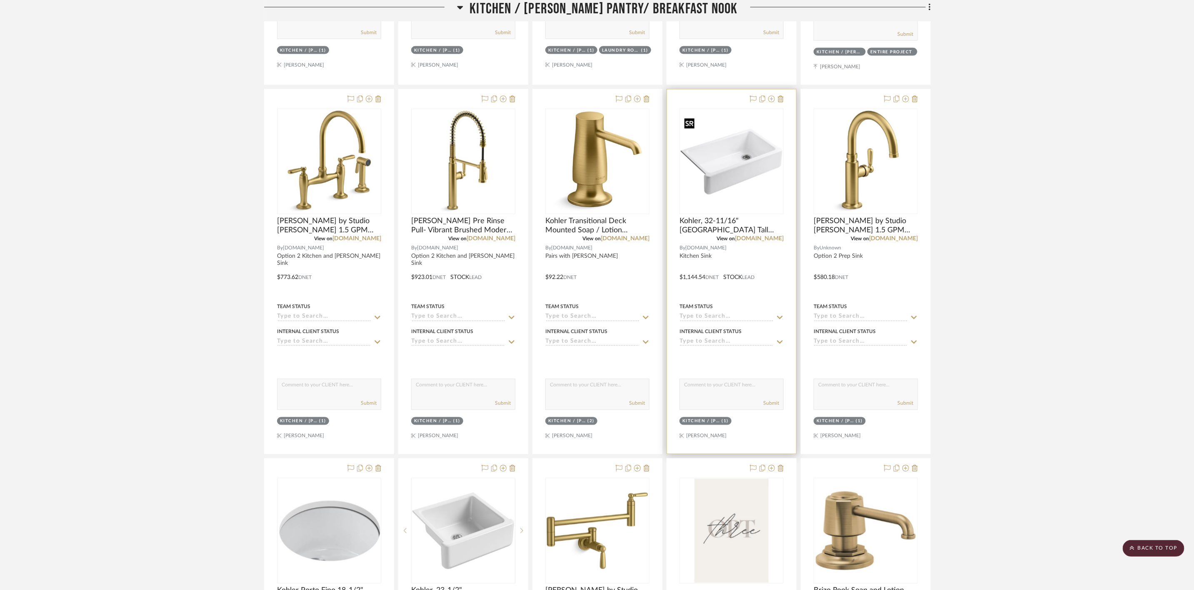
click at [733, 179] on img "0" at bounding box center [731, 161] width 102 height 102
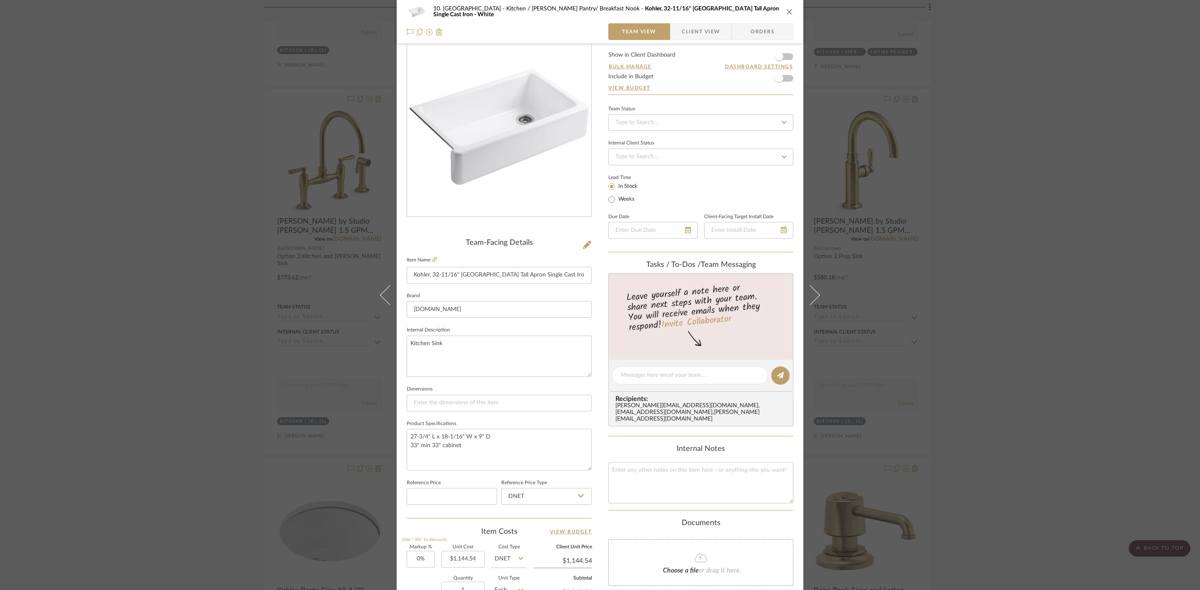
scroll to position [125, 0]
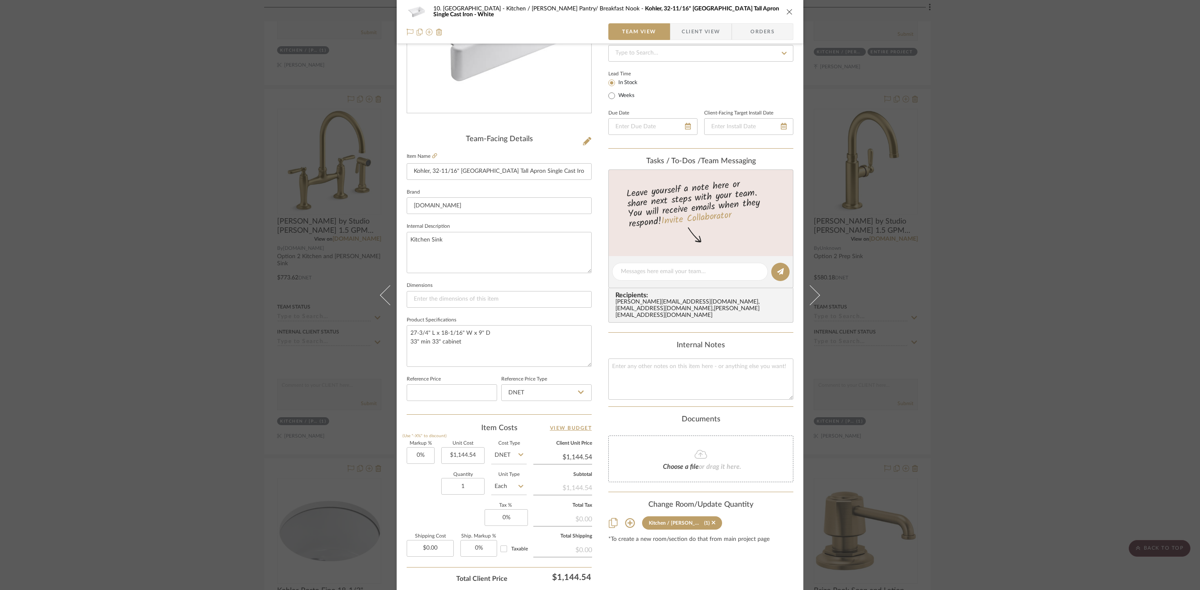
click at [1061, 297] on div "10. Vignola Kitchen / Butler's Pantry/ Breakfast Nook Kohler, 32-11/16" Whiteha…" at bounding box center [600, 295] width 1200 height 590
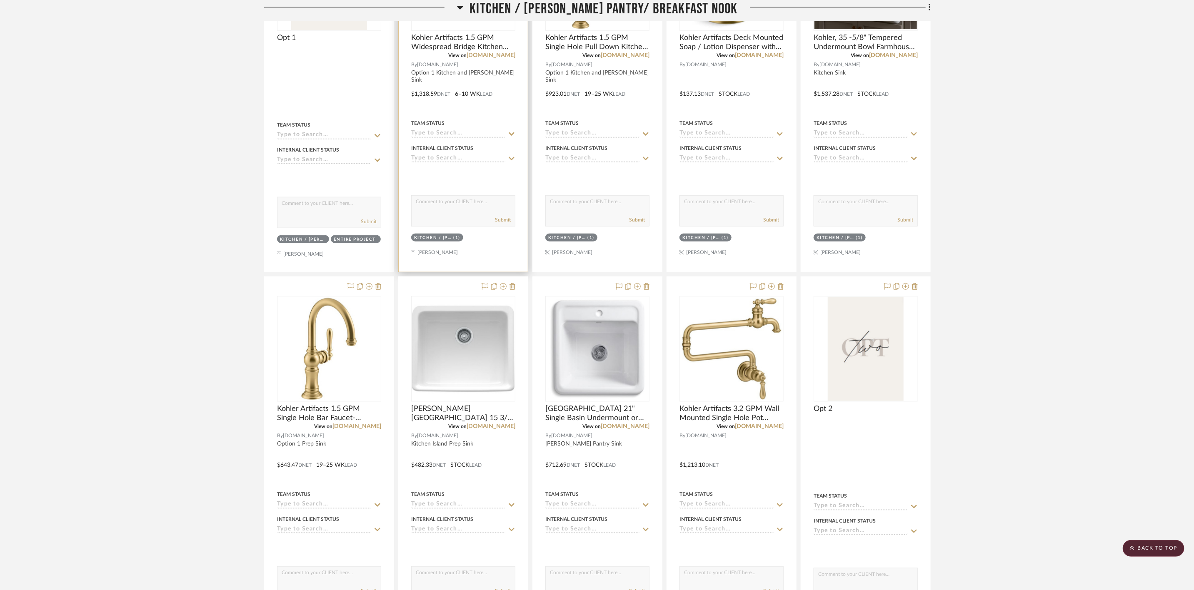
scroll to position [446, 0]
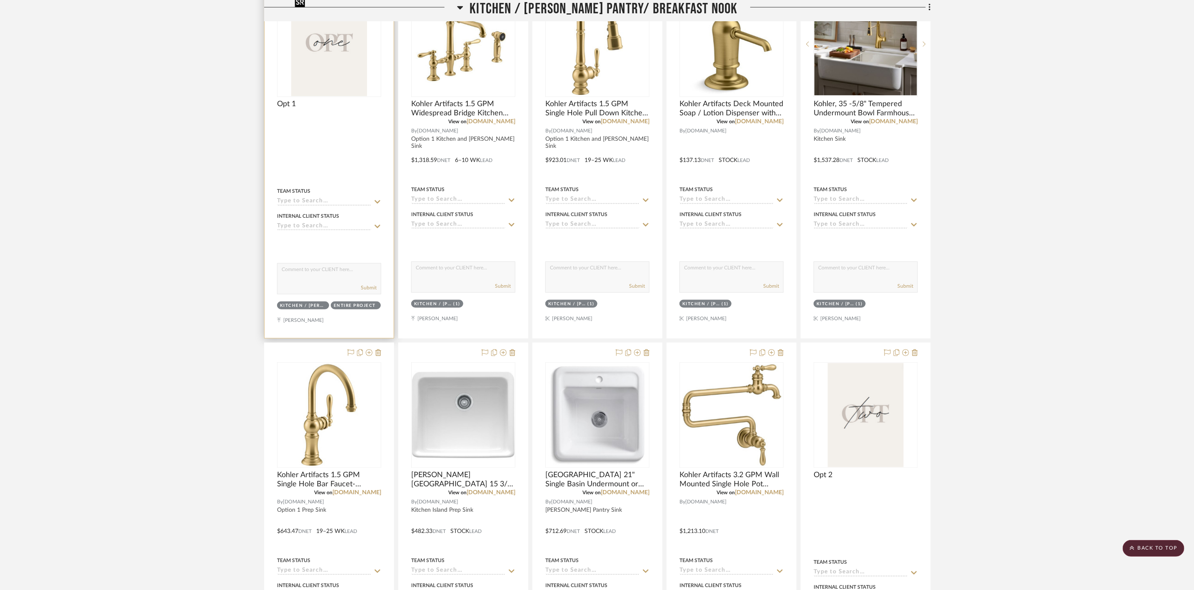
click at [353, 84] on img "0" at bounding box center [329, 44] width 76 height 104
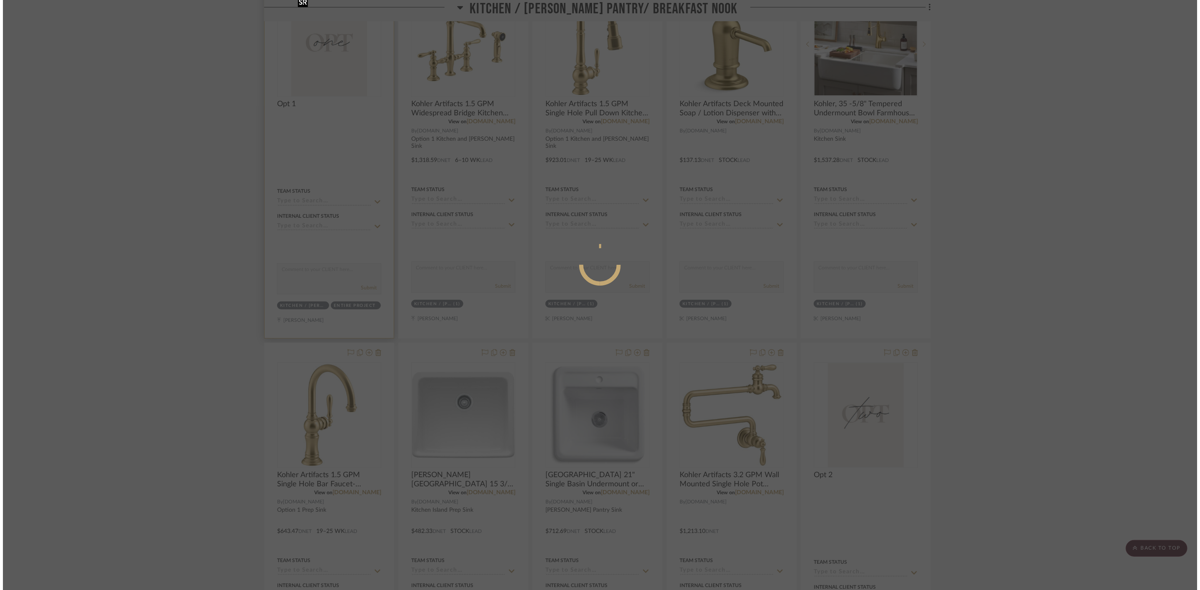
scroll to position [0, 0]
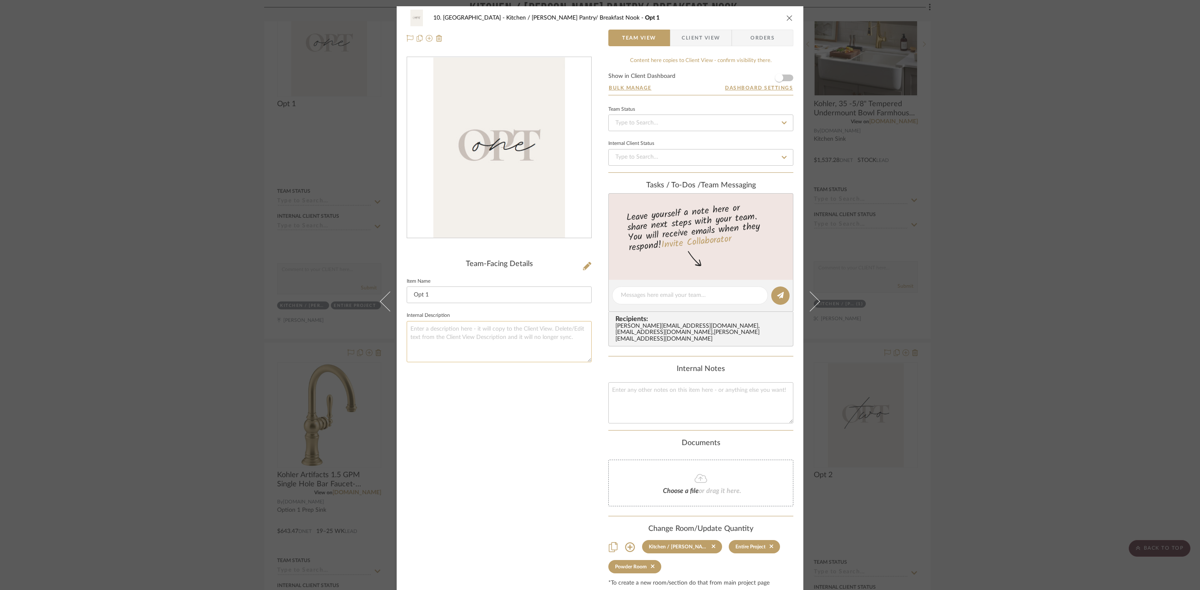
click at [482, 326] on textarea at bounding box center [499, 341] width 185 height 41
type textarea "rough est $6,044.59 with the bridge style at kitchen sink"
click at [563, 387] on div "Team-Facing Details Item Name Opt 1 Internal Description rough est $6,044.59 wi…" at bounding box center [499, 322] width 185 height 530
click at [990, 315] on div "10. Vignola Kitchen / Butler's Pantry/ Breakfast Nook Opt 1 Team View Client Vi…" at bounding box center [600, 295] width 1200 height 590
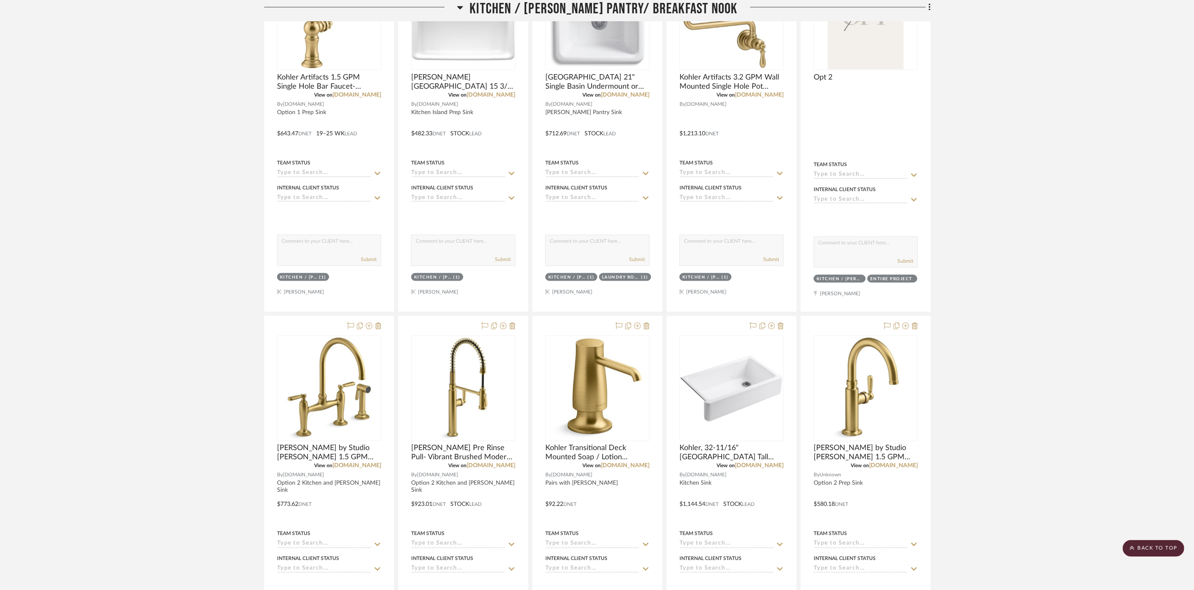
scroll to position [821, 0]
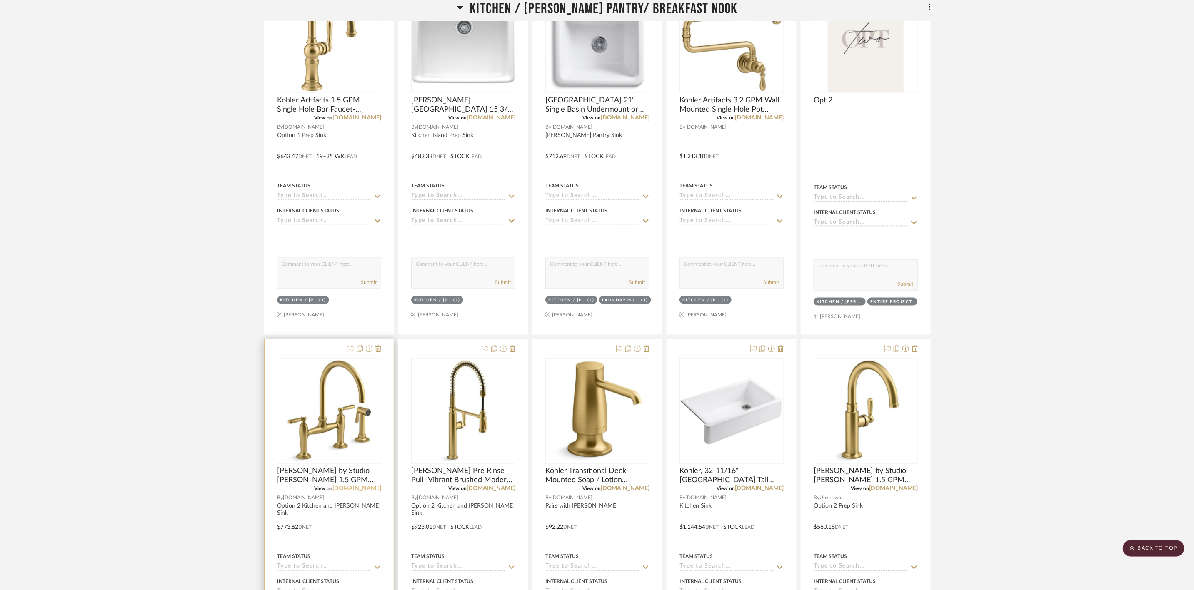
click at [369, 492] on link "[DOMAIN_NAME]" at bounding box center [356, 489] width 49 height 6
click at [332, 436] on img "0" at bounding box center [329, 411] width 102 height 102
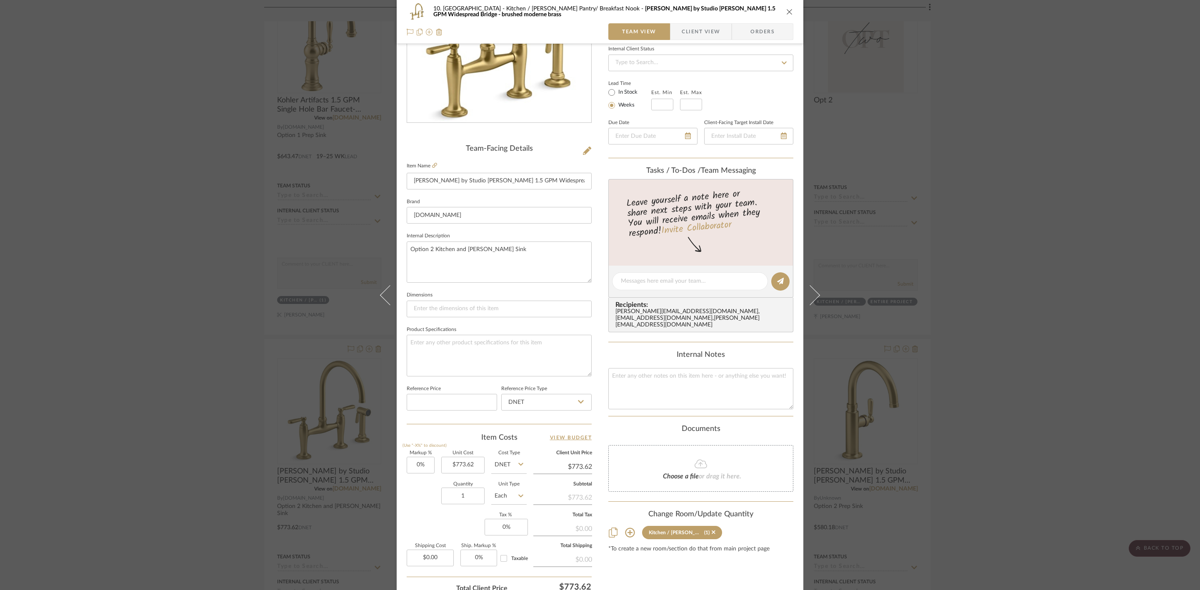
scroll to position [186, 0]
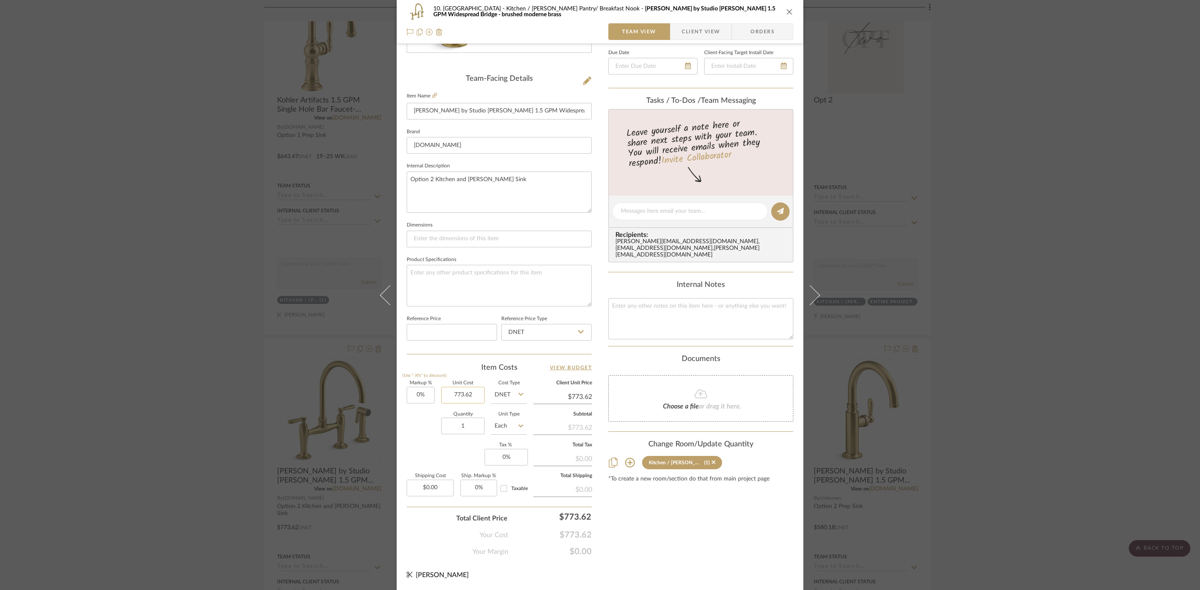
click at [458, 397] on input "773.62" at bounding box center [462, 395] width 43 height 17
type input "$923.01"
click at [655, 560] on div "10. Vignola Kitchen / Butler's Pantry/ Breakfast Nook Kohler Edalyn by Studio M…" at bounding box center [600, 205] width 407 height 769
type input "$923.01"
click at [1016, 323] on div "10. Vignola Kitchen / Butler's Pantry/ Breakfast Nook Kohler Edalyn by Studio M…" at bounding box center [600, 295] width 1200 height 590
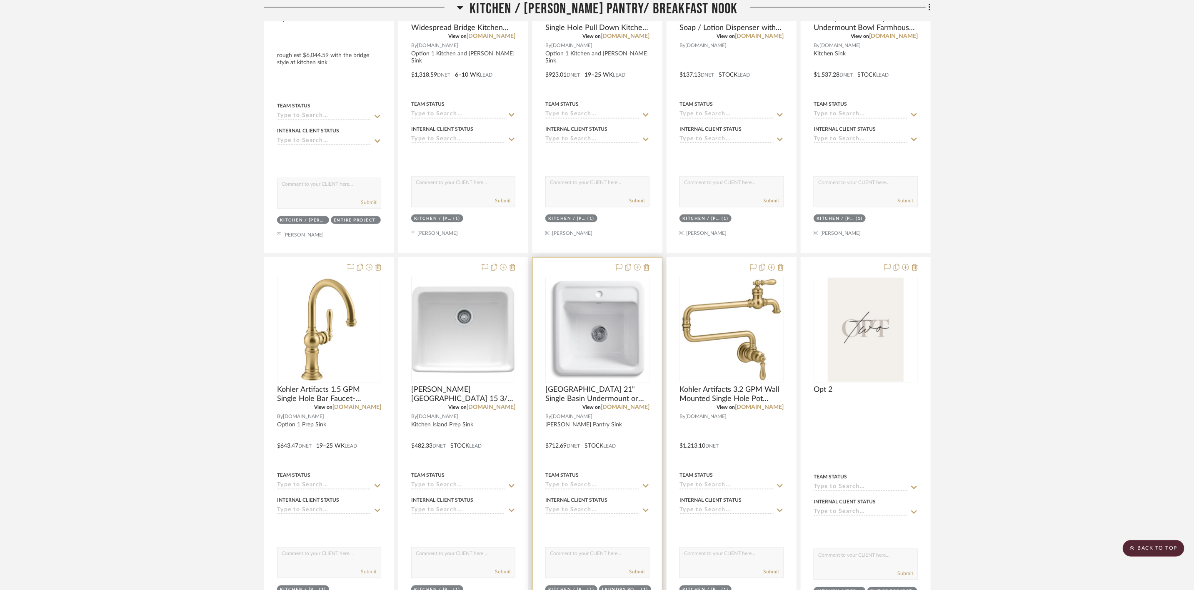
scroll to position [384, 0]
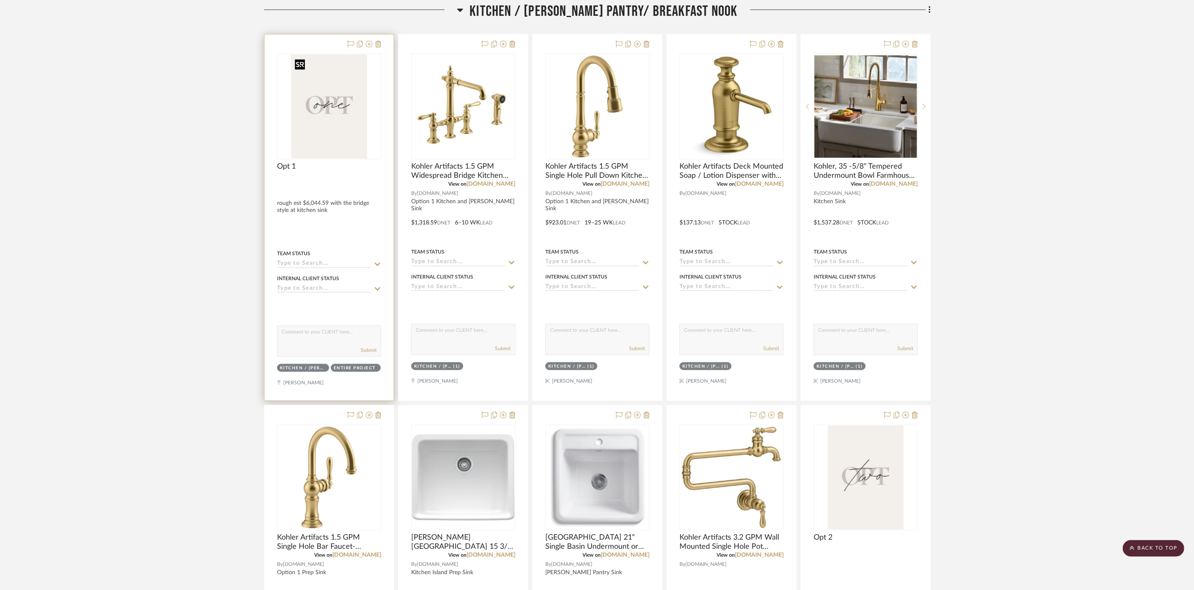
click at [314, 129] on img "0" at bounding box center [329, 107] width 76 height 104
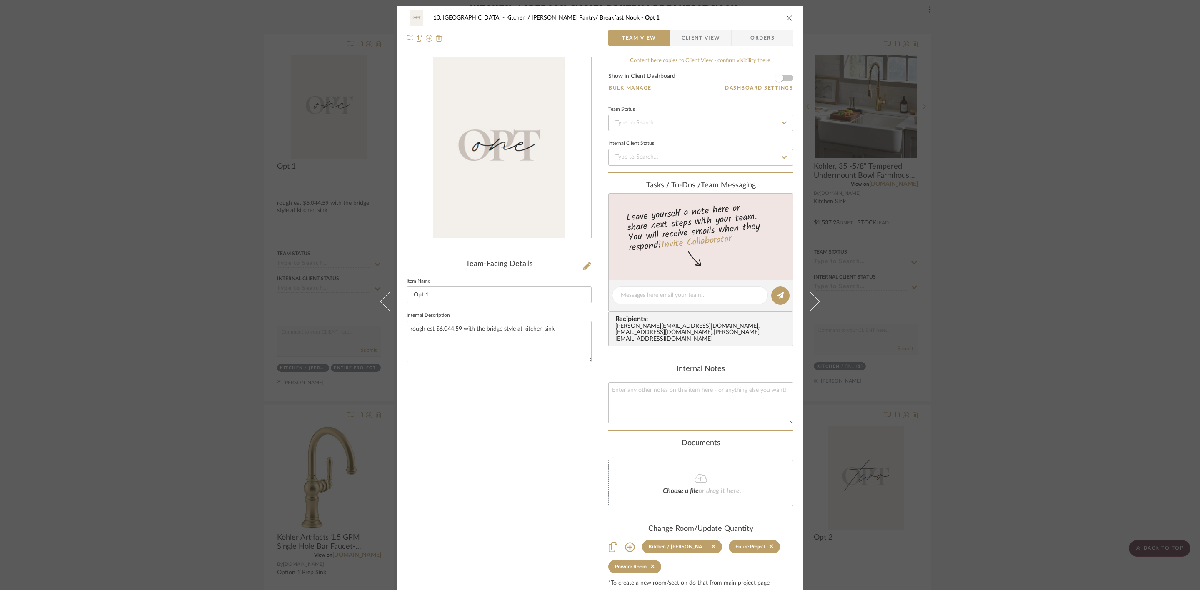
click at [788, 17] on icon "close" at bounding box center [789, 18] width 7 height 7
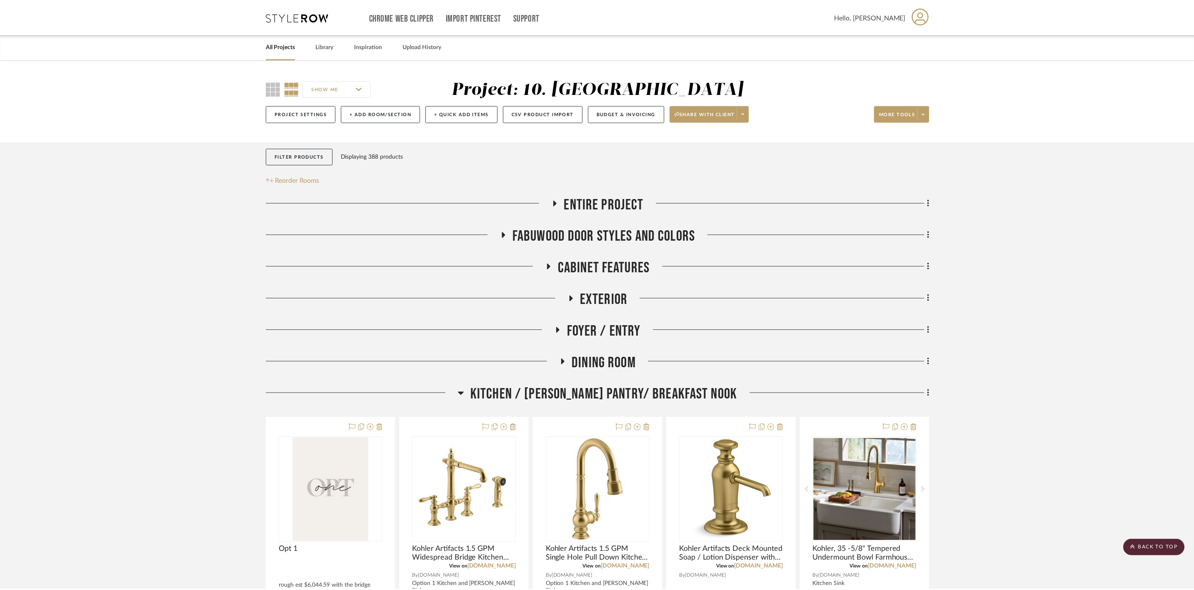
scroll to position [384, 0]
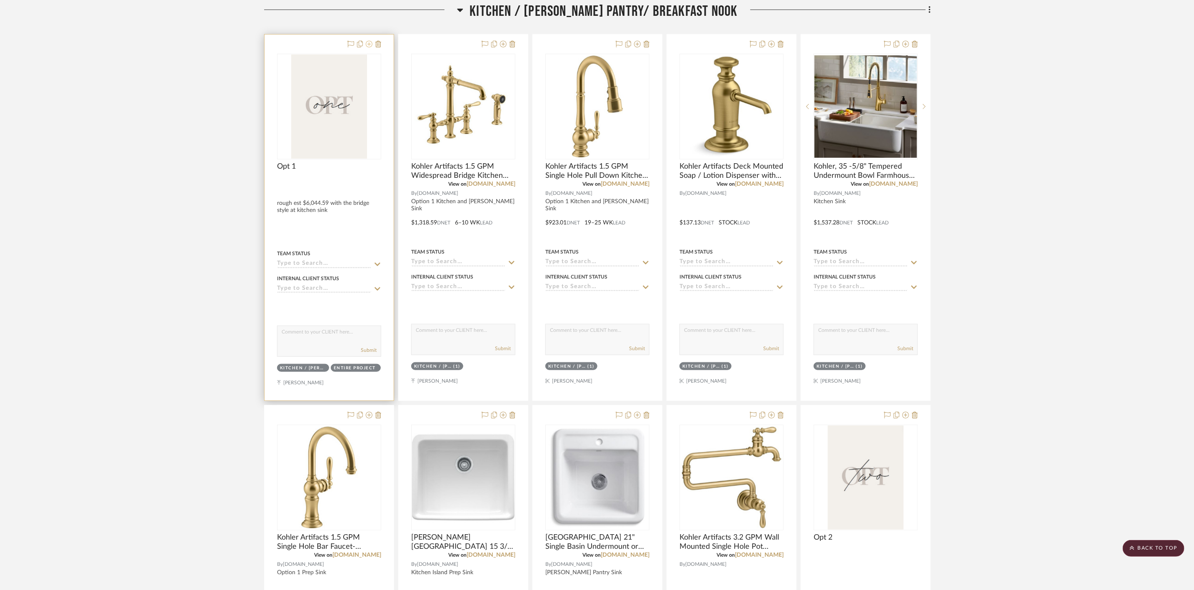
click at [369, 44] on icon at bounding box center [369, 44] width 7 height 7
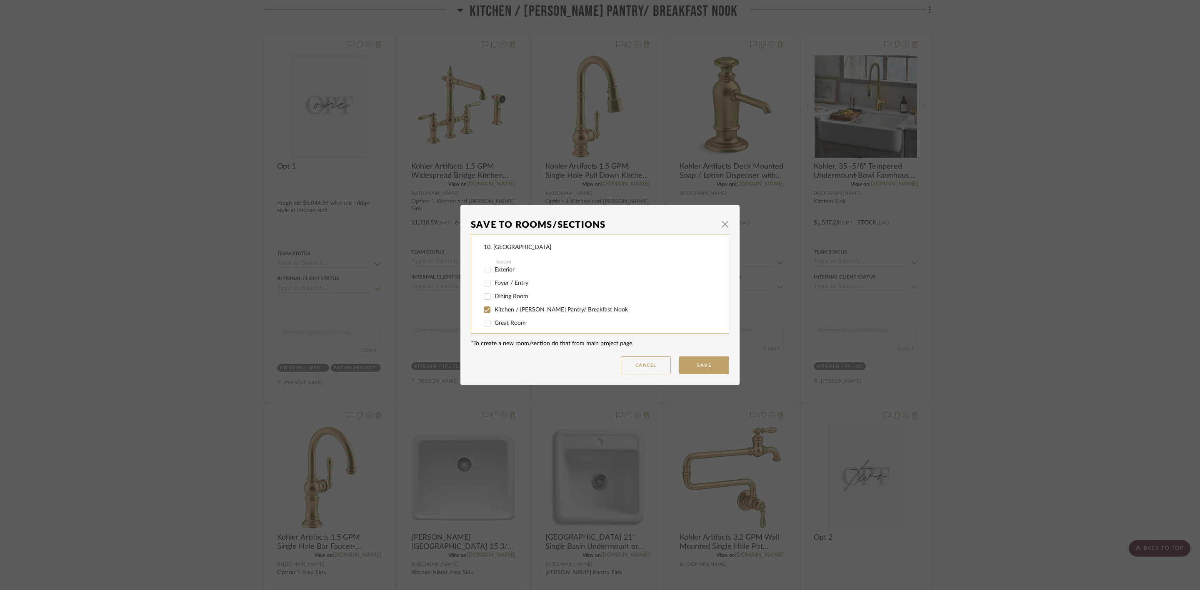
scroll to position [0, 0]
click at [506, 272] on span "Entire Project" at bounding box center [511, 274] width 35 height 6
click at [494, 272] on input "Entire Project" at bounding box center [486, 273] width 13 height 13
checkbox input "false"
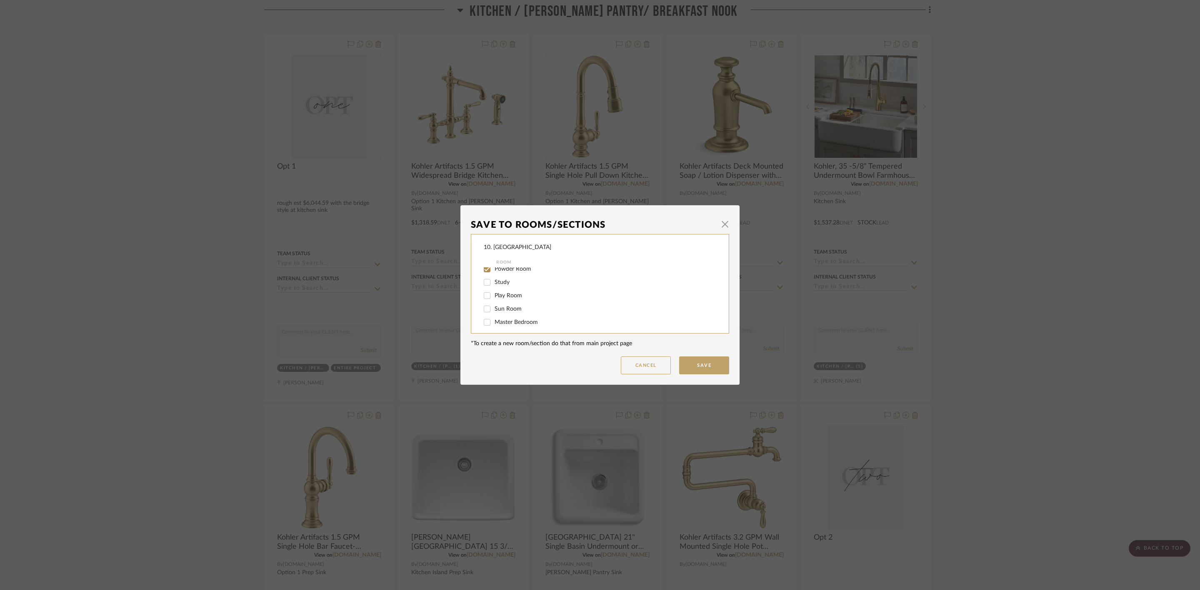
click at [507, 271] on span "Powder Room" at bounding box center [512, 269] width 37 height 6
click at [494, 271] on input "Powder Room" at bounding box center [486, 268] width 13 height 13
checkbox input "false"
click at [688, 364] on button "Save" at bounding box center [704, 366] width 50 height 18
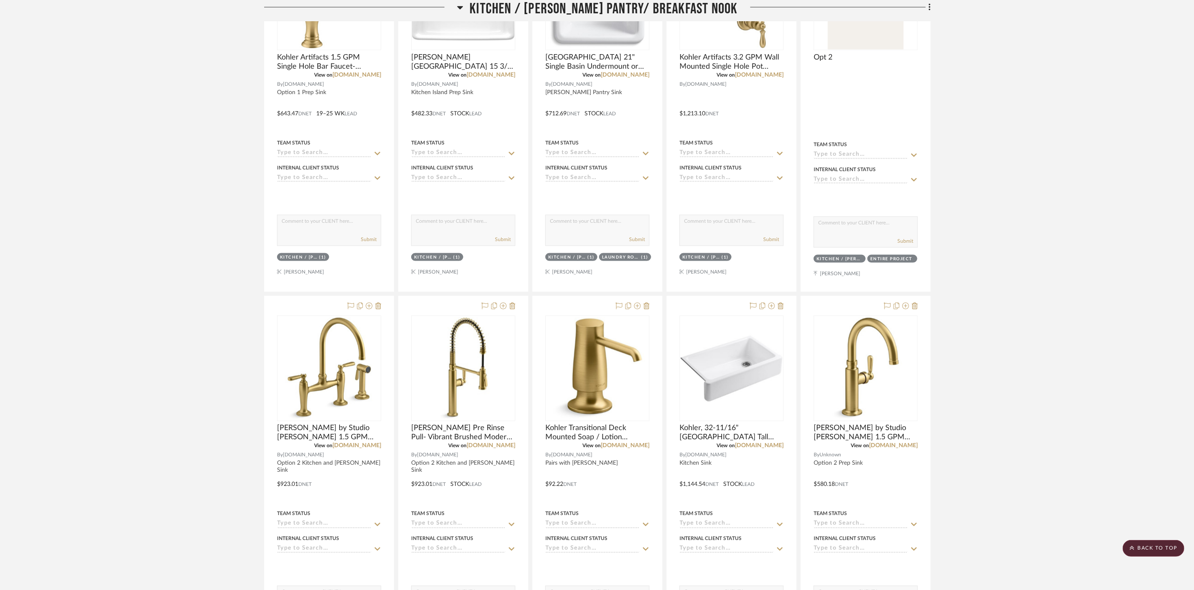
scroll to position [883, 0]
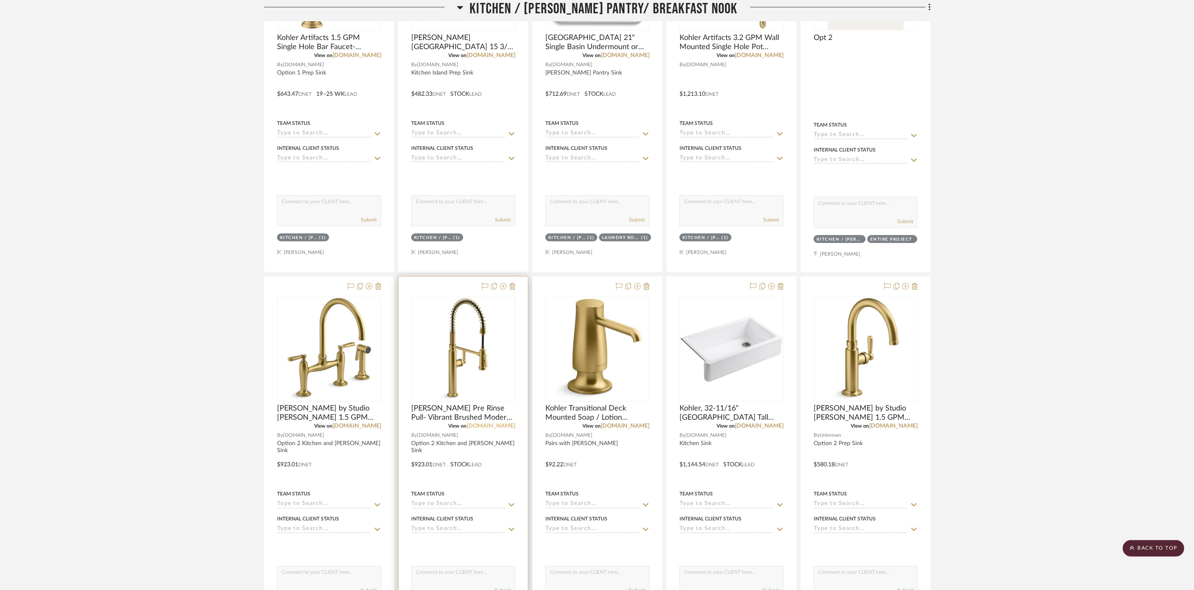
click at [502, 427] on link "[DOMAIN_NAME]" at bounding box center [491, 427] width 49 height 6
click at [636, 429] on link "[DOMAIN_NAME]" at bounding box center [625, 427] width 49 height 6
click at [615, 358] on img "0" at bounding box center [597, 349] width 102 height 102
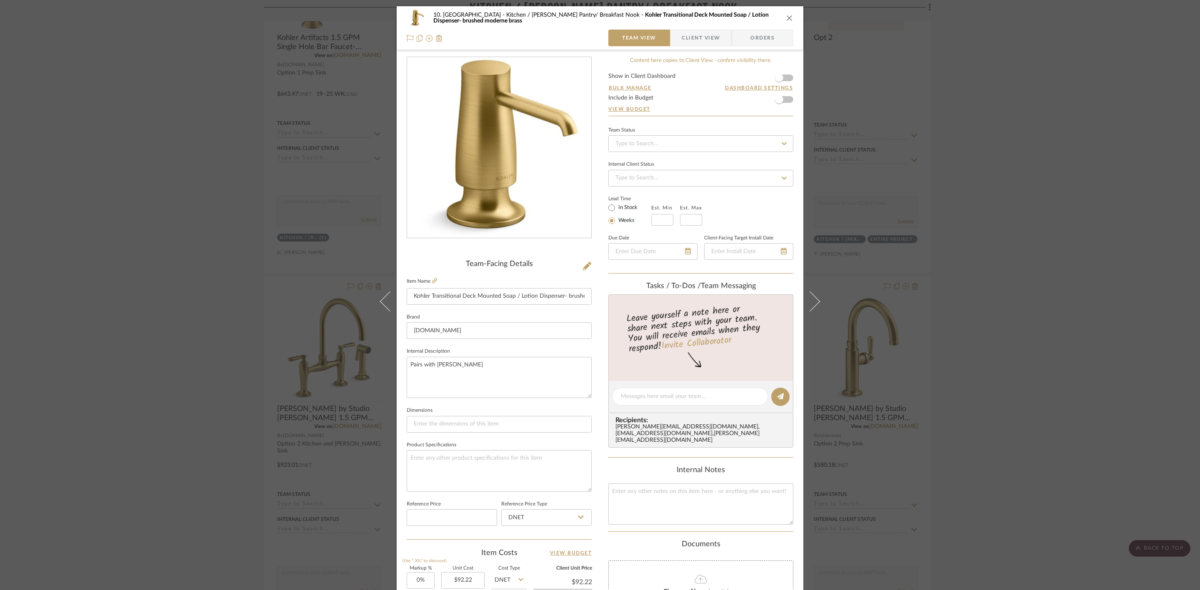
scroll to position [125, 0]
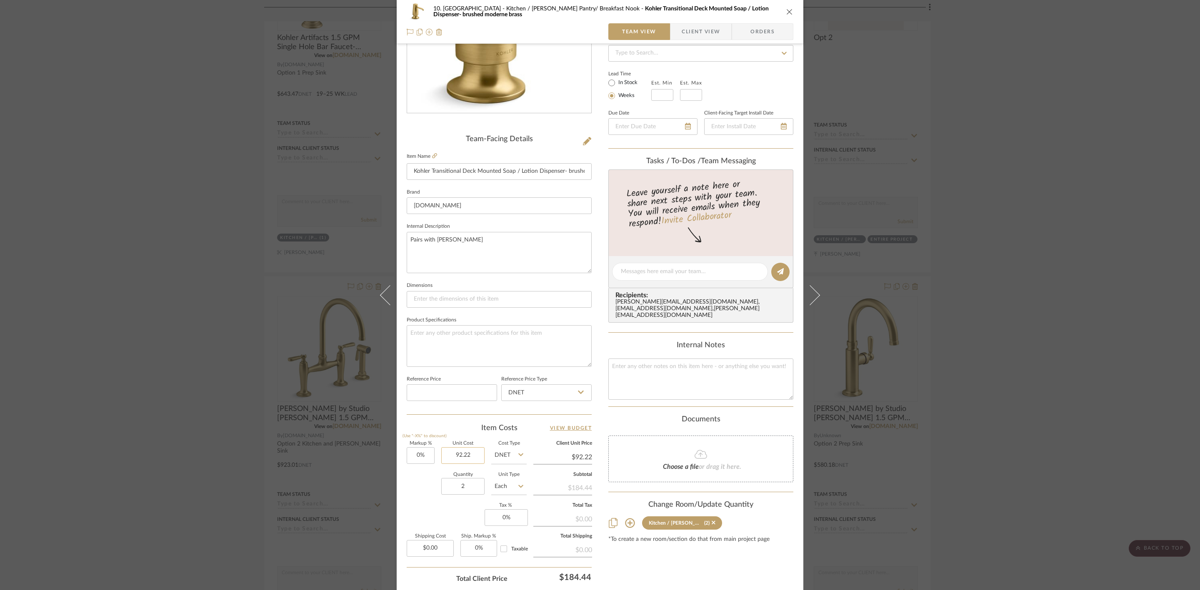
click at [463, 460] on input "92.22" at bounding box center [462, 455] width 43 height 17
type input "$105.49"
click at [669, 561] on div "Content here copies to Client View - confirm visibility there. Show in Client D…" at bounding box center [700, 275] width 185 height 686
type input "$105.49"
click at [1031, 470] on div "10. Vignola Kitchen / Butler's Pantry/ Breakfast Nook Kohler Transitional Deck …" at bounding box center [600, 295] width 1200 height 590
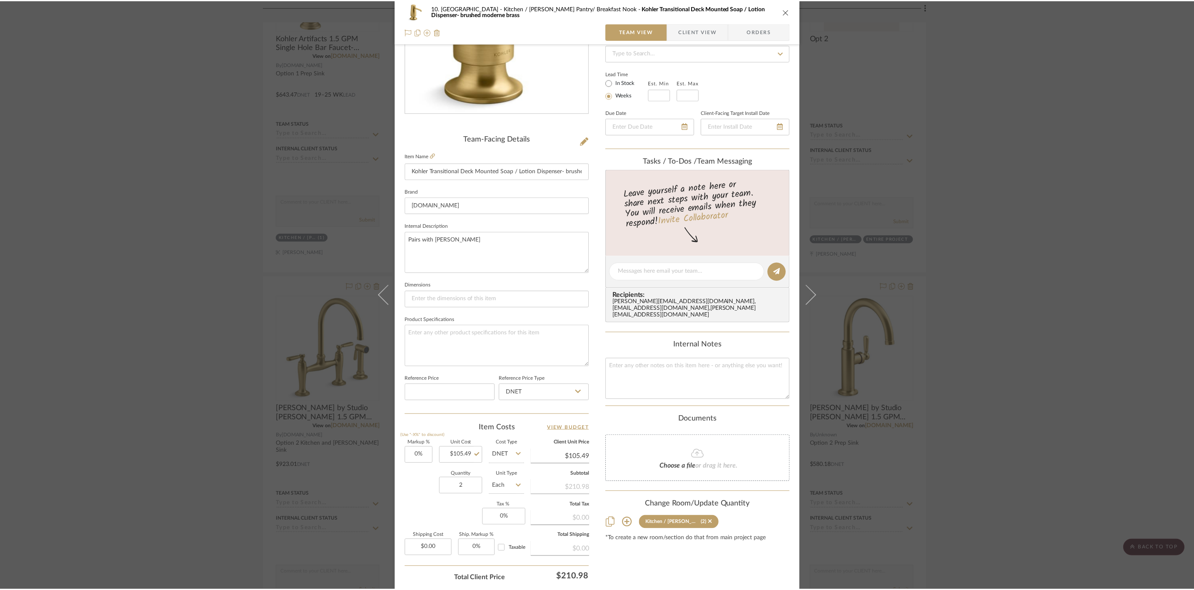
scroll to position [883, 0]
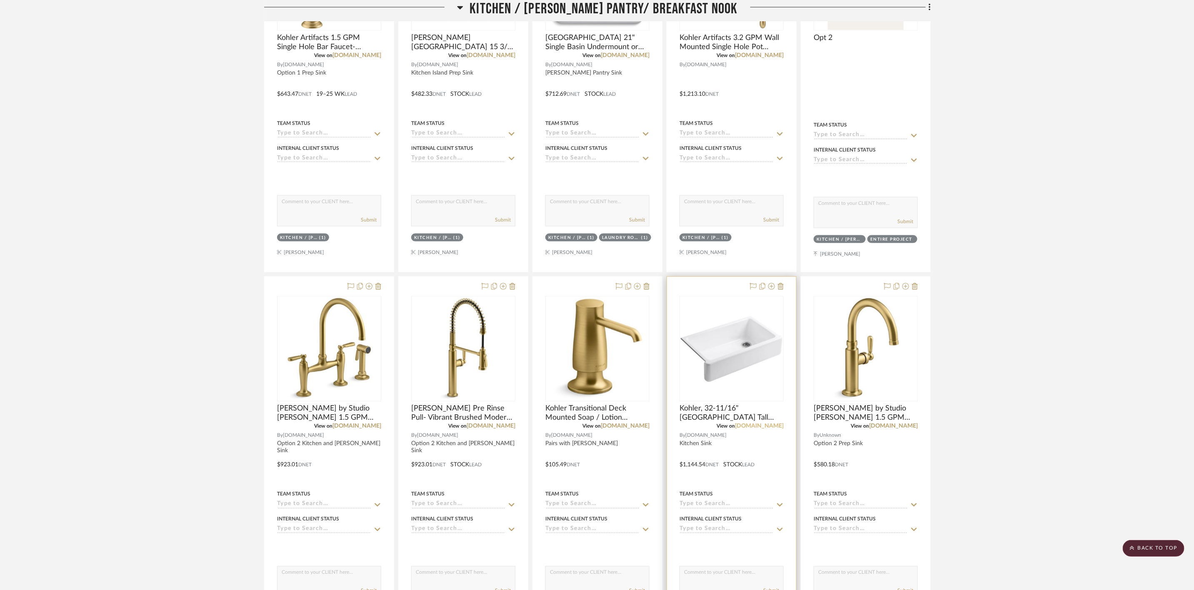
click at [780, 429] on link "[DOMAIN_NAME]" at bounding box center [759, 427] width 49 height 6
click at [908, 429] on link "[DOMAIN_NAME]" at bounding box center [893, 427] width 49 height 6
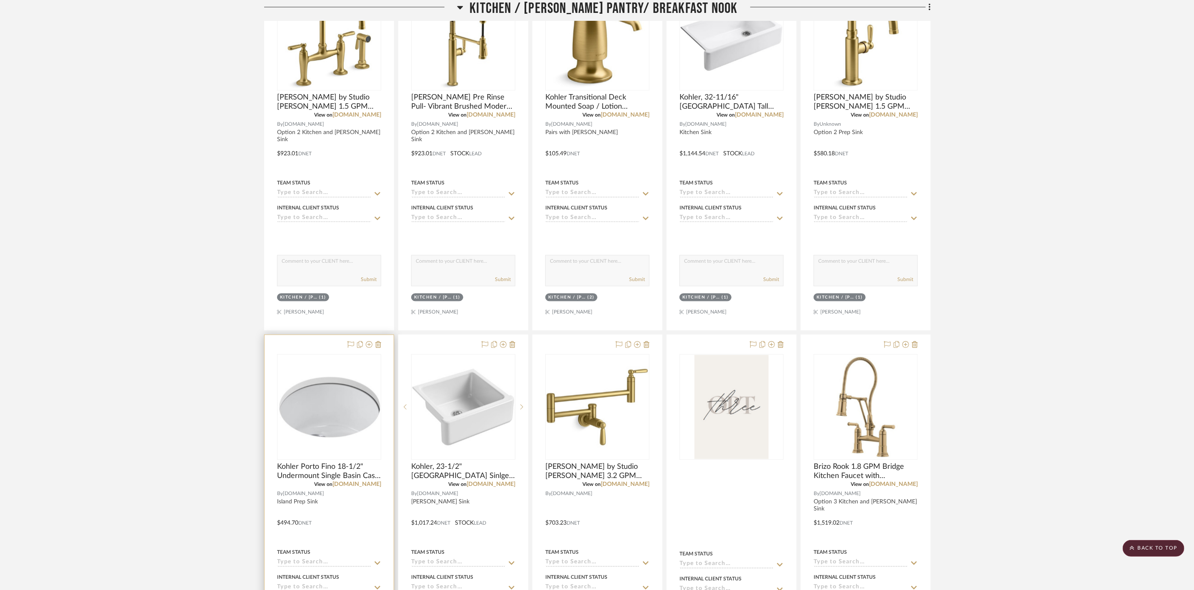
scroll to position [1196, 0]
click at [374, 487] on link "[DOMAIN_NAME]" at bounding box center [356, 484] width 49 height 6
click at [352, 426] on img "0" at bounding box center [329, 406] width 102 height 102
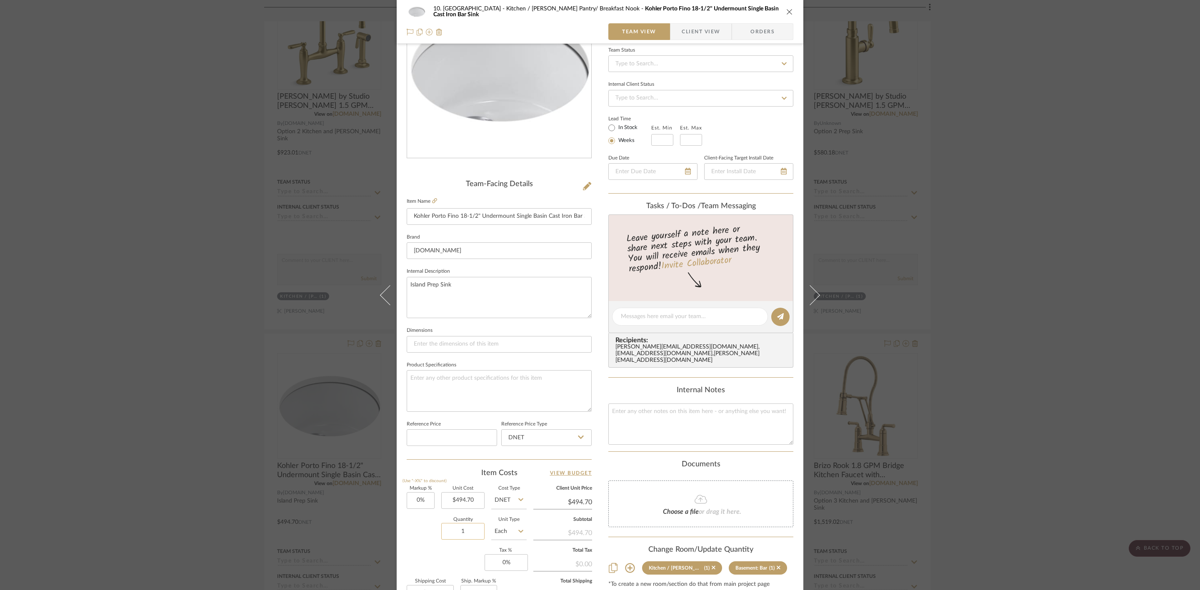
scroll to position [125, 0]
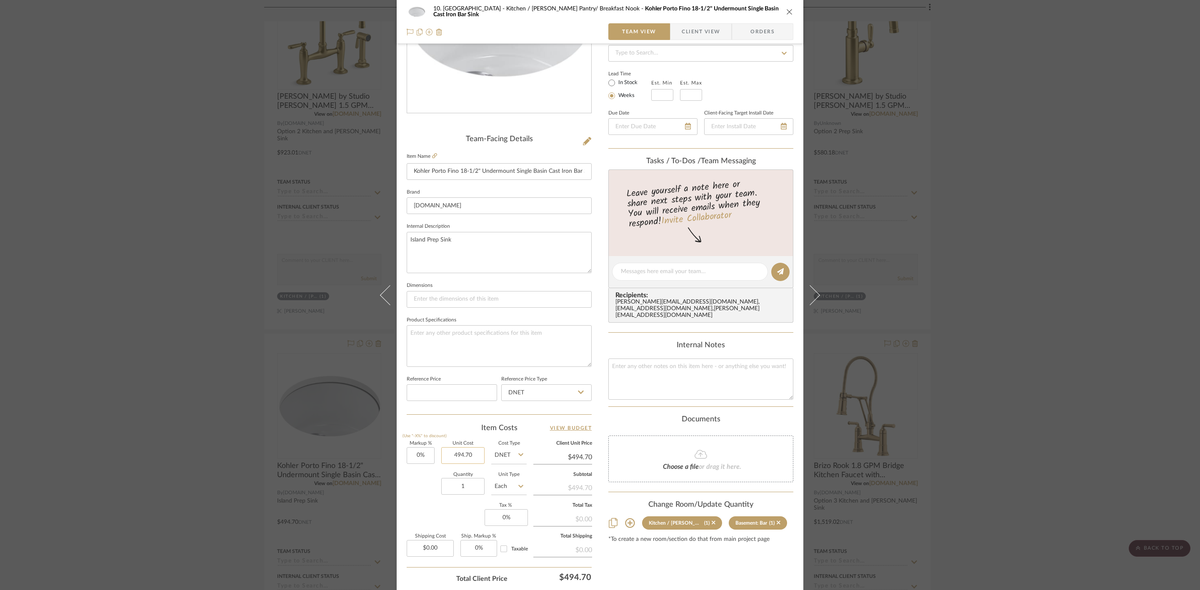
click at [467, 452] on input "494.70" at bounding box center [462, 455] width 43 height 17
type input "$519.44"
click at [694, 553] on div "Content here copies to Client View - confirm visibility there. Show in Client D…" at bounding box center [700, 275] width 185 height 686
click at [1045, 420] on div "10. Vignola Kitchen / Butler's Pantry/ Breakfast Nook Kohler Porto Fino 18-1/2"…" at bounding box center [600, 295] width 1200 height 590
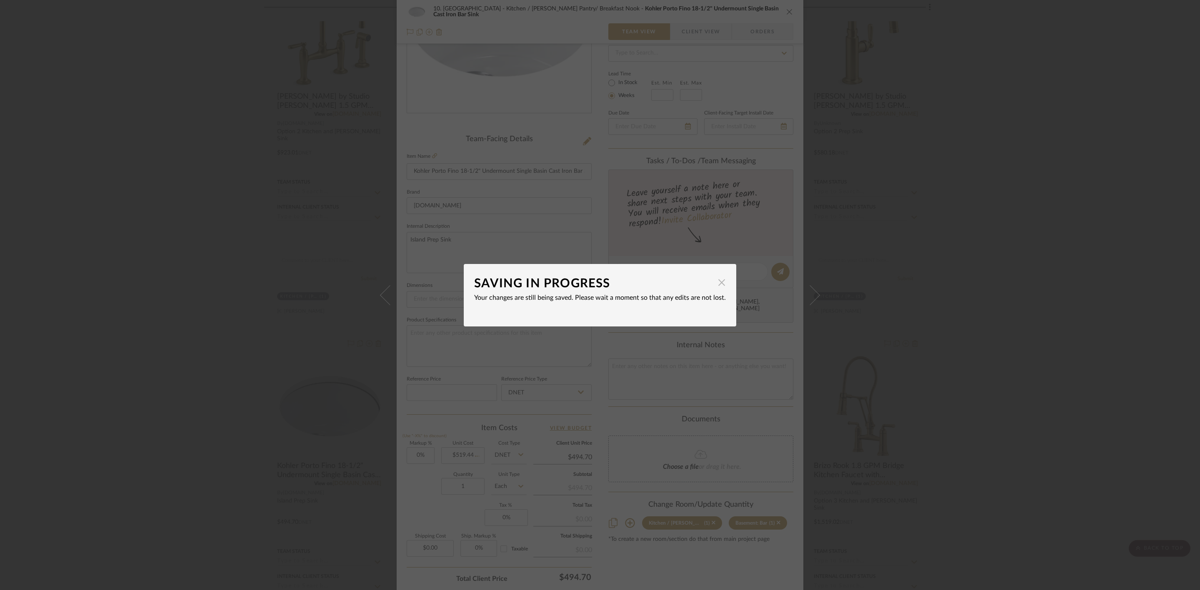
click at [713, 287] on span "button" at bounding box center [721, 282] width 17 height 17
type input "$519.44"
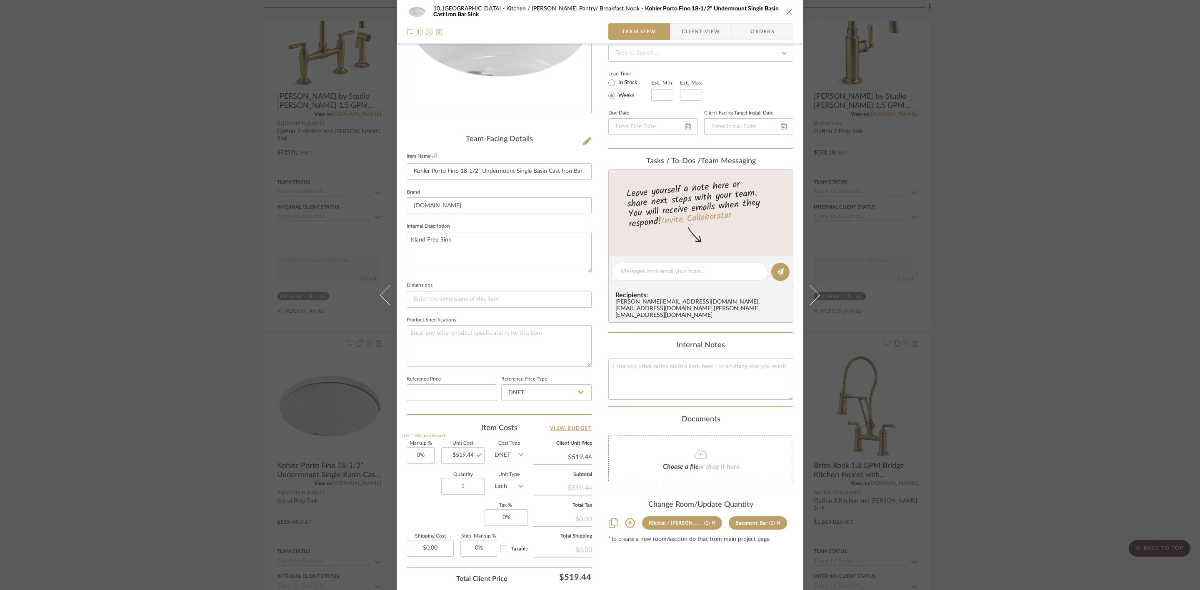
click at [1106, 345] on div "10. Vignola Kitchen / Butler's Pantry/ Breakfast Nook Kohler Porto Fino 18-1/2"…" at bounding box center [600, 295] width 1200 height 590
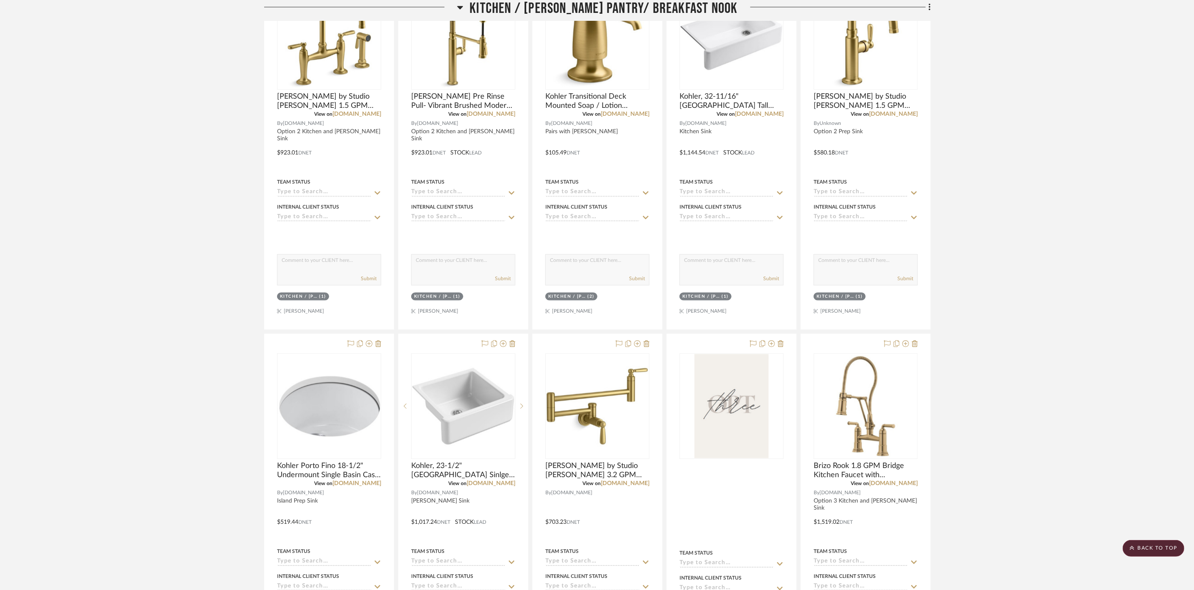
scroll to position [1321, 0]
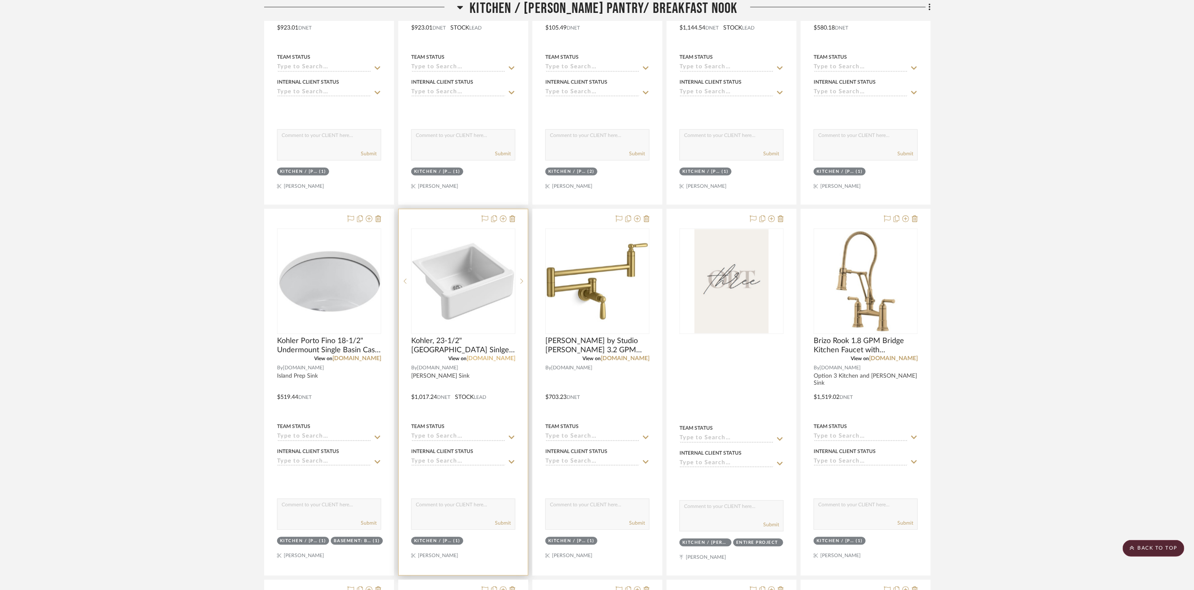
click at [500, 361] on link "[DOMAIN_NAME]" at bounding box center [491, 359] width 49 height 6
click at [477, 286] on img "0" at bounding box center [463, 281] width 102 height 102
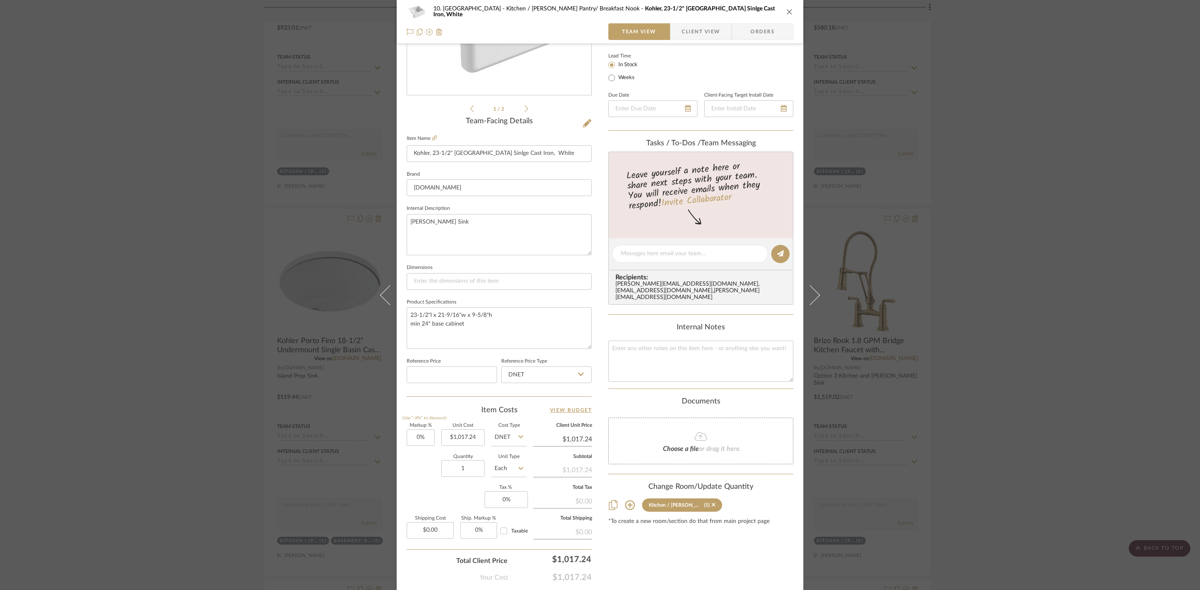
scroll to position [186, 0]
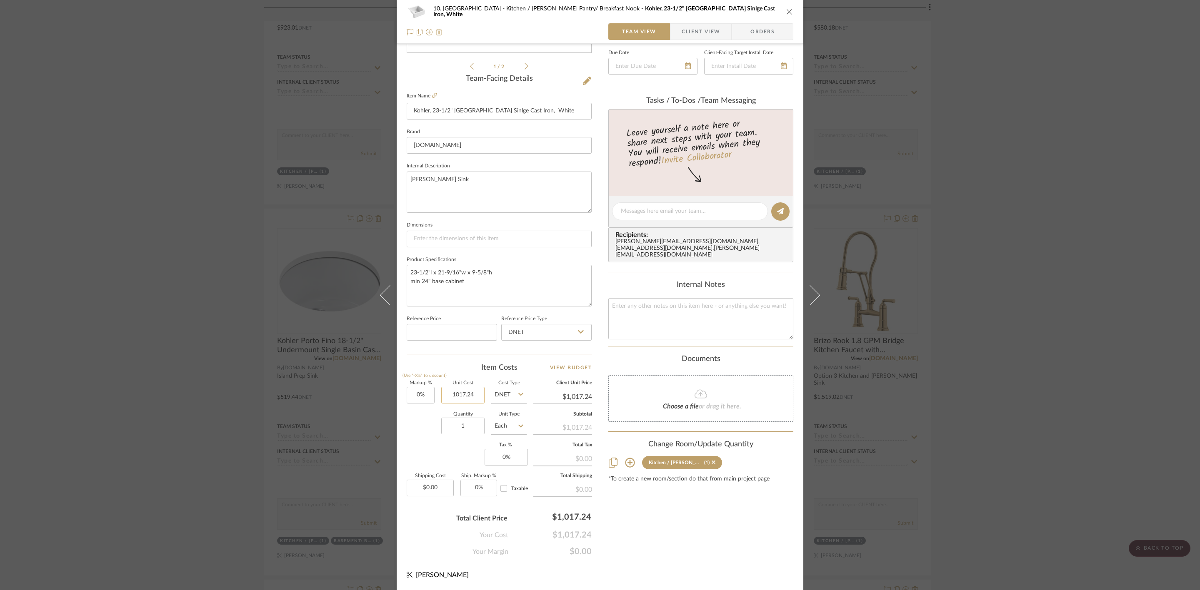
click at [457, 394] on input "1017.24" at bounding box center [462, 395] width 43 height 17
type input "$1,067.24"
click at [657, 557] on div "10. Vignola Kitchen / Butler's Pantry/ Breakfast Nook Kohler, 23-1/2" Whitehave…" at bounding box center [600, 205] width 407 height 769
type input "$1,067.24"
click at [1001, 419] on div "10. Vignola Kitchen / Butler's Pantry/ Breakfast Nook Kohler, 23-1/2" Whitehave…" at bounding box center [600, 295] width 1200 height 590
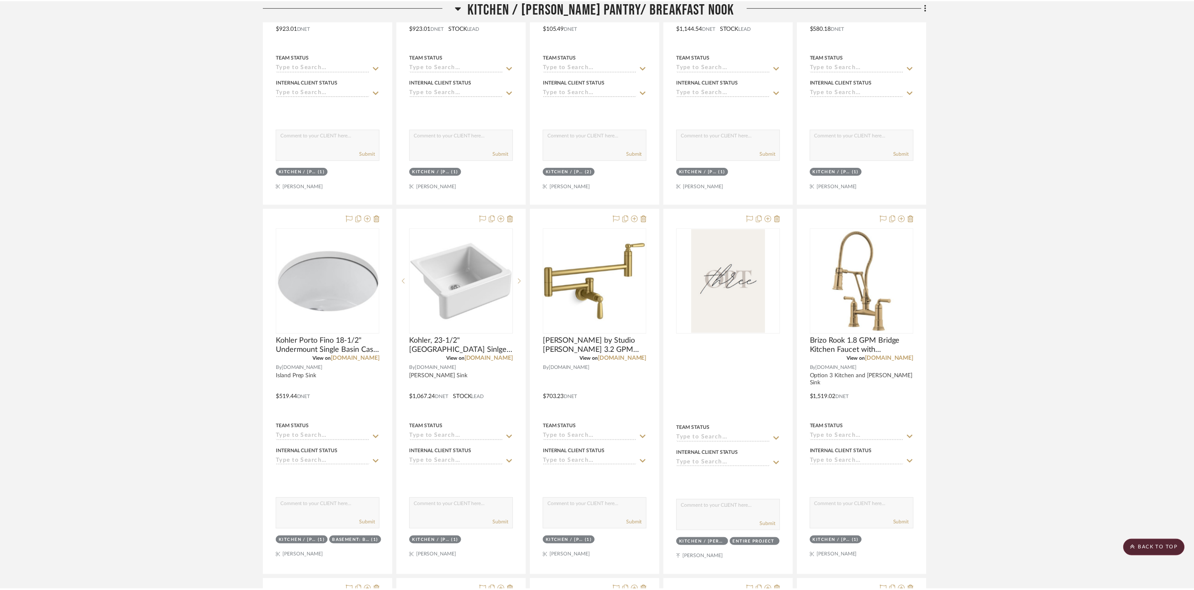
scroll to position [1321, 0]
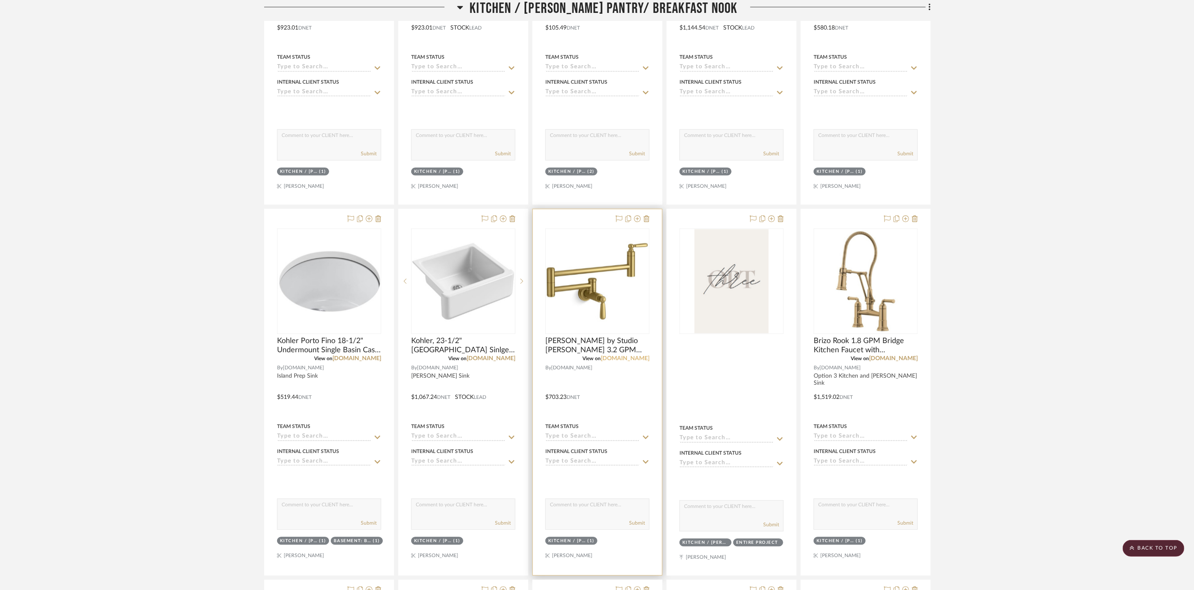
click at [647, 362] on link "[DOMAIN_NAME]" at bounding box center [625, 359] width 49 height 6
click at [601, 286] on img "0" at bounding box center [597, 281] width 102 height 102
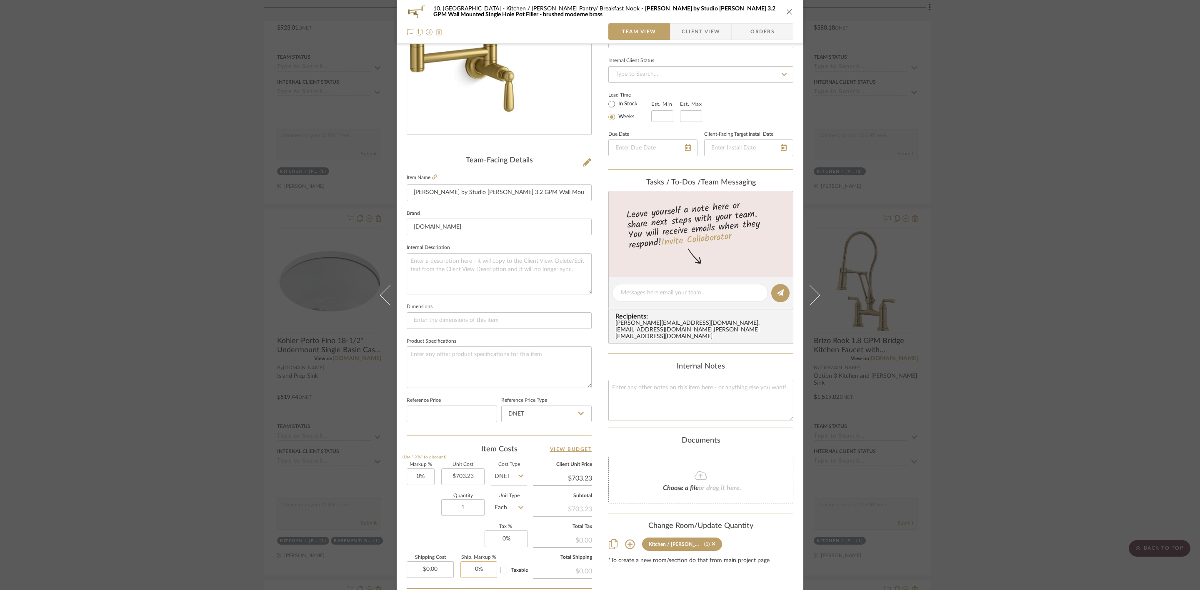
scroll to position [125, 0]
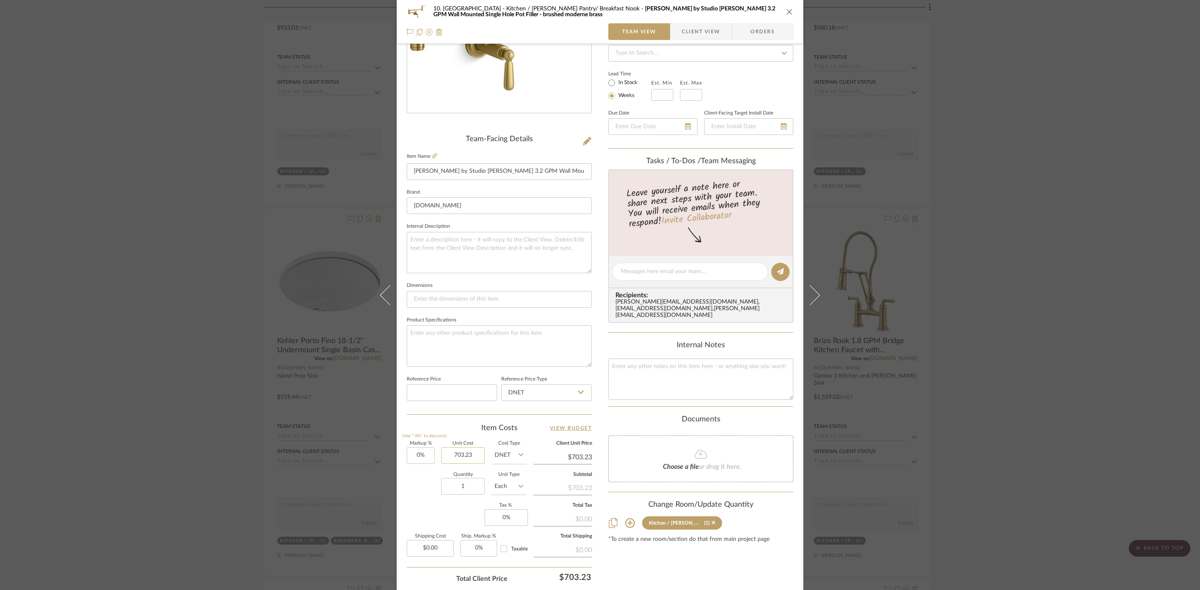
click at [462, 455] on input "703.23" at bounding box center [462, 455] width 43 height 17
type input "$843.90"
click at [657, 572] on div "Content here copies to Client View - confirm visibility there. Show in Client D…" at bounding box center [700, 275] width 185 height 686
type input "$843.90"
click at [1090, 411] on div "10. Vignola Kitchen / Butler's Pantry/ Breakfast Nook Kohler Edalyn by Studio M…" at bounding box center [600, 295] width 1200 height 590
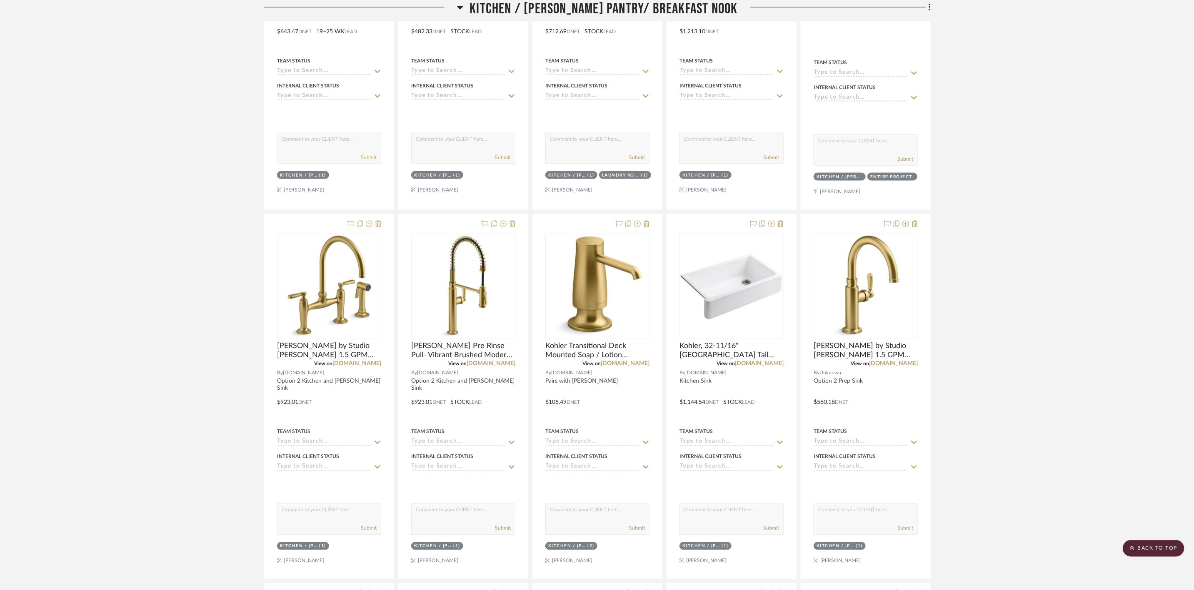
scroll to position [821, 0]
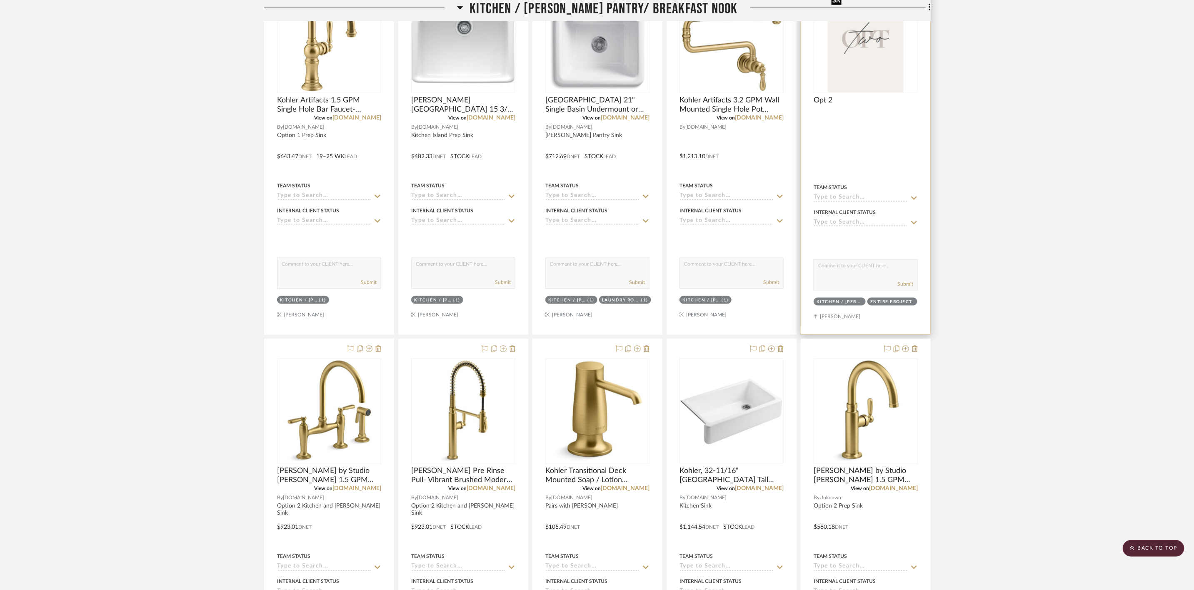
click at [867, 68] on img "0" at bounding box center [865, 40] width 75 height 104
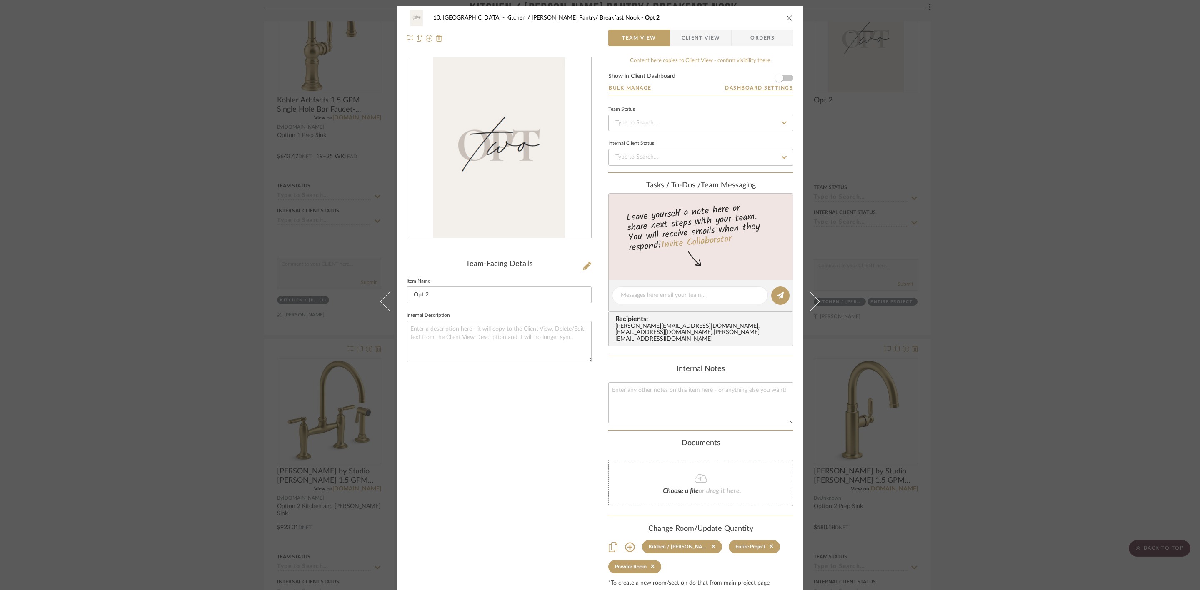
click at [486, 387] on div "Team-Facing Details Item Name Opt 2 Internal Description" at bounding box center [499, 322] width 185 height 530
click at [489, 349] on textarea at bounding box center [499, 341] width 185 height 41
type textarea "roughly $4,63.98 with the bridge faucet"
click at [549, 397] on div "Team-Facing Details Item Name Opt 2 Internal Description roughly $4,63.98 with …" at bounding box center [499, 322] width 185 height 530
click at [1071, 337] on div "10. Vignola Kitchen / Butler's Pantry/ Breakfast Nook Opt 2 Team View Client Vi…" at bounding box center [600, 295] width 1200 height 590
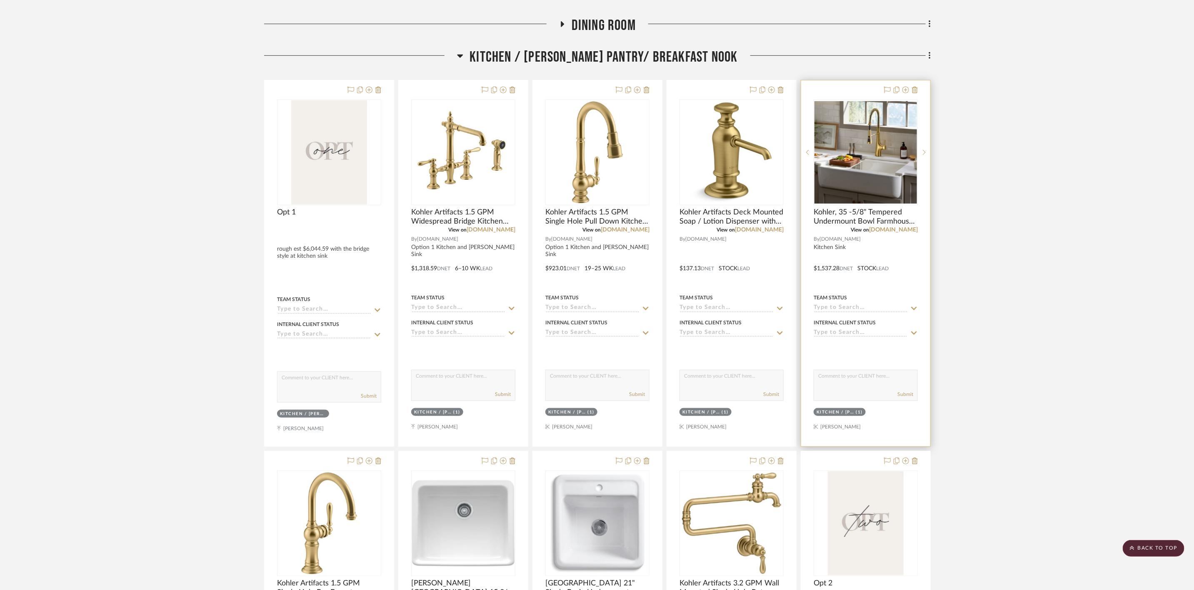
scroll to position [196, 0]
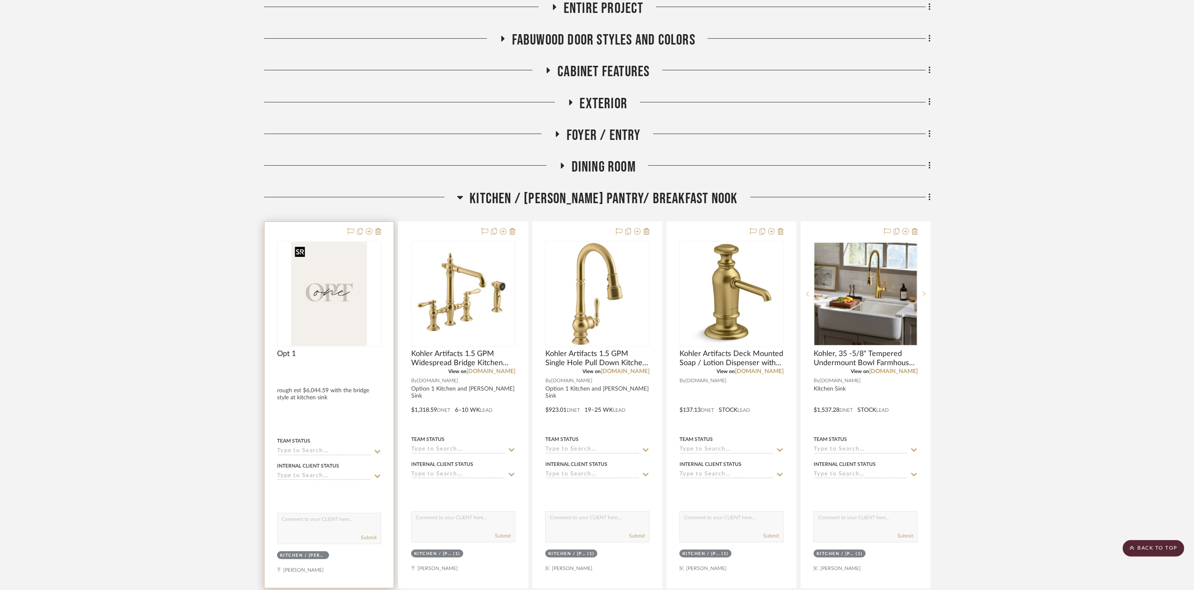
click at [363, 307] on img "0" at bounding box center [329, 294] width 76 height 104
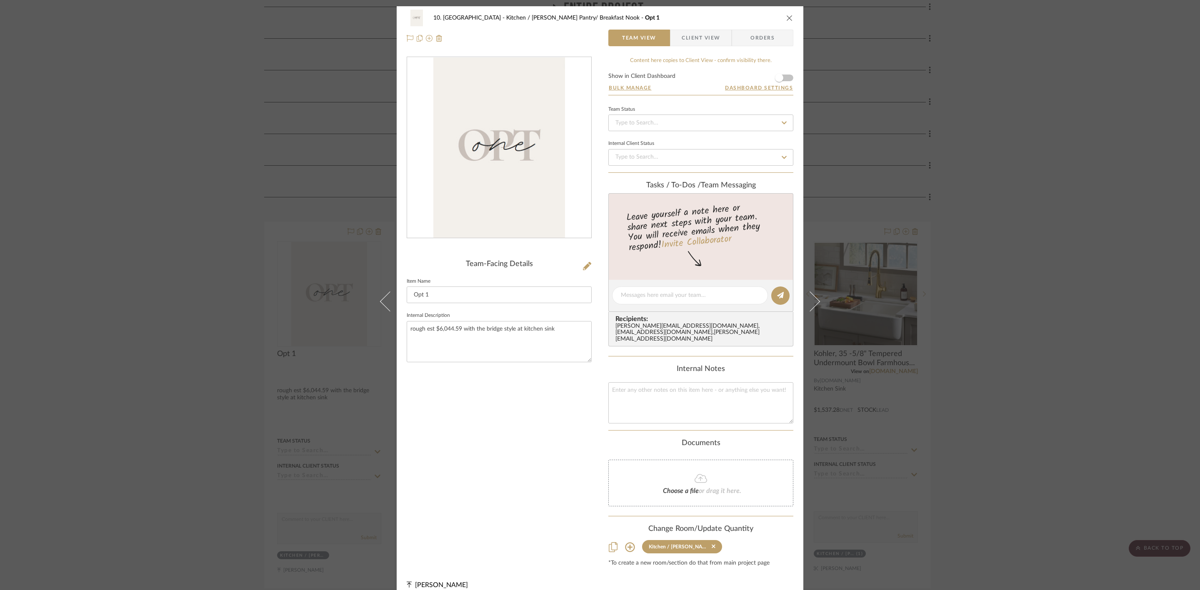
click at [1055, 278] on div "10. Vignola Kitchen / Butler's Pantry/ Breakfast Nook Opt 1 Team View Client Vi…" at bounding box center [600, 295] width 1200 height 590
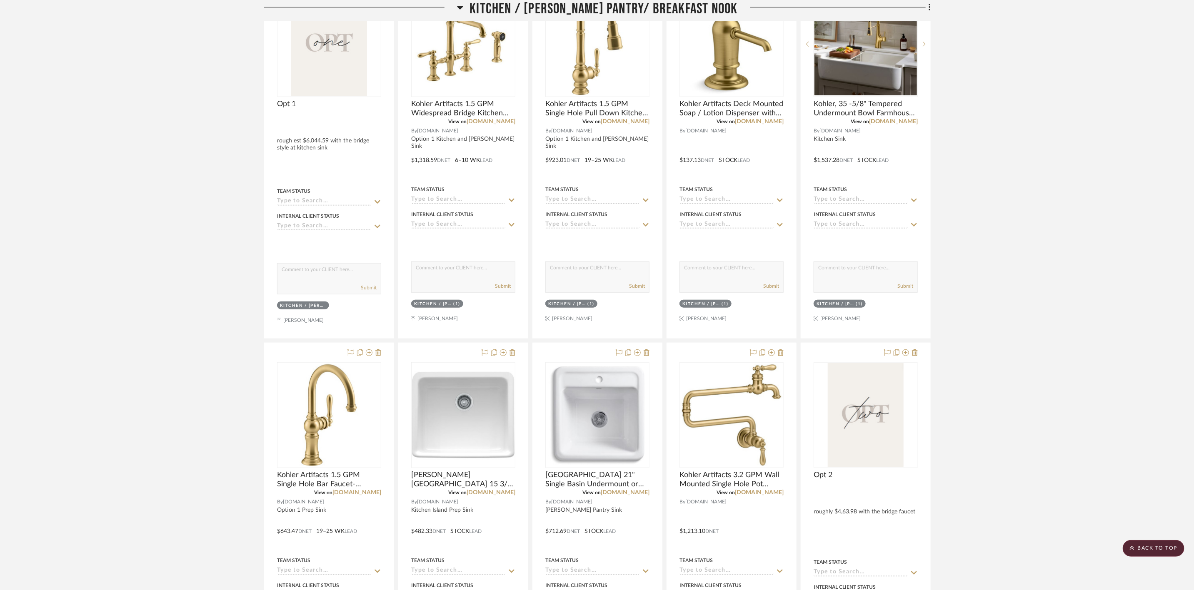
scroll to position [384, 0]
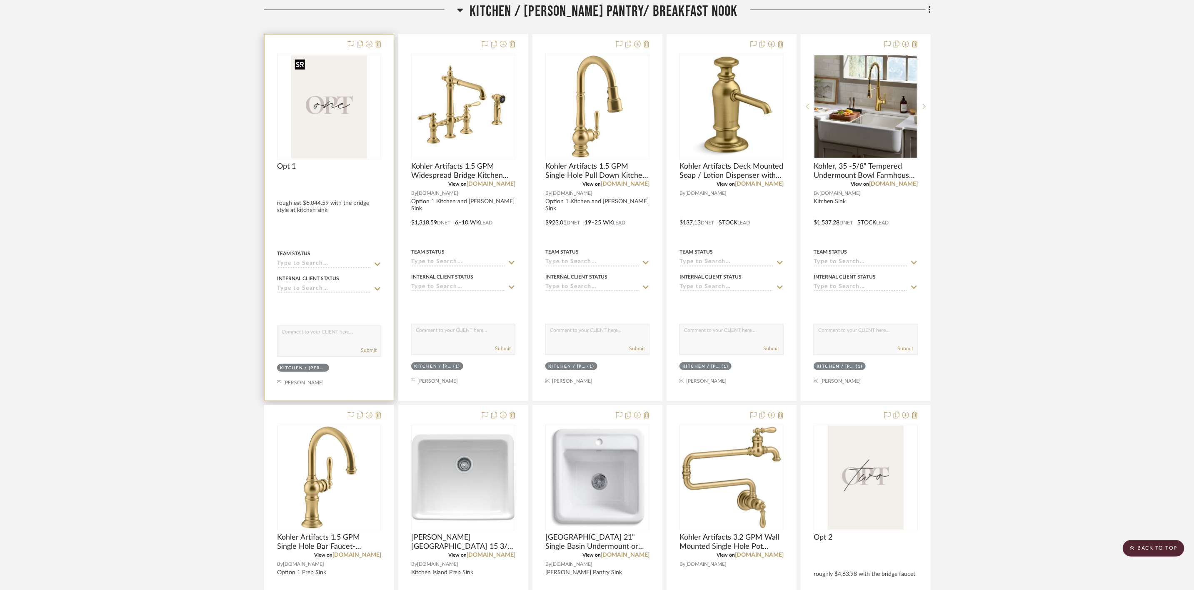
click at [316, 99] on img "0" at bounding box center [329, 107] width 76 height 104
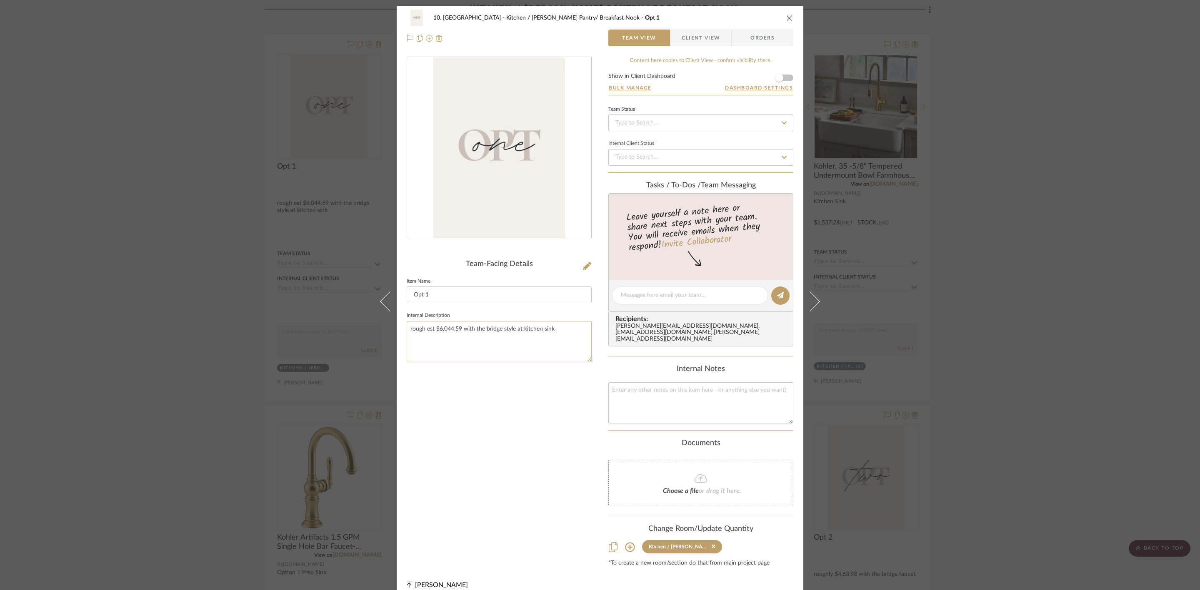
click at [459, 328] on textarea "rough est $6,044.59 with the bridge style at kitchen sink" at bounding box center [499, 341] width 185 height 41
click at [574, 334] on textarea "rough est $6,688.06 with the bridge style at kitchen sink" at bounding box center [499, 341] width 185 height 41
type textarea "rough est $6,688.06 with the bridge style at kitchen sink"
click at [570, 415] on div "Team-Facing Details Item Name Opt 1 Internal Description rough est $6,688.06 wi…" at bounding box center [499, 312] width 185 height 510
click at [1117, 375] on div "10. Vignola Kitchen / Butler's Pantry/ Breakfast Nook Opt 1 Team View Client Vi…" at bounding box center [600, 295] width 1200 height 590
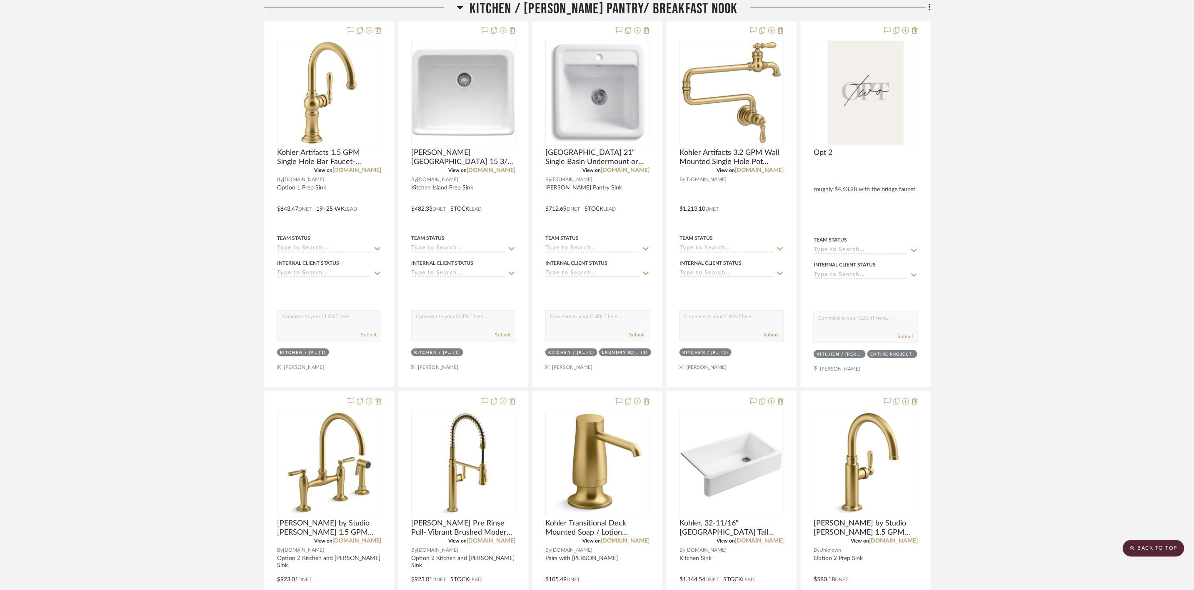
scroll to position [634, 0]
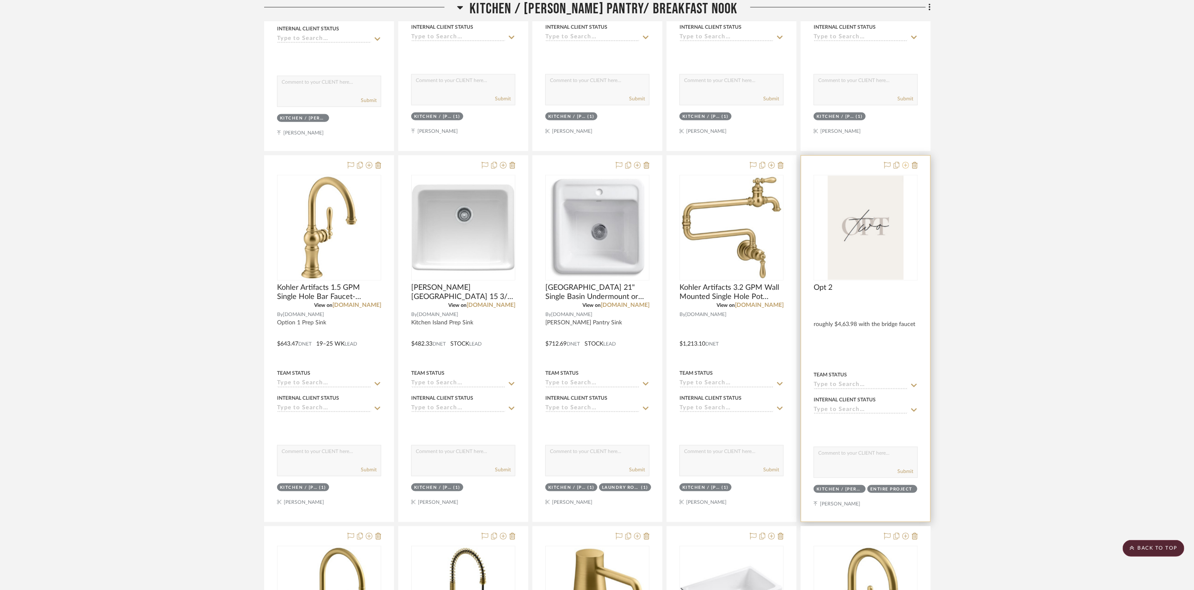
click at [904, 164] on icon at bounding box center [905, 165] width 7 height 7
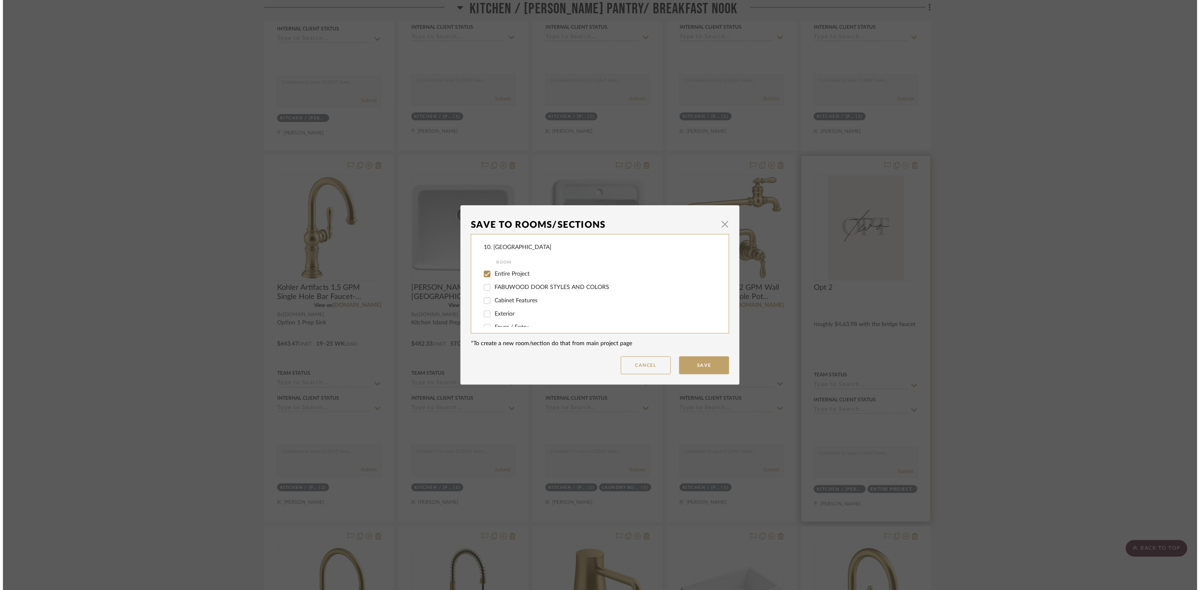
scroll to position [0, 0]
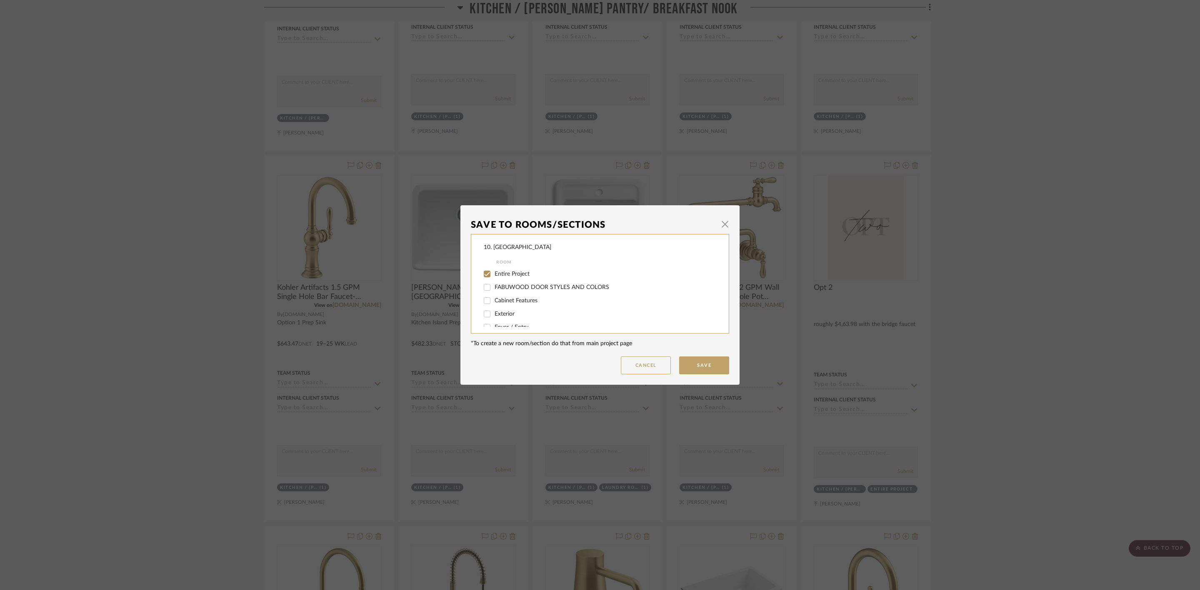
click at [522, 272] on span "Entire Project" at bounding box center [511, 274] width 35 height 6
click at [494, 272] on input "Entire Project" at bounding box center [486, 273] width 13 height 13
checkbox input "false"
click at [512, 270] on span "Powder Room" at bounding box center [512, 269] width 37 height 6
click at [494, 270] on input "Powder Room" at bounding box center [486, 268] width 13 height 13
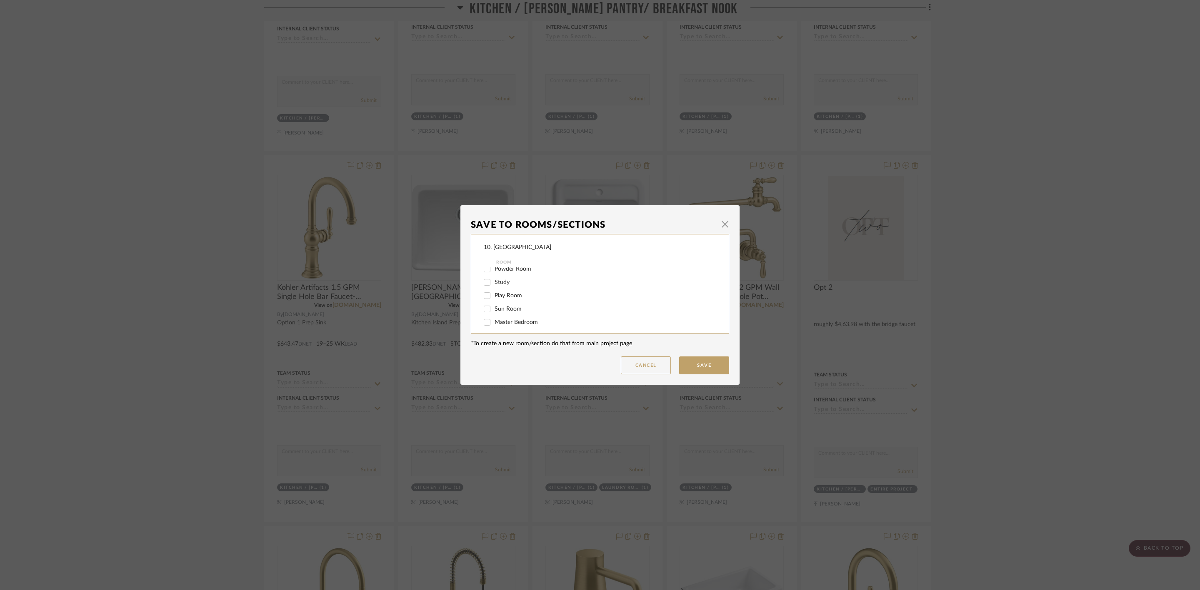
checkbox input "false"
click at [705, 362] on button "Save" at bounding box center [704, 366] width 50 height 18
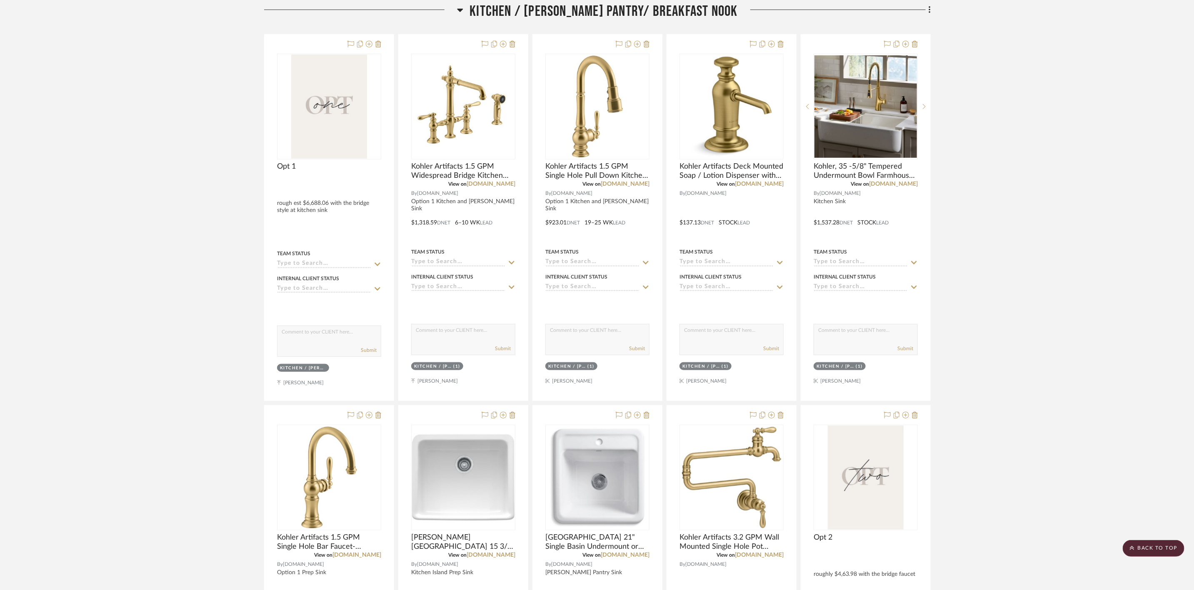
scroll to position [446, 0]
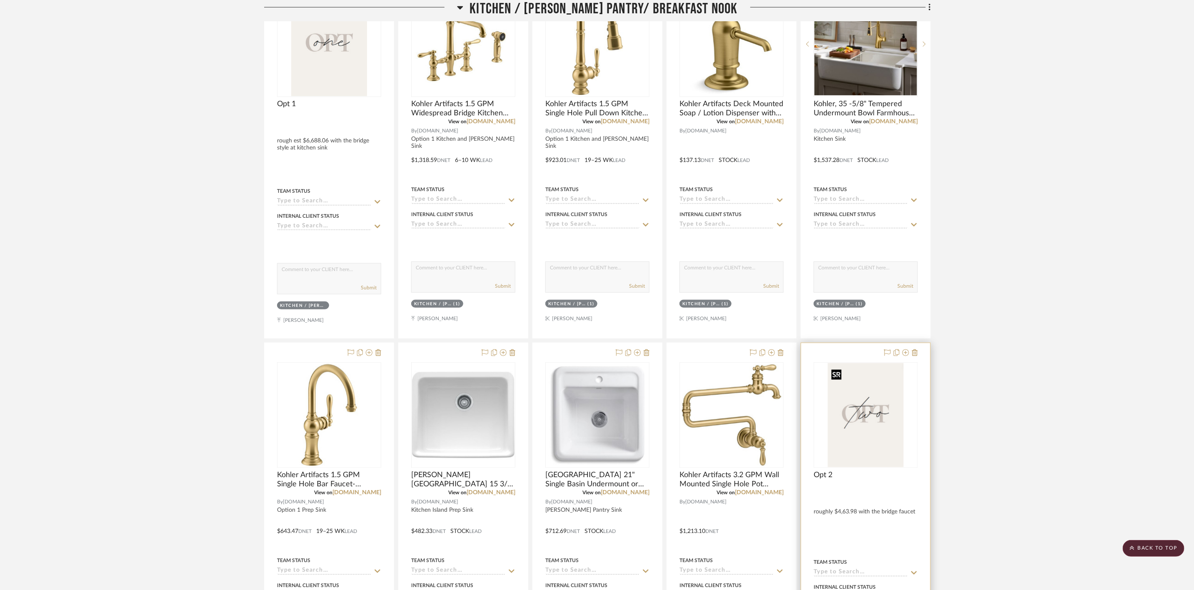
click at [878, 429] on img "0" at bounding box center [865, 415] width 75 height 104
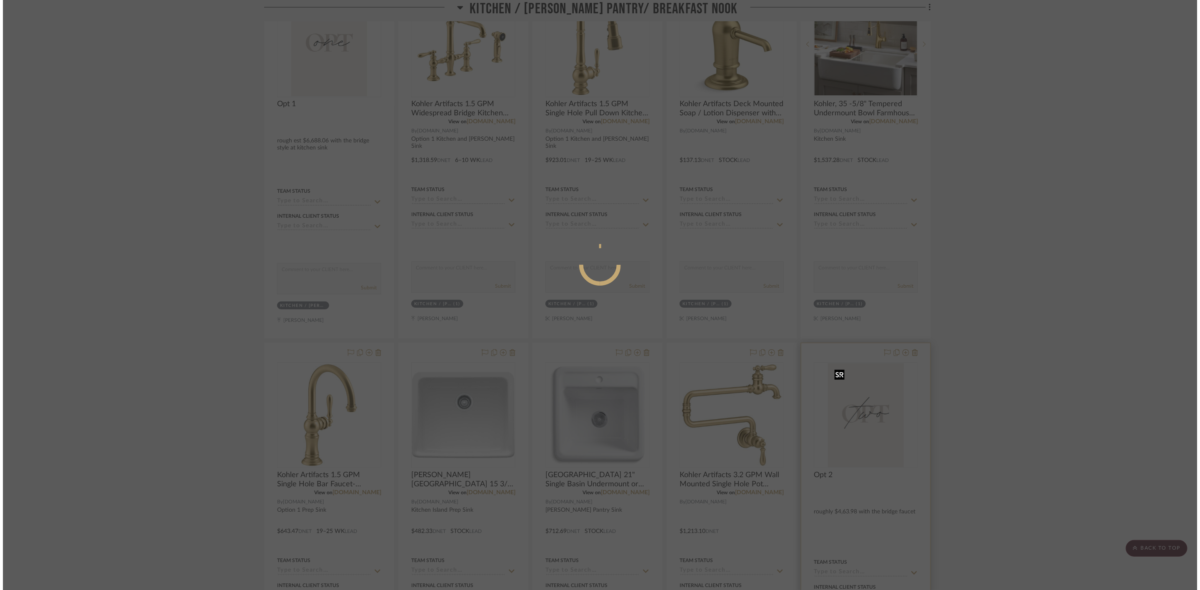
scroll to position [0, 0]
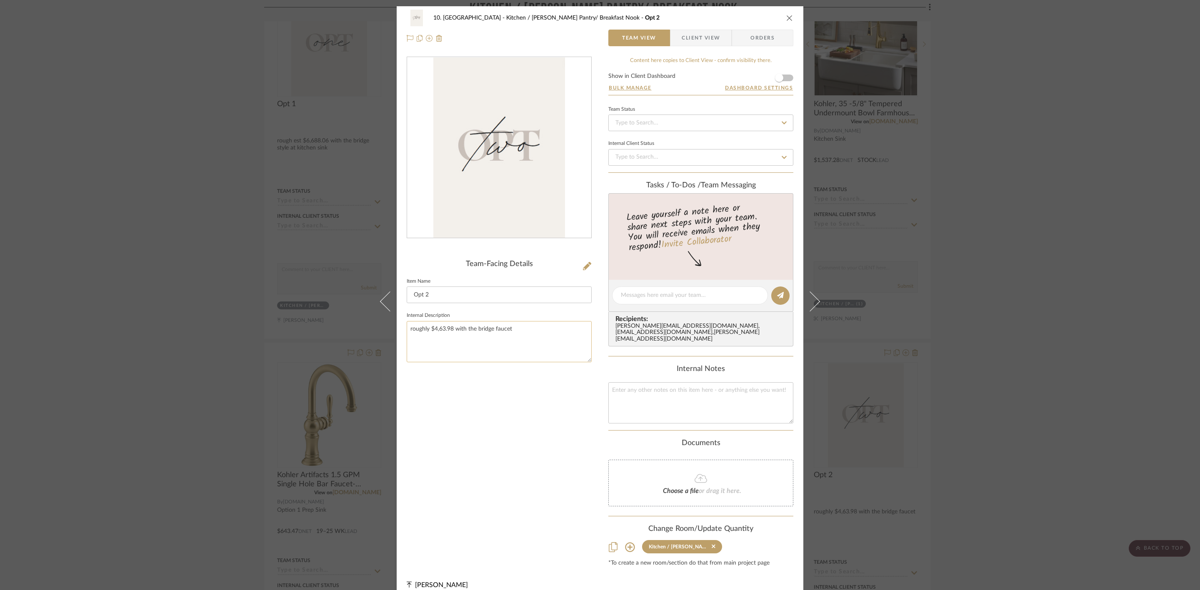
click at [526, 335] on textarea "roughly $4,63.98 with the bridge faucet" at bounding box center [499, 341] width 185 height 41
click at [425, 330] on textarea "roughly $4,63.98 with the bridge faucet at kitchen sink" at bounding box center [499, 341] width 185 height 41
type textarea "rough est $4,63.98 with the bridge faucet at kitchen sink"
click at [524, 420] on div "Team-Facing Details Item Name Opt 2 Internal Description rough est $4,63.98 wit…" at bounding box center [499, 312] width 185 height 510
click at [996, 391] on div "10. Vignola Kitchen / Butler's Pantry/ Breakfast Nook Opt 2 Team View Client Vi…" at bounding box center [600, 295] width 1200 height 590
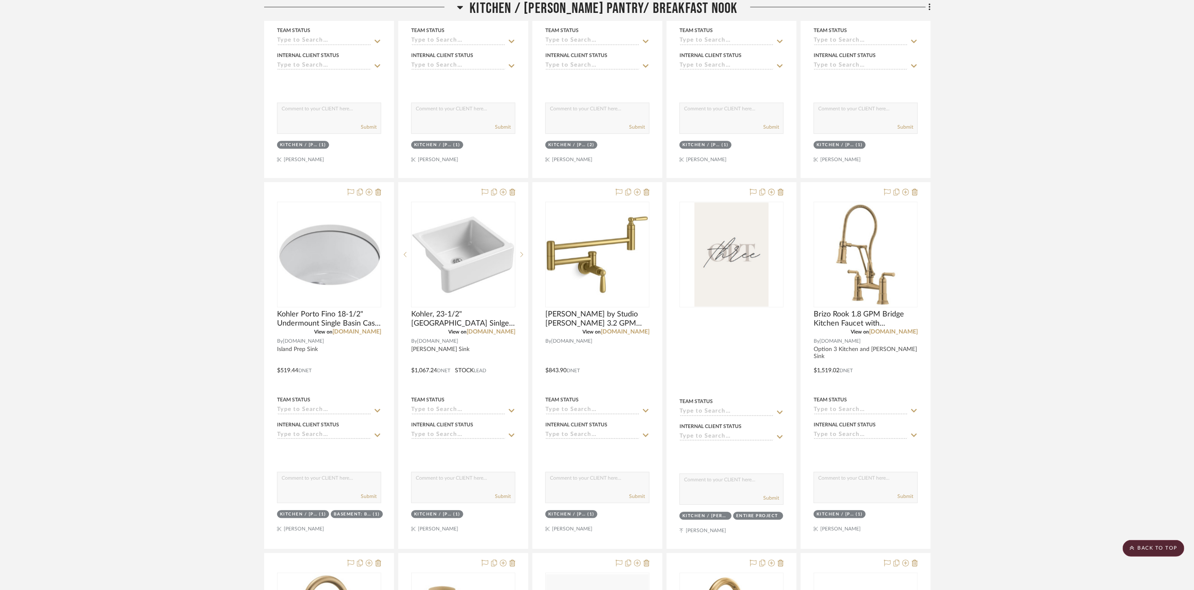
scroll to position [1383, 0]
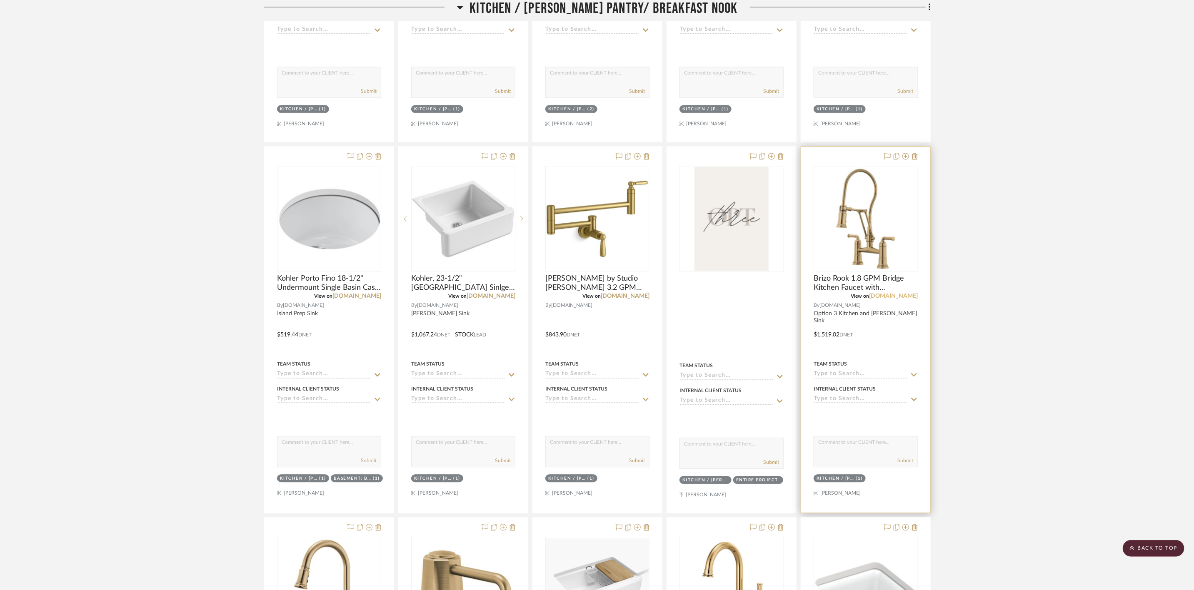
click at [906, 299] on link "[DOMAIN_NAME]" at bounding box center [893, 296] width 49 height 6
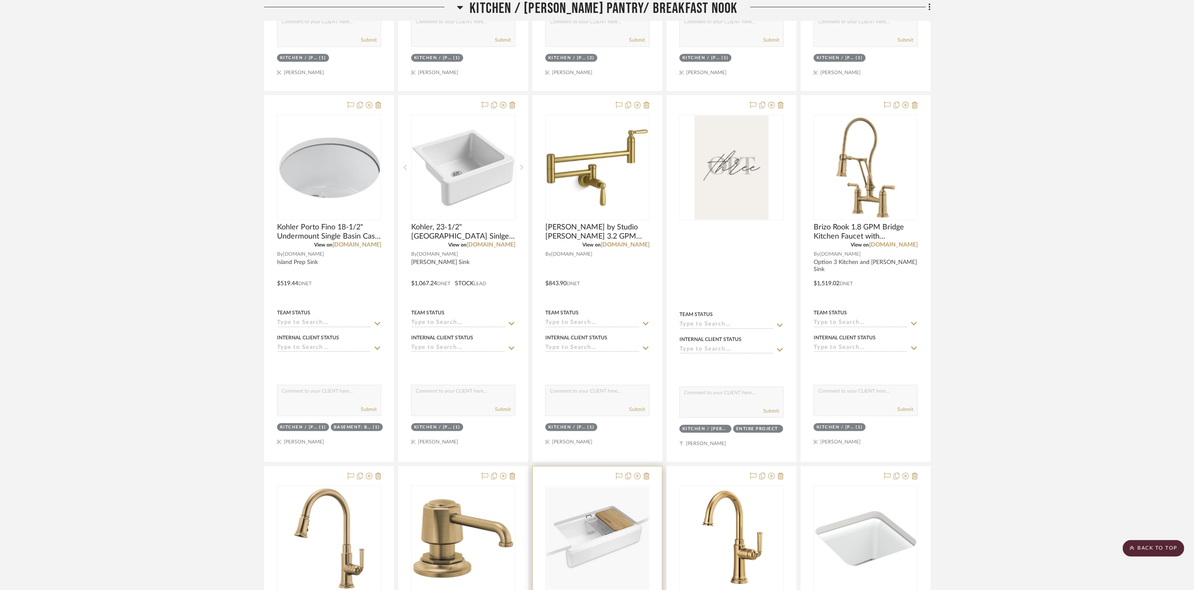
scroll to position [1571, 0]
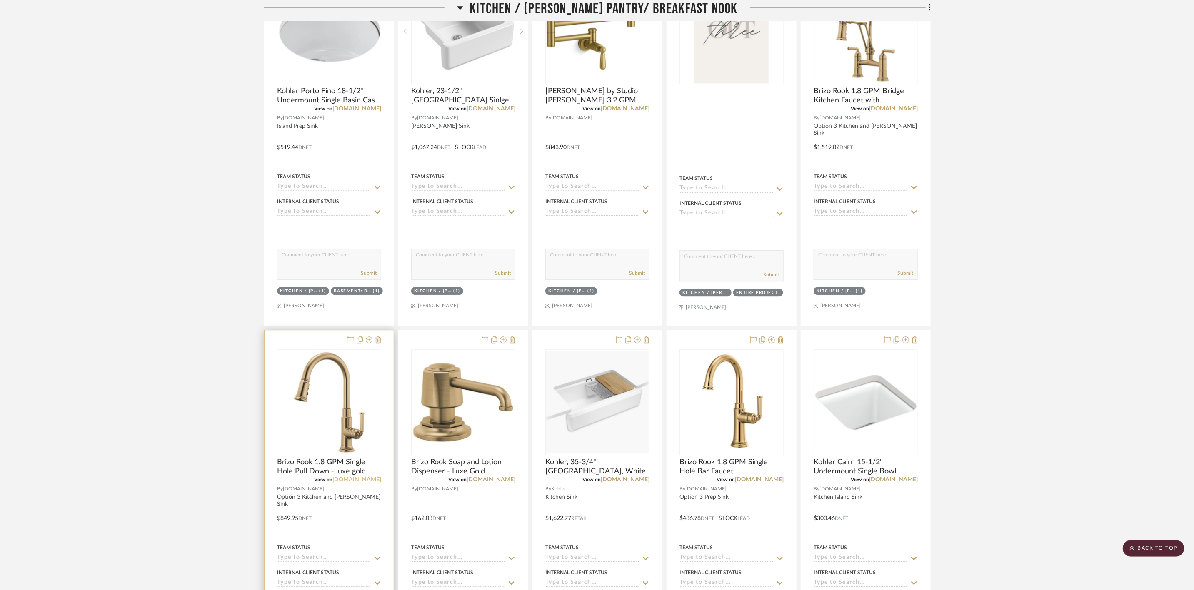
click at [374, 483] on link "[DOMAIN_NAME]" at bounding box center [356, 480] width 49 height 6
click at [339, 422] on img "0" at bounding box center [329, 402] width 102 height 102
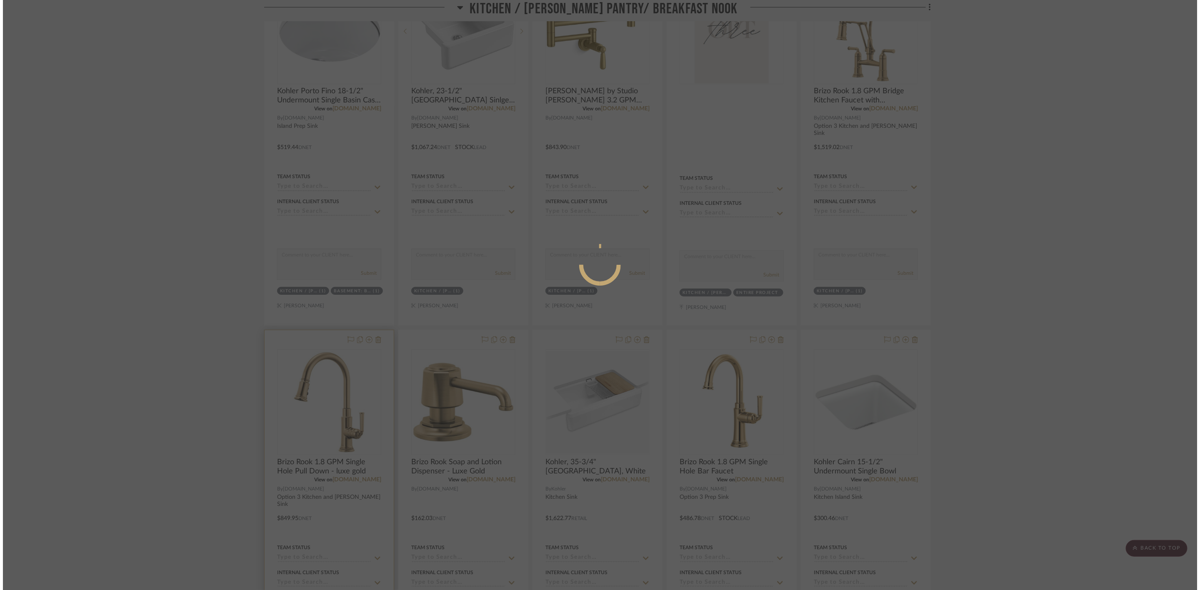
scroll to position [0, 0]
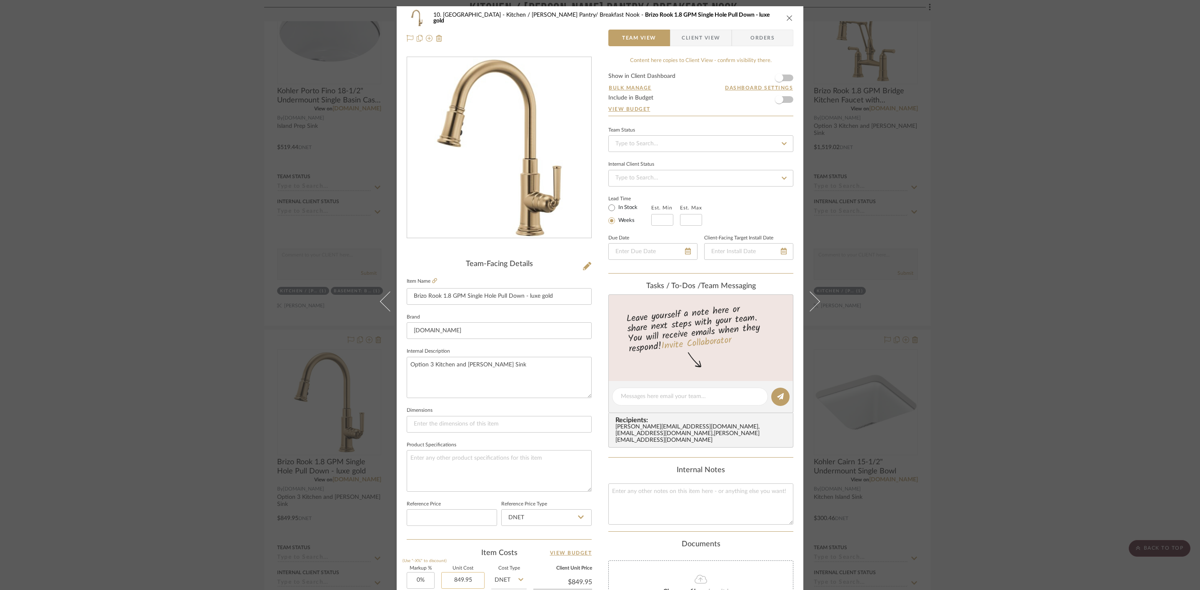
click at [466, 579] on input "849.95" at bounding box center [462, 580] width 43 height 17
type input "$1,003.60"
click at [604, 512] on div "10. Vignola Kitchen / Butler's Pantry/ Breakfast Nook Brizo Rook 1.8 GPM Single…" at bounding box center [600, 390] width 407 height 769
type input "$1,003.60"
click at [1030, 371] on div "10. Vignola Kitchen / Butler's Pantry/ Breakfast Nook Brizo Rook 1.8 GPM Single…" at bounding box center [600, 295] width 1200 height 590
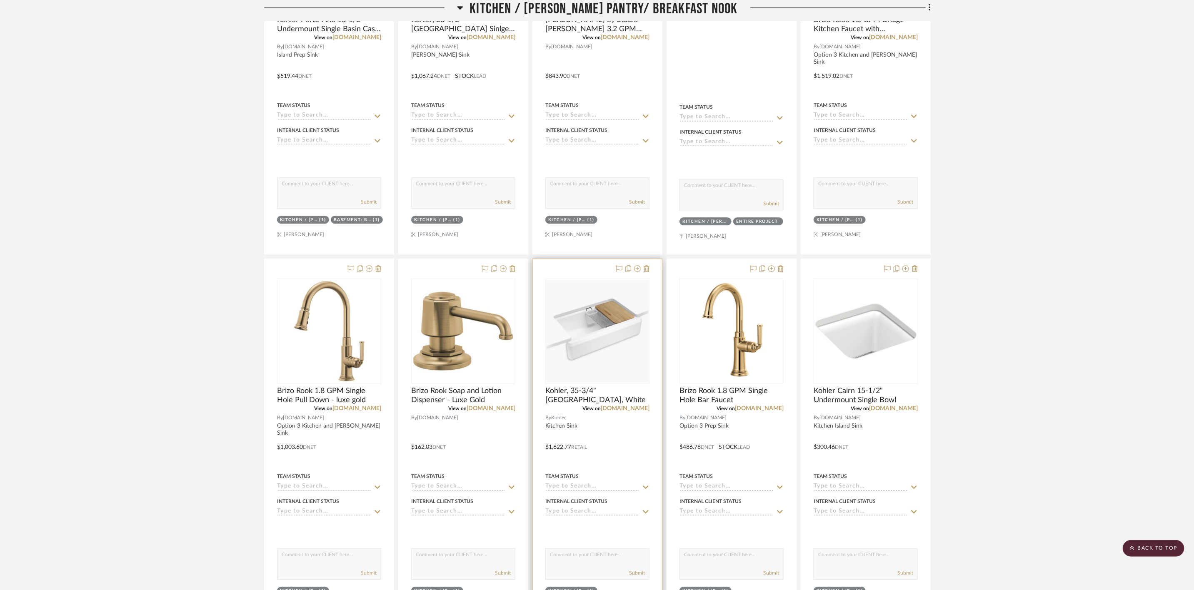
scroll to position [1696, 0]
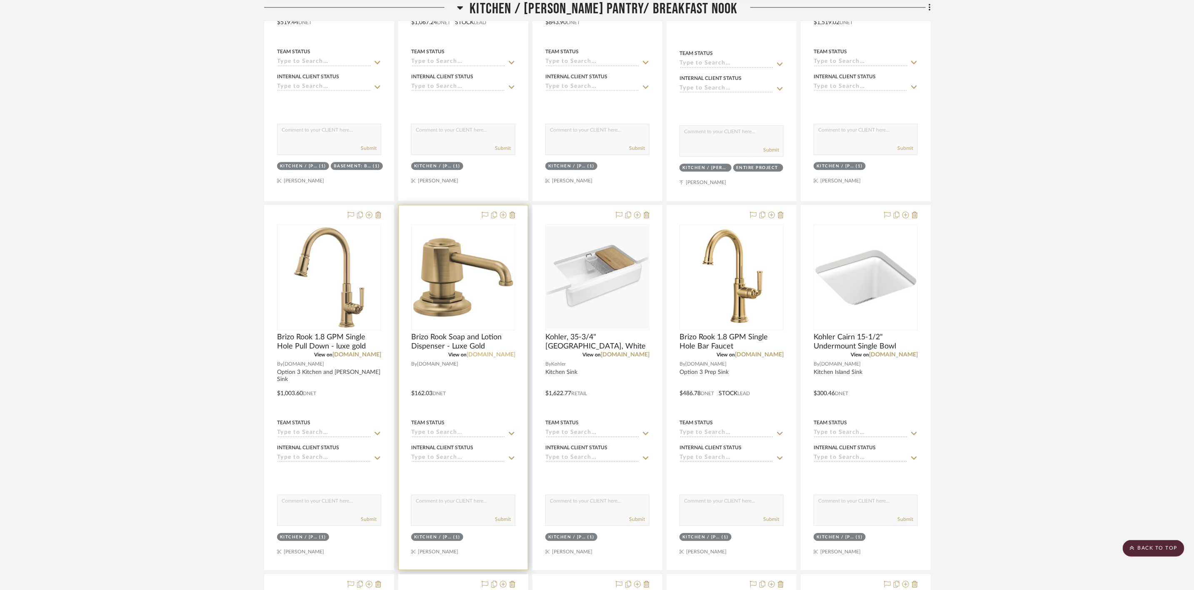
click at [507, 358] on link "[DOMAIN_NAME]" at bounding box center [491, 355] width 49 height 6
click at [634, 358] on link "kohler.com" at bounding box center [625, 355] width 49 height 6
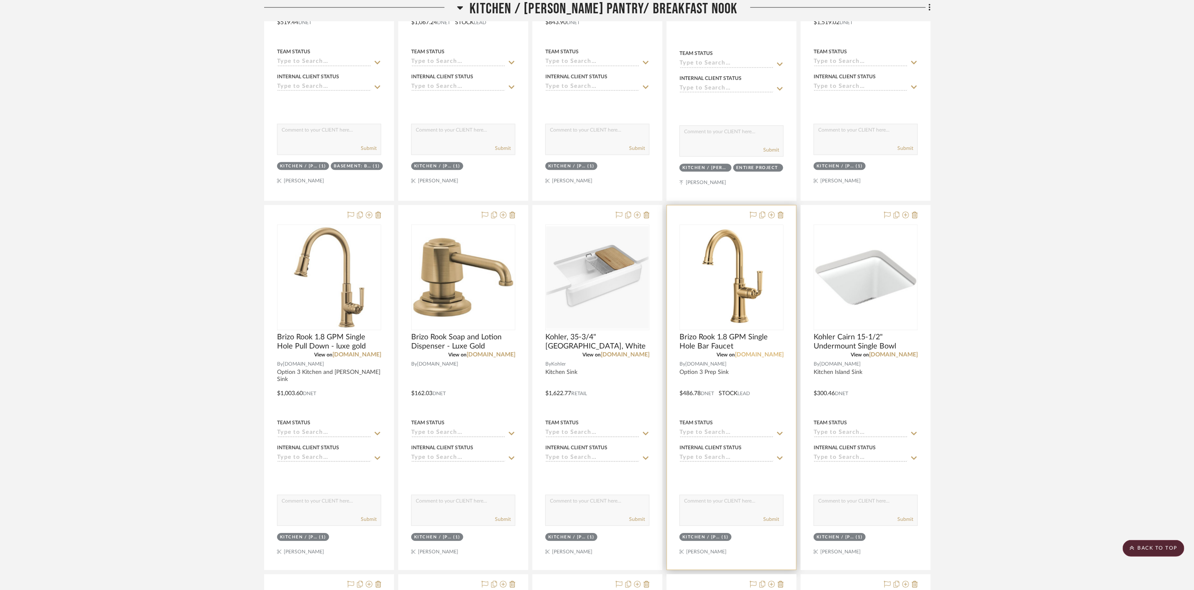
click at [775, 358] on link "[DOMAIN_NAME]" at bounding box center [759, 355] width 49 height 6
click at [724, 277] on img "0" at bounding box center [731, 277] width 84 height 104
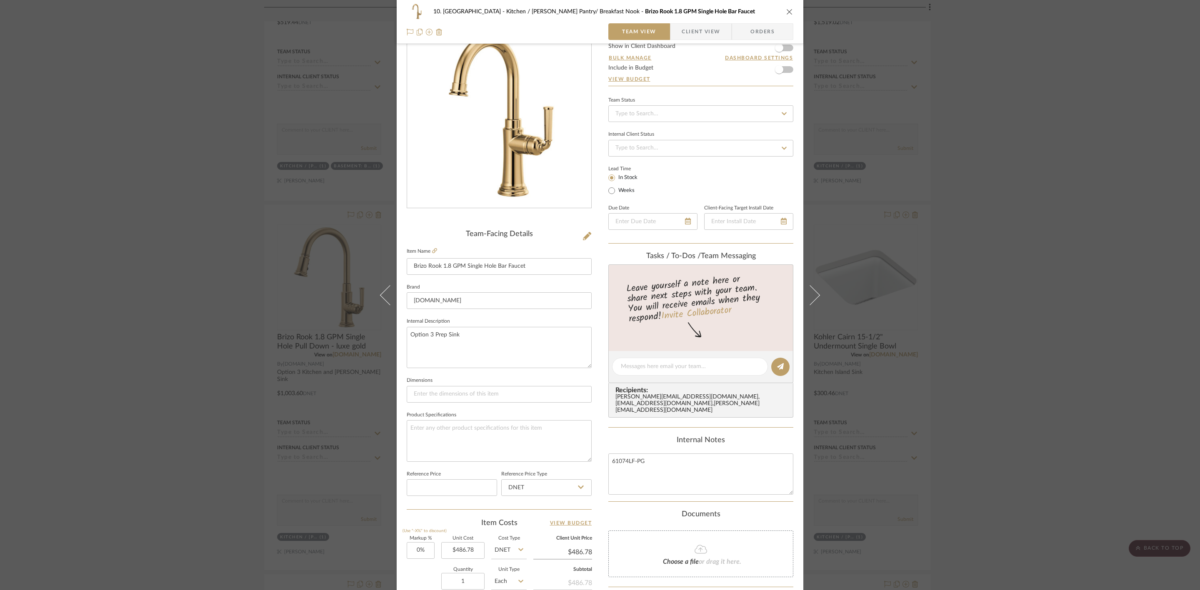
scroll to position [125, 0]
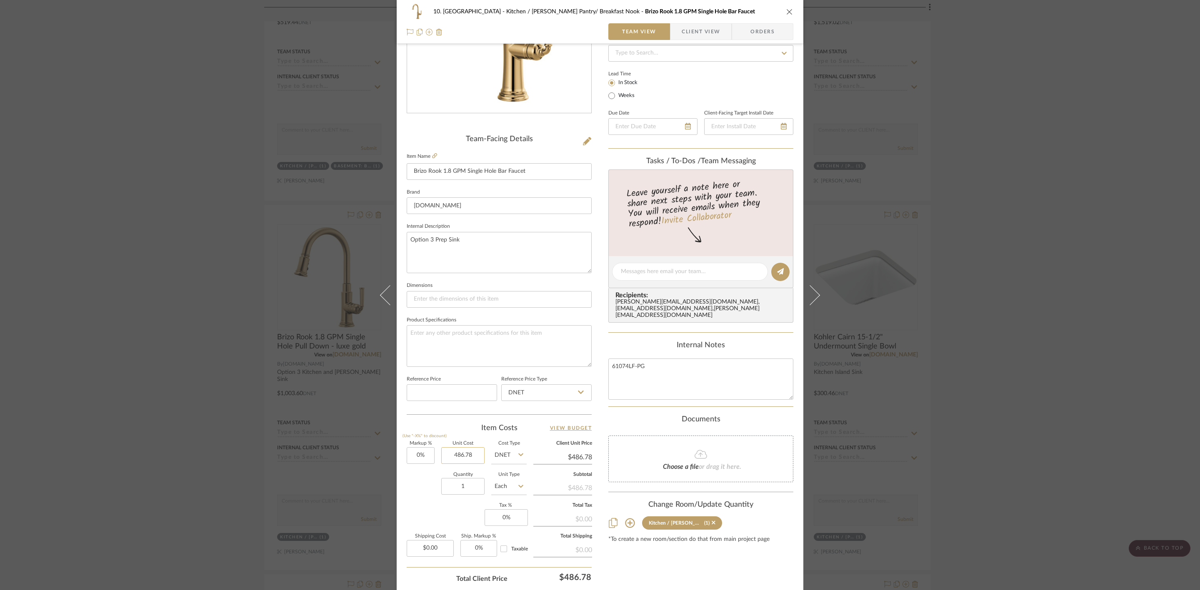
click at [470, 459] on input "486.78" at bounding box center [462, 455] width 43 height 17
type input "$605.51"
click at [633, 544] on div "Content here copies to Client View - confirm visibility there. Show in Client D…" at bounding box center [700, 275] width 185 height 686
type input "$605.51"
click at [958, 449] on div "10. Vignola Kitchen / Butler's Pantry/ Breakfast Nook Brizo Rook 1.8 GPM Single…" at bounding box center [600, 295] width 1200 height 590
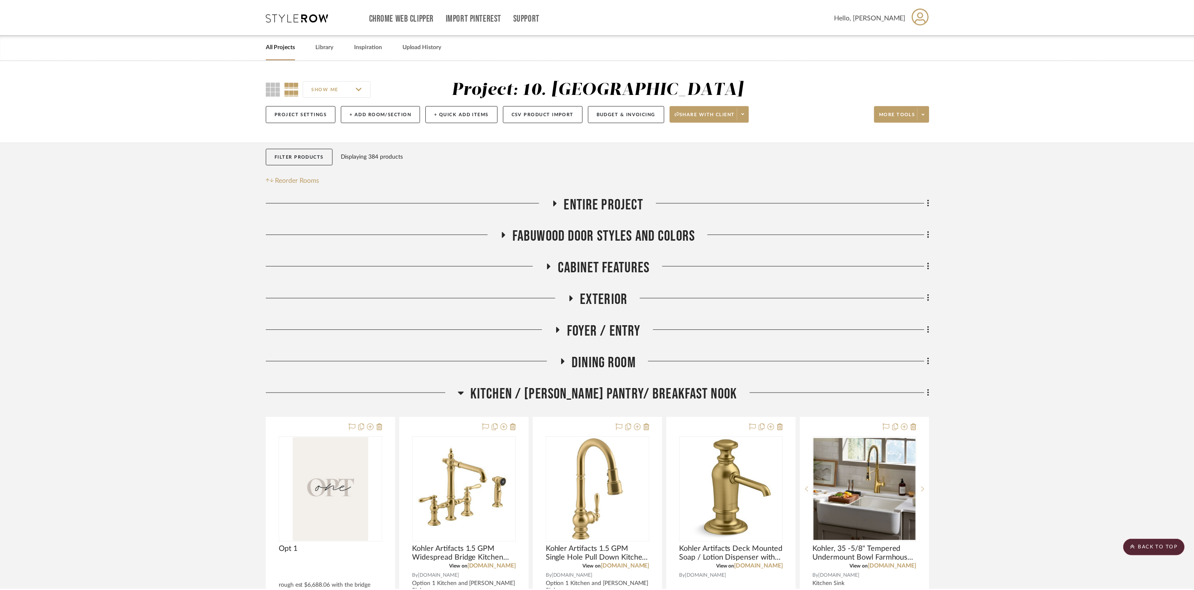
scroll to position [1696, 0]
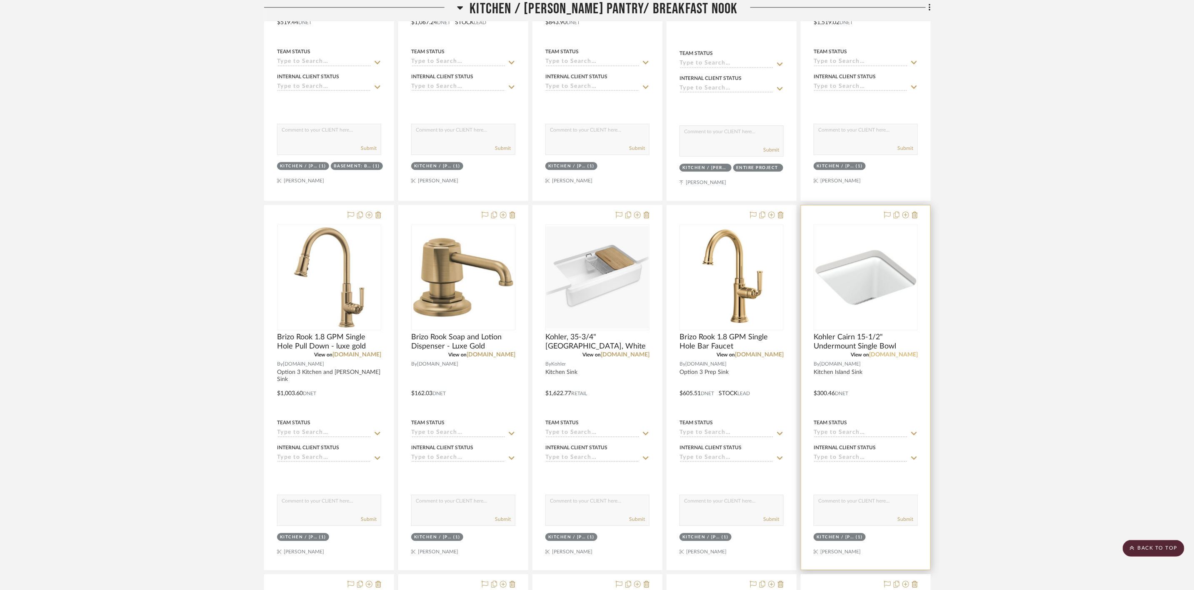
click at [901, 358] on link "[DOMAIN_NAME]" at bounding box center [893, 355] width 49 height 6
click at [891, 260] on img "0" at bounding box center [865, 277] width 102 height 102
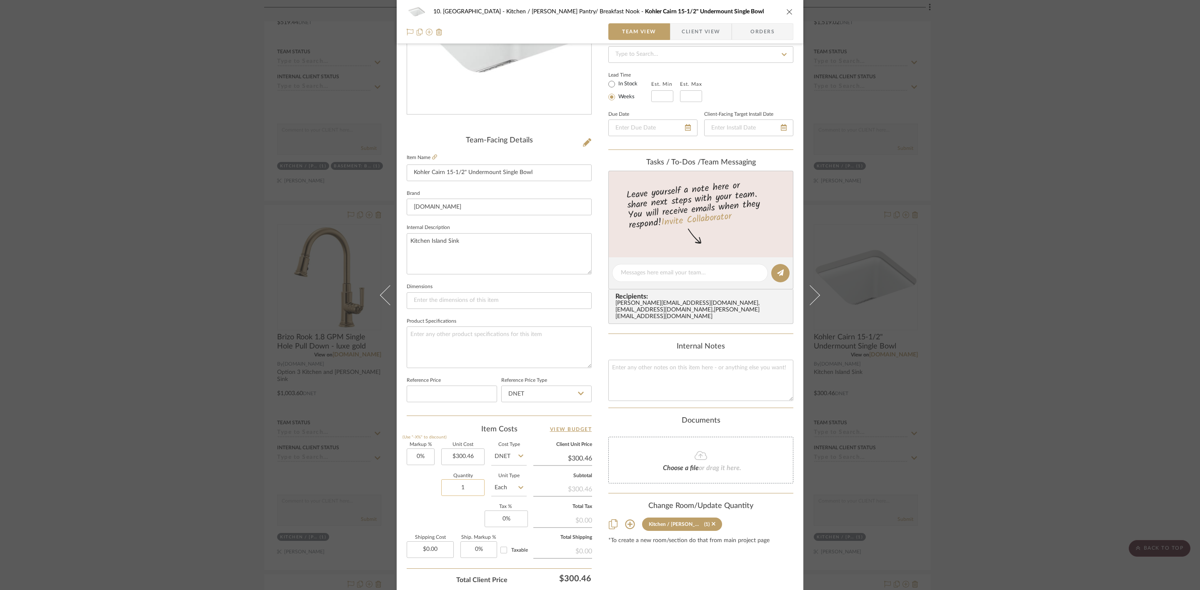
scroll to position [125, 0]
click at [456, 457] on input "300.46" at bounding box center [462, 455] width 43 height 17
type input "$315.47"
click at [628, 559] on div "Content here copies to Client View - confirm visibility there. Show in Client D…" at bounding box center [700, 275] width 185 height 686
type input "$315.47"
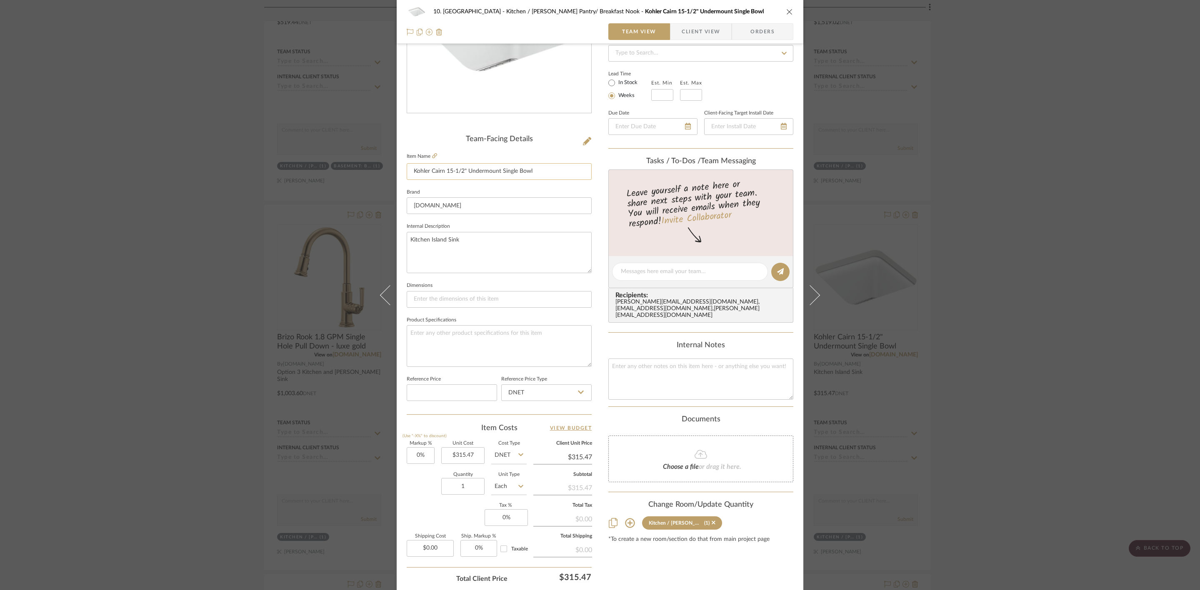
click at [517, 169] on input "Kohler Cairn 15-1/2" Undermount Single Bowl" at bounding box center [499, 171] width 185 height 17
type input "Kohler Cairn 15-1/2" Undermount Single Granite Composite Bar Sink"
click at [594, 215] on div "10. Vignola Kitchen / Butler's Pantry/ Breakfast Nook Kohler Cairn 15-1/2" Unde…" at bounding box center [600, 265] width 407 height 769
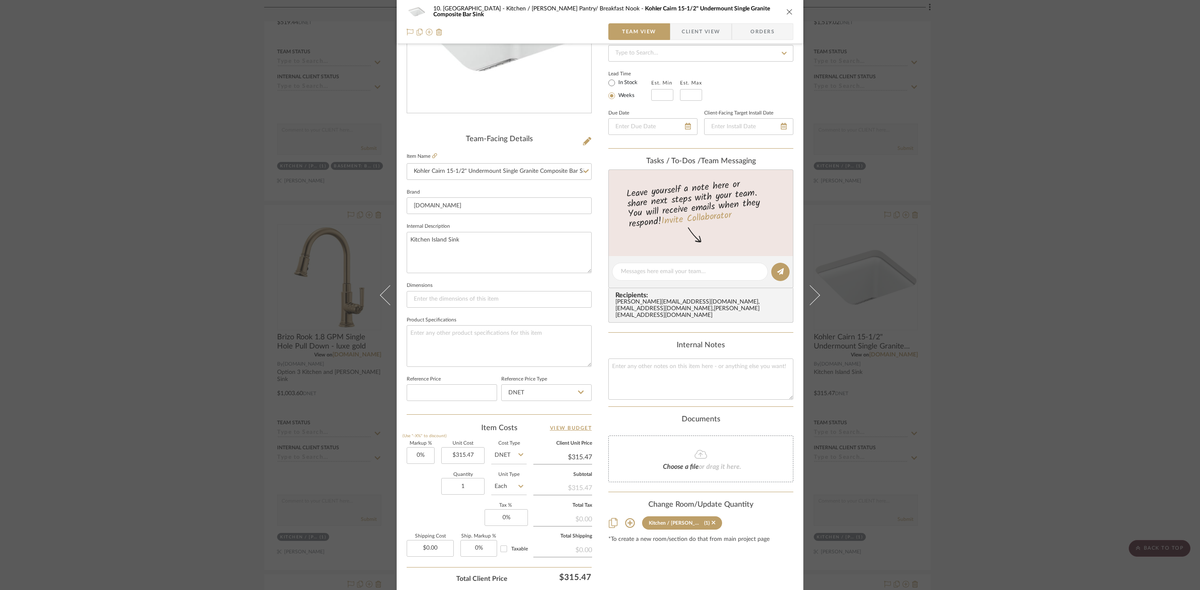
click at [1018, 303] on div "10. Vignola Kitchen / Butler's Pantry/ Breakfast Nook Kohler Cairn 15-1/2" Unde…" at bounding box center [600, 295] width 1200 height 590
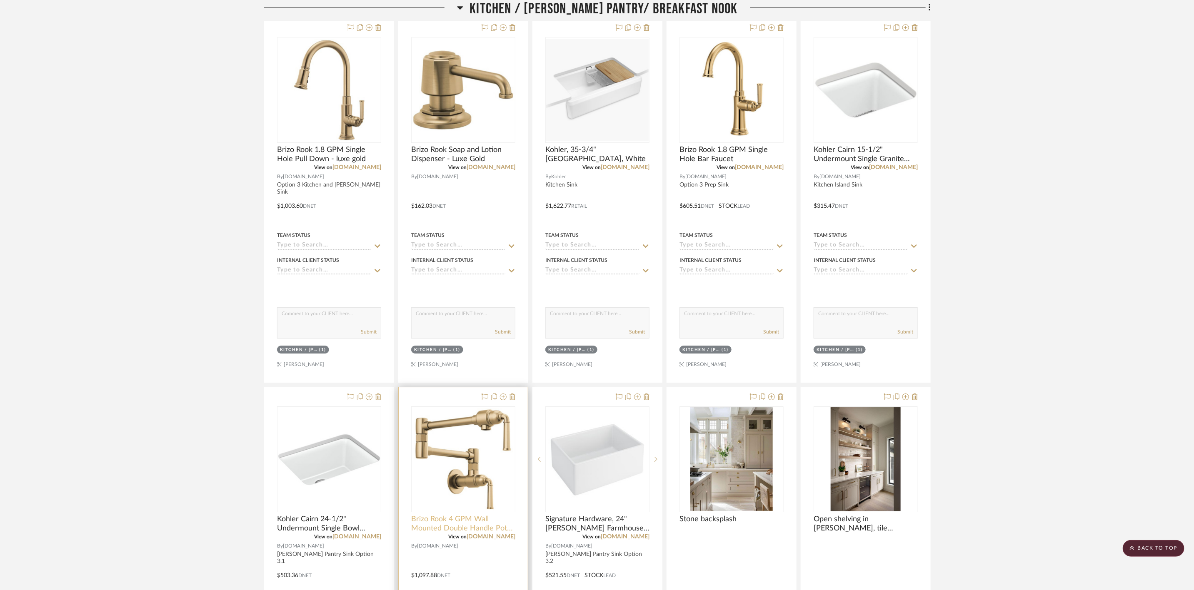
scroll to position [2008, 0]
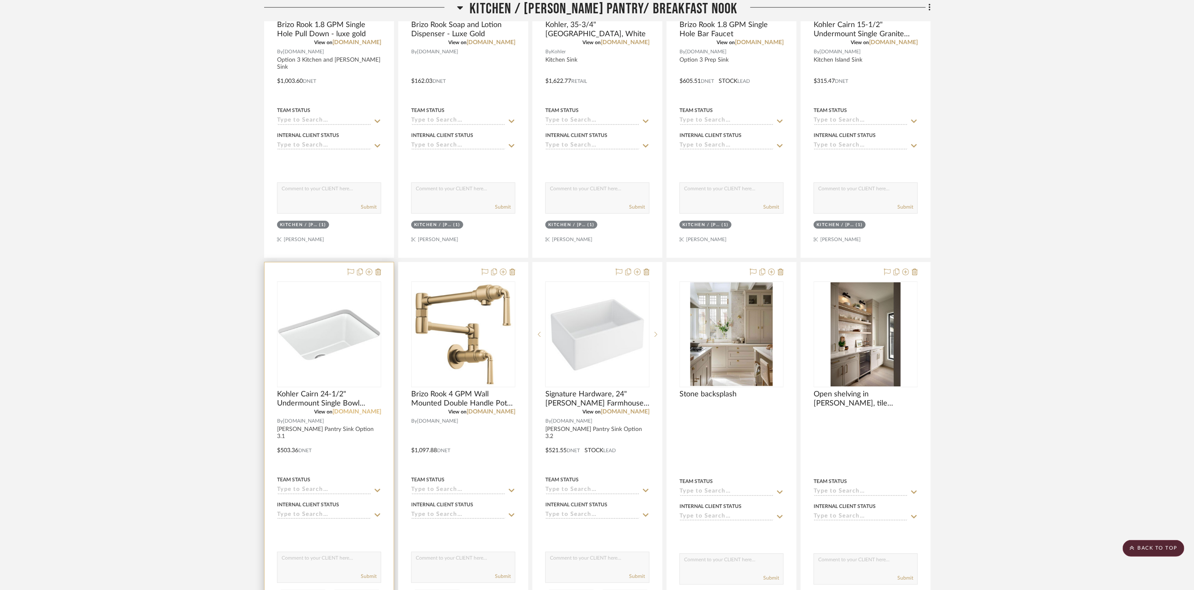
click at [374, 415] on link "[DOMAIN_NAME]" at bounding box center [356, 412] width 49 height 6
click at [325, 350] on img "0" at bounding box center [329, 334] width 102 height 102
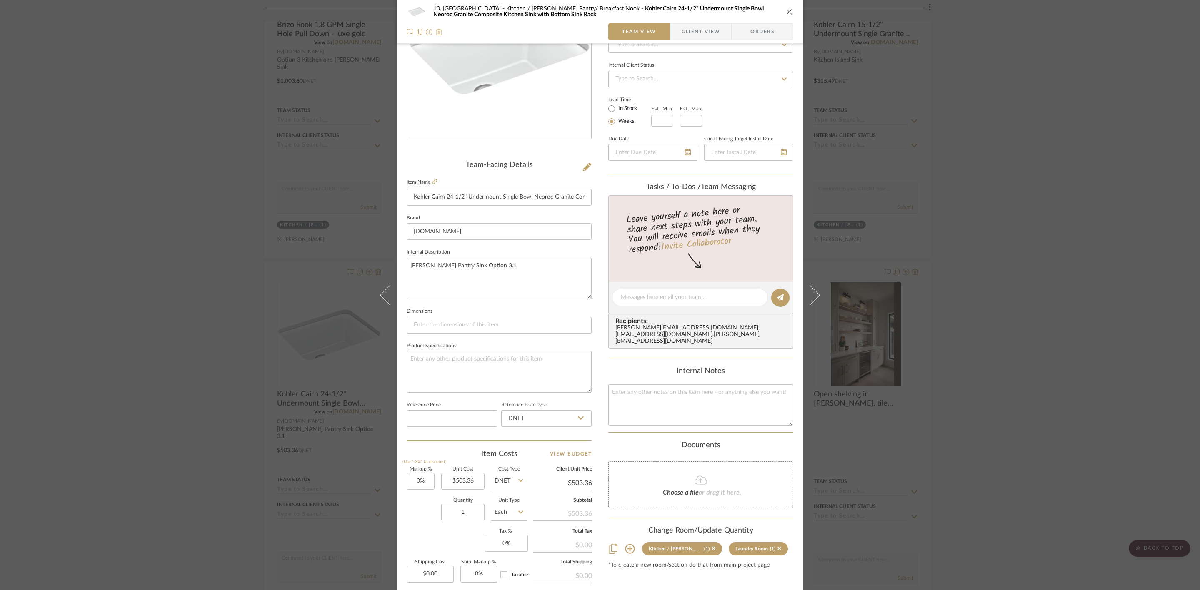
scroll to position [125, 0]
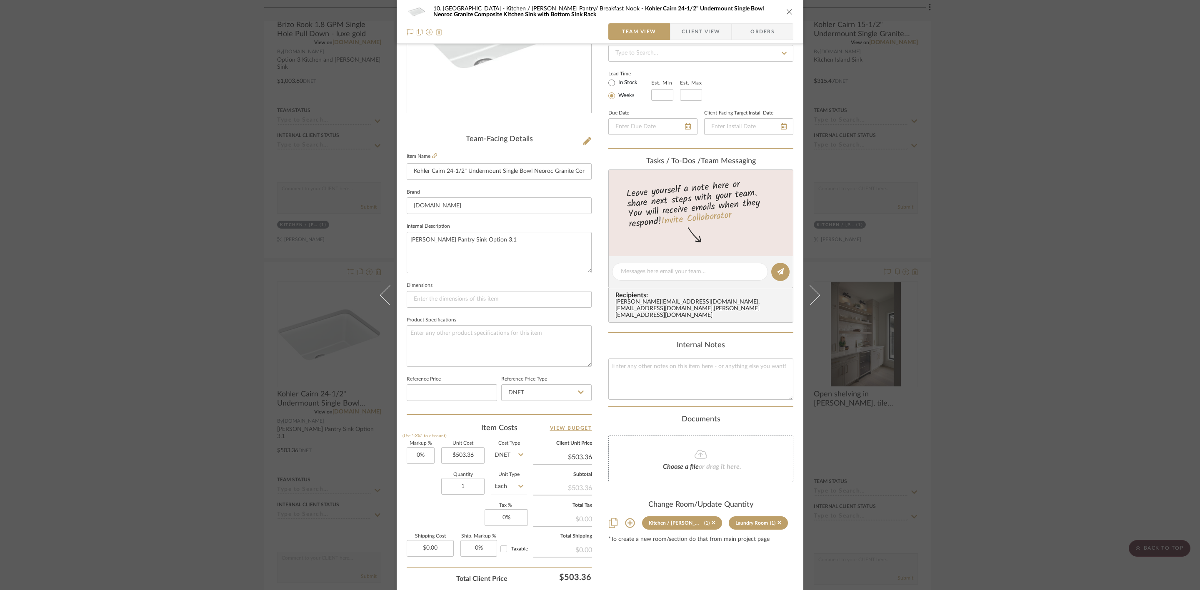
click at [1085, 335] on div "10. Vignola Kitchen / Butler's Pantry/ Breakfast Nook Kohler Cairn 24-1/2" Unde…" at bounding box center [600, 295] width 1200 height 590
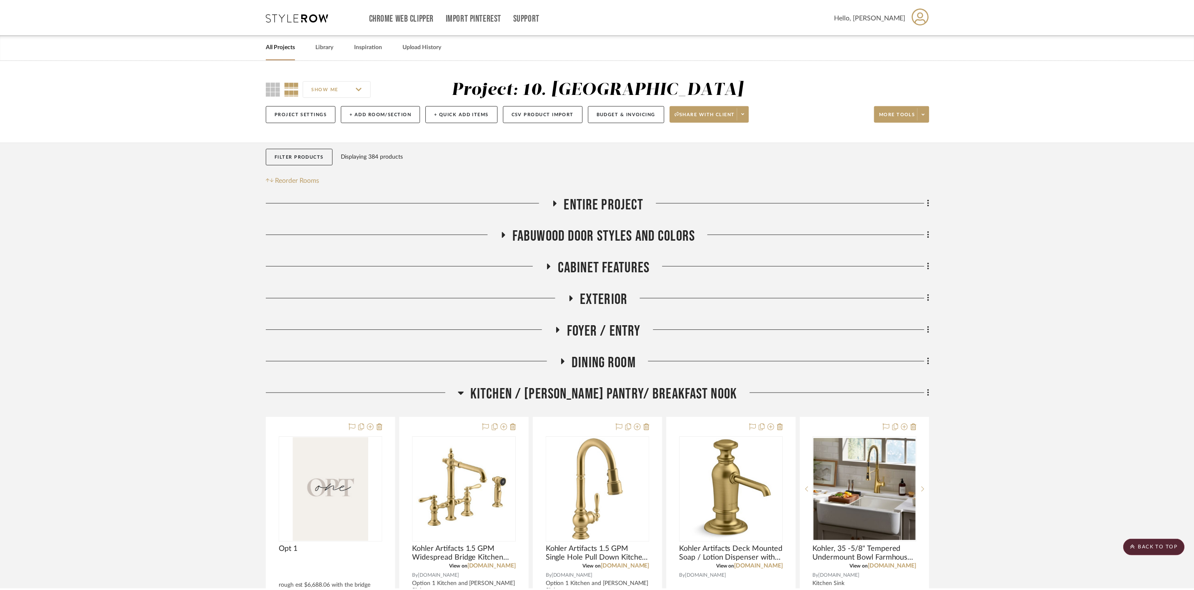
scroll to position [2008, 0]
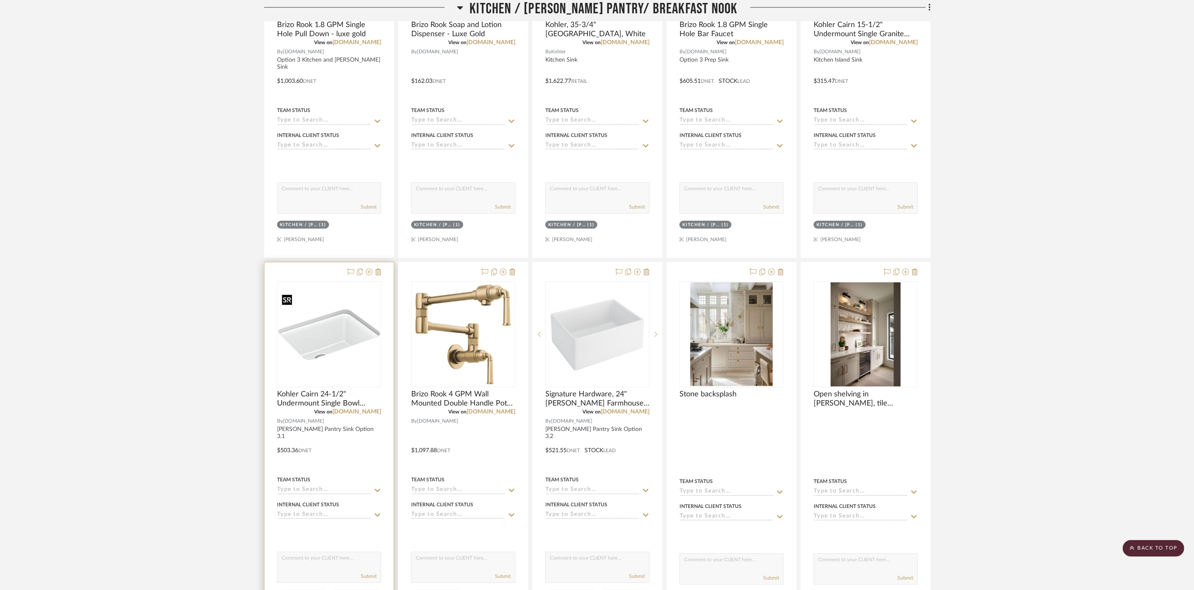
click at [344, 335] on img "0" at bounding box center [329, 334] width 102 height 102
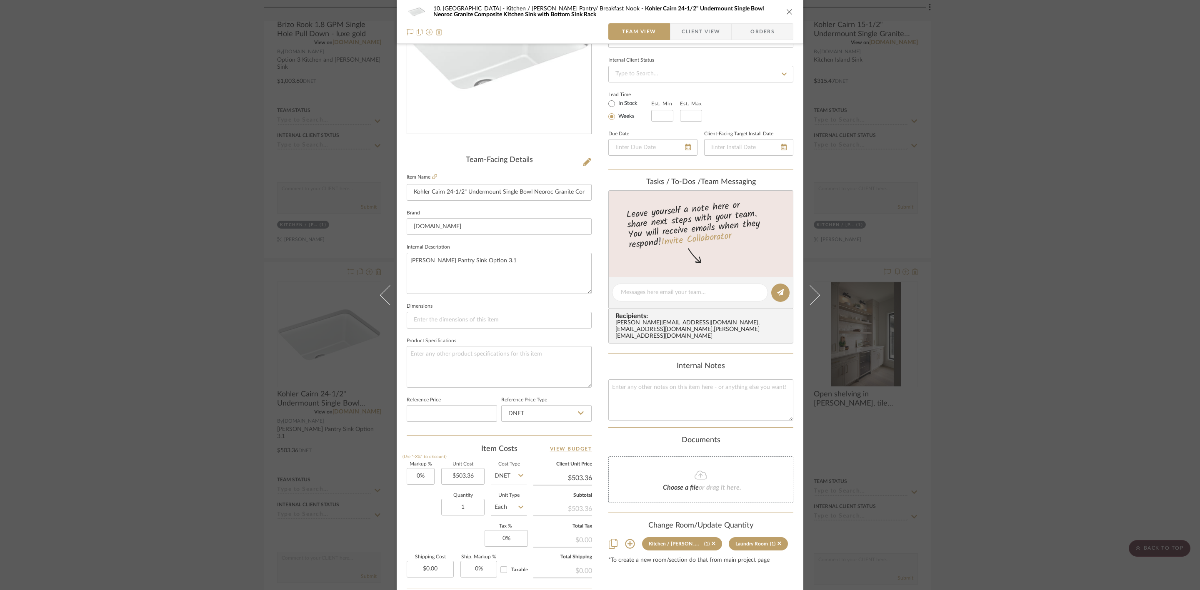
scroll to position [125, 0]
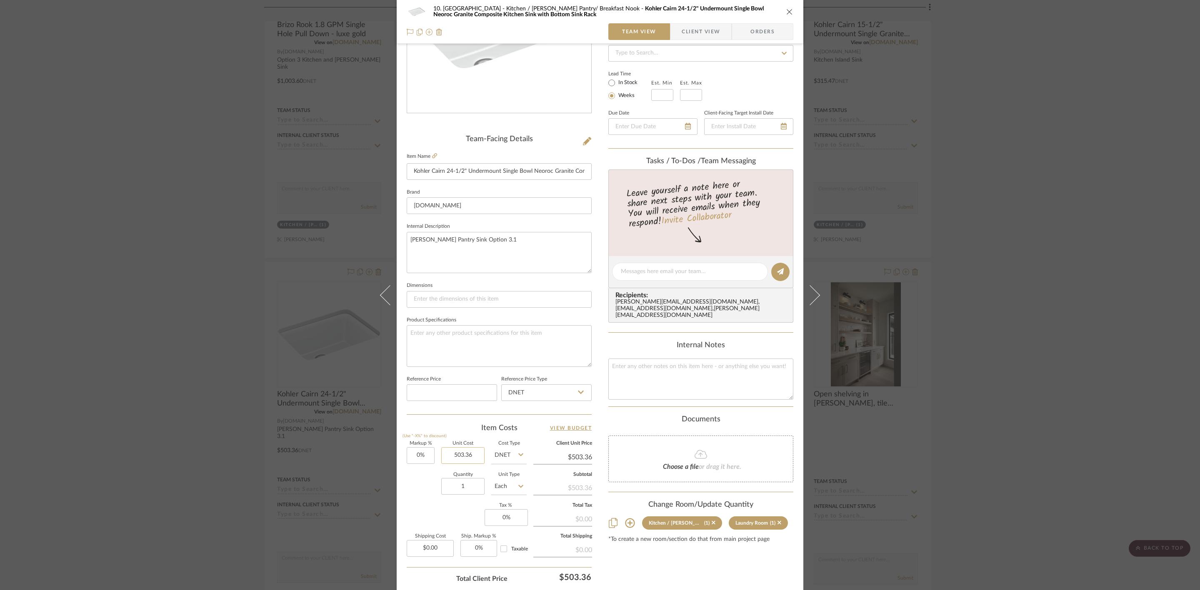
click at [467, 459] on input "503.36" at bounding box center [462, 455] width 43 height 17
type input "$457.56"
click at [754, 559] on div "Content here copies to Client View - confirm visibility there. Show in Client D…" at bounding box center [700, 275] width 185 height 686
type input "$457.56"
click at [1058, 416] on div "10. Vignola Kitchen / Butler's Pantry/ Breakfast Nook Kohler Cairn 24-1/2" Unde…" at bounding box center [600, 295] width 1200 height 590
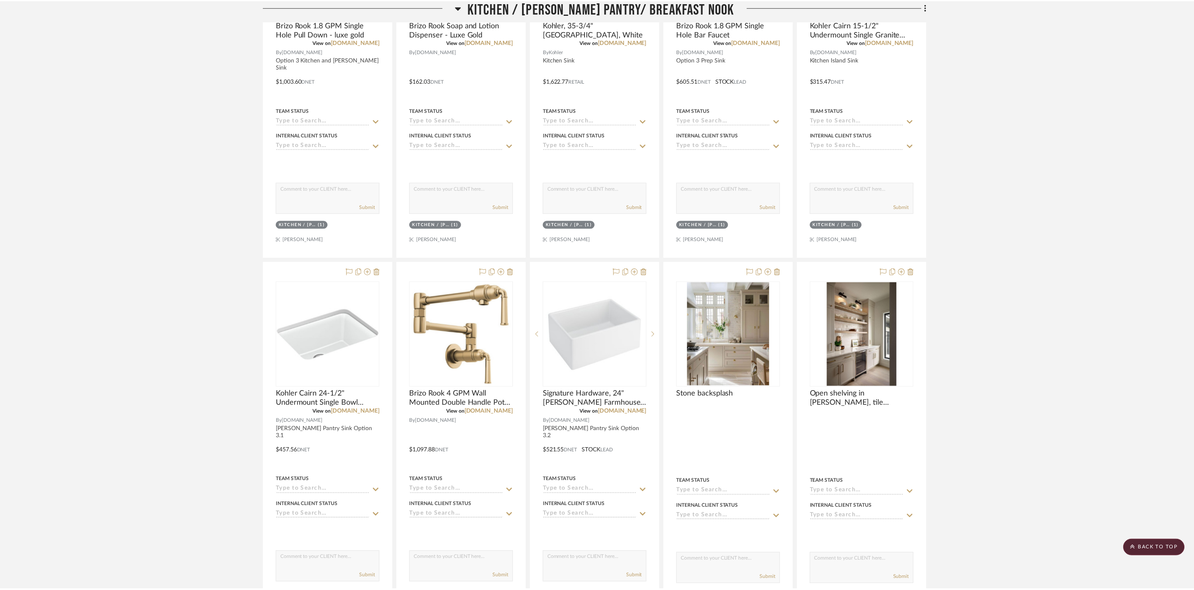
scroll to position [2008, 0]
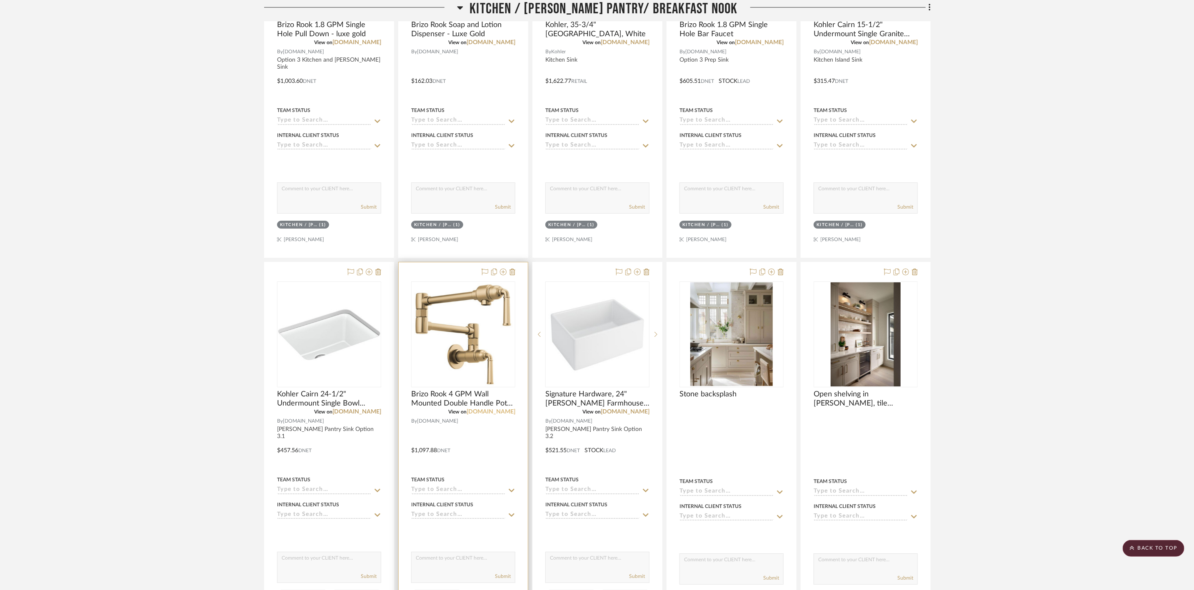
click at [507, 415] on link "[DOMAIN_NAME]" at bounding box center [491, 412] width 49 height 6
click at [459, 335] on img "0" at bounding box center [463, 334] width 102 height 102
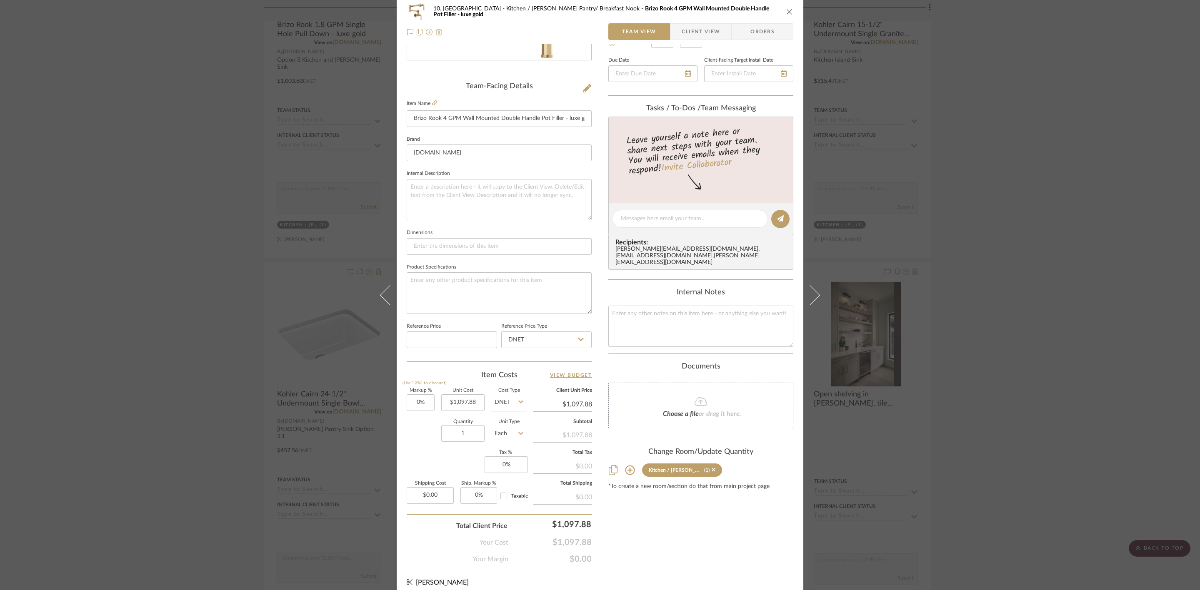
scroll to position [186, 0]
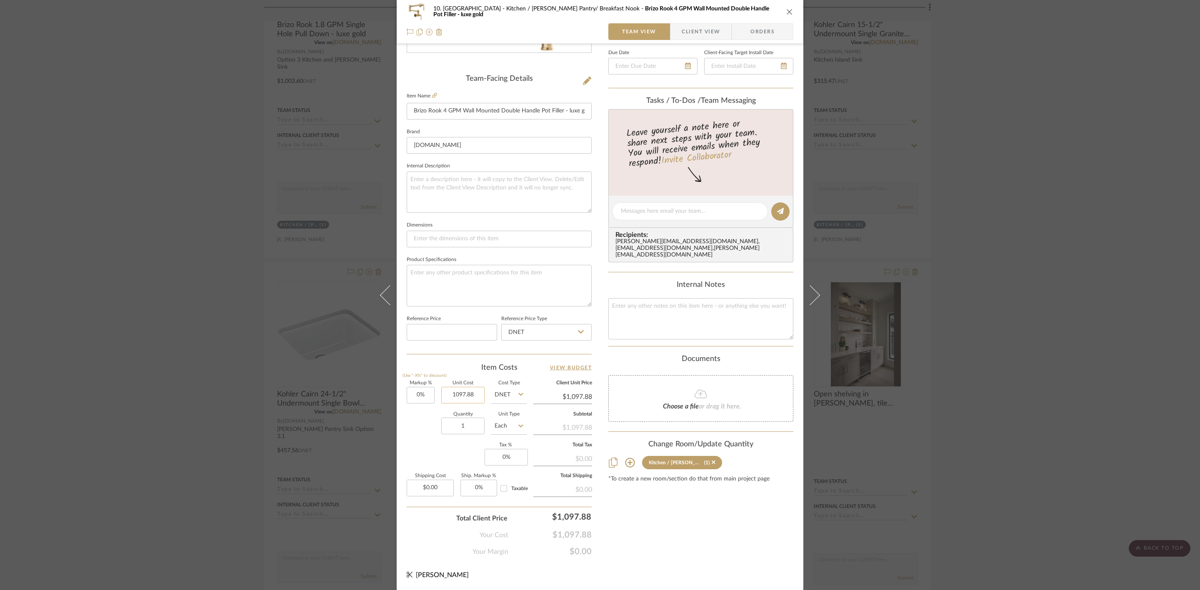
click at [460, 398] on input "1097.88" at bounding box center [462, 395] width 43 height 17
type input "$1,296.93"
click at [736, 532] on div "Content here copies to Client View - confirm visibility there. Show in Client D…" at bounding box center [700, 214] width 185 height 686
type input "$1,296.93"
click at [1000, 423] on div "10. Vignola Kitchen / Butler's Pantry/ Breakfast Nook Brizo Rook 4 GPM Wall Mou…" at bounding box center [600, 295] width 1200 height 590
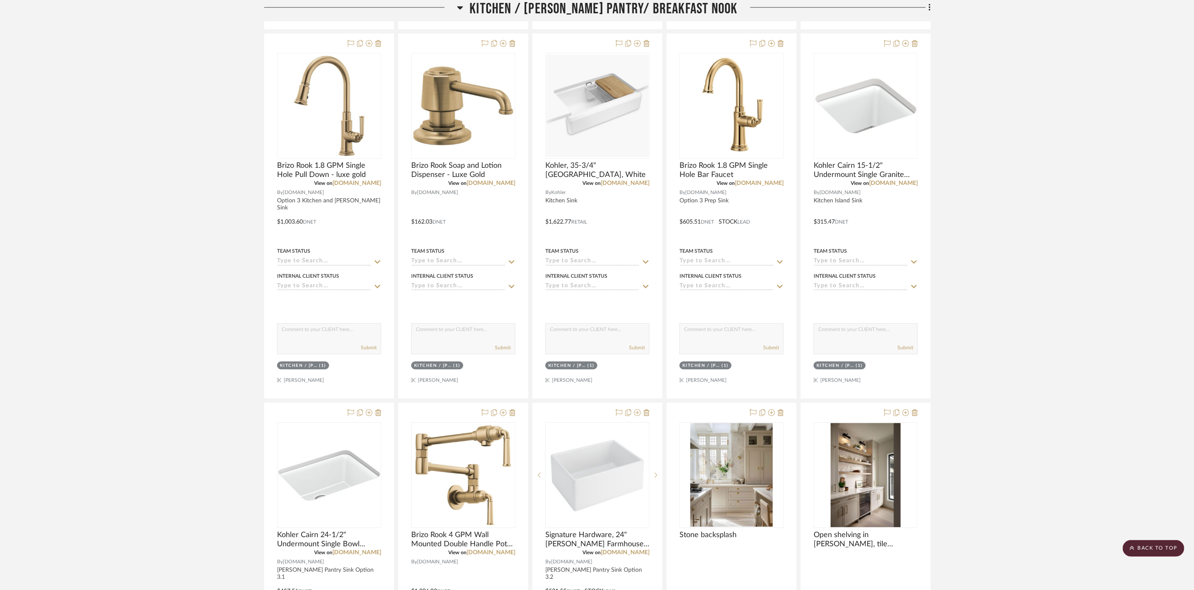
scroll to position [1946, 0]
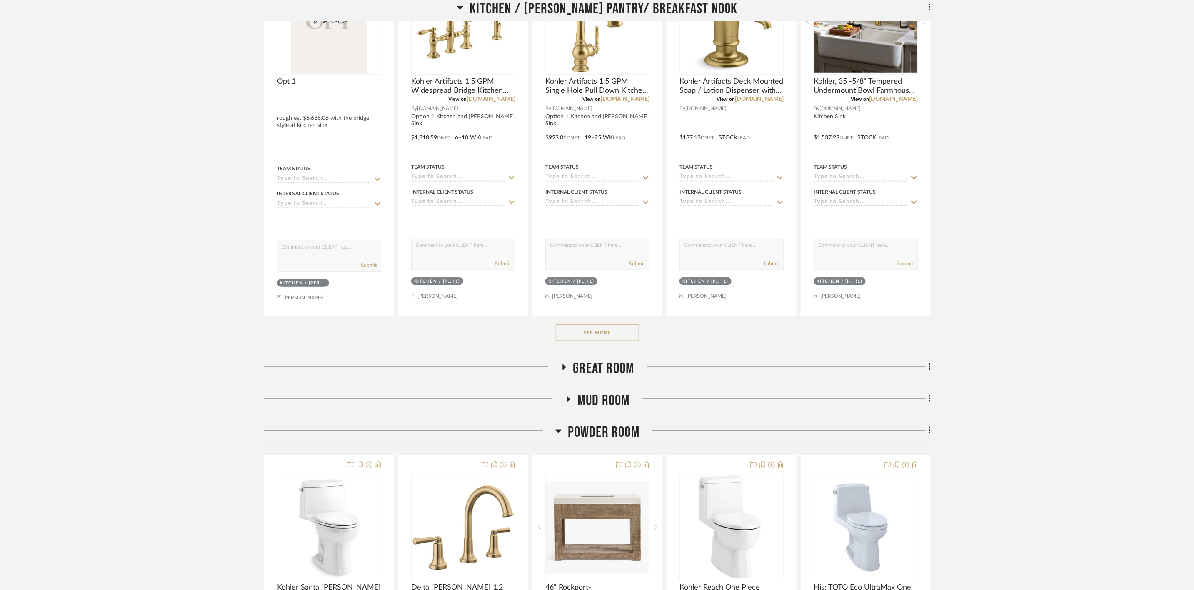
scroll to position [500, 0]
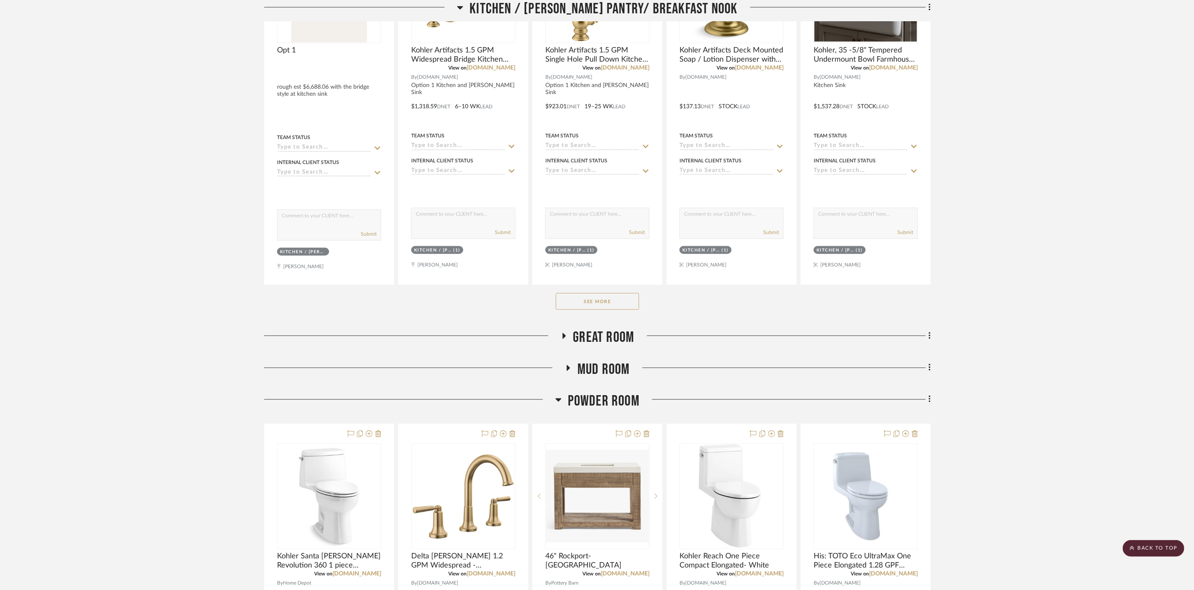
click at [629, 307] on button "See More" at bounding box center [597, 301] width 83 height 17
